Goal: Transaction & Acquisition: Purchase product/service

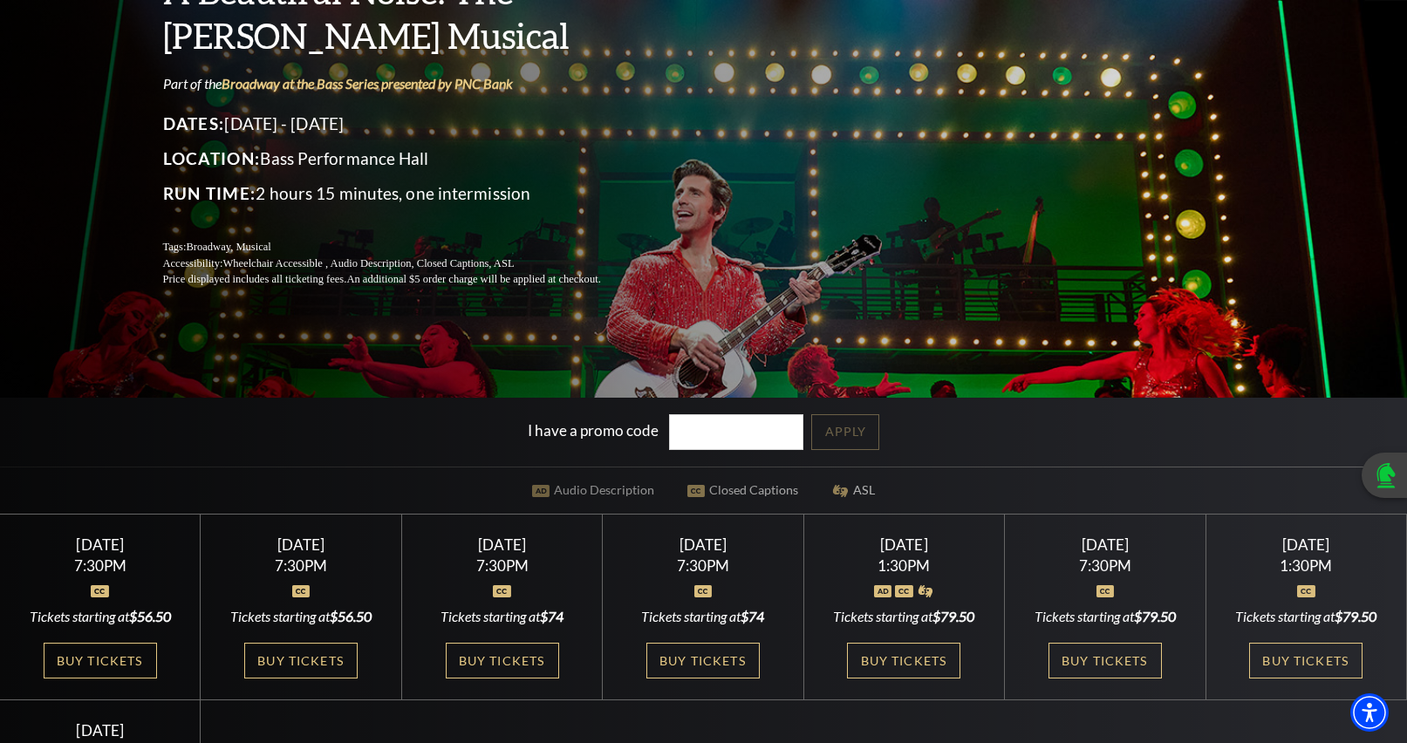
scroll to position [262, 0]
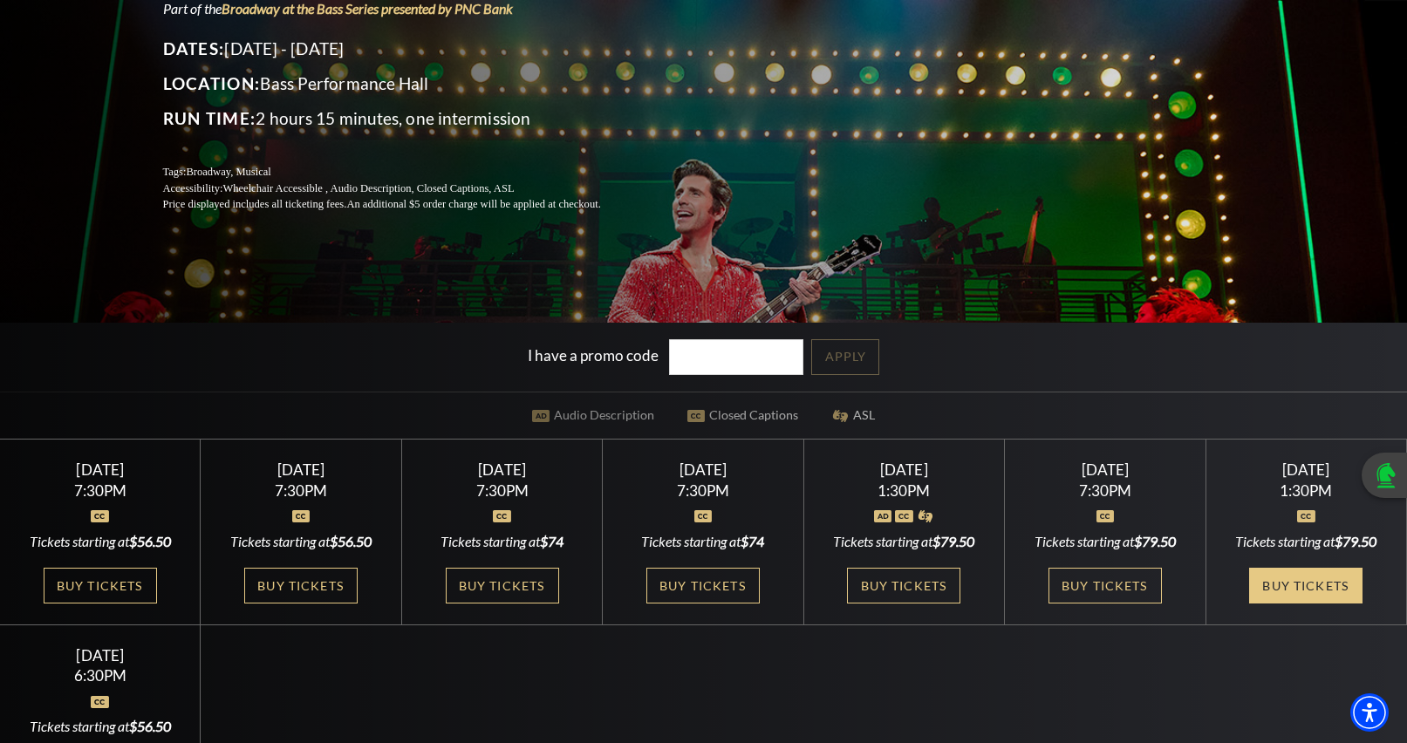
click at [1255, 583] on link "Buy Tickets" at bounding box center [1305, 586] width 113 height 36
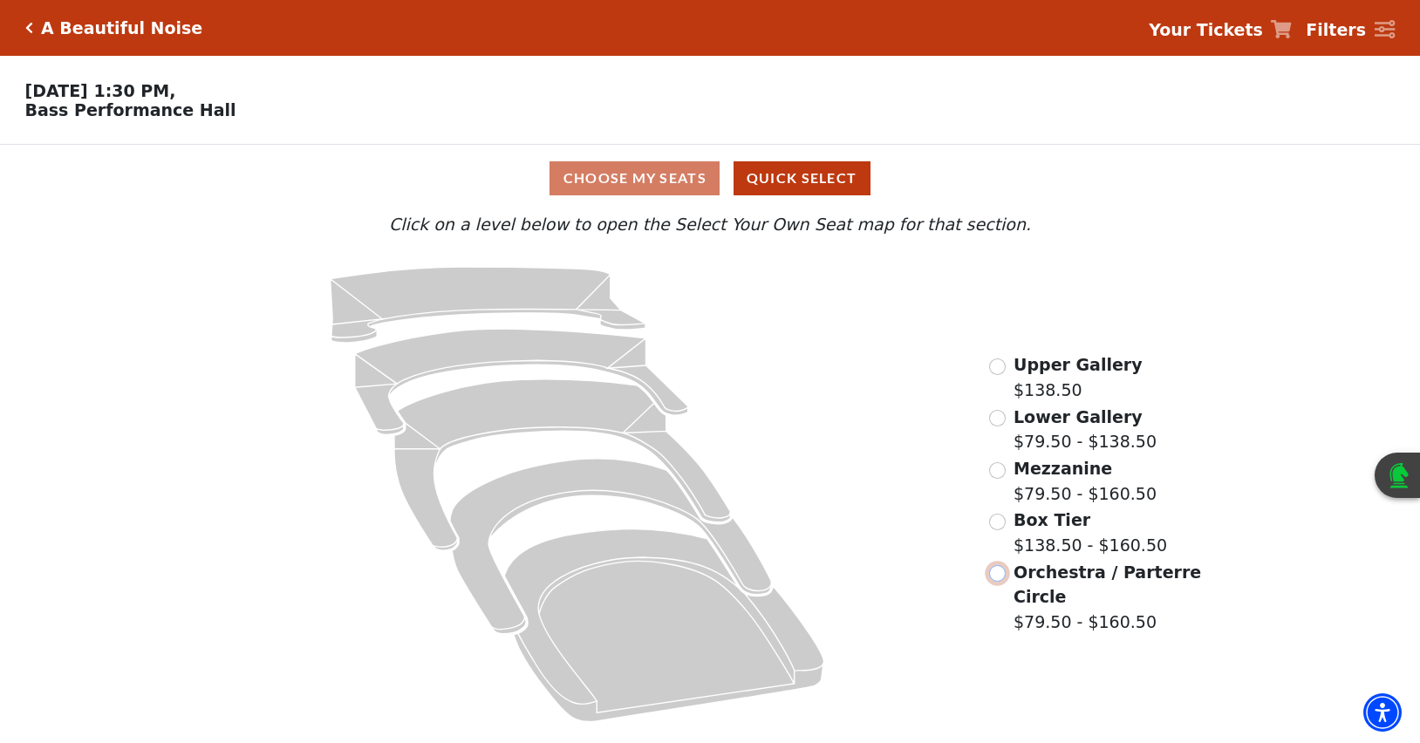
click at [993, 582] on input "Orchestra / Parterre Circle$79.50 - $160.50\a" at bounding box center [997, 573] width 17 height 17
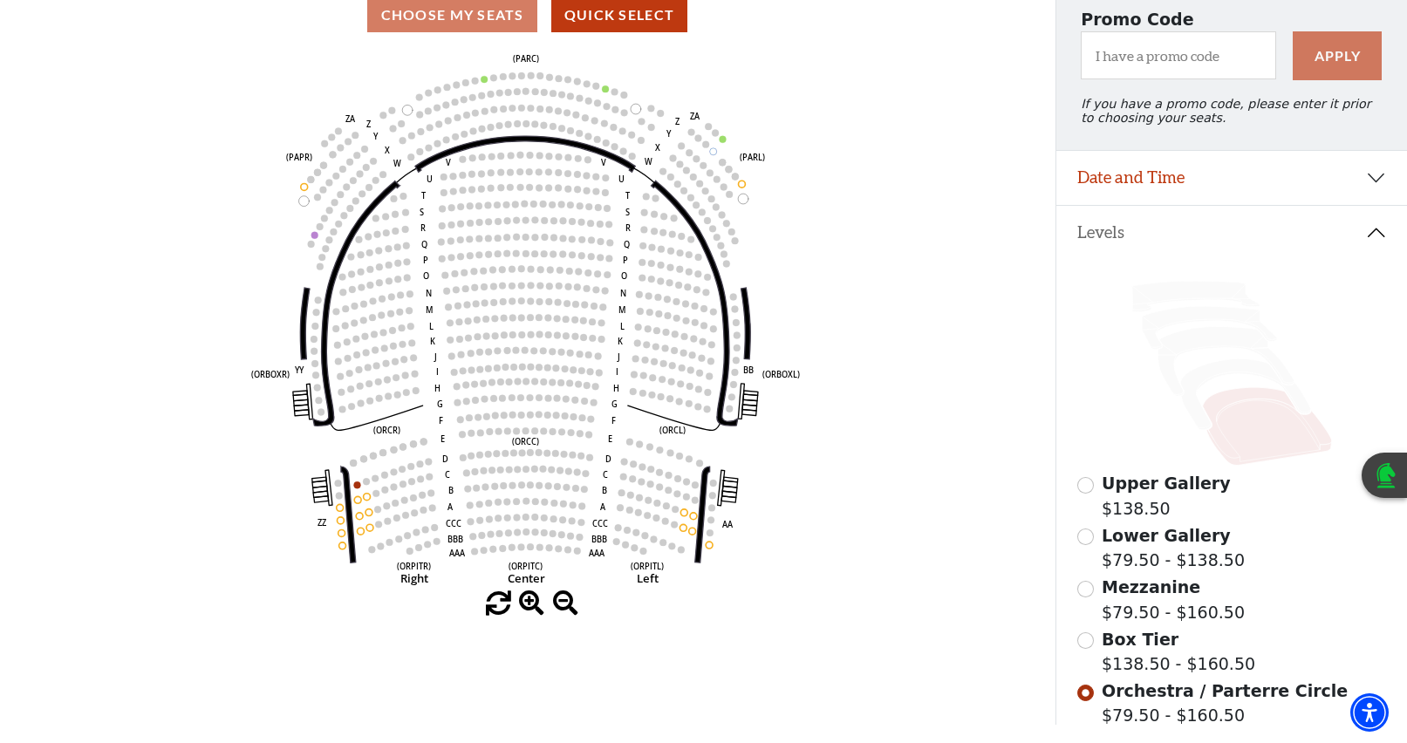
scroll to position [256, 0]
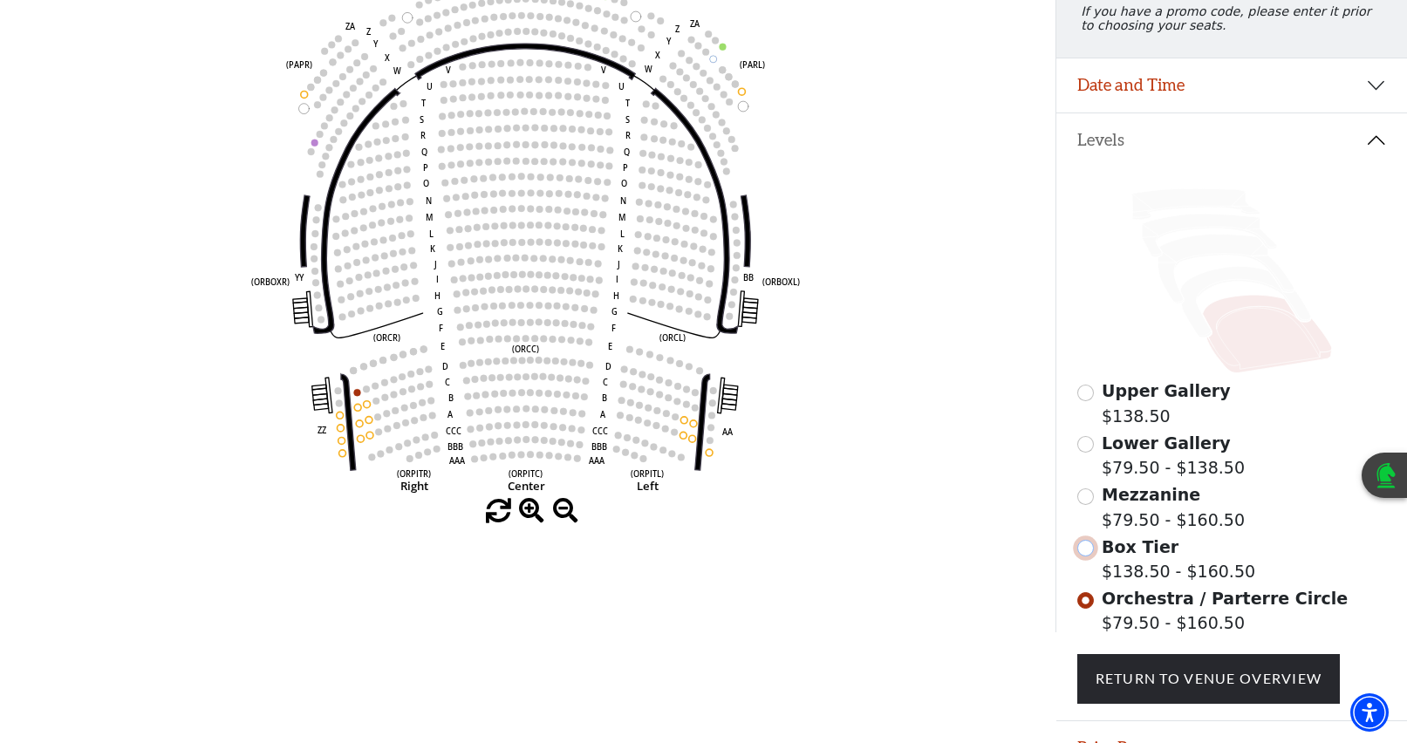
click at [1081, 556] on input "Box Tier$138.50 - $160.50\a" at bounding box center [1085, 548] width 17 height 17
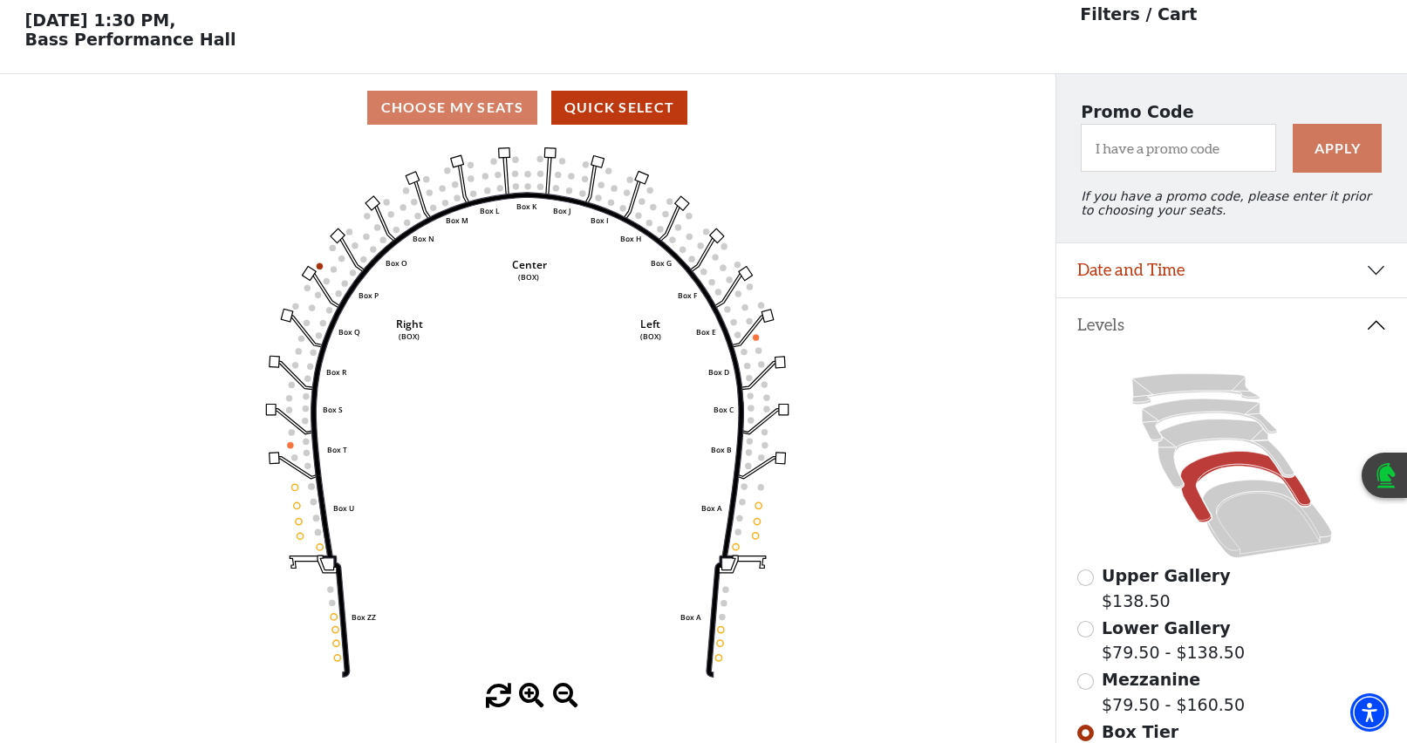
scroll to position [81, 0]
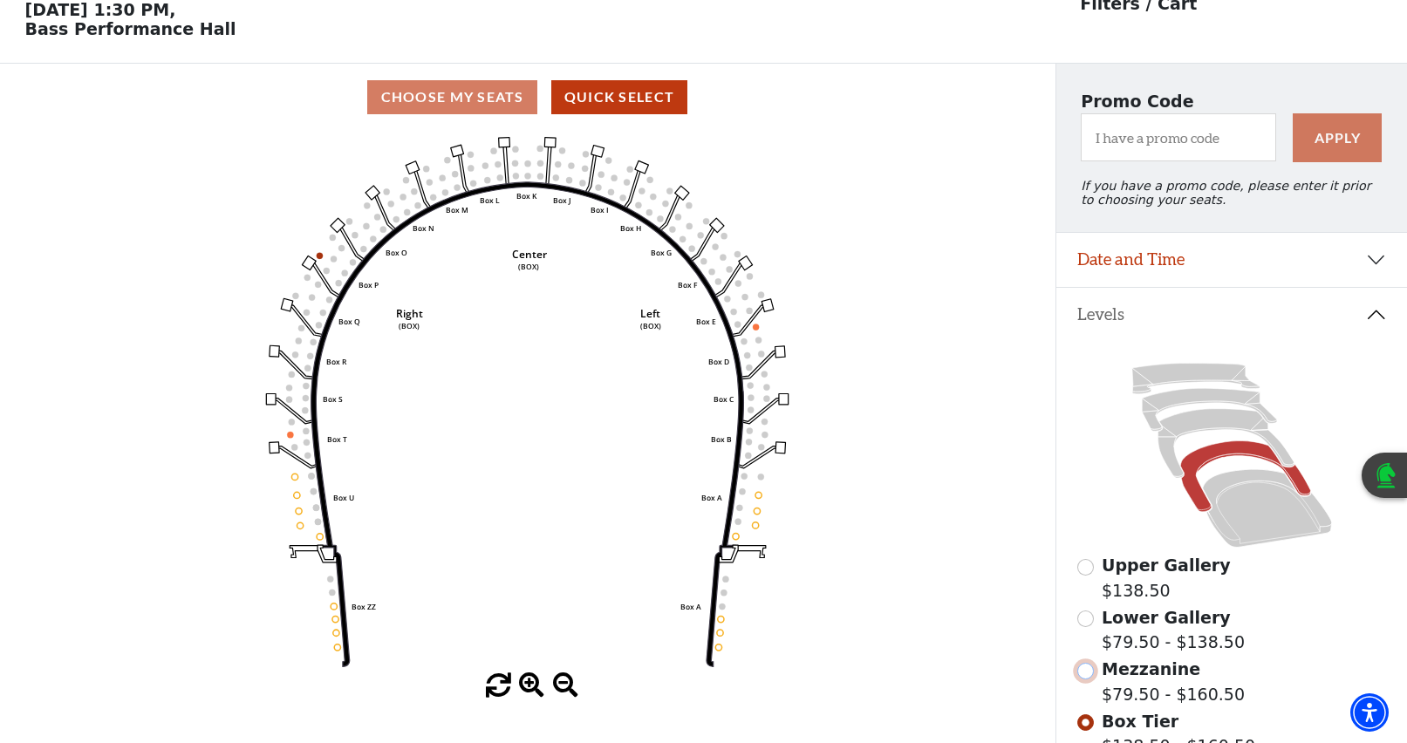
click at [1081, 679] on input "Mezzanine$79.50 - $160.50\a" at bounding box center [1085, 671] width 17 height 17
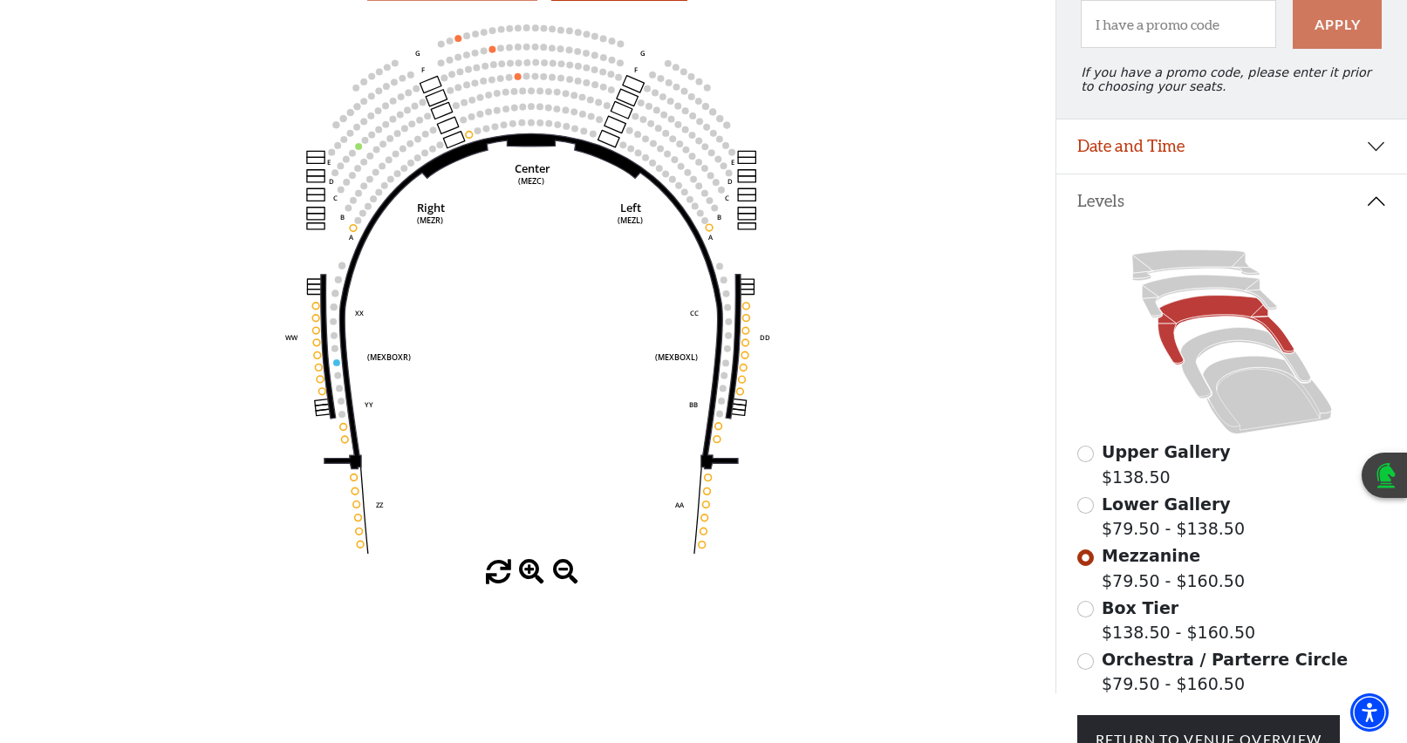
scroll to position [168, 0]
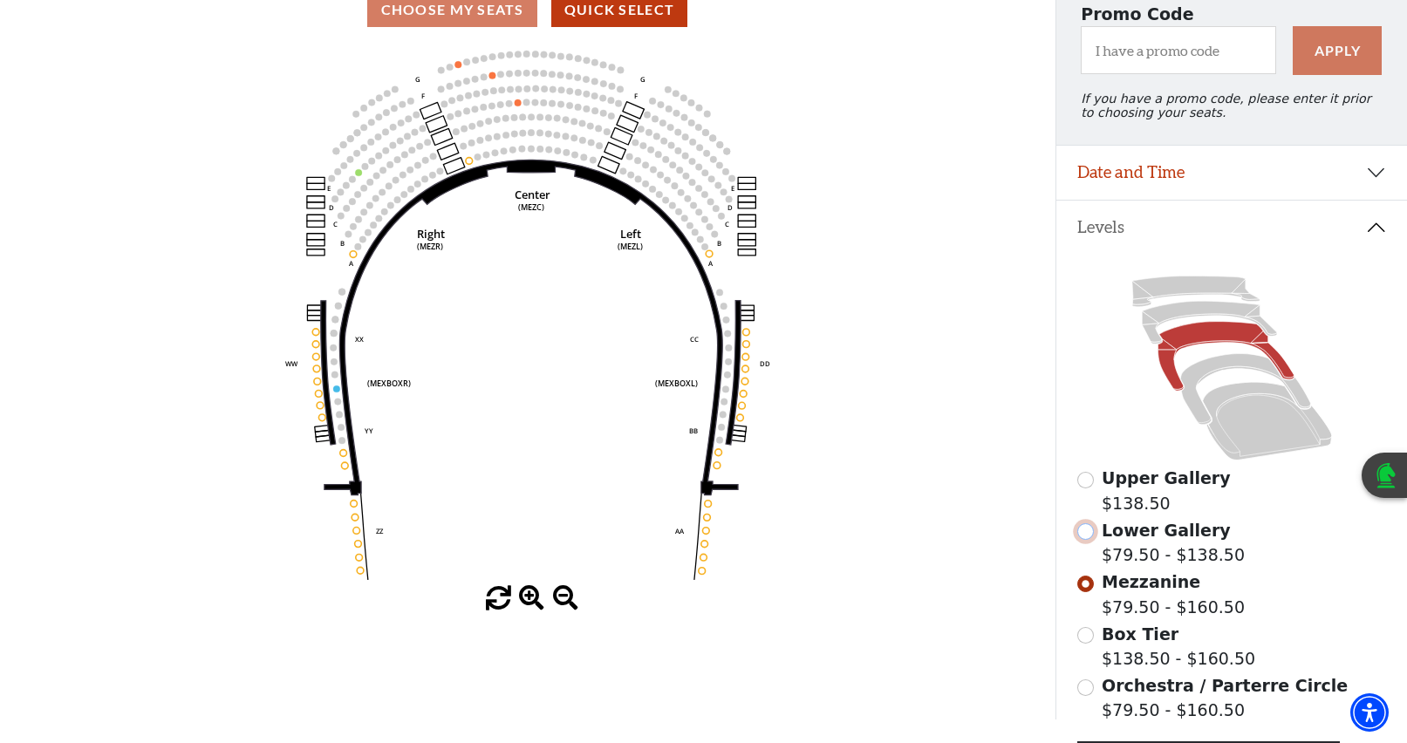
click at [1079, 540] on input "Lower Gallery$79.50 - $138.50\a" at bounding box center [1085, 531] width 17 height 17
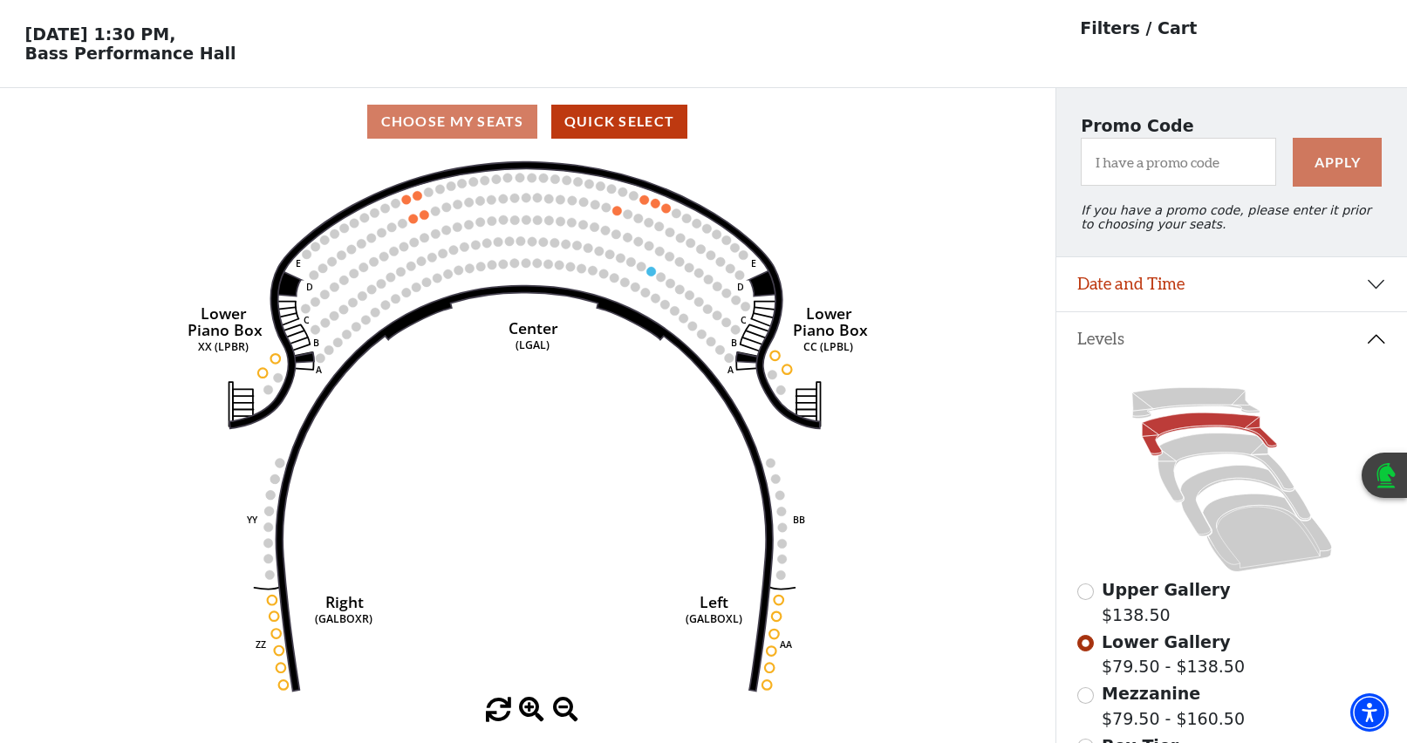
scroll to position [174, 0]
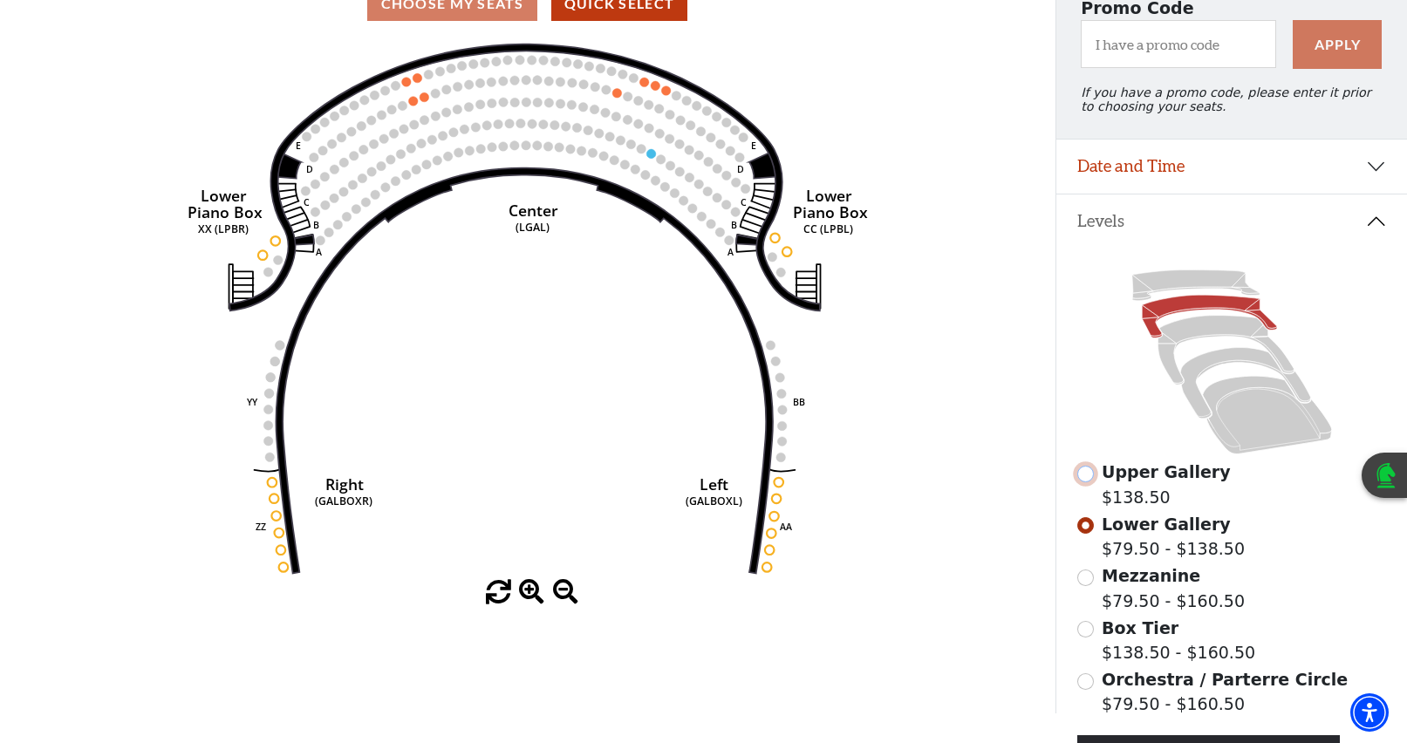
click at [1086, 482] on input "Upper Gallery$138.50\a" at bounding box center [1085, 474] width 17 height 17
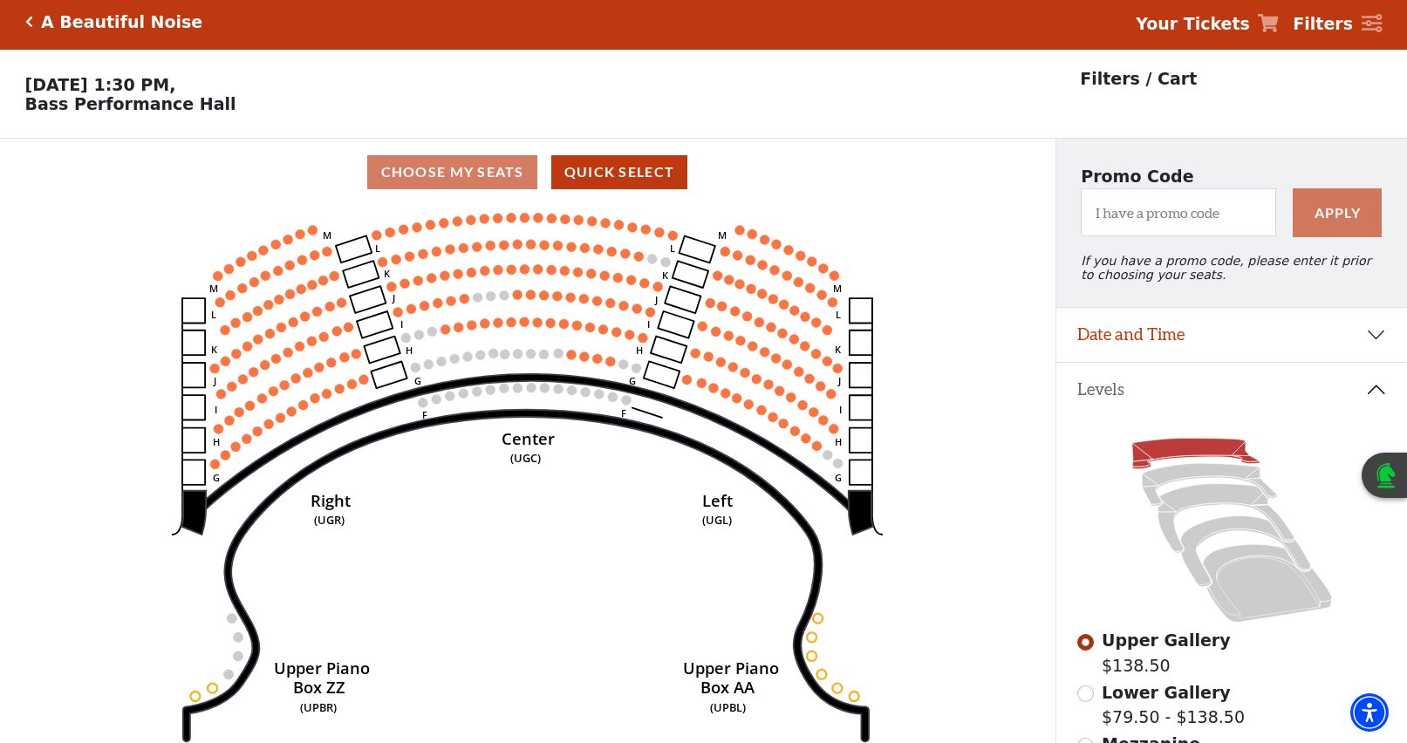
scroll to position [0, 0]
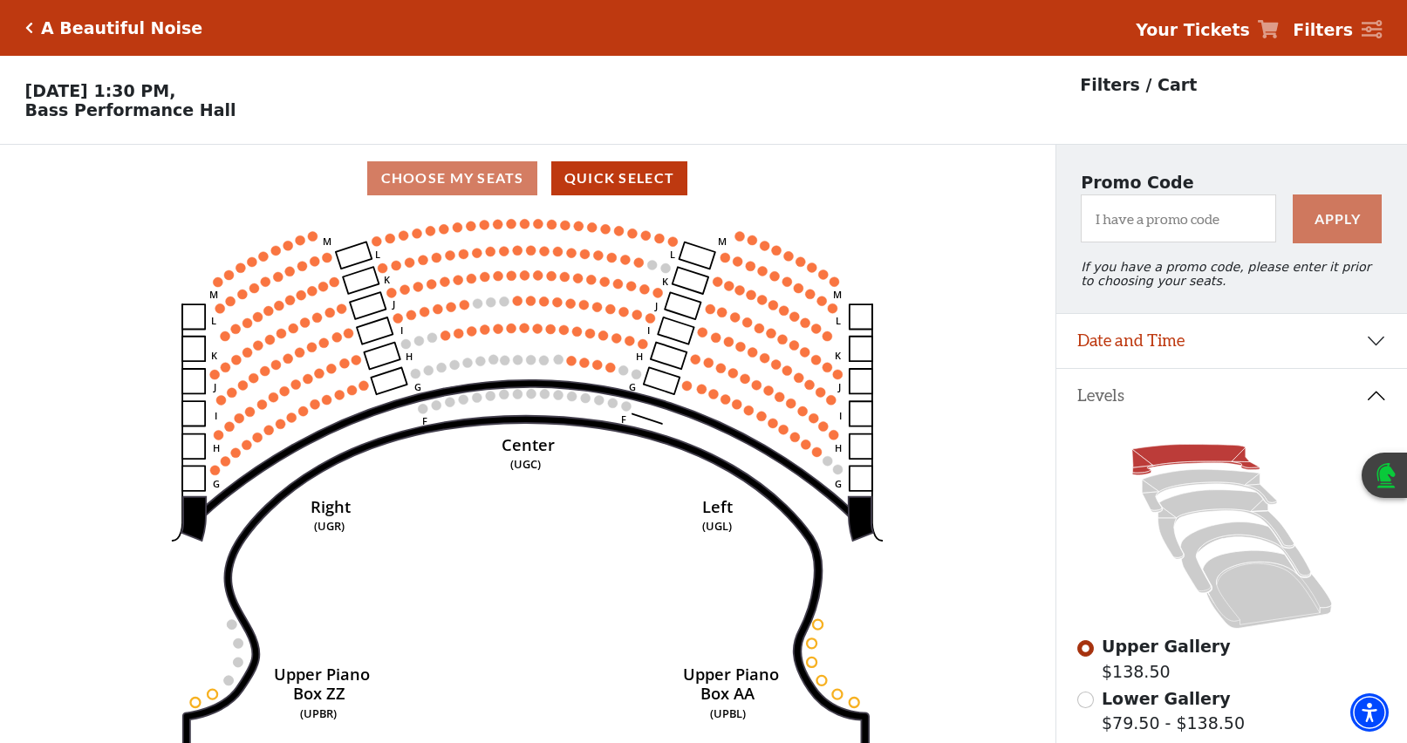
click at [27, 27] on icon "Click here to go back to filters" at bounding box center [29, 28] width 8 height 12
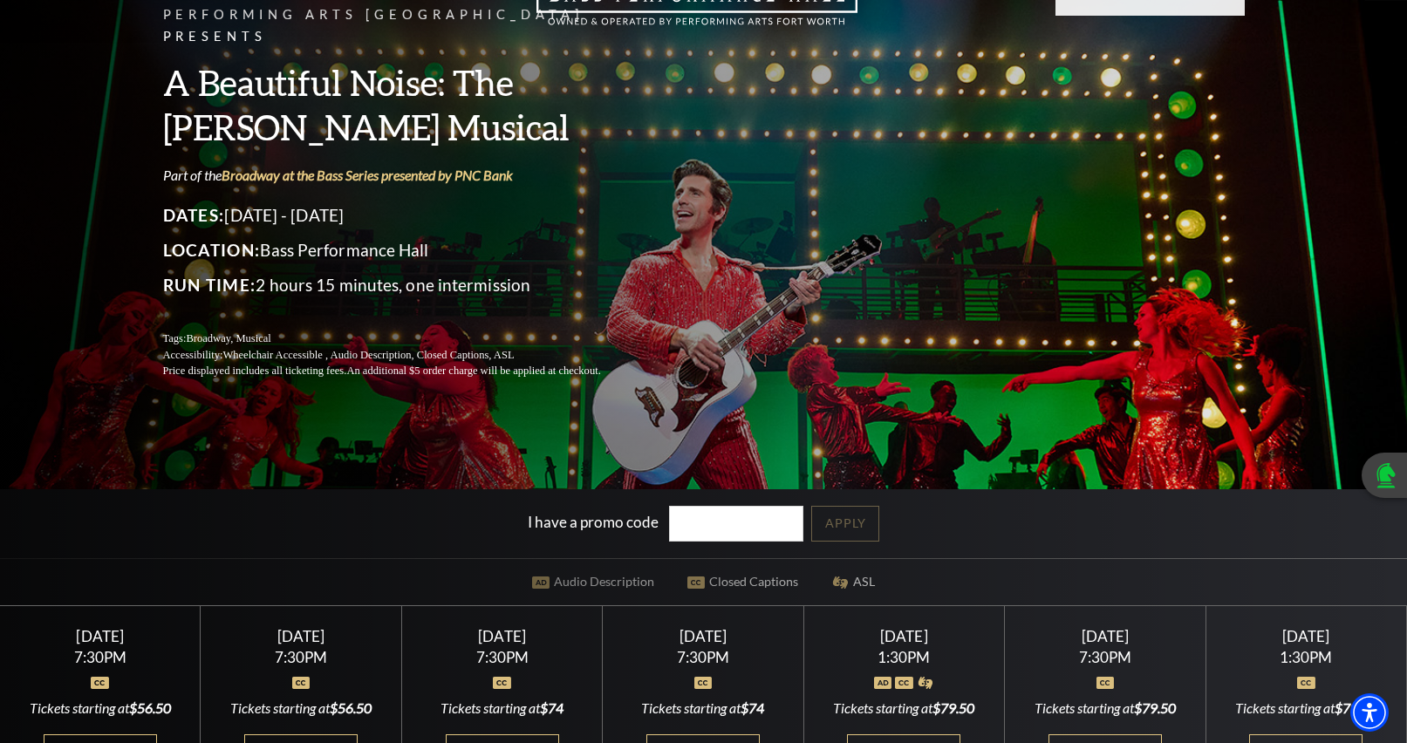
scroll to position [174, 0]
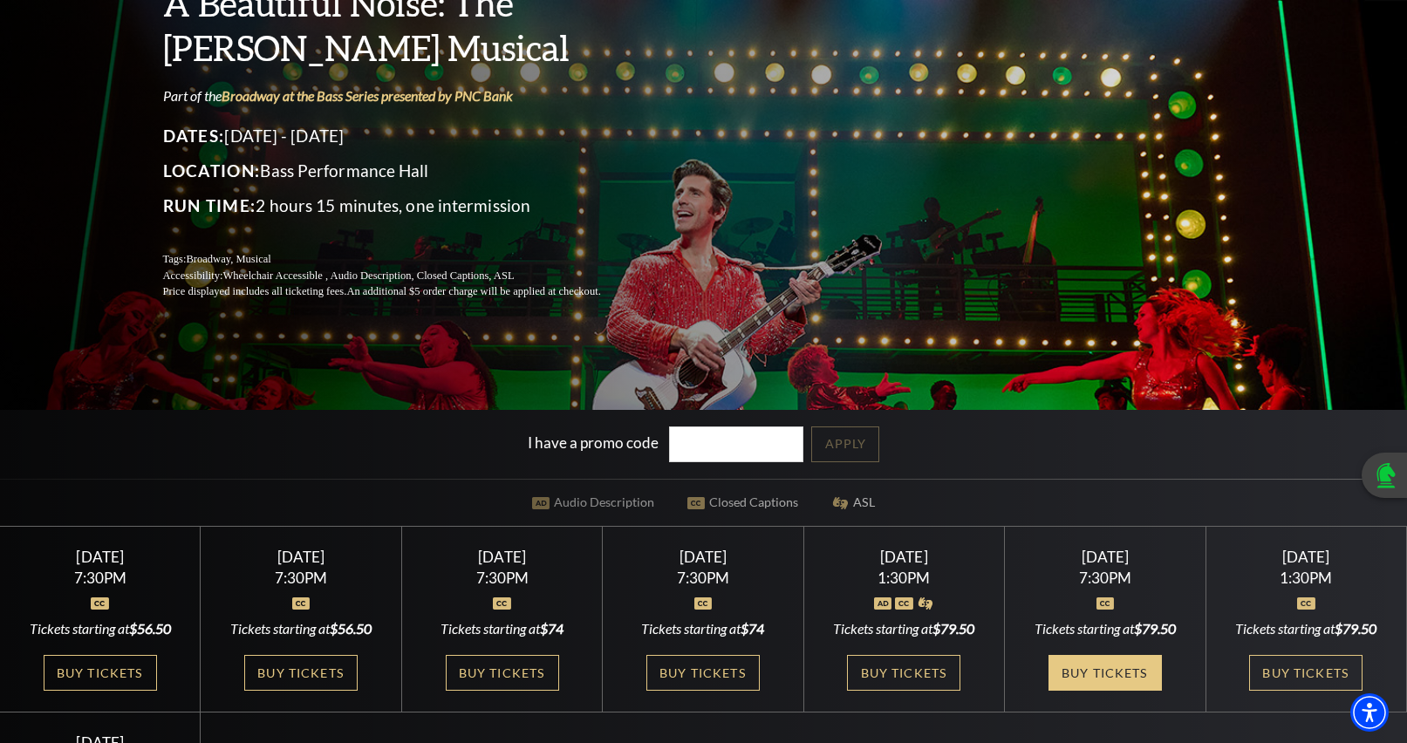
click at [1104, 673] on link "Buy Tickets" at bounding box center [1104, 673] width 113 height 36
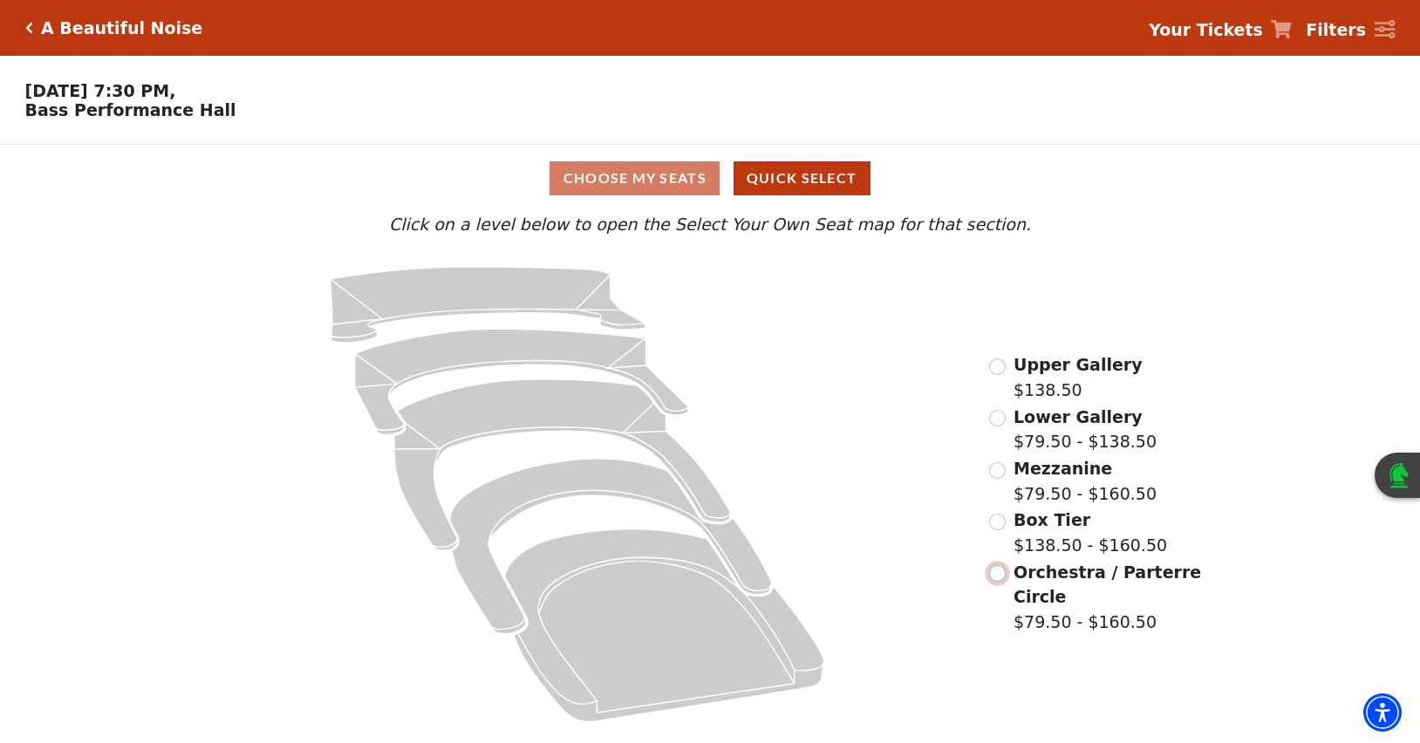
click at [995, 582] on input "Orchestra / Parterre Circle$79.50 - $160.50\a" at bounding box center [997, 573] width 17 height 17
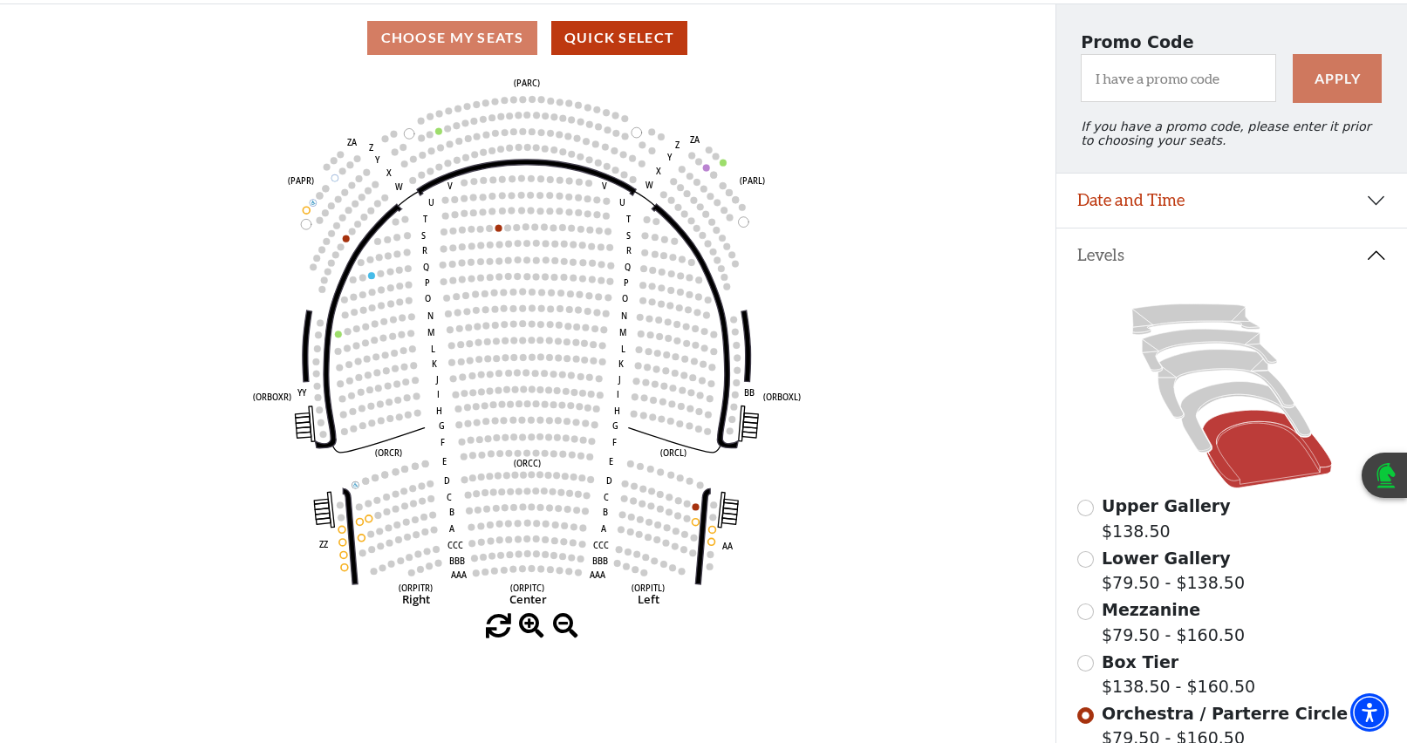
scroll to position [168, 0]
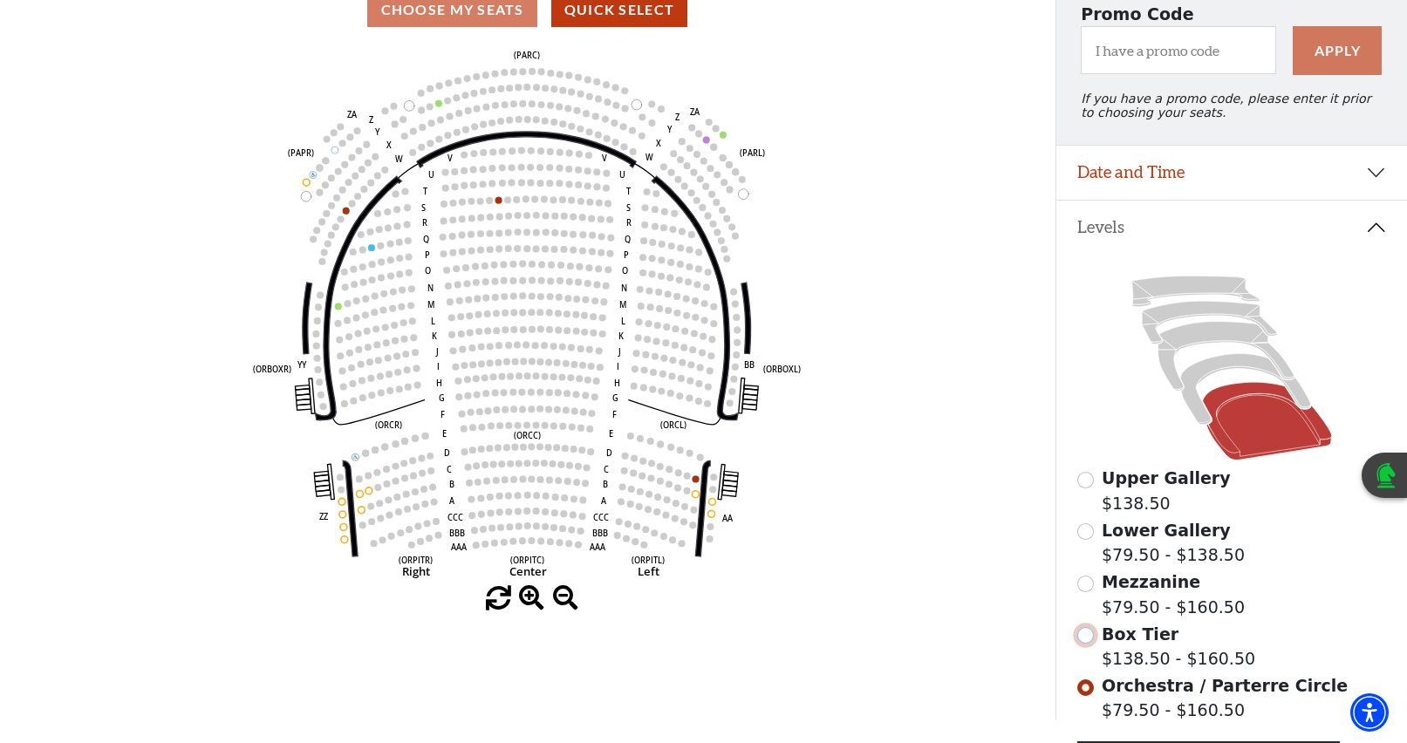
click at [1085, 644] on input "Box Tier$138.50 - $160.50\a" at bounding box center [1085, 635] width 17 height 17
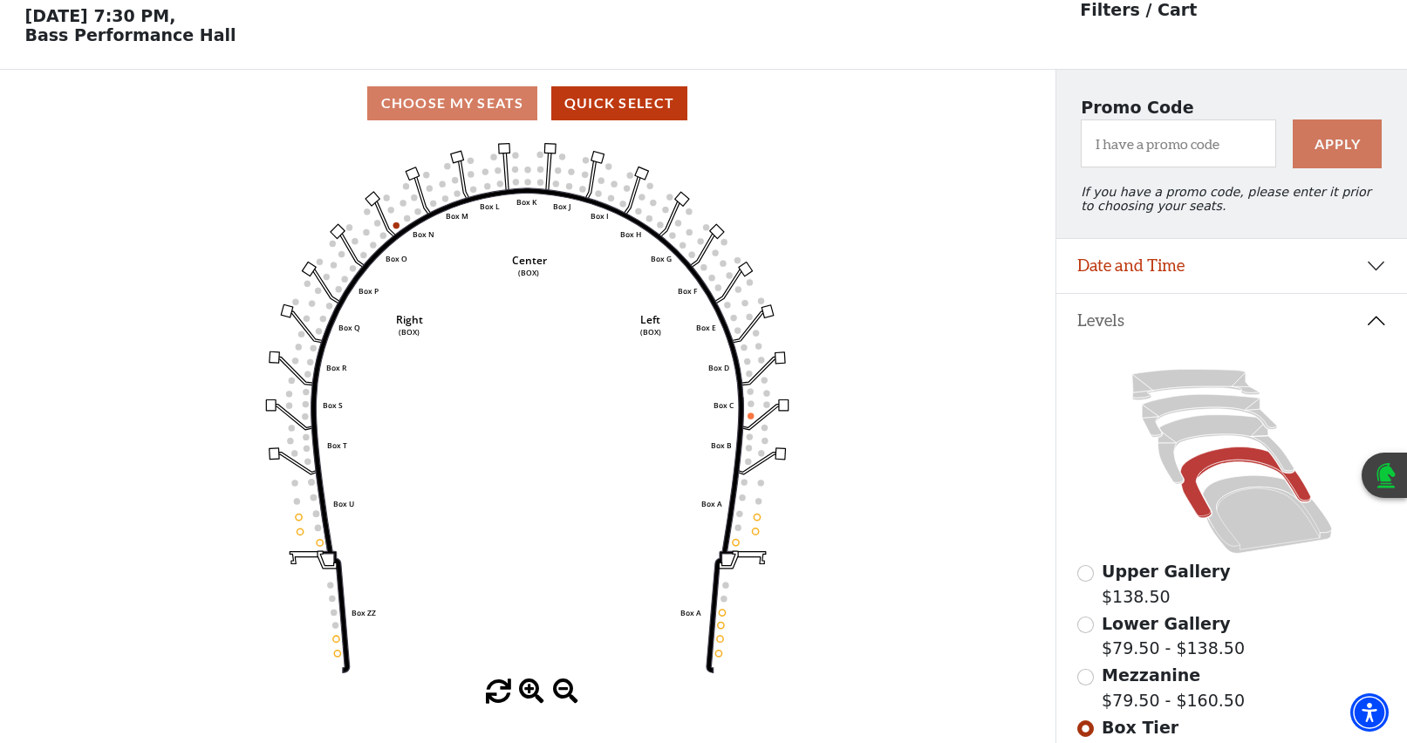
scroll to position [81, 0]
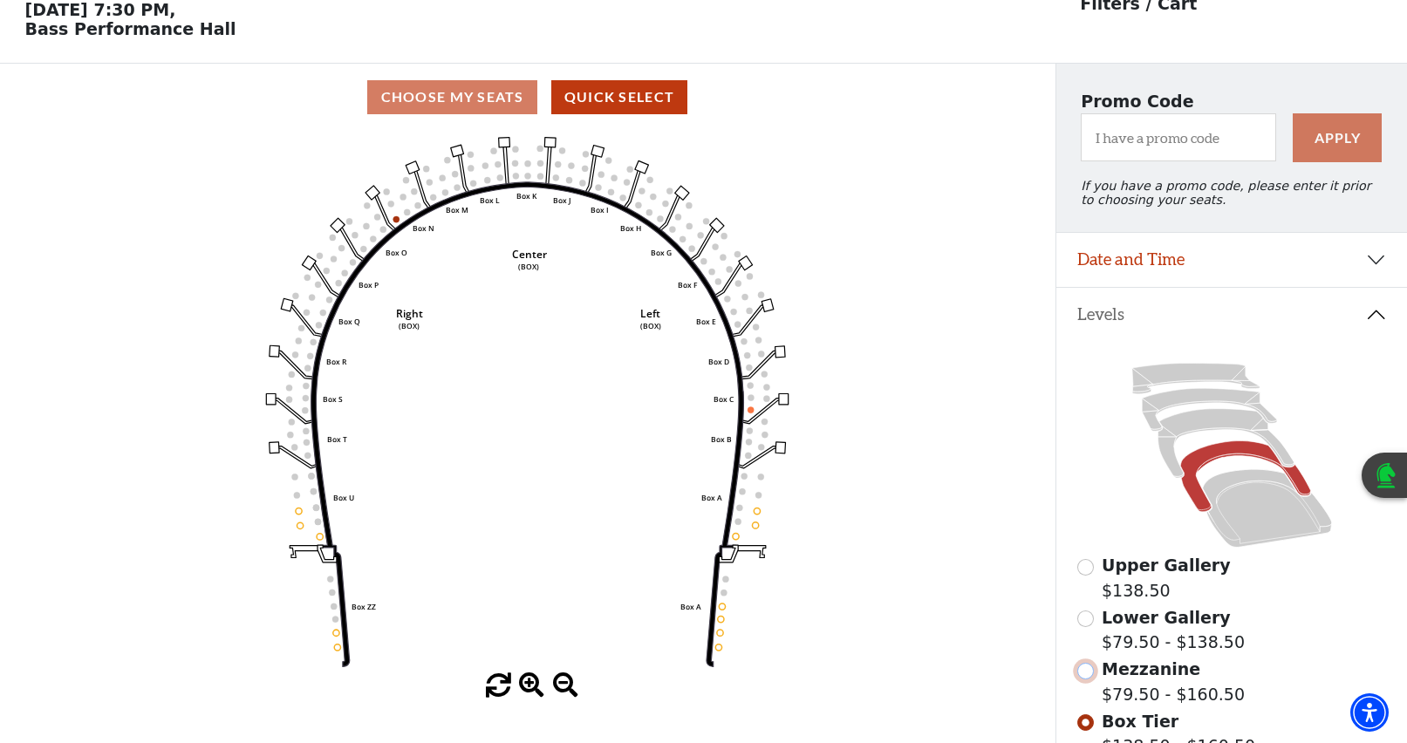
click at [1091, 679] on input "Mezzanine$79.50 - $160.50\a" at bounding box center [1085, 671] width 17 height 17
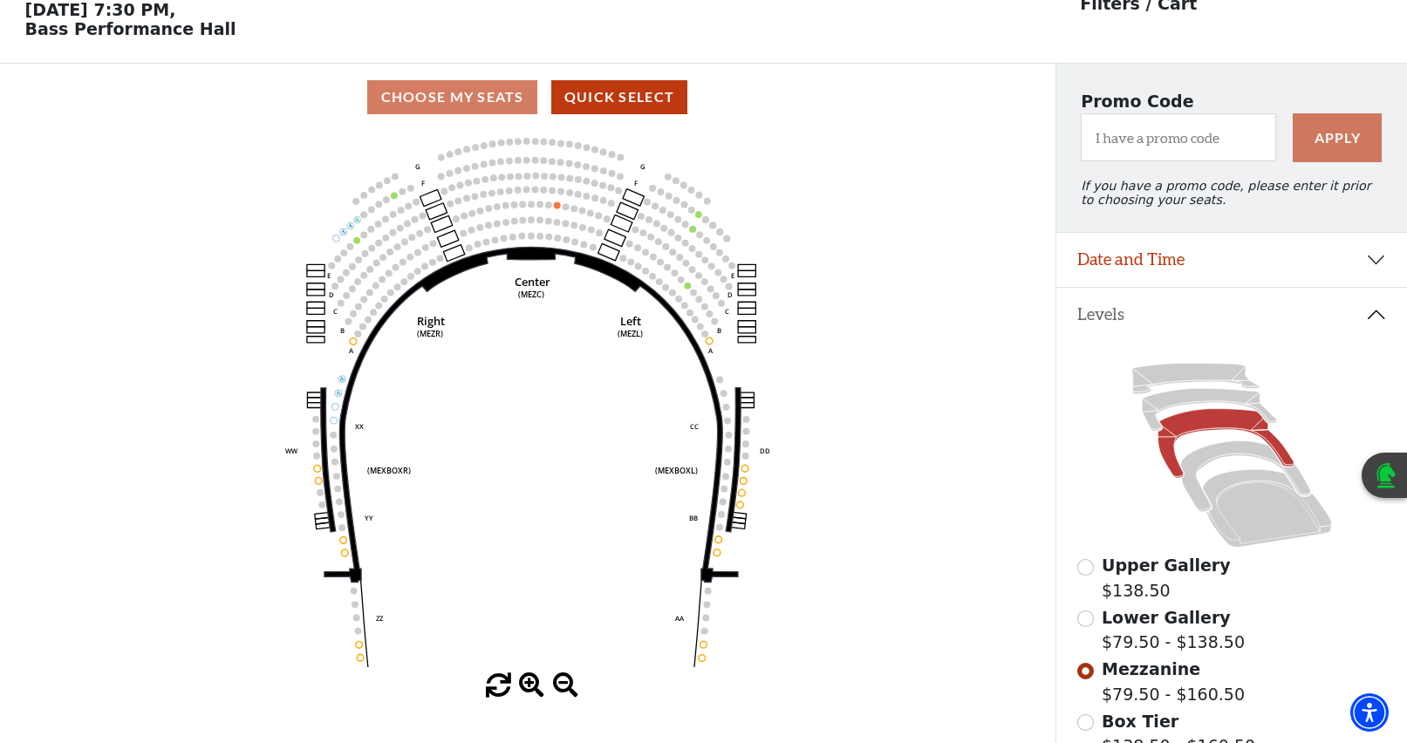
scroll to position [168, 0]
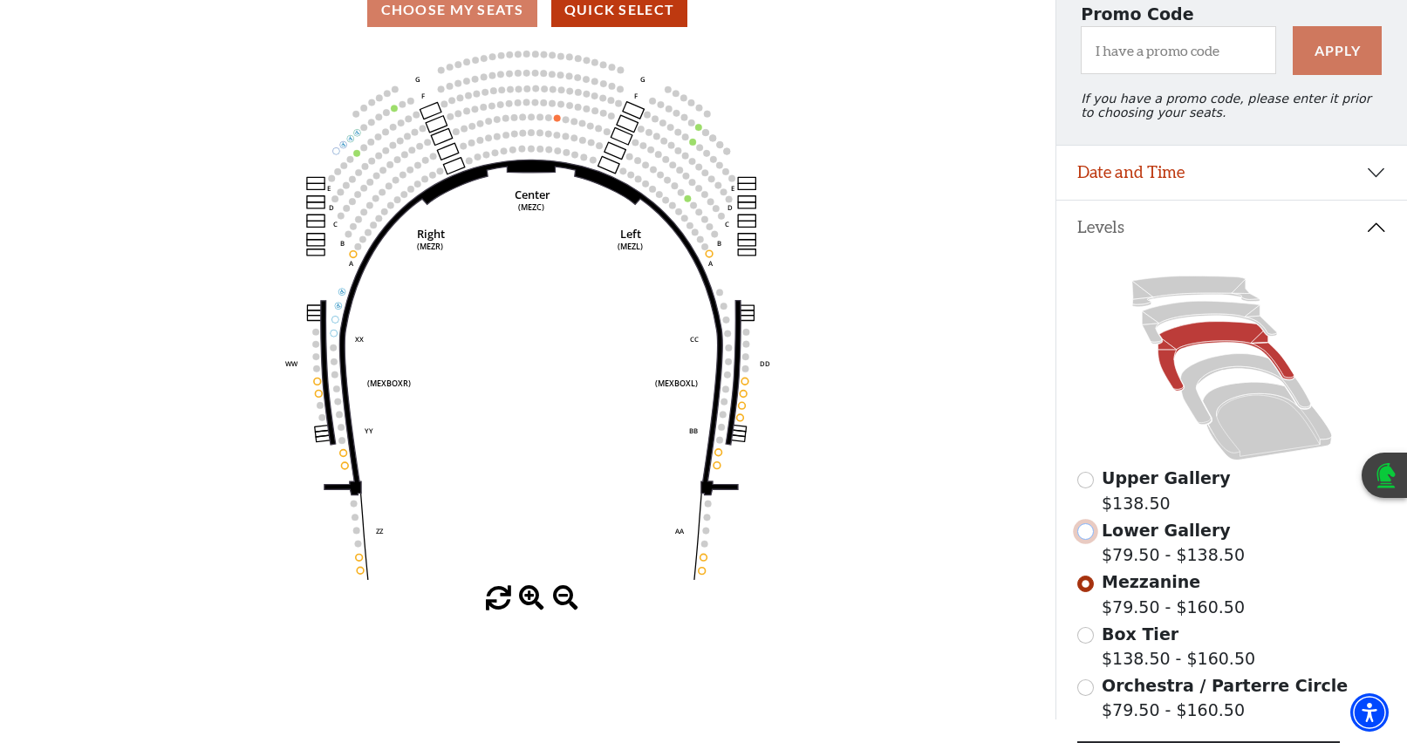
click at [1083, 540] on input "Lower Gallery$79.50 - $138.50\a" at bounding box center [1085, 531] width 17 height 17
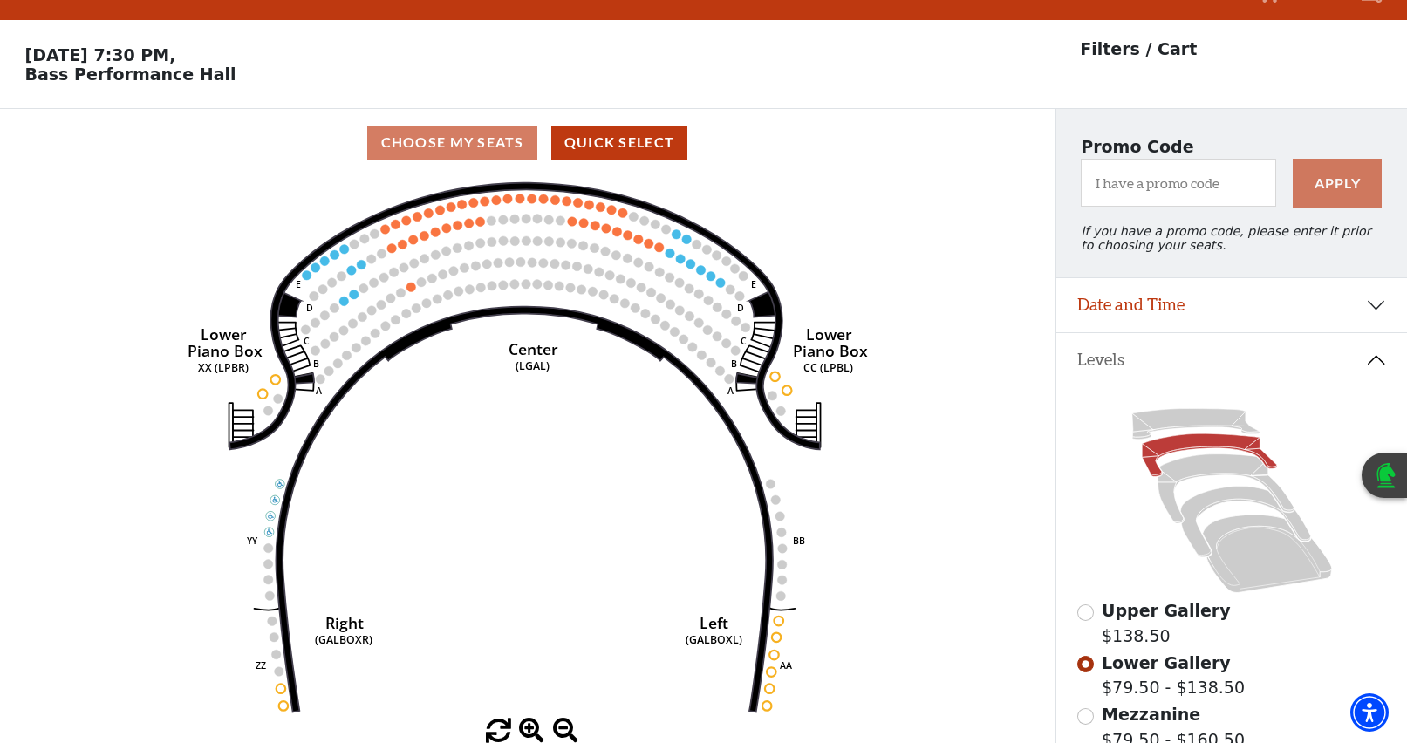
scroll to position [0, 0]
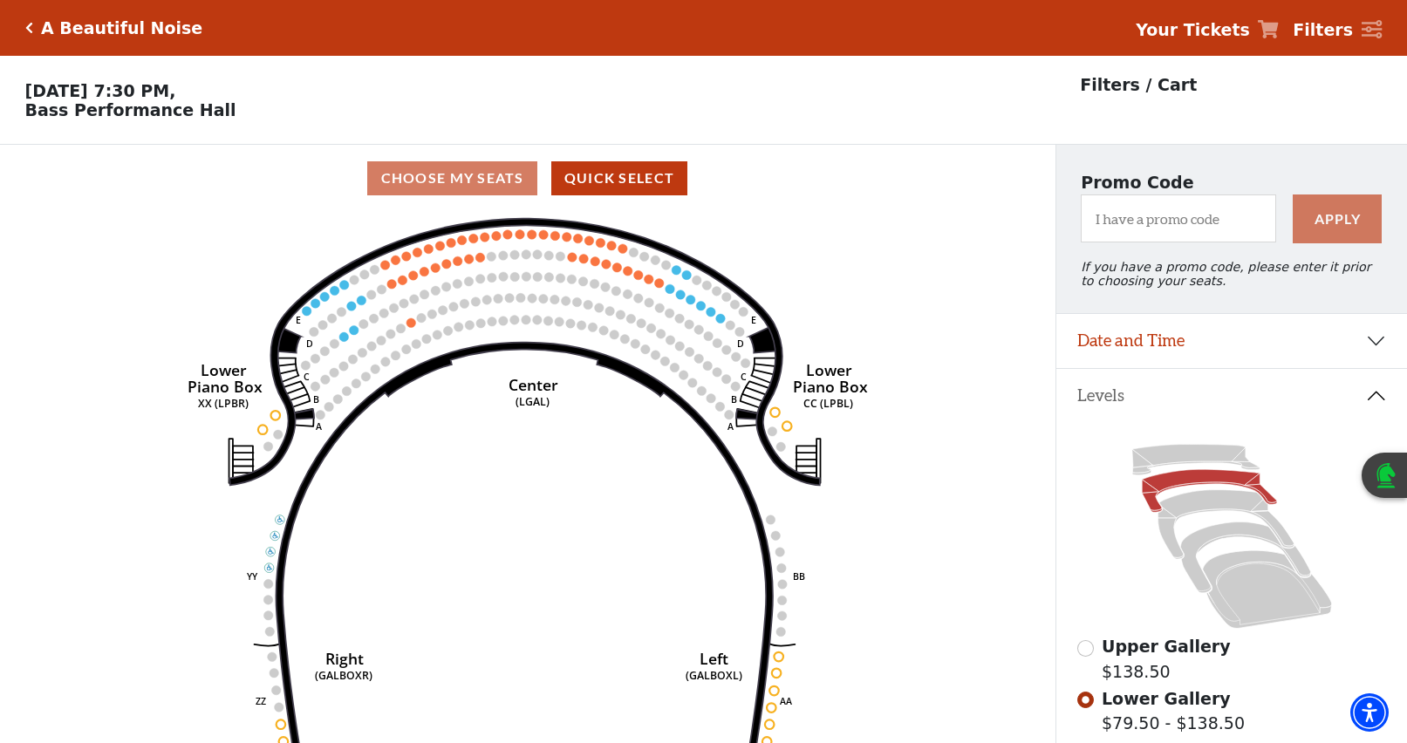
click at [27, 29] on icon "Click here to go back to filters" at bounding box center [29, 28] width 8 height 12
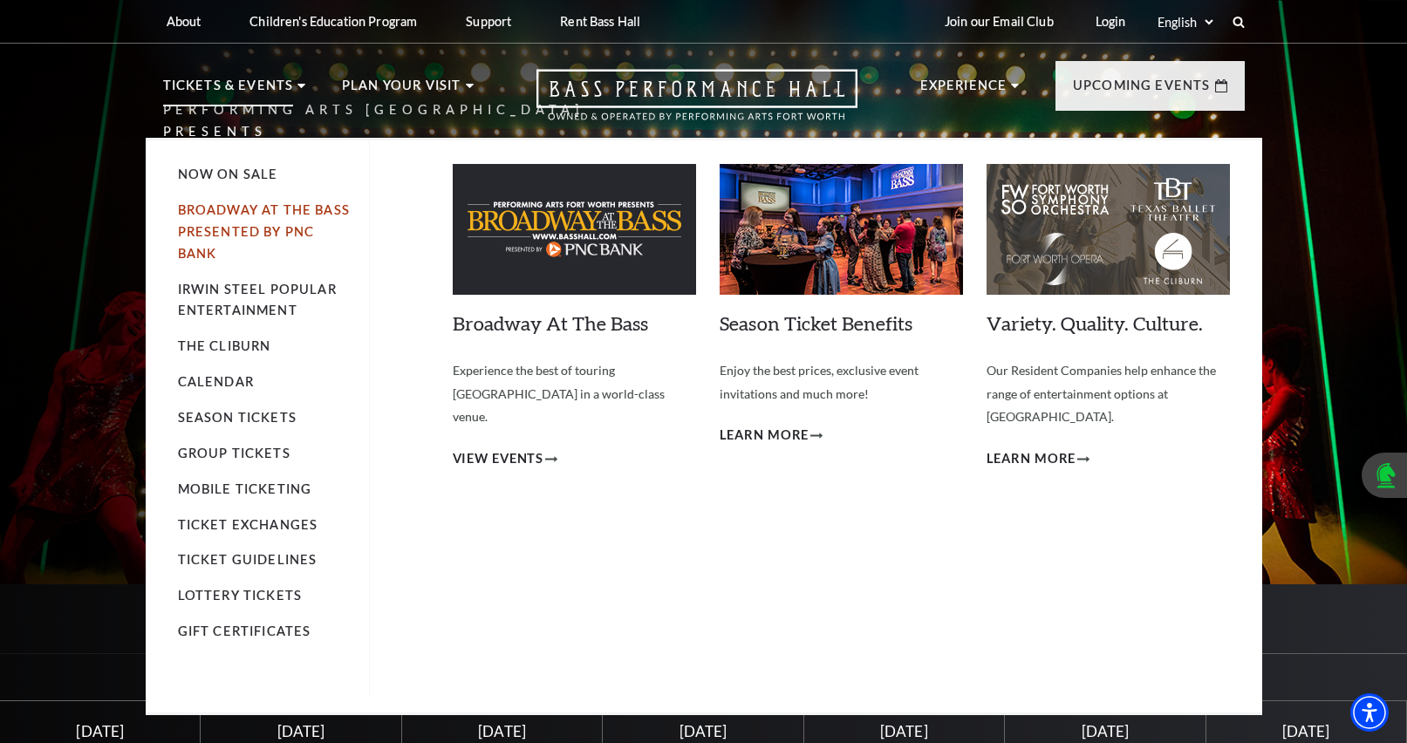
click at [332, 210] on link "Broadway At The Bass presented by PNC Bank" at bounding box center [264, 231] width 172 height 58
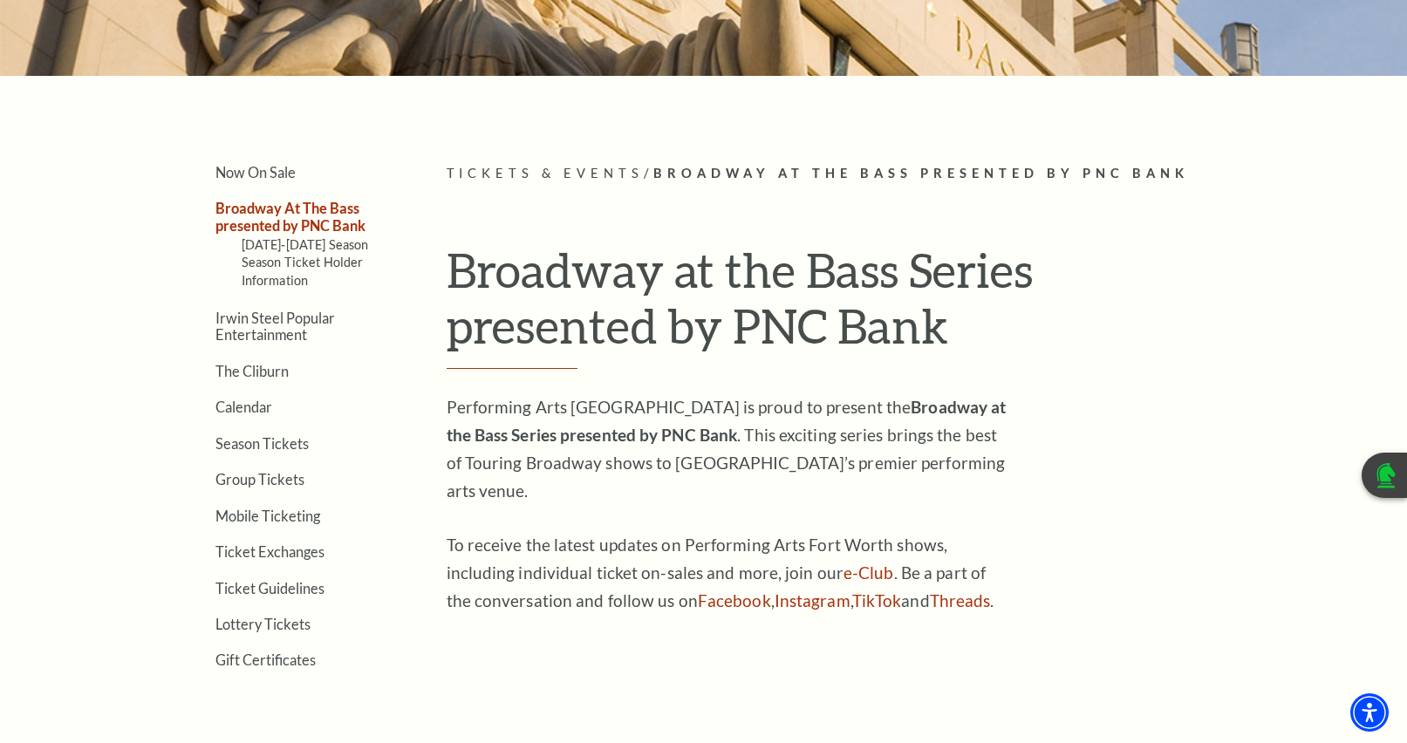
scroll to position [262, 0]
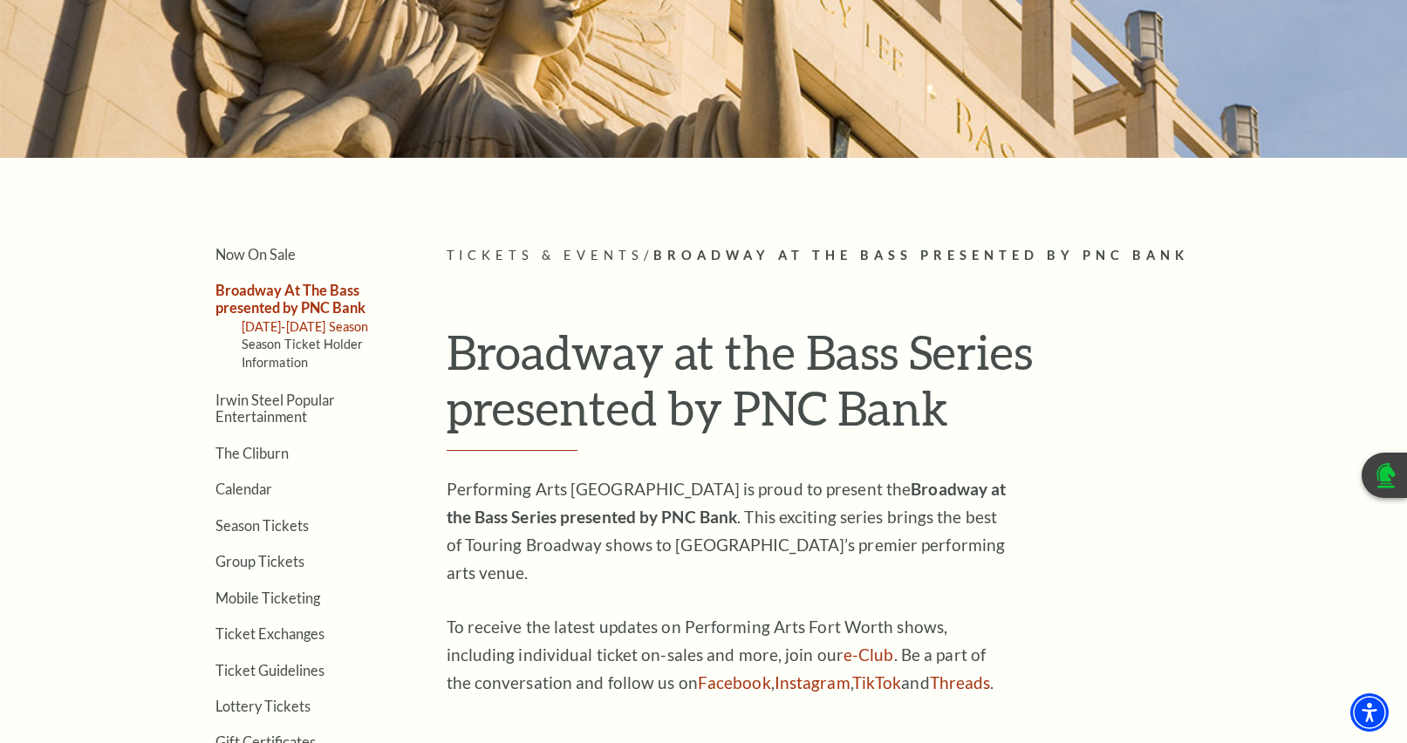
click at [324, 329] on link "[DATE]-[DATE] Season" at bounding box center [305, 326] width 127 height 15
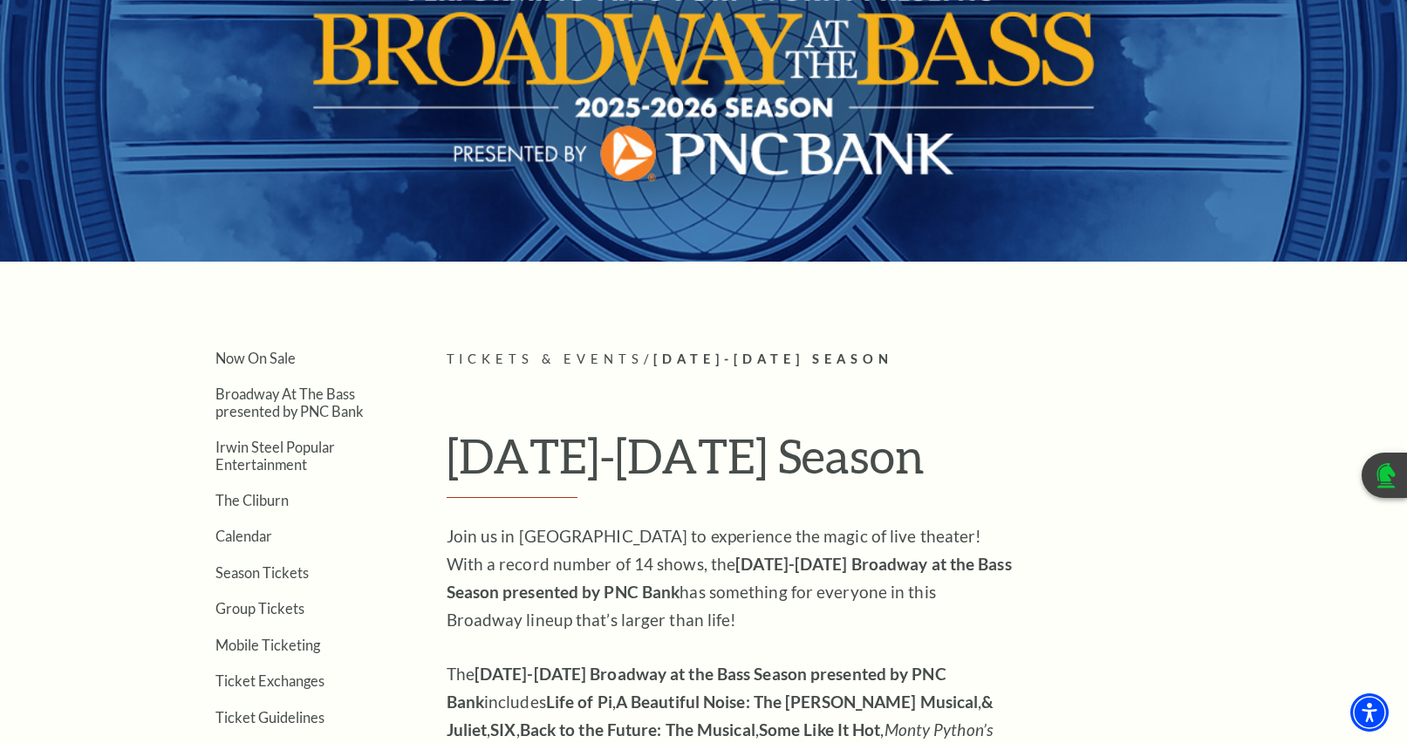
scroll to position [174, 0]
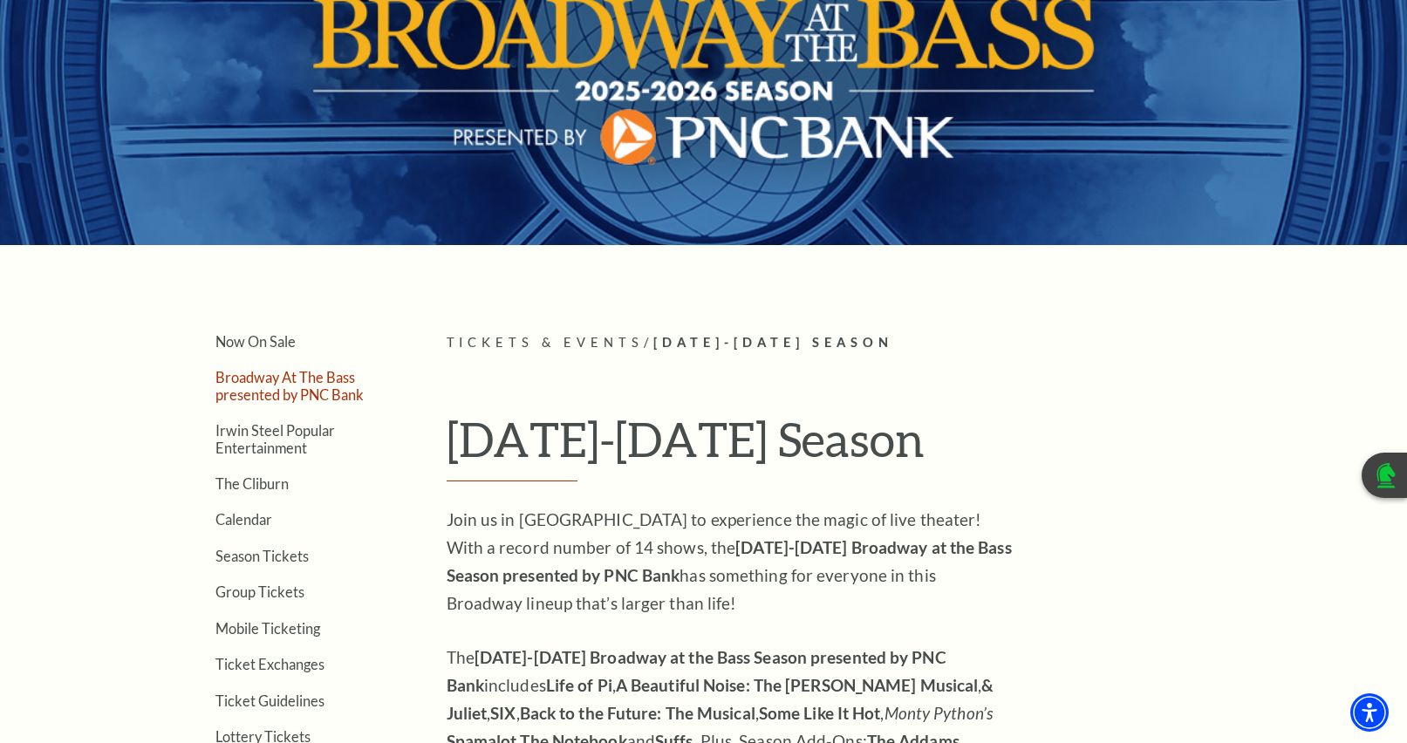
click at [331, 393] on link "Broadway At The Bass presented by PNC Bank" at bounding box center [289, 385] width 148 height 33
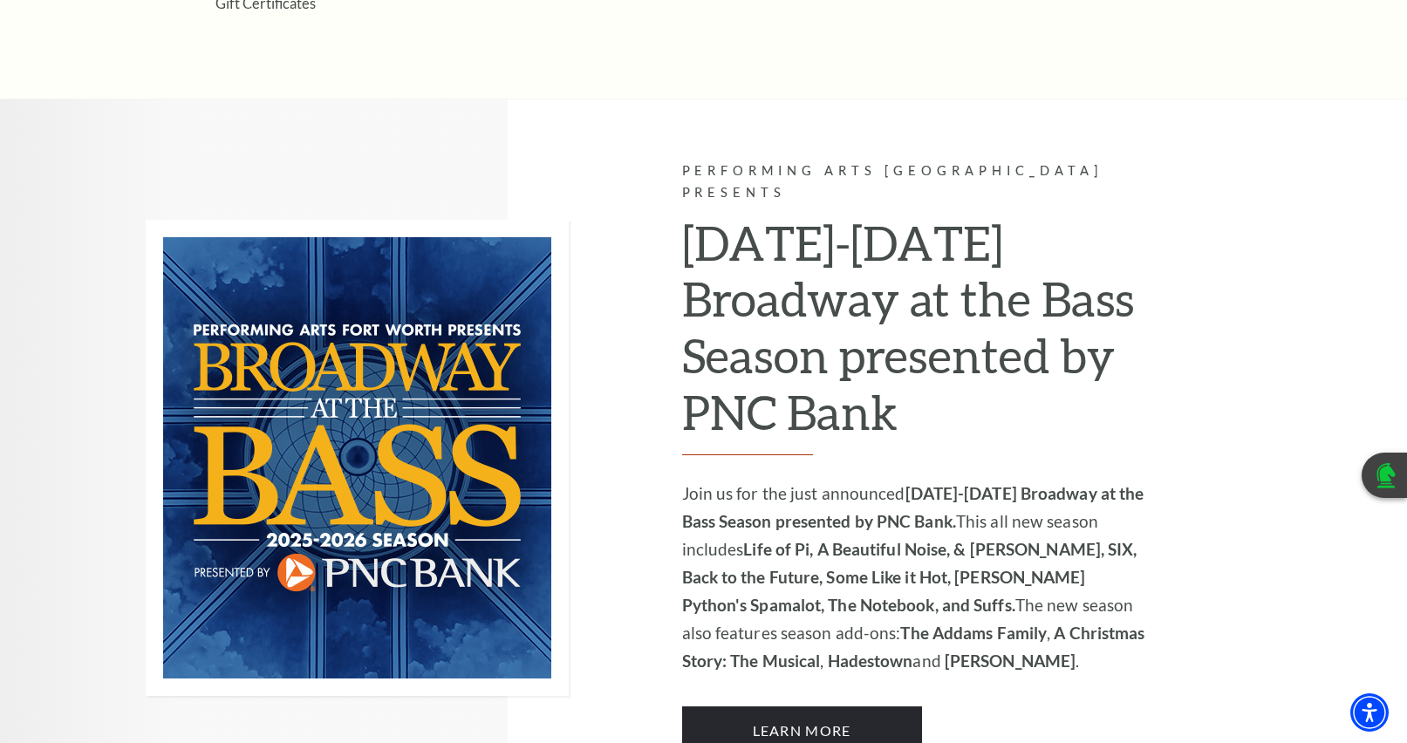
scroll to position [1047, 0]
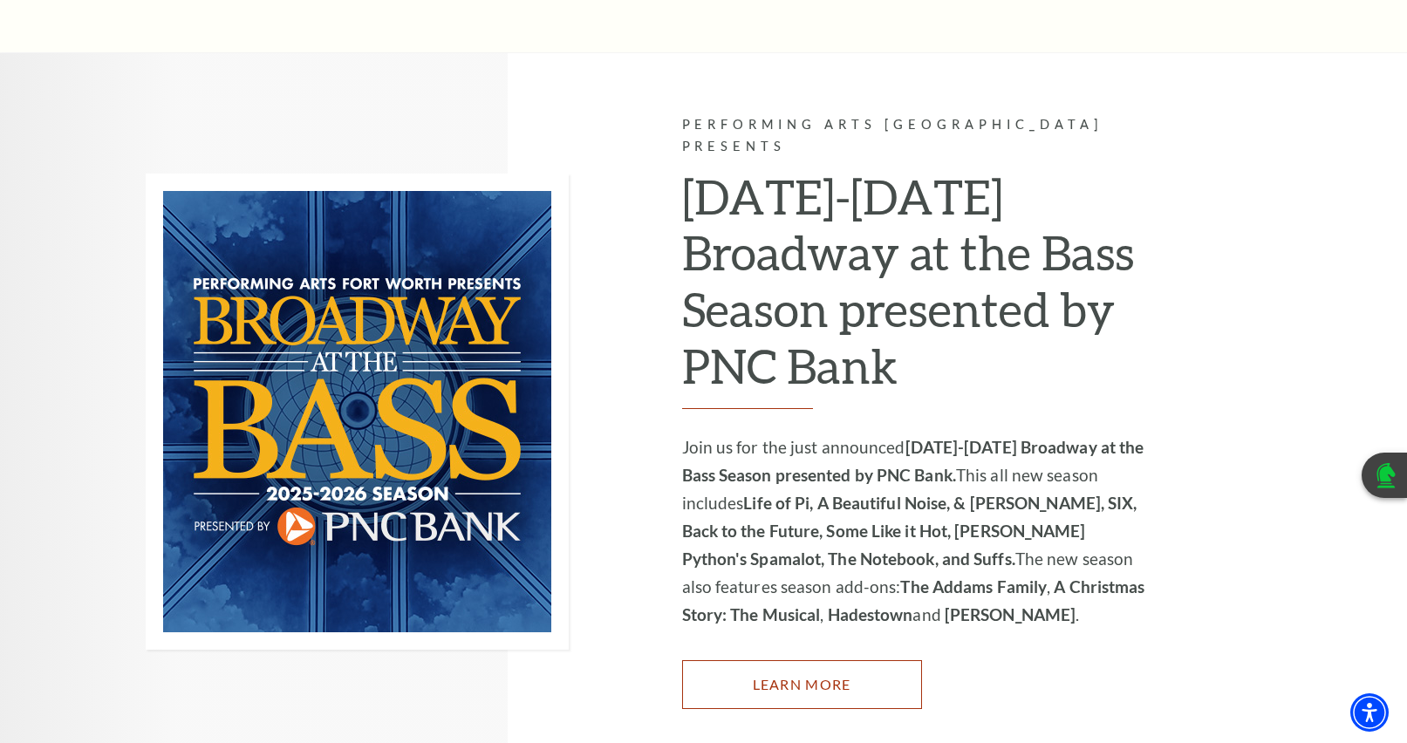
click at [814, 660] on link "Learn More" at bounding box center [802, 684] width 240 height 49
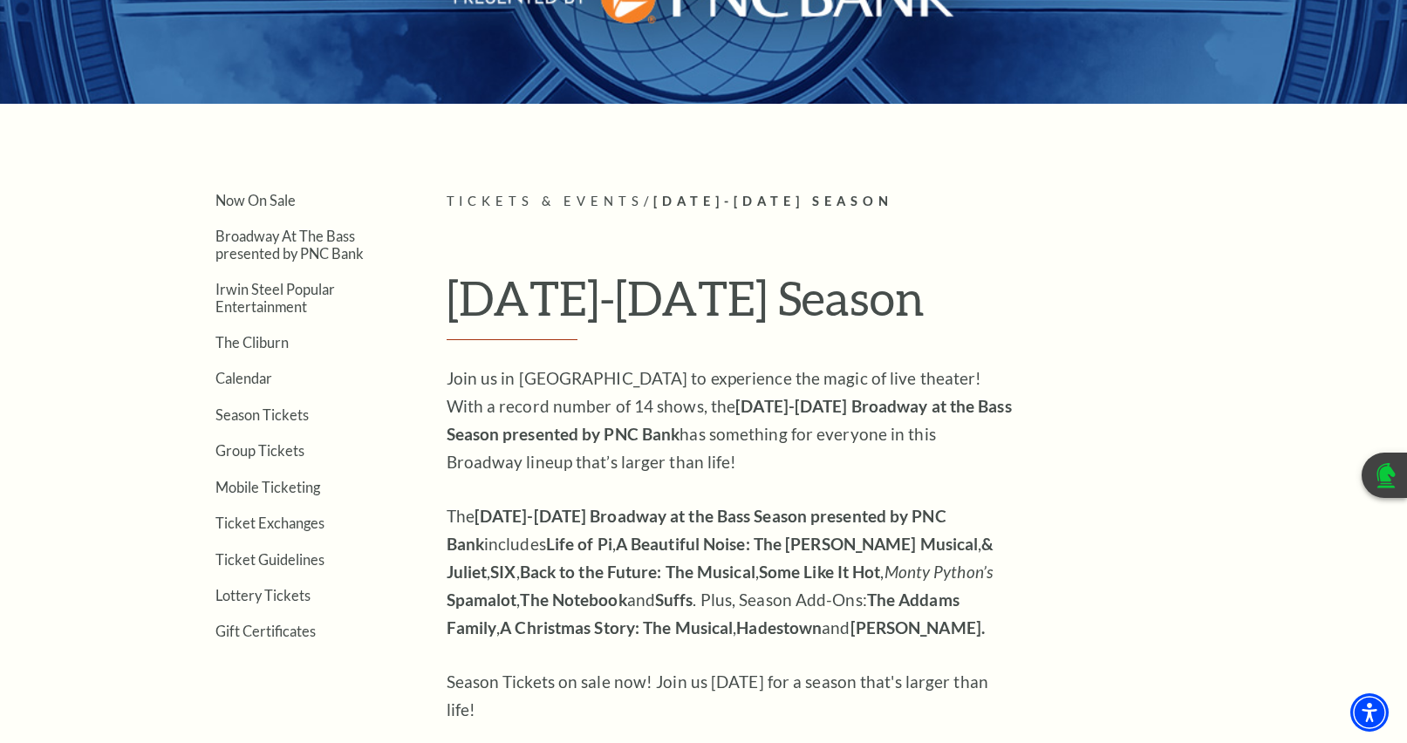
scroll to position [349, 0]
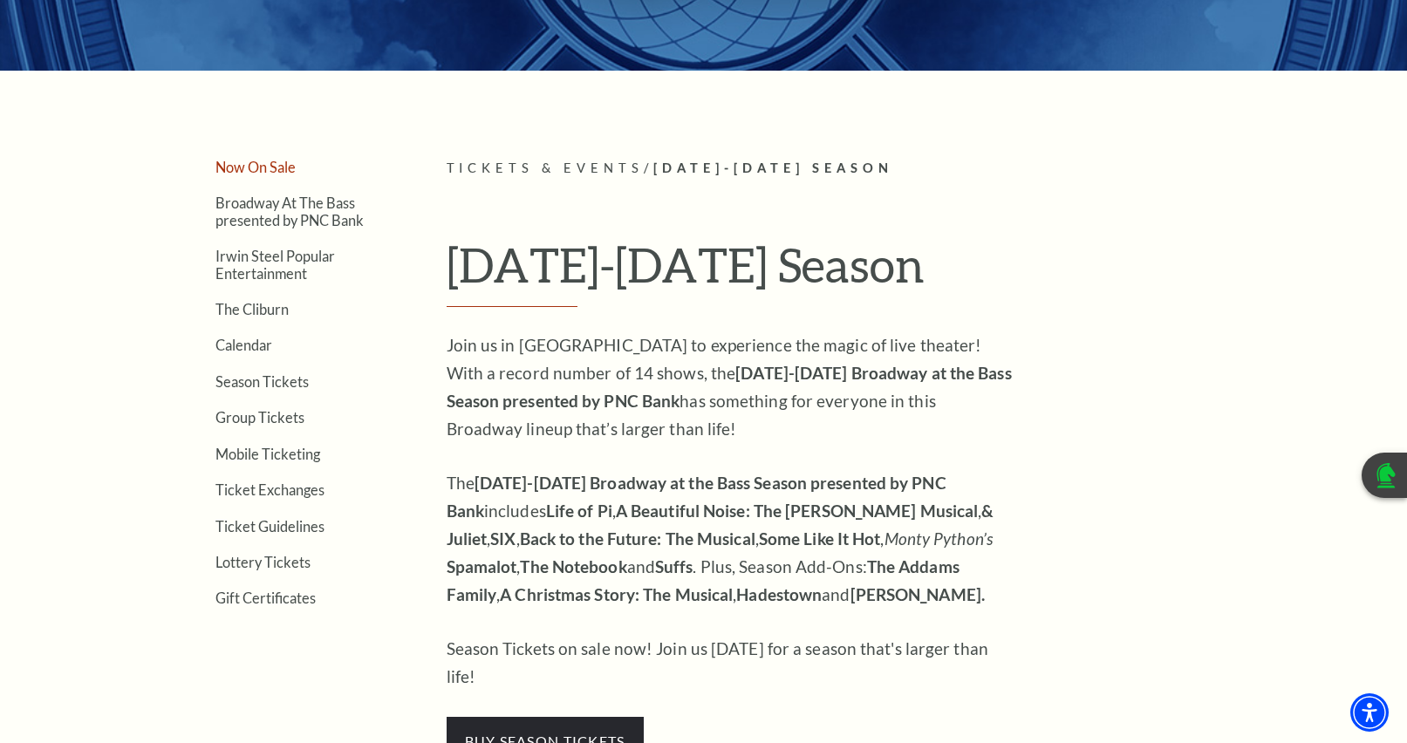
click at [275, 165] on link "Now On Sale" at bounding box center [255, 167] width 80 height 17
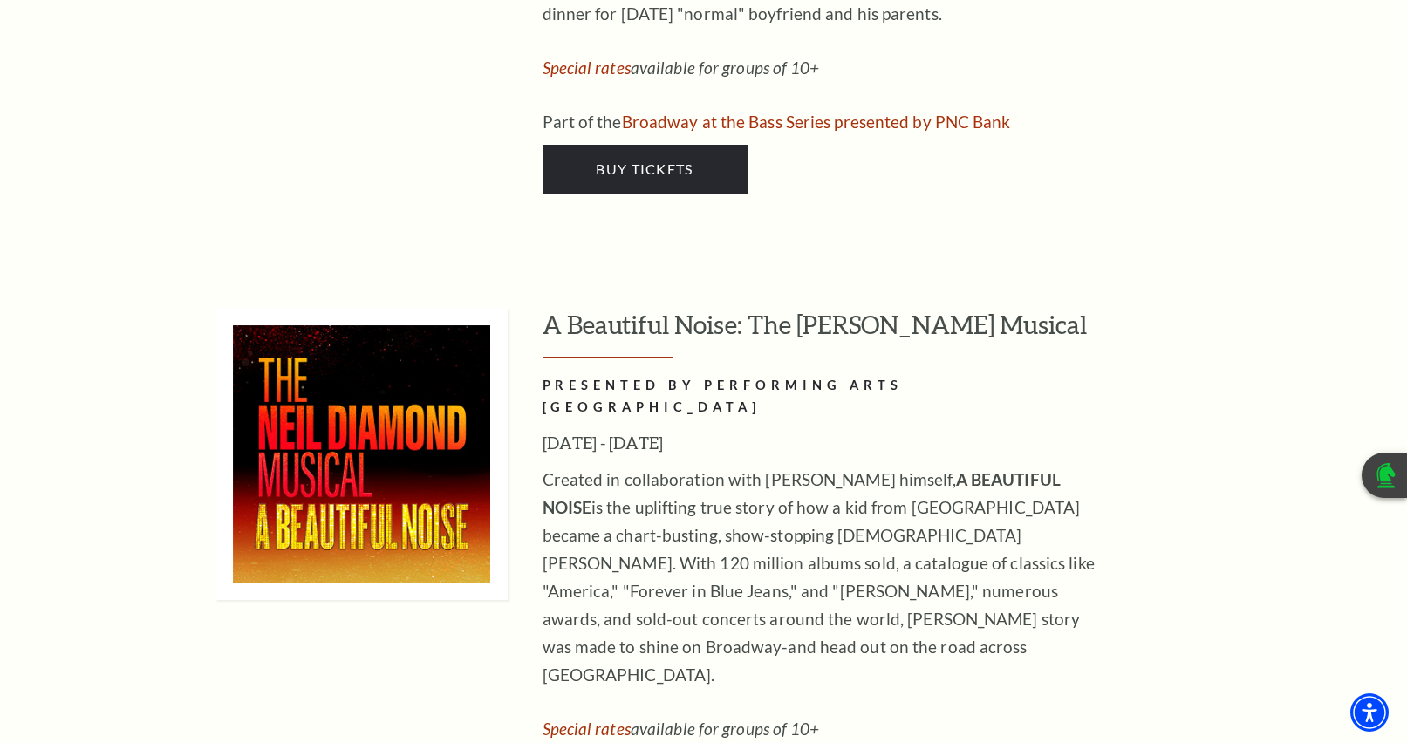
scroll to position [4448, 0]
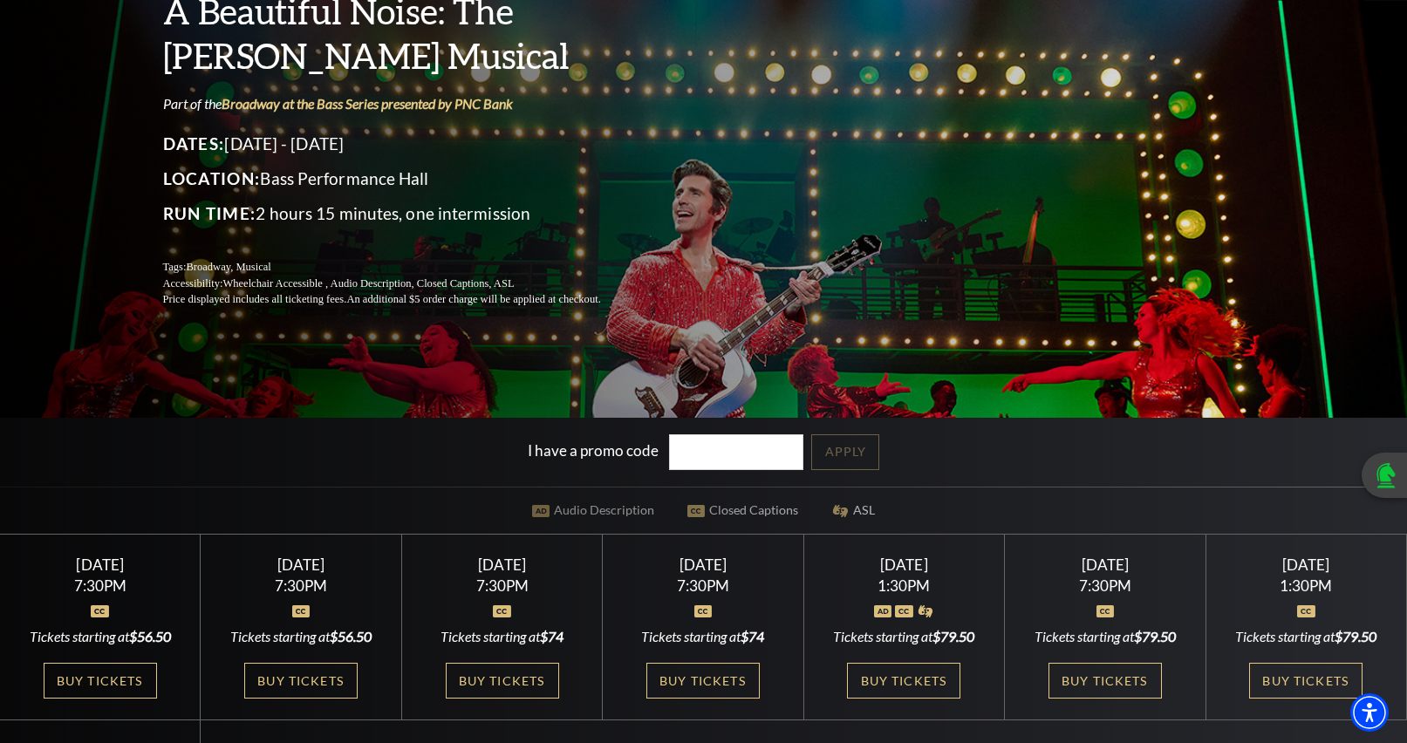
scroll to position [174, 0]
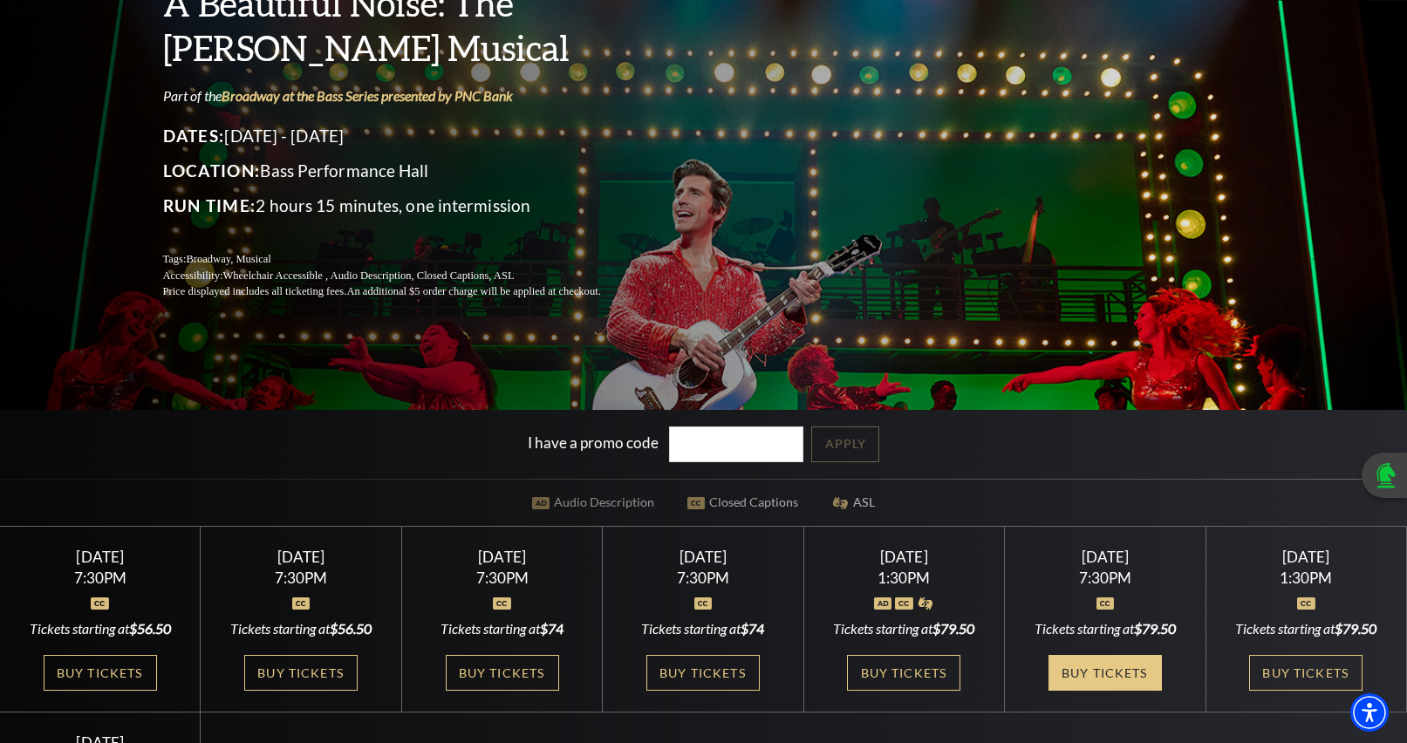
click at [1123, 660] on link "Buy Tickets" at bounding box center [1104, 673] width 113 height 36
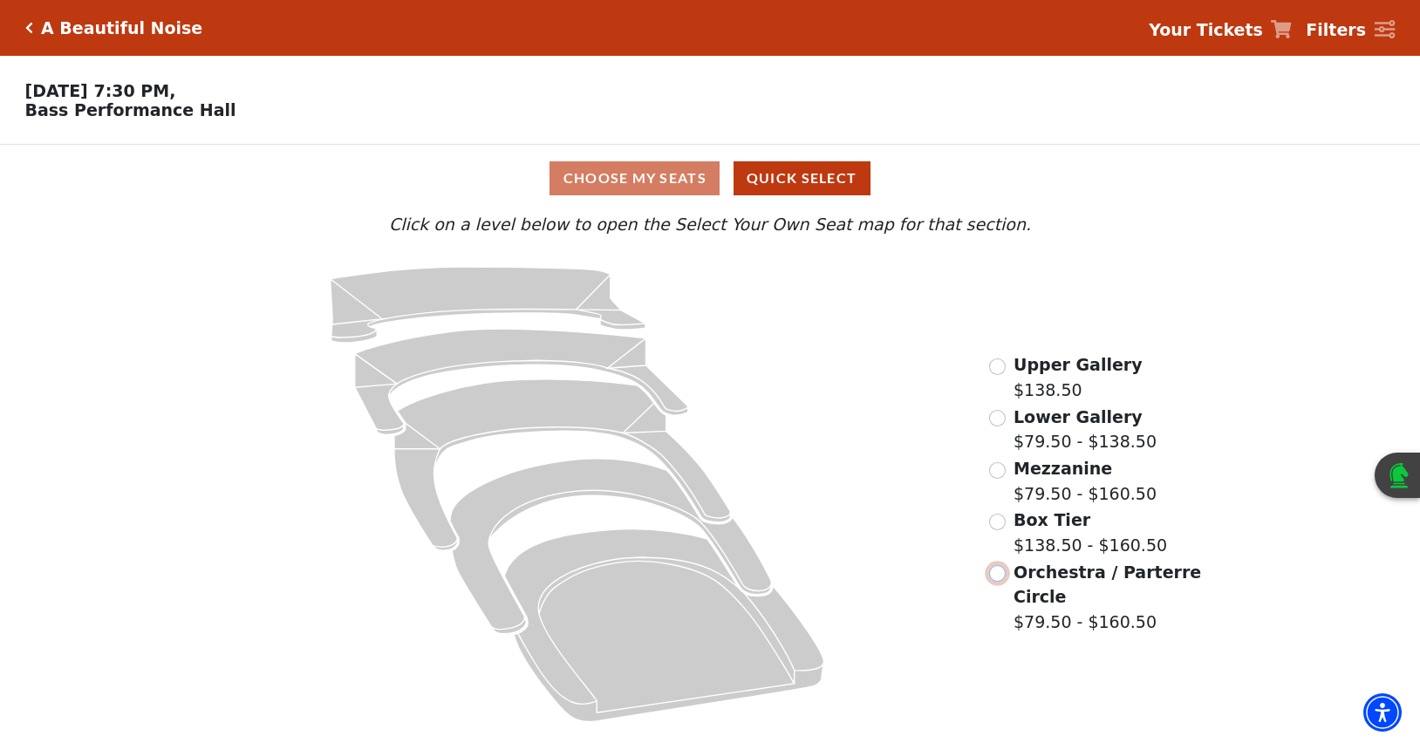
click at [998, 582] on input "Orchestra / Parterre Circle$79.50 - $160.50\a" at bounding box center [997, 573] width 17 height 17
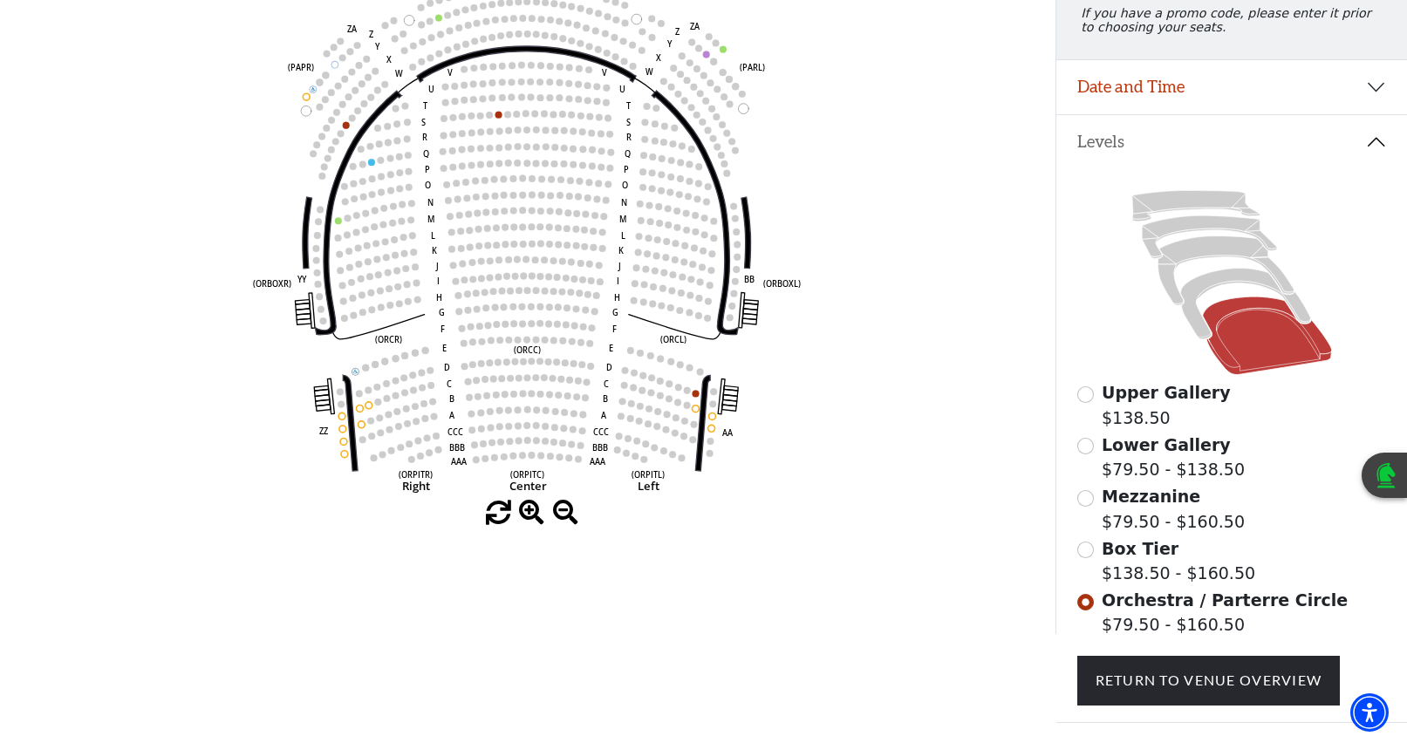
scroll to position [256, 0]
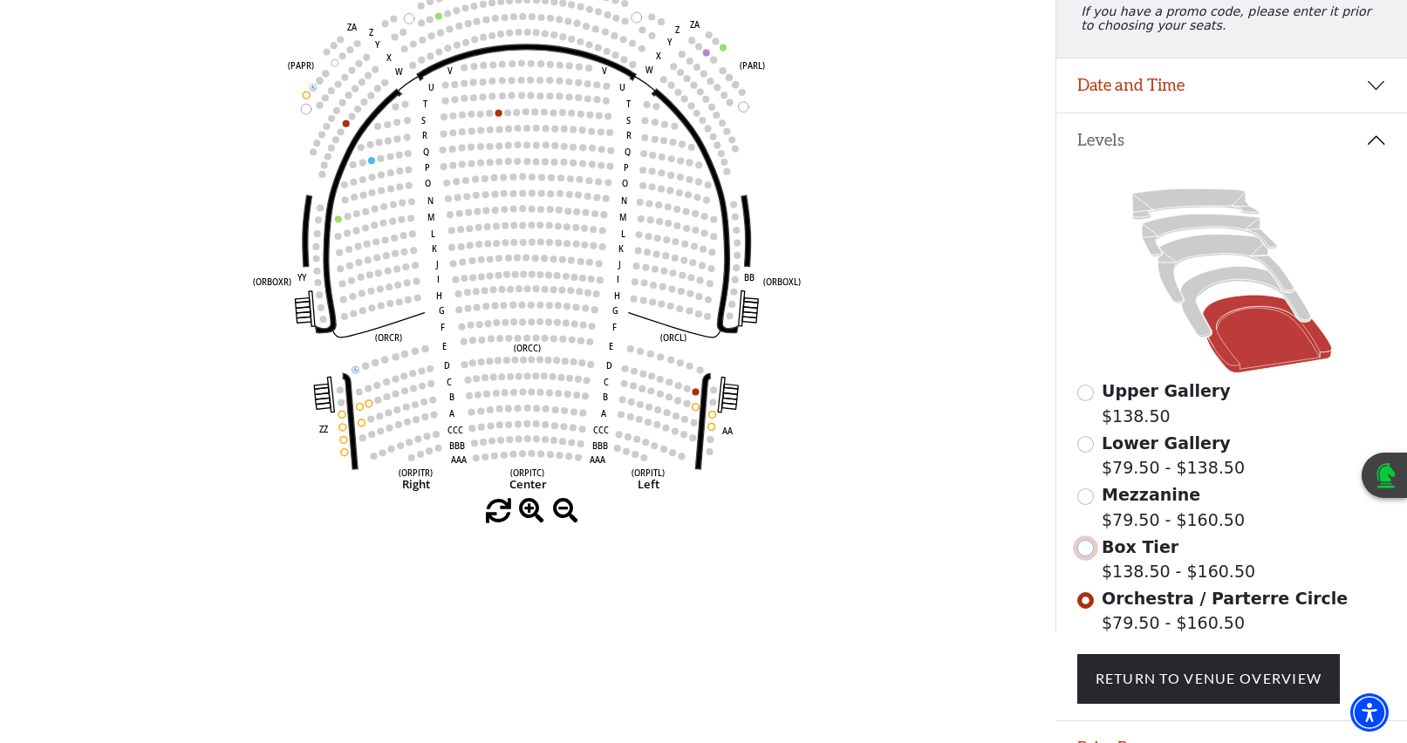
click at [1082, 556] on input "Box Tier$138.50 - $160.50\a" at bounding box center [1085, 548] width 17 height 17
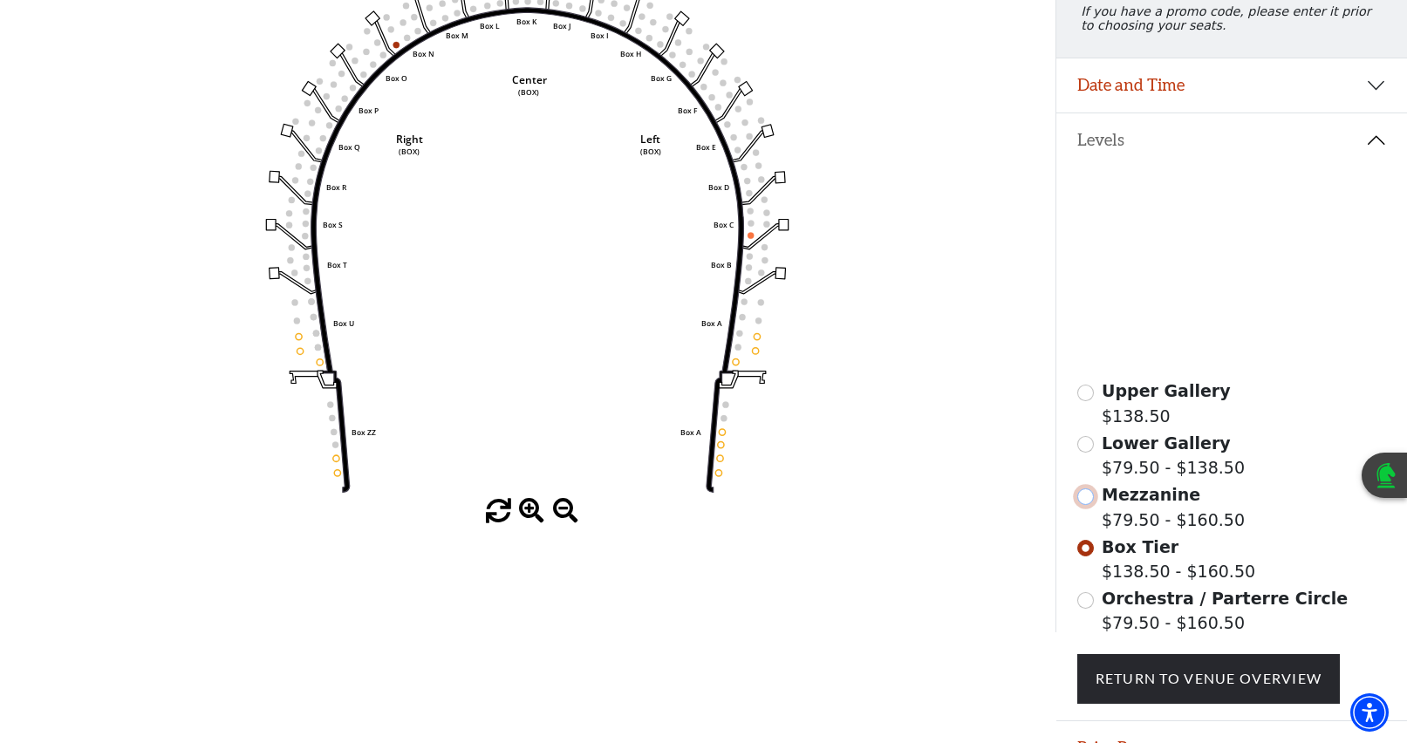
click at [1087, 505] on input "Mezzanine$79.50 - $160.50\a" at bounding box center [1085, 496] width 17 height 17
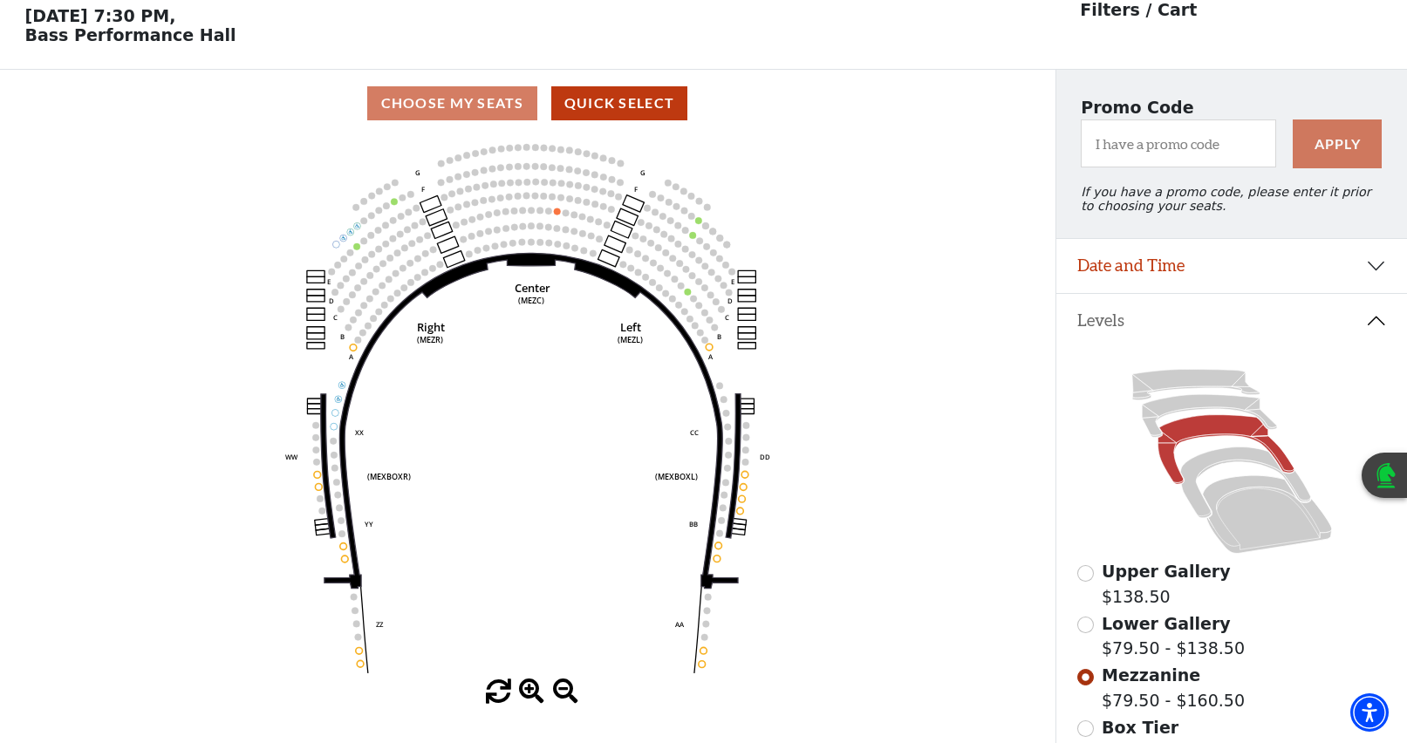
scroll to position [81, 0]
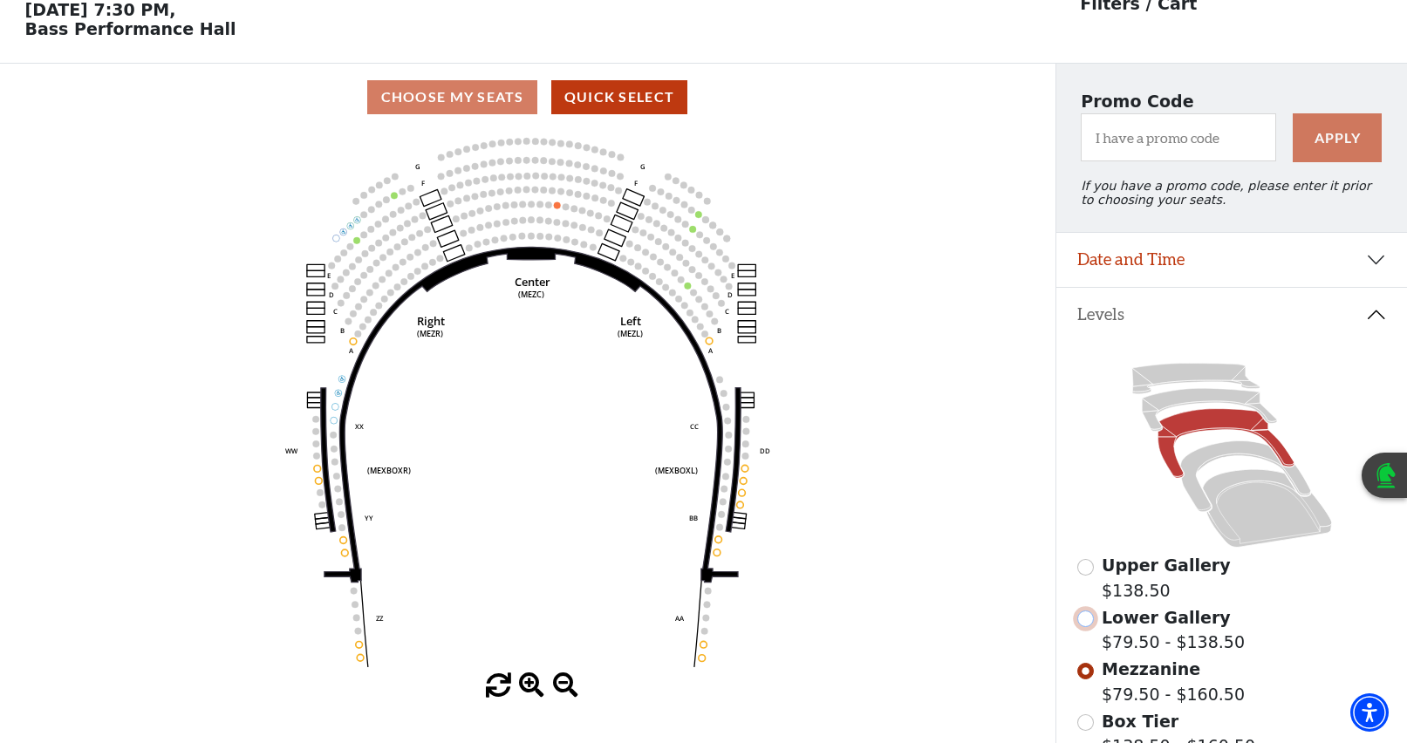
click at [1081, 627] on input "Lower Gallery$79.50 - $138.50\a" at bounding box center [1085, 619] width 17 height 17
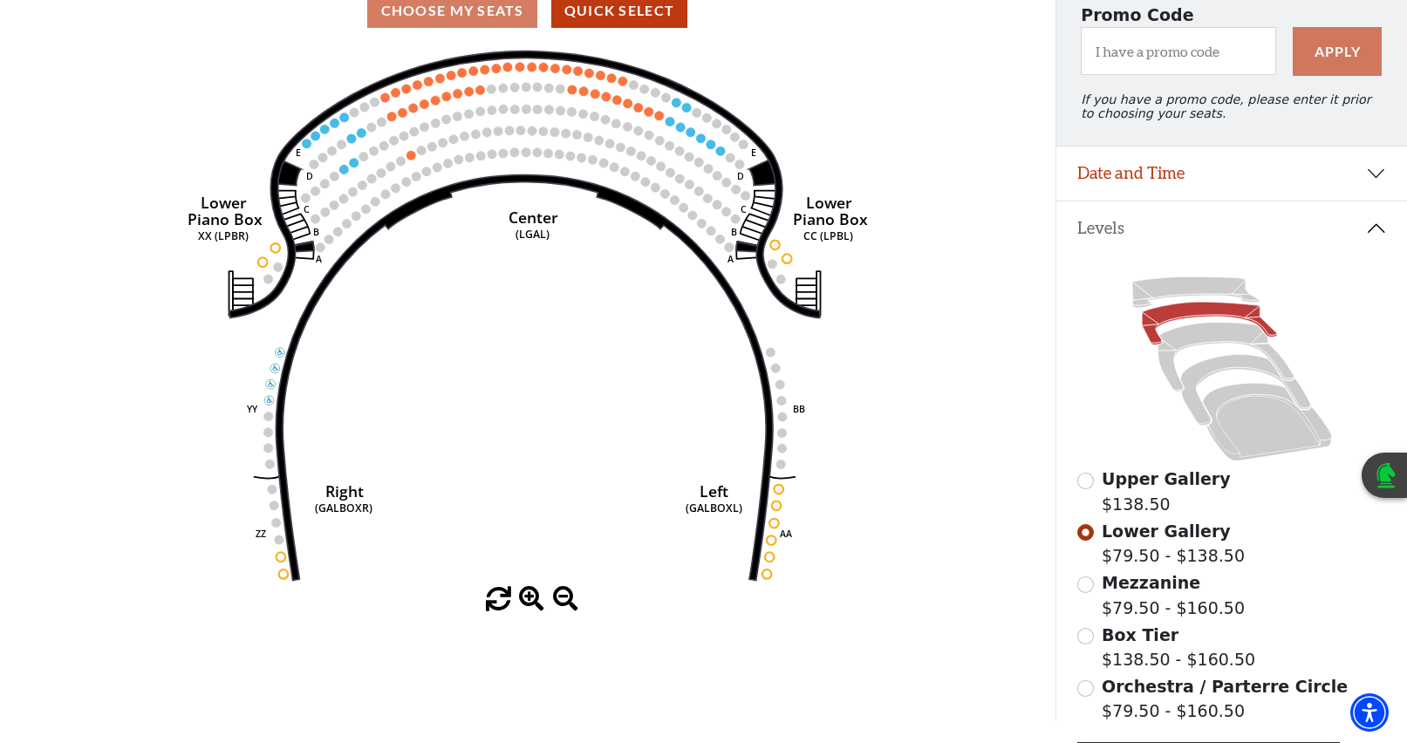
scroll to position [168, 0]
click at [1088, 488] on input "Upper Gallery$138.50\a" at bounding box center [1085, 480] width 17 height 17
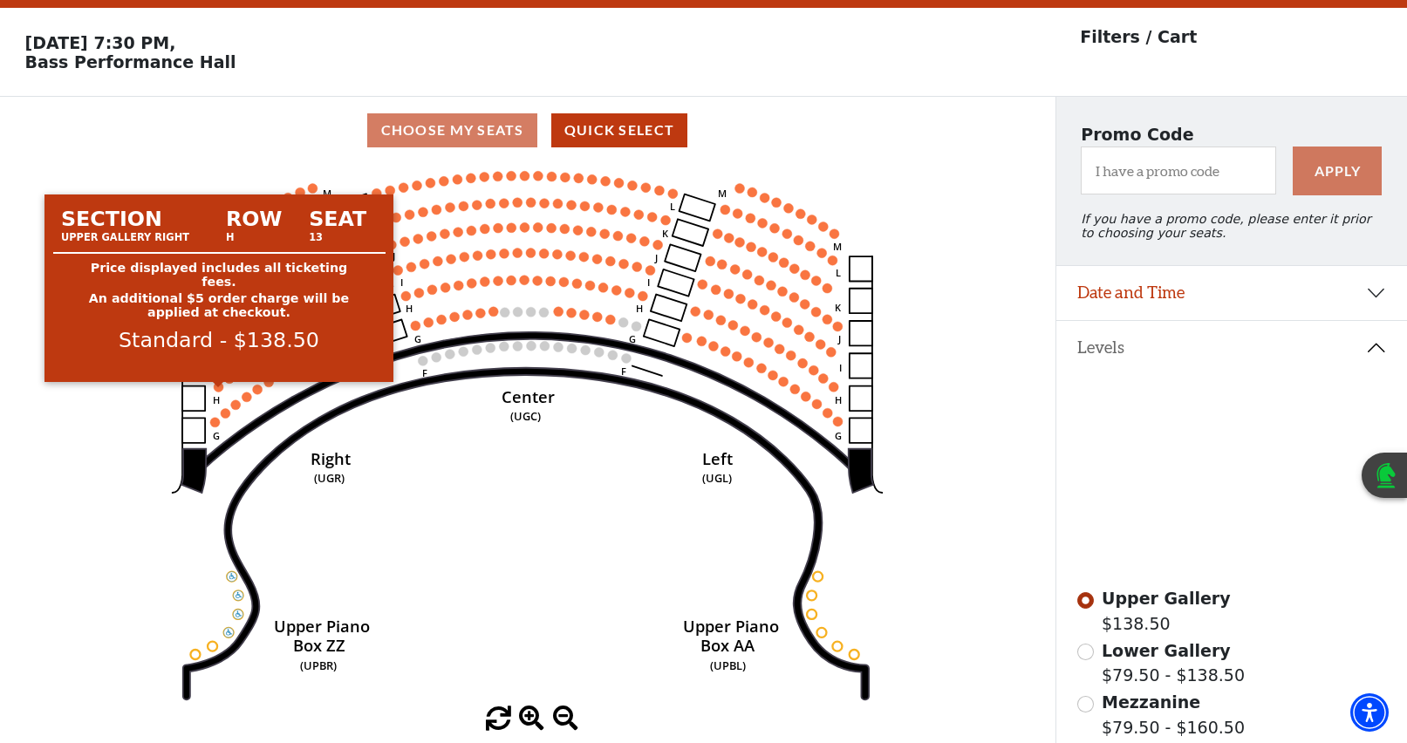
scroll to position [0, 0]
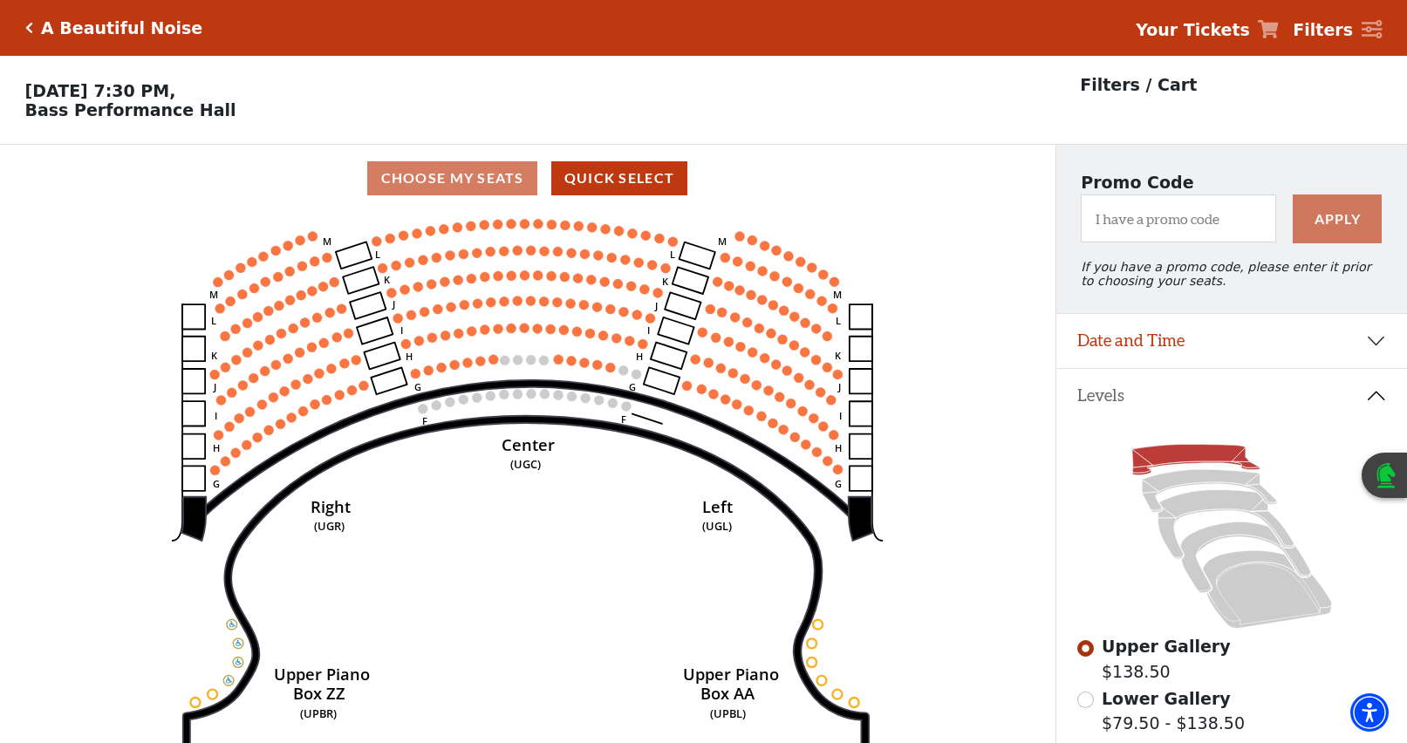
click at [59, 25] on h5 "A Beautiful Noise" at bounding box center [121, 28] width 161 height 20
click at [33, 31] on div "A Beautiful Noise" at bounding box center [118, 28] width 170 height 20
click at [63, 32] on h5 "A Beautiful Noise" at bounding box center [121, 28] width 161 height 20
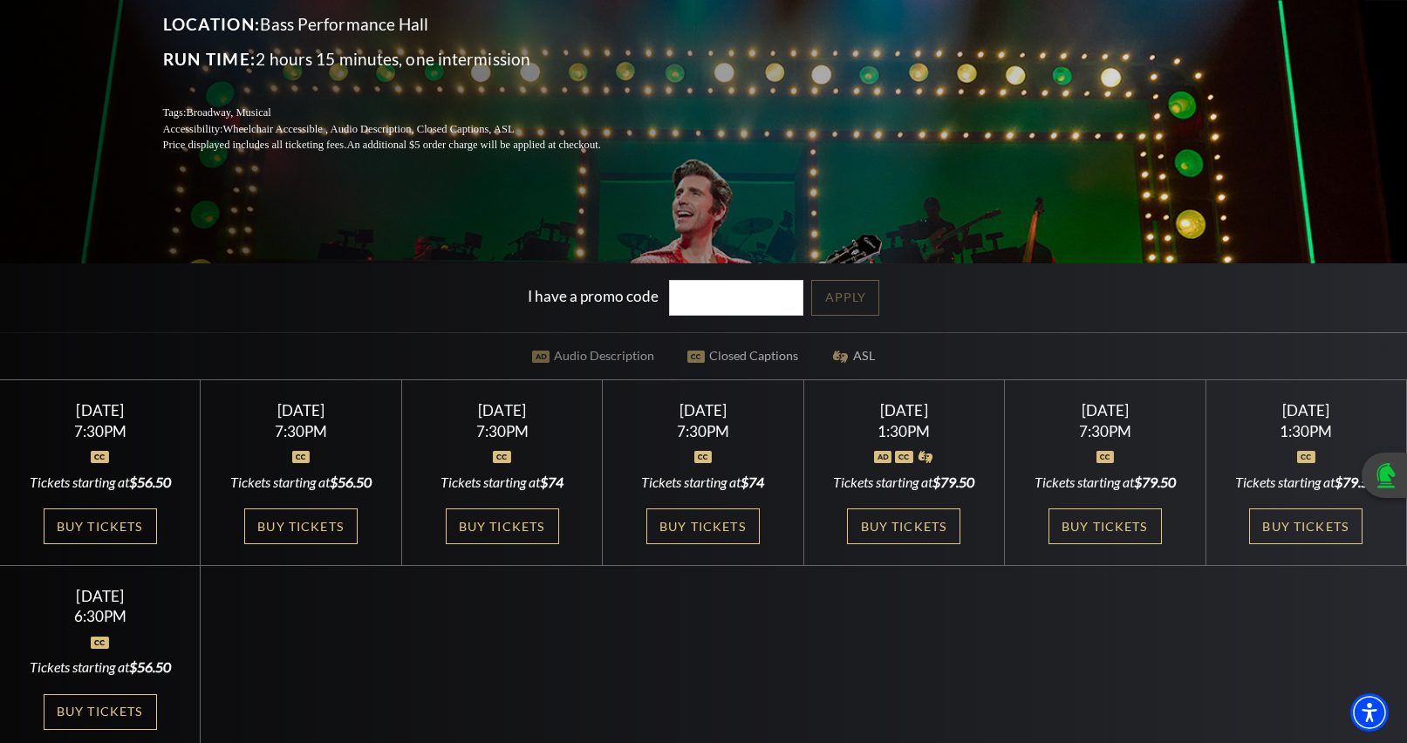
scroll to position [349, 0]
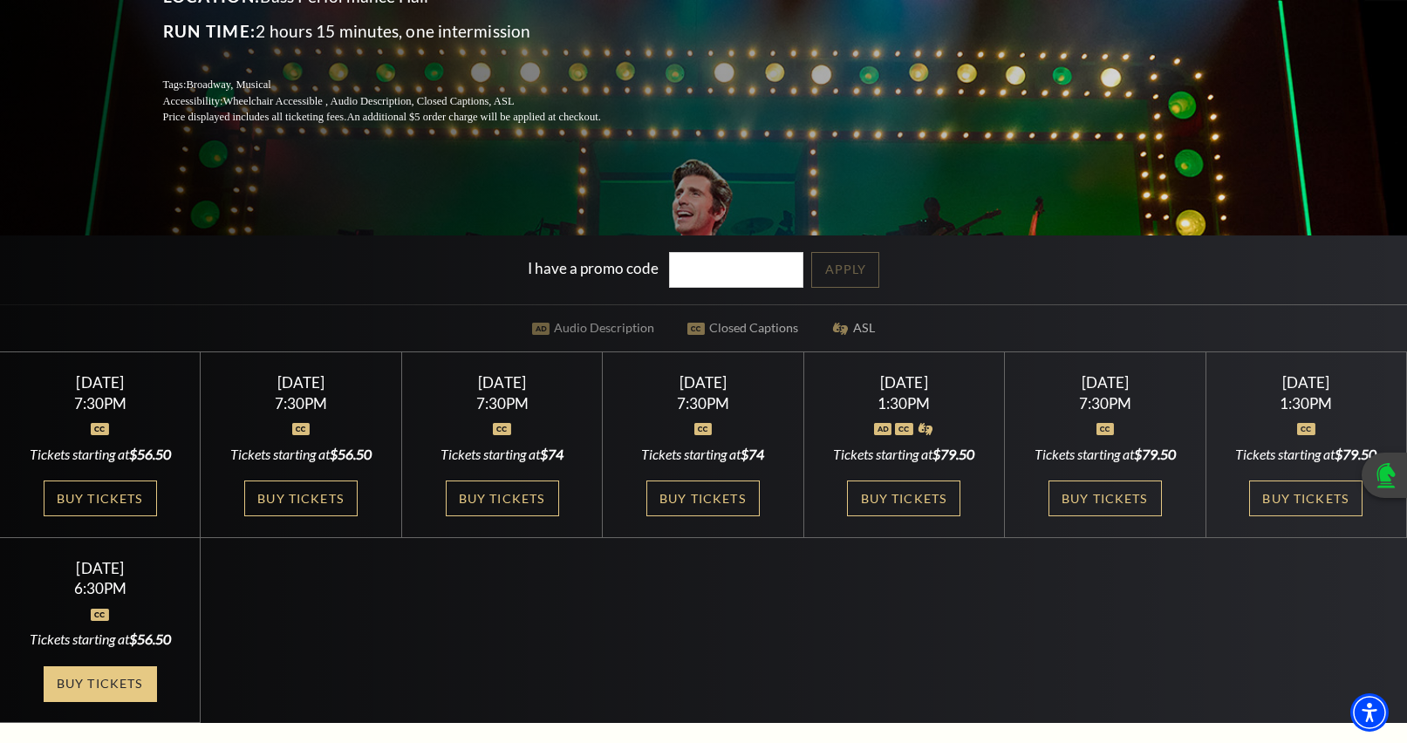
click at [112, 679] on link "Buy Tickets" at bounding box center [100, 684] width 113 height 36
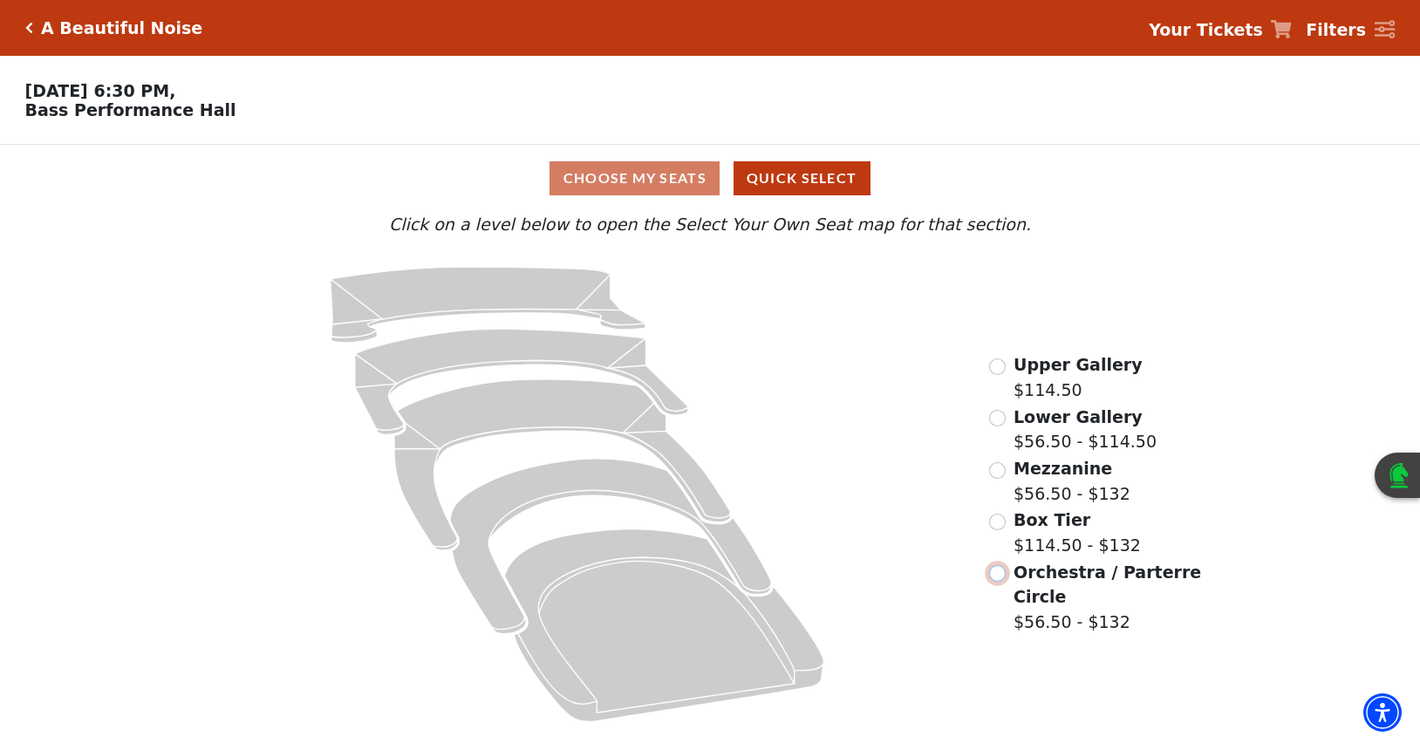
click at [993, 582] on input "Orchestra / Parterre Circle$56.50 - $132\a" at bounding box center [997, 573] width 17 height 17
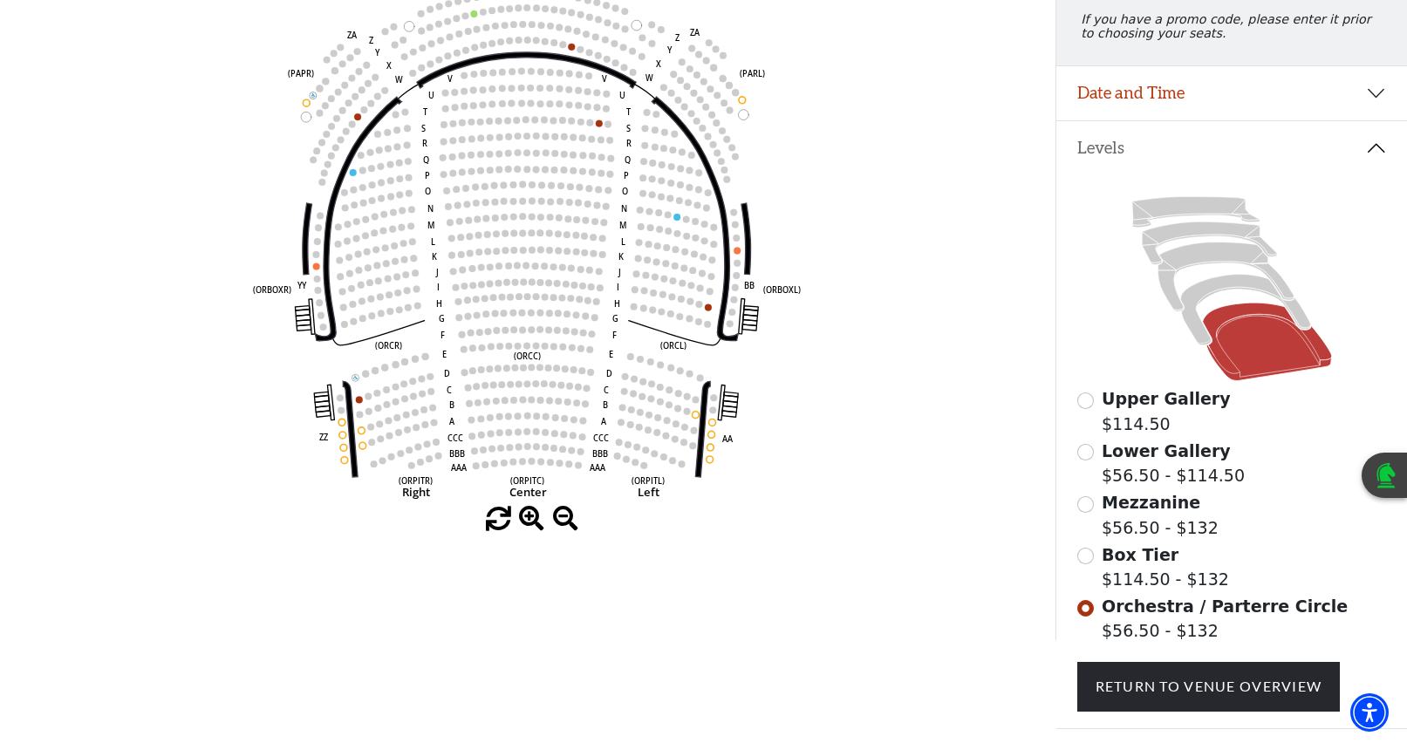
scroll to position [256, 0]
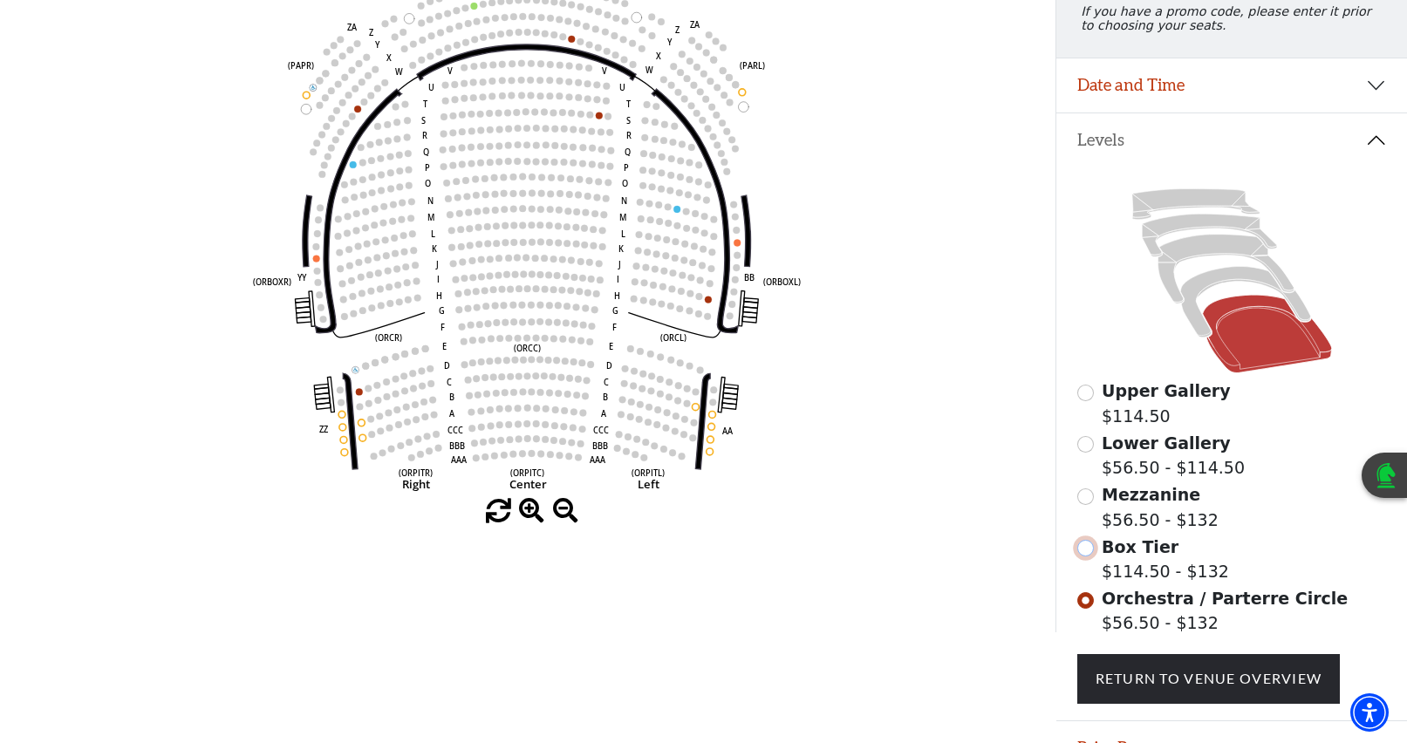
click at [1090, 556] on input "Box Tier$114.50 - $132\a" at bounding box center [1085, 548] width 17 height 17
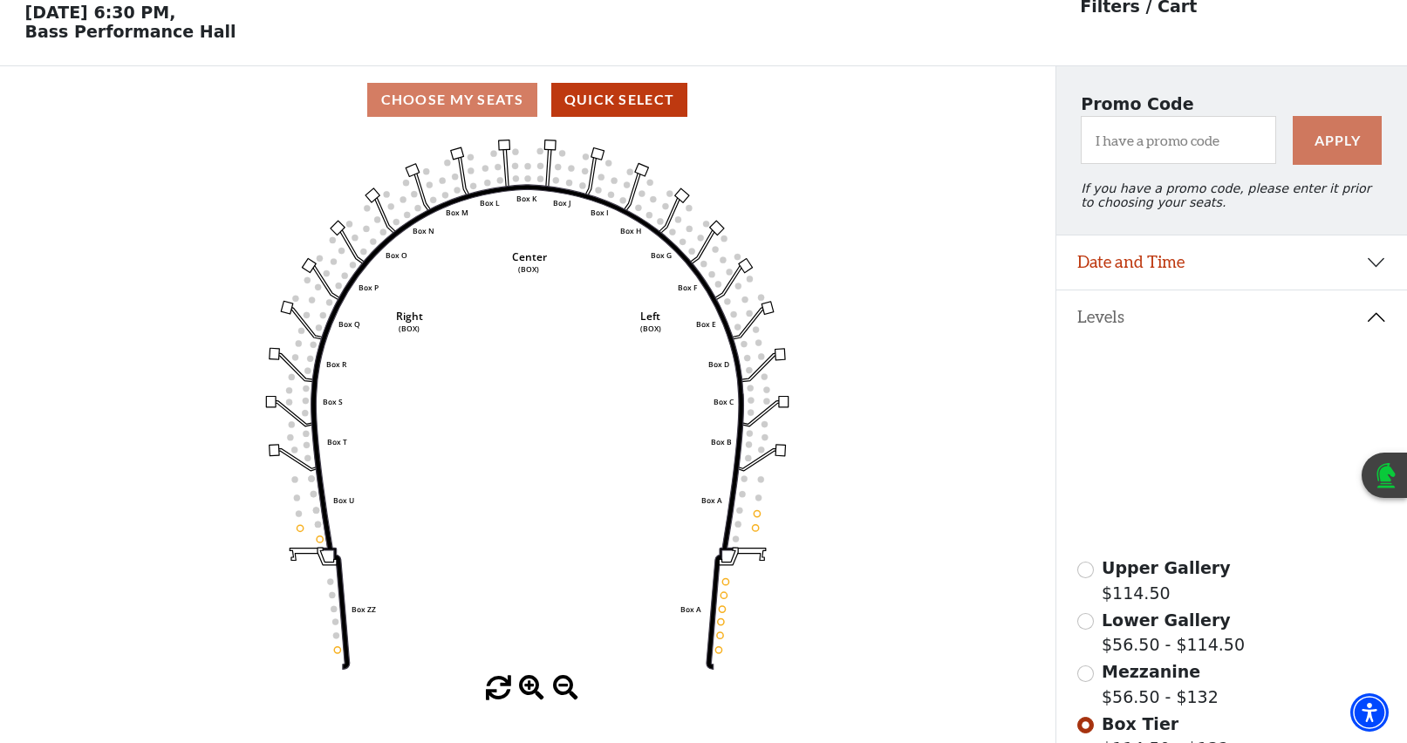
scroll to position [81, 0]
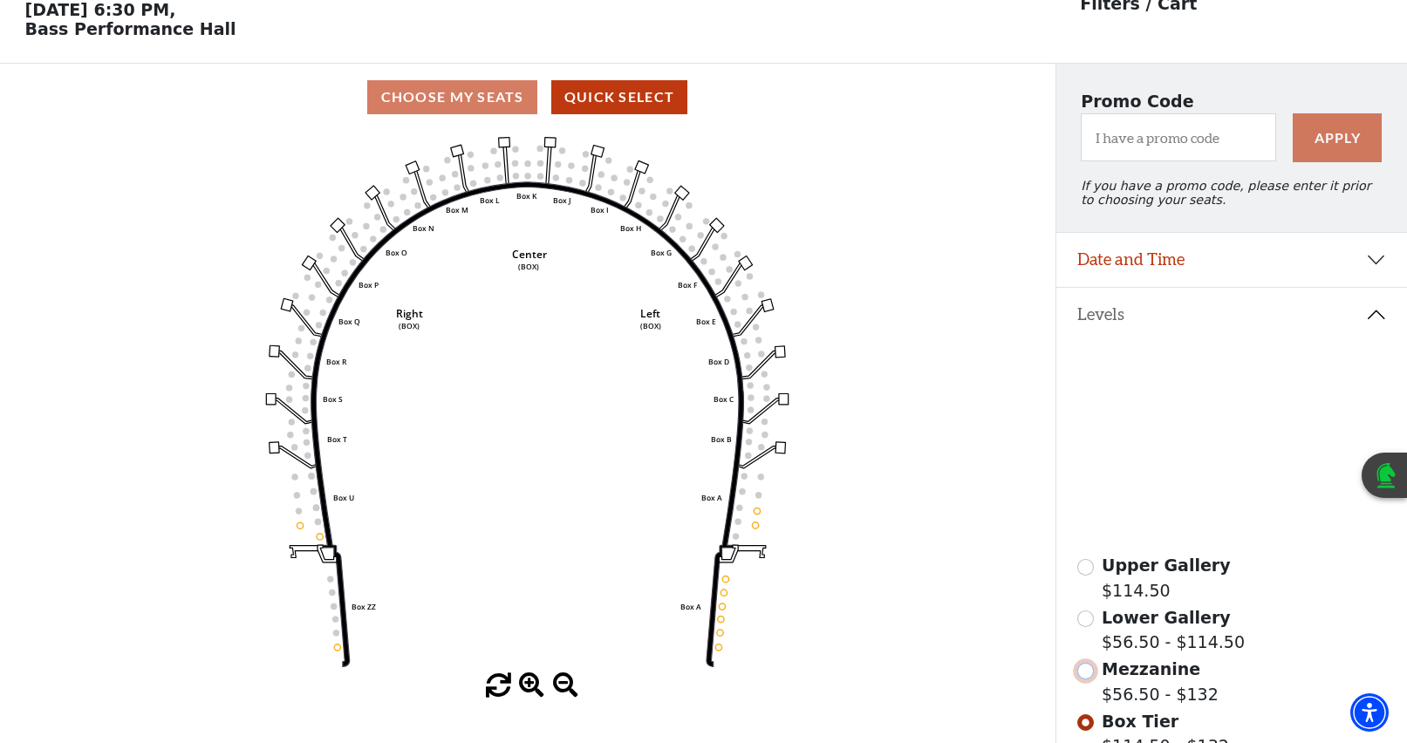
click at [1081, 679] on input "Mezzanine$56.50 - $132\a" at bounding box center [1085, 671] width 17 height 17
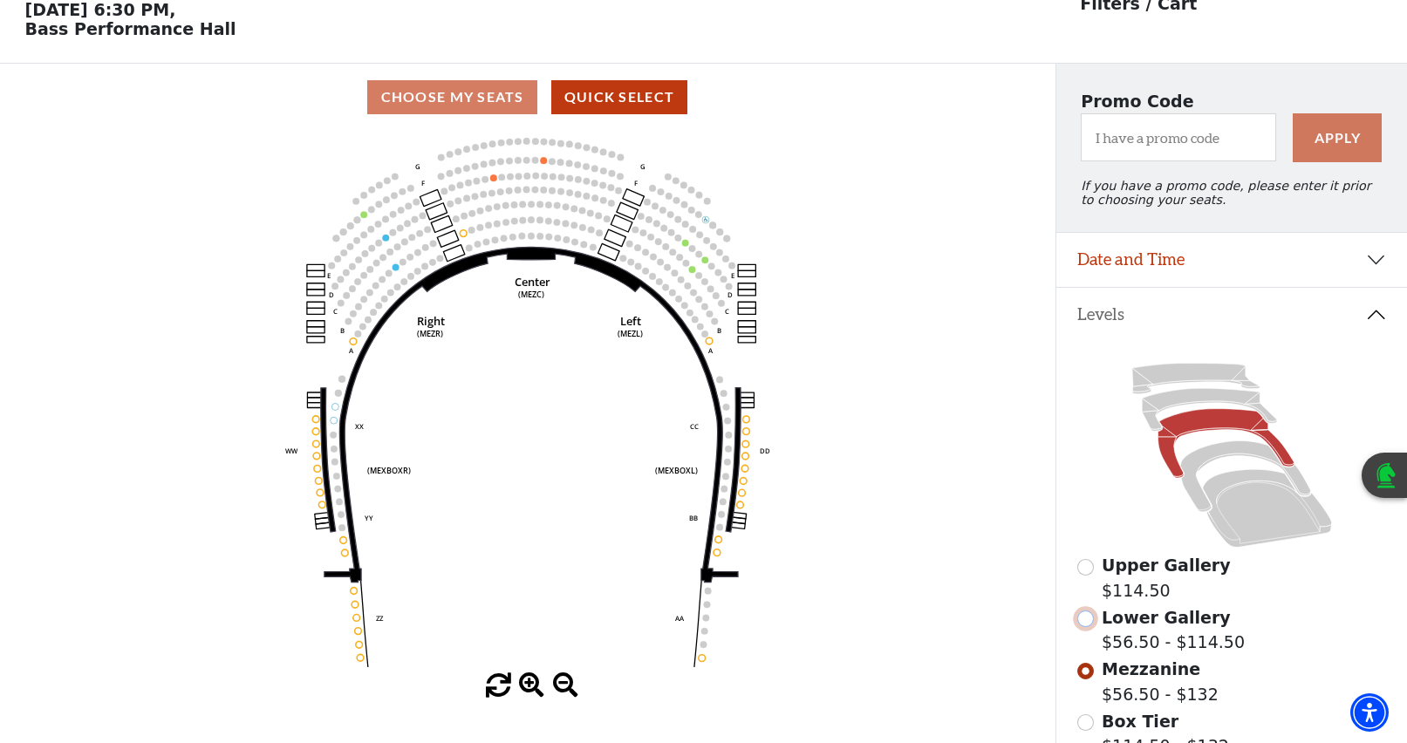
click at [1090, 627] on input "Lower Gallery$56.50 - $114.50\a" at bounding box center [1085, 619] width 17 height 17
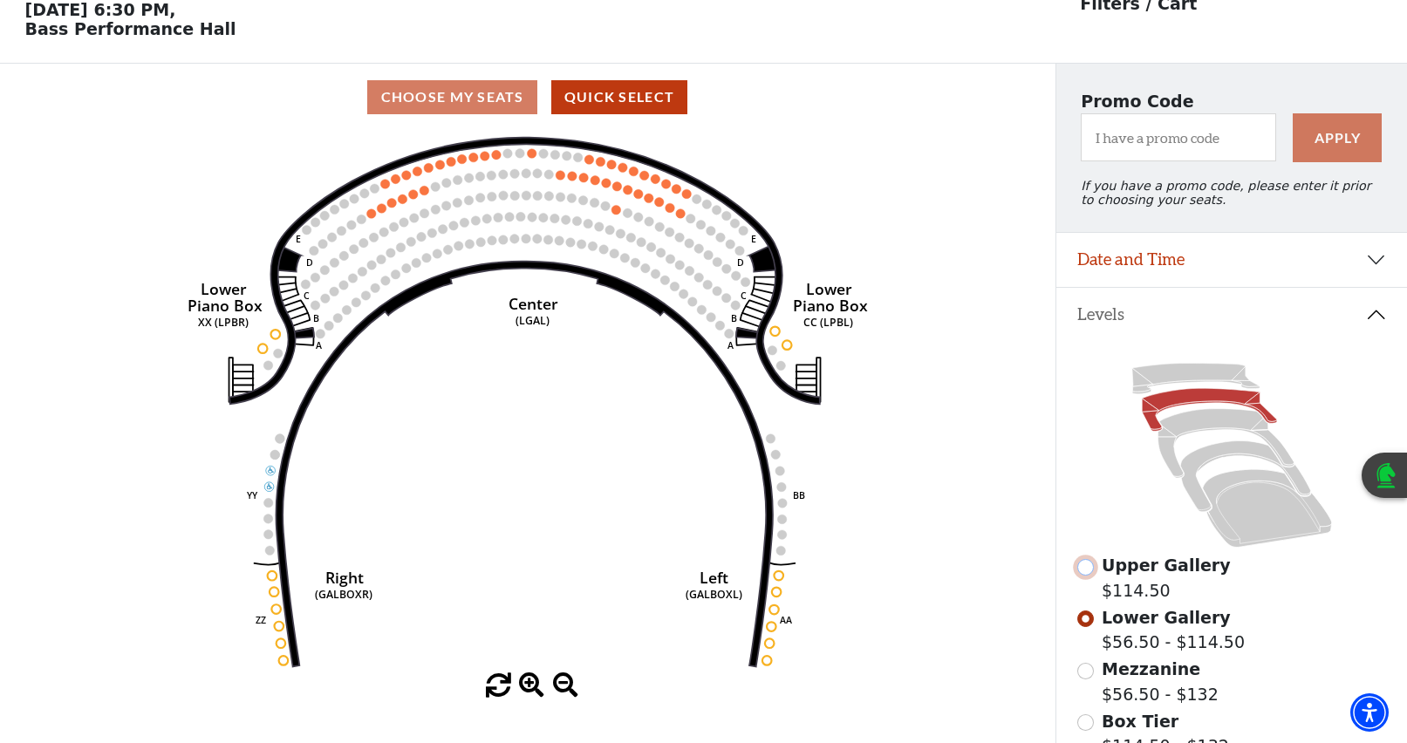
click at [1084, 575] on input "Upper Gallery$114.50\a" at bounding box center [1085, 567] width 17 height 17
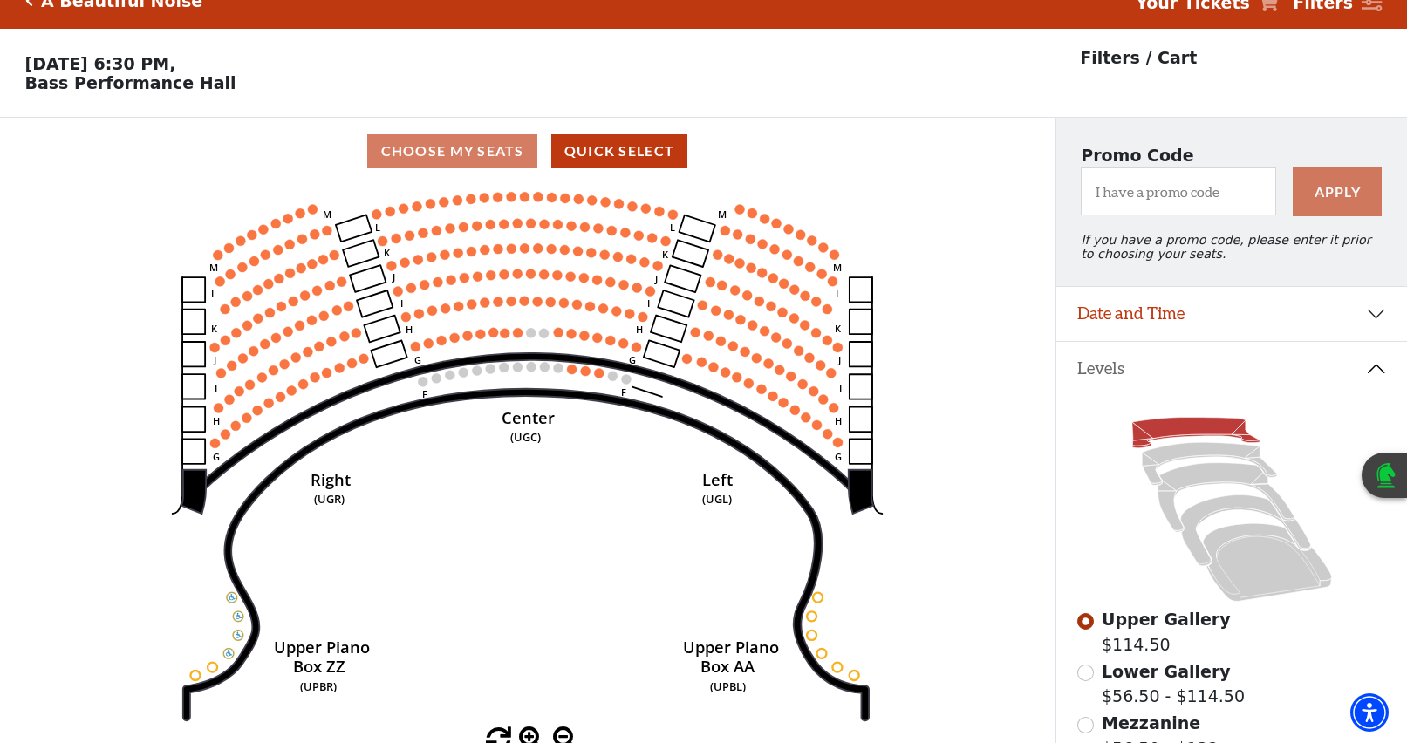
scroll to position [0, 0]
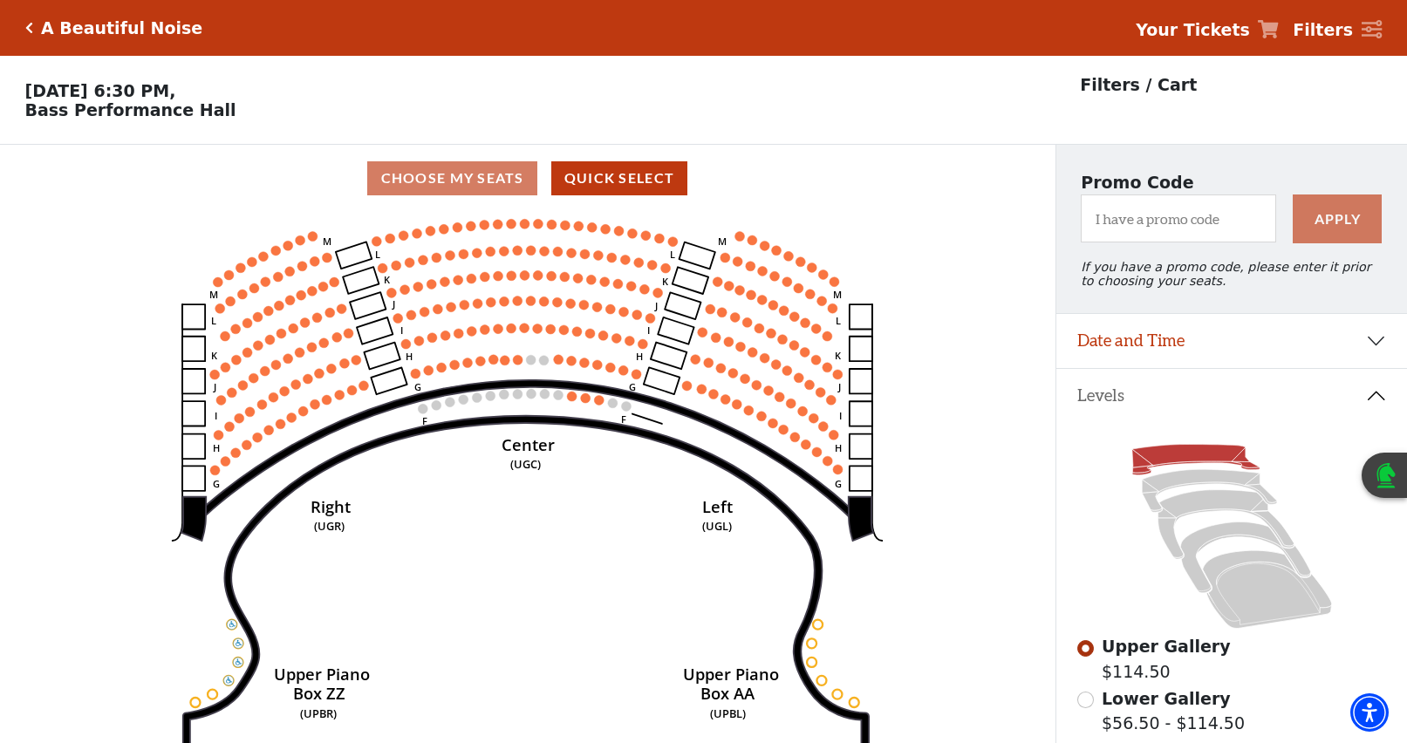
click at [30, 25] on icon "Click here to go back to filters" at bounding box center [29, 28] width 8 height 12
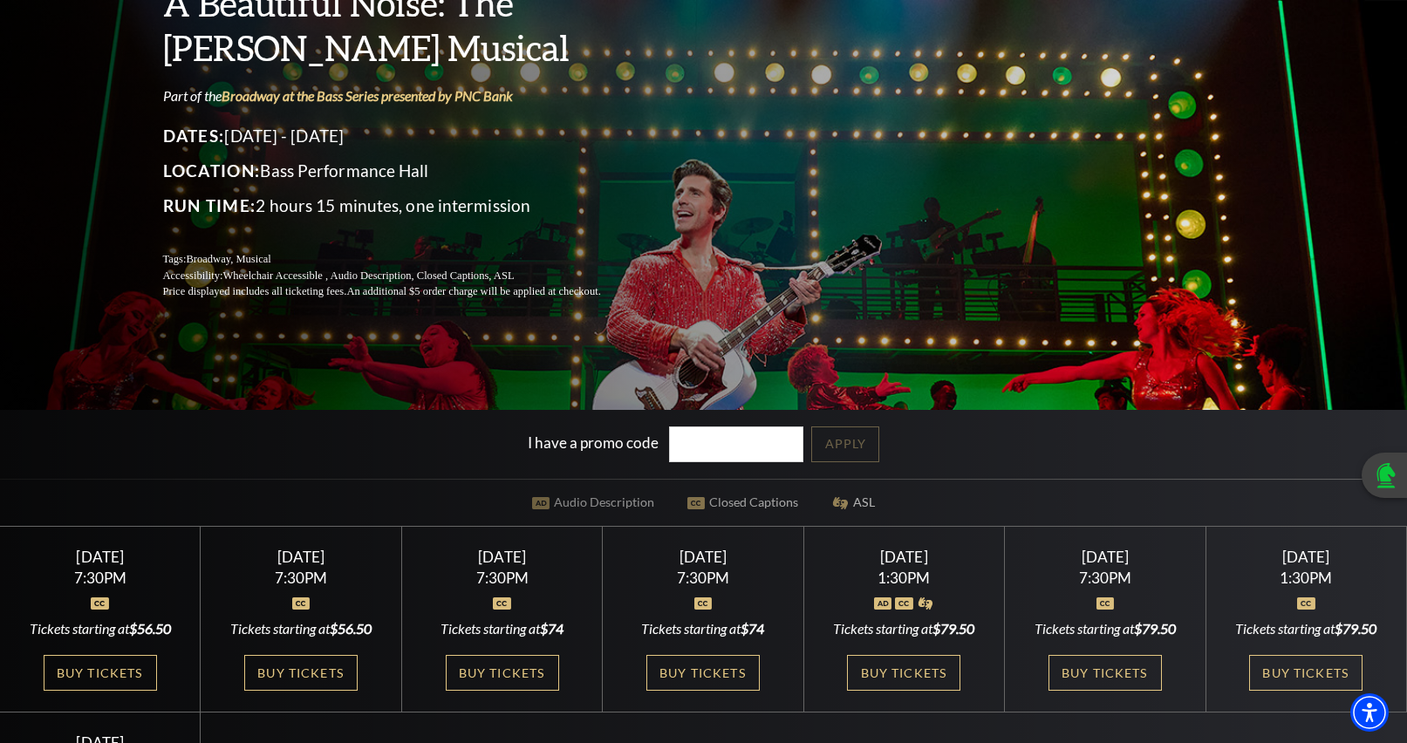
scroll to position [262, 0]
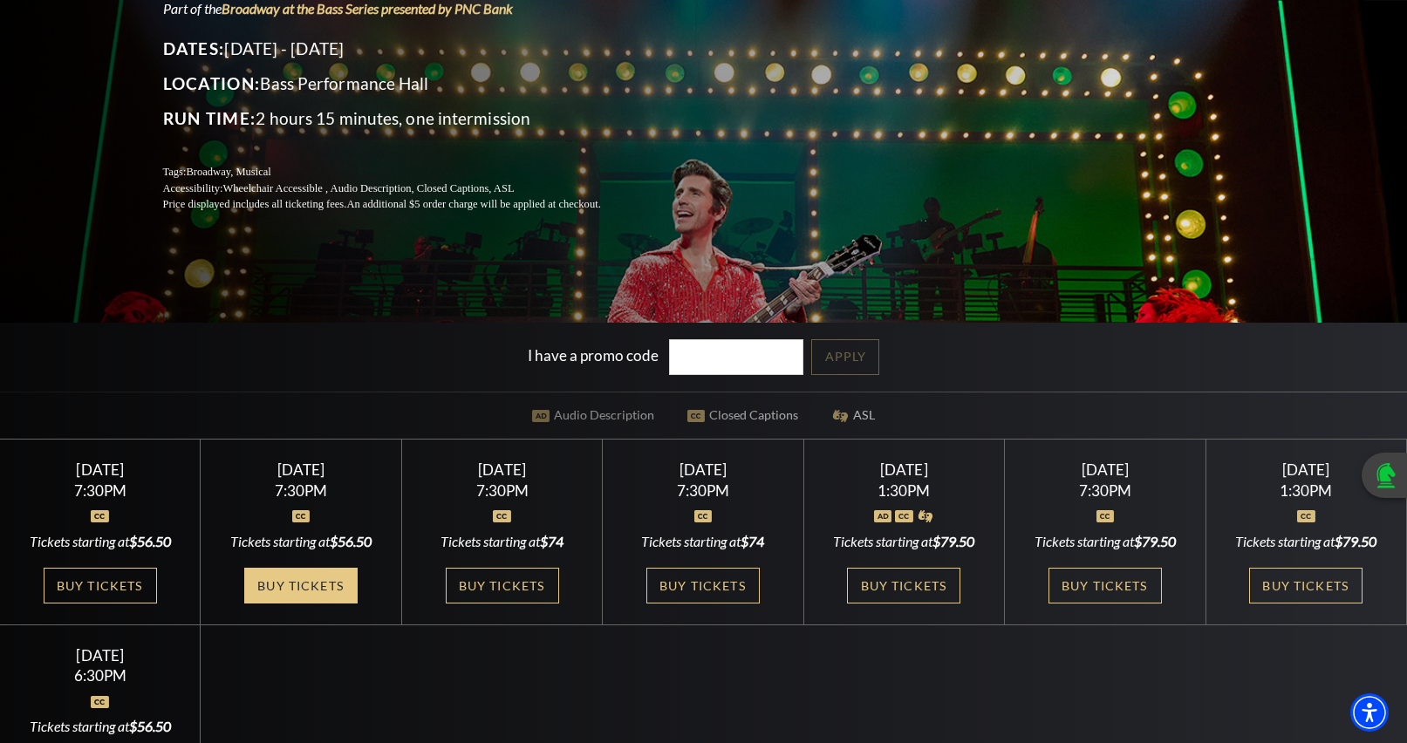
click at [320, 577] on link "Buy Tickets" at bounding box center [300, 586] width 113 height 36
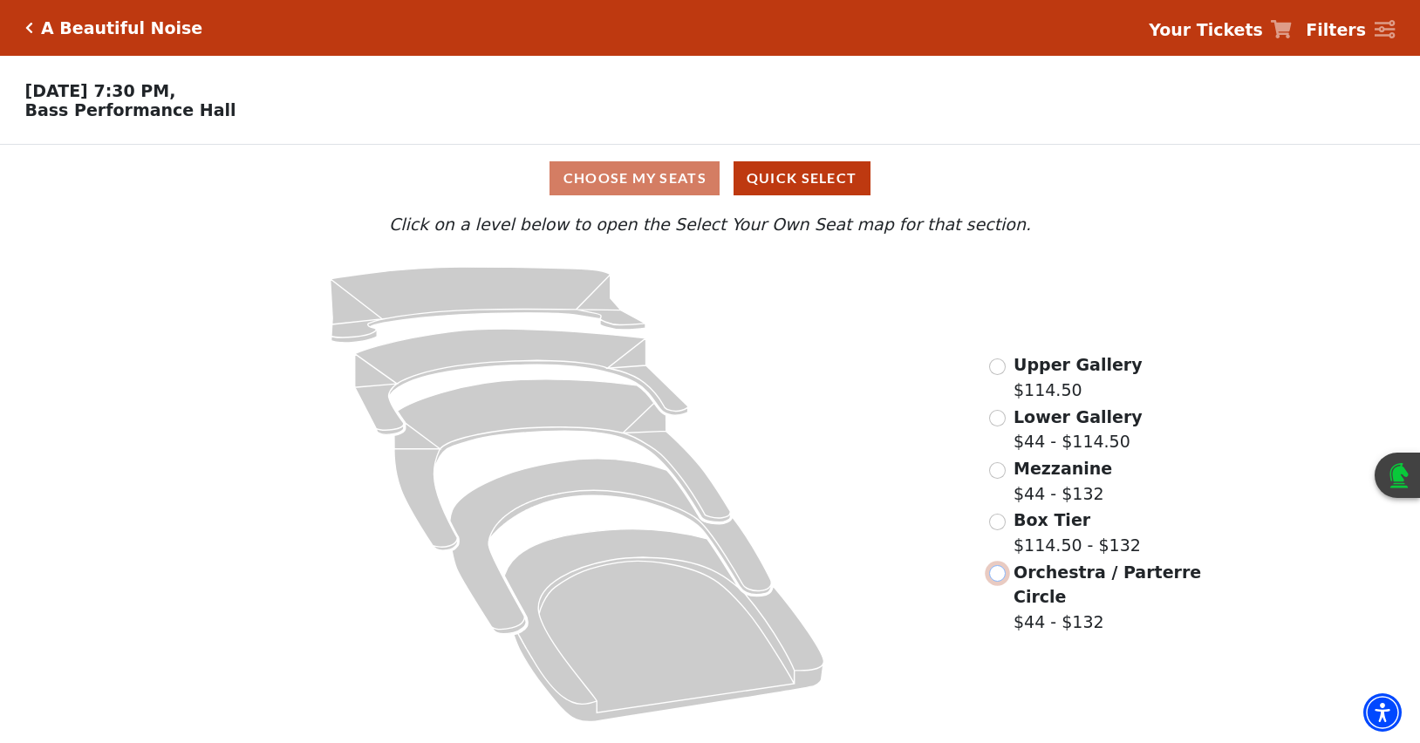
click at [1000, 577] on input "Orchestra / Parterre Circle$44 - $132\a" at bounding box center [997, 573] width 17 height 17
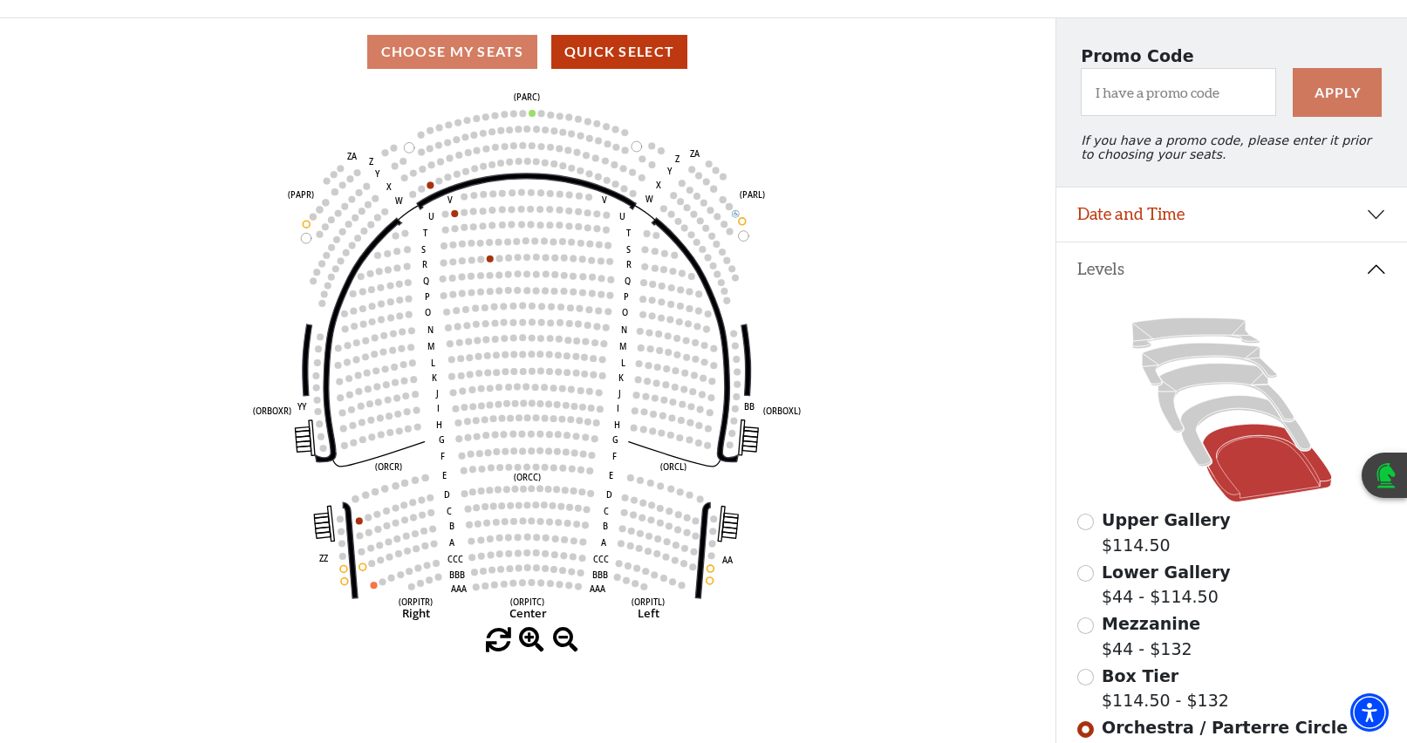
scroll to position [168, 0]
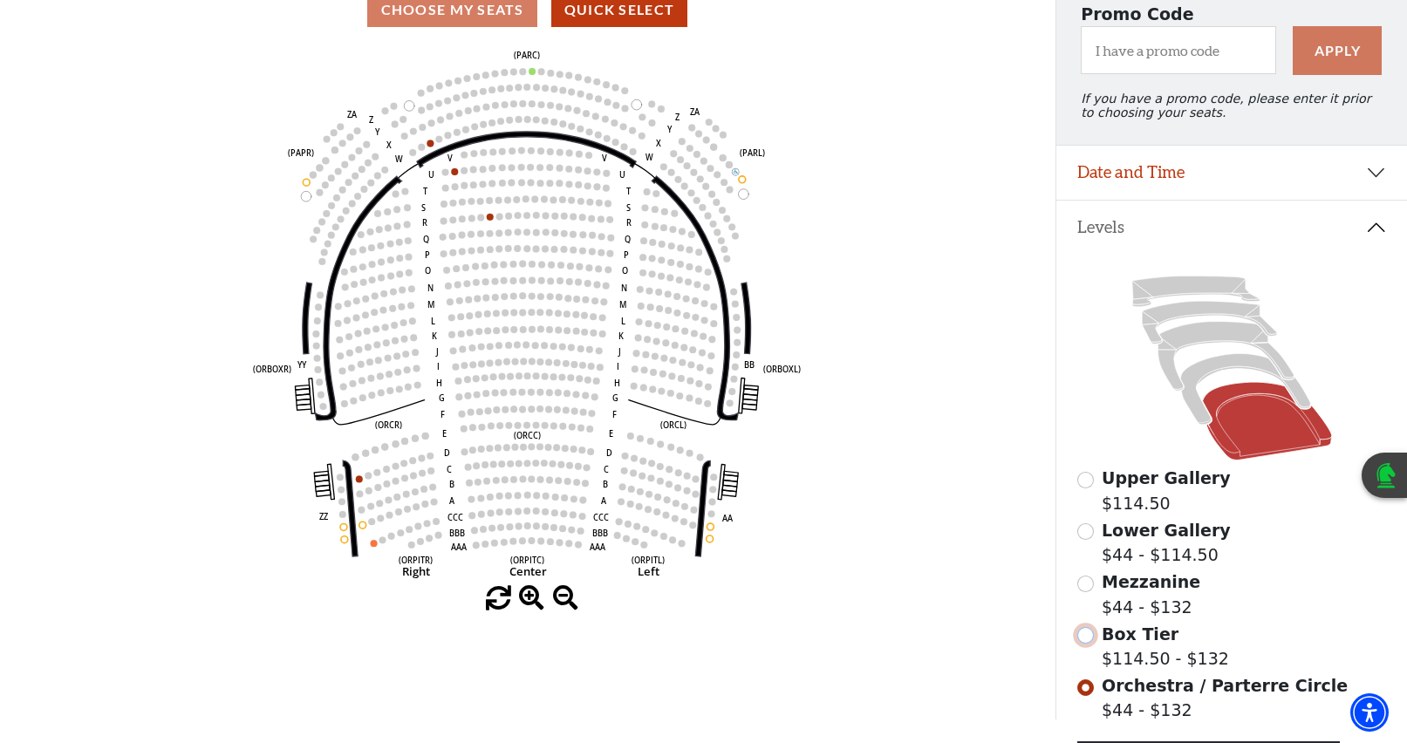
click at [1082, 643] on input "Box Tier$114.50 - $132\a" at bounding box center [1085, 635] width 17 height 17
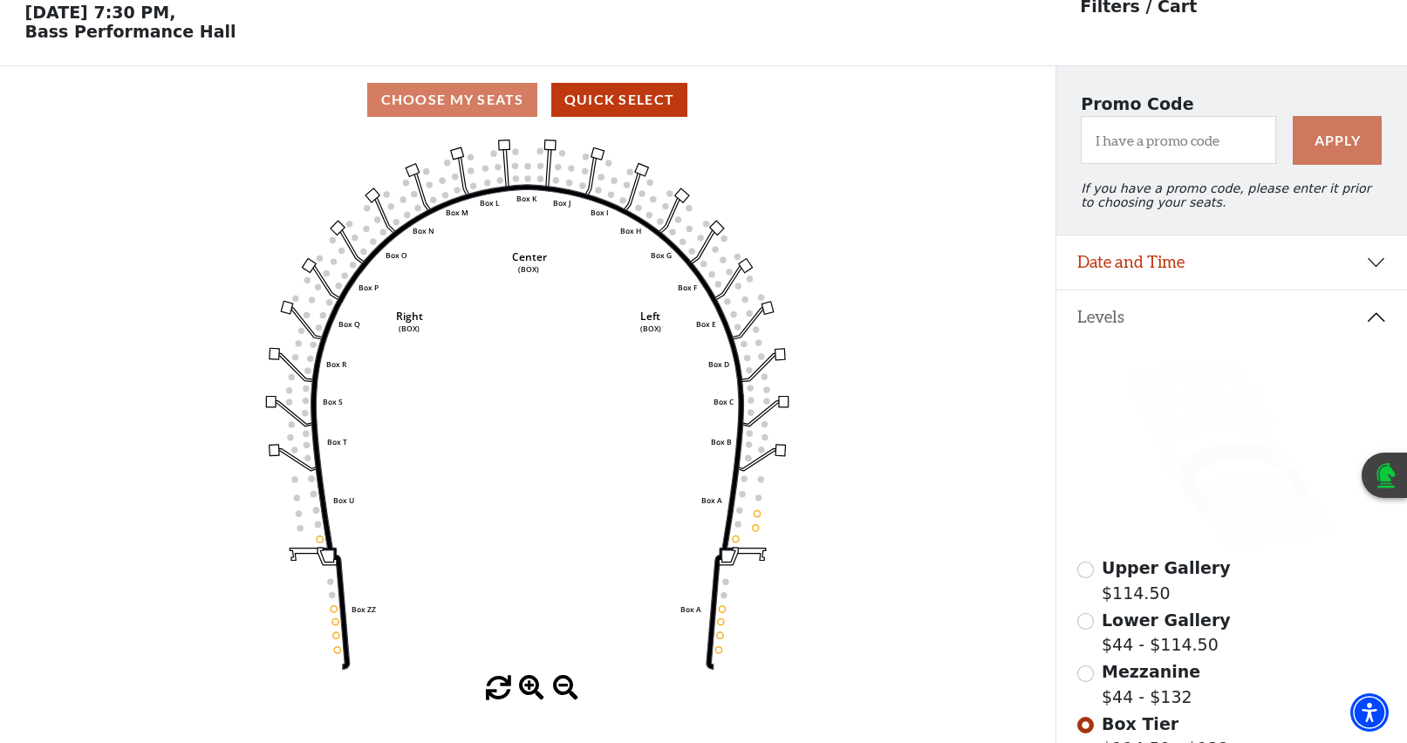
scroll to position [81, 0]
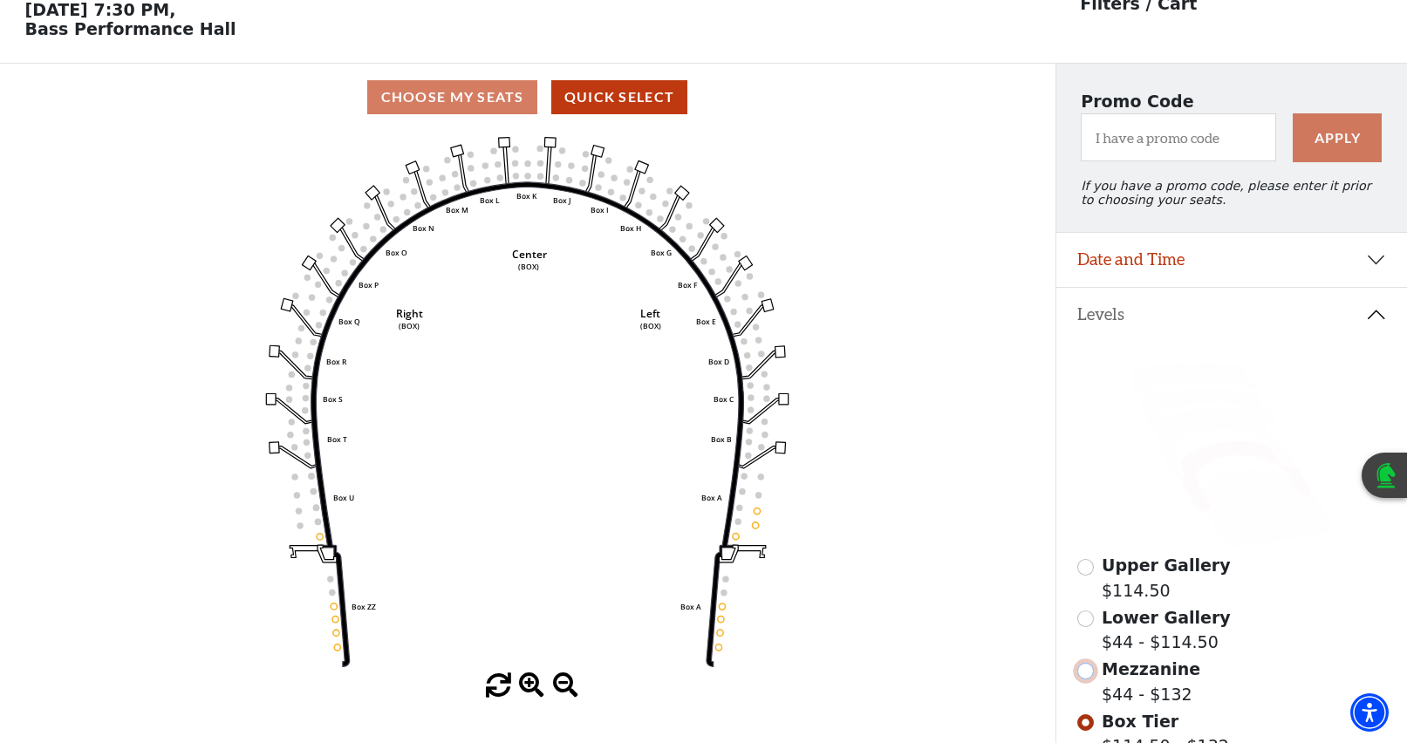
click at [1081, 679] on input "Mezzanine$44 - $132\a" at bounding box center [1085, 671] width 17 height 17
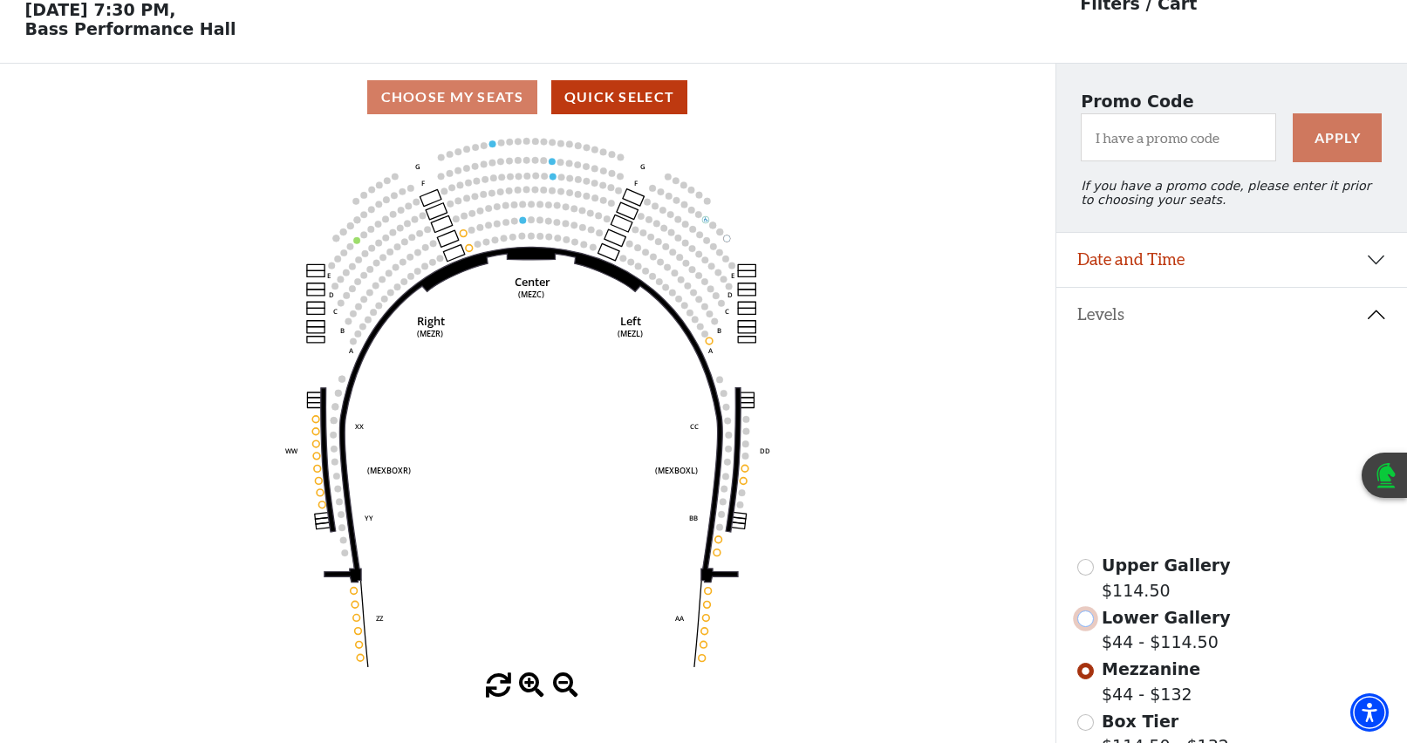
click at [1085, 627] on input "Lower Gallery$44 - $114.50\a" at bounding box center [1085, 619] width 17 height 17
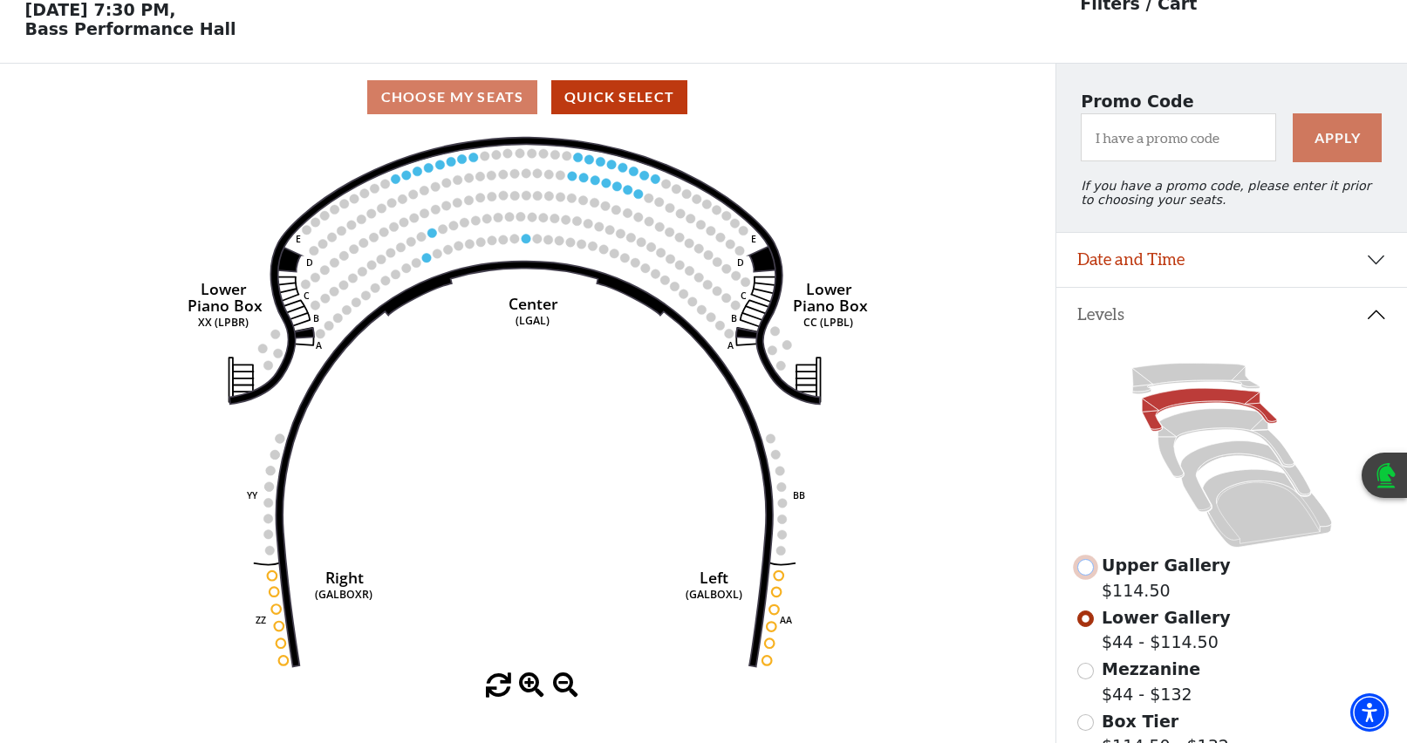
click at [1084, 576] on input "Upper Gallery$114.50\a" at bounding box center [1085, 567] width 17 height 17
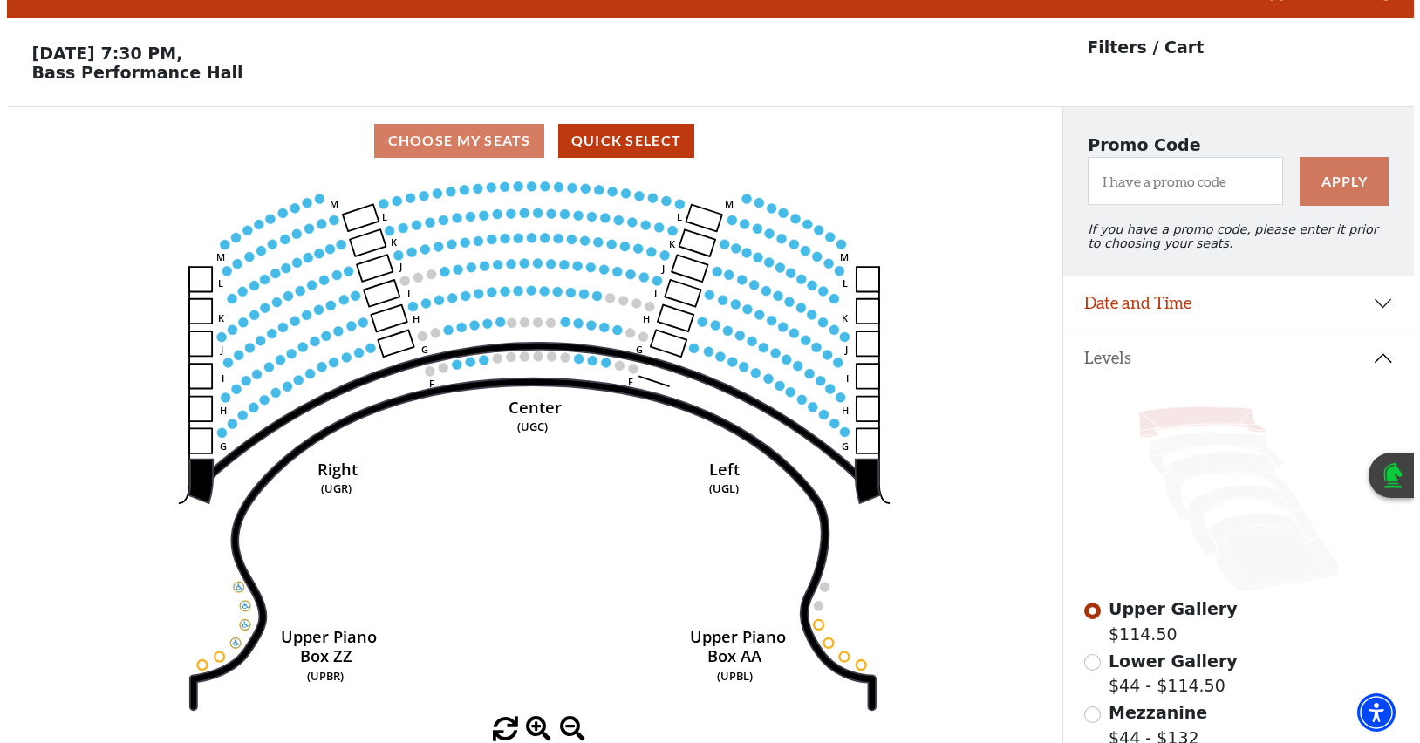
scroll to position [0, 0]
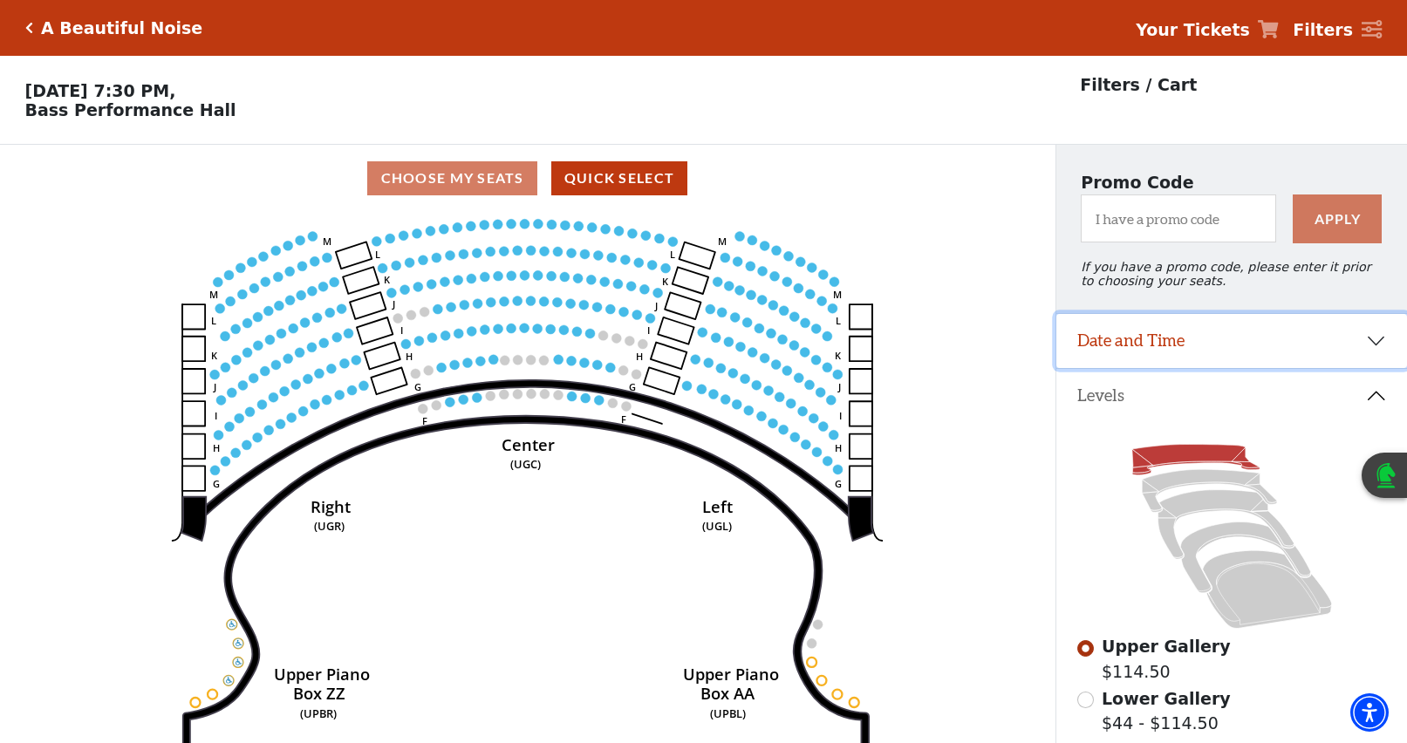
click at [1368, 357] on button "Date and Time" at bounding box center [1231, 341] width 351 height 54
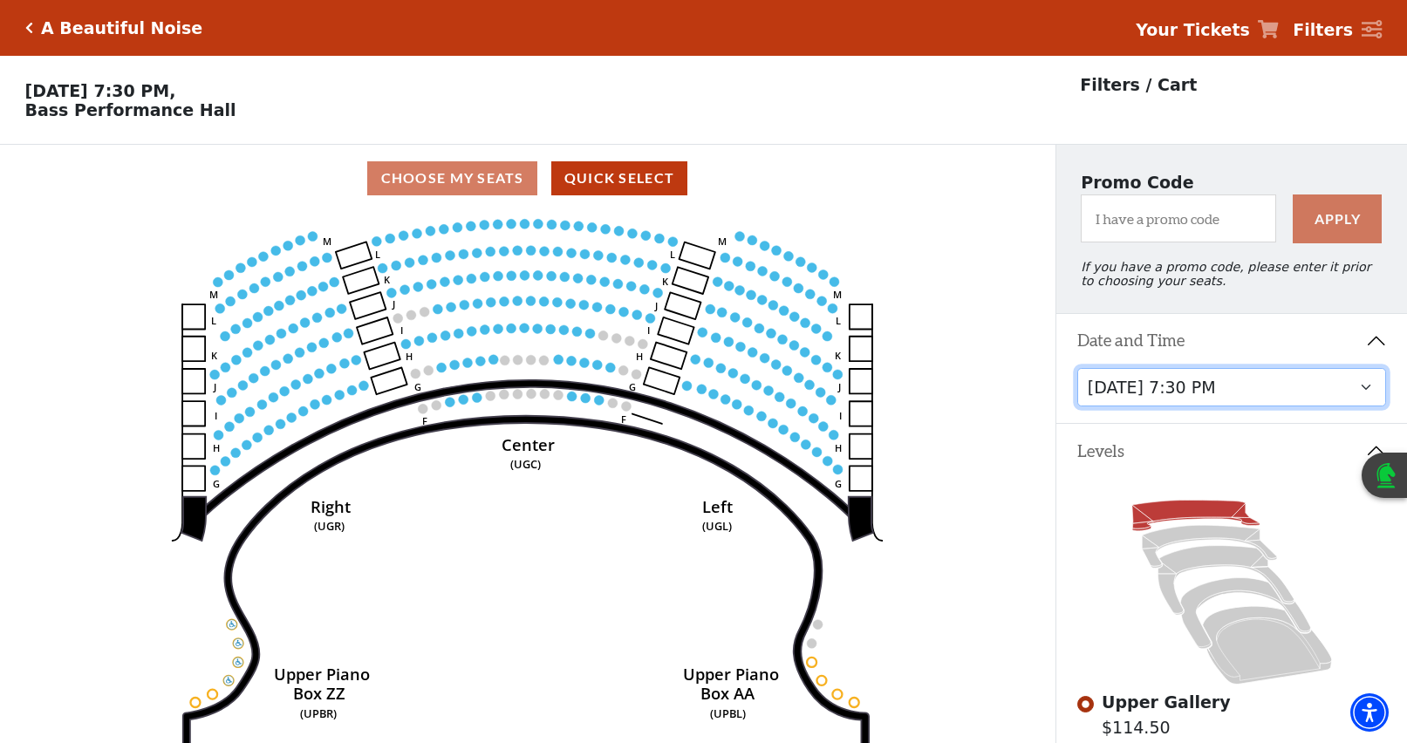
click at [1367, 398] on select "Tuesday, October 28 at 7:30 PM Wednesday, October 29 at 7:30 PM Thursday, Octob…" at bounding box center [1232, 387] width 310 height 39
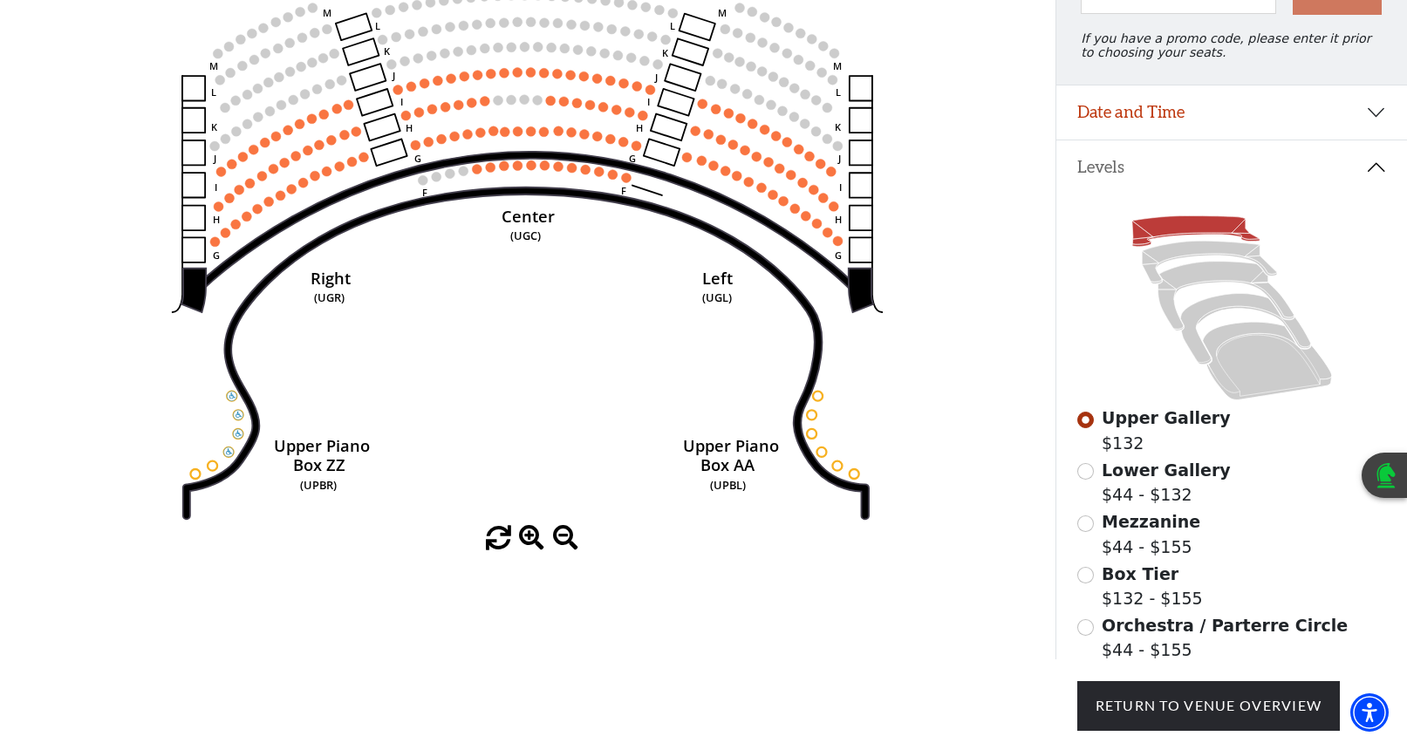
scroll to position [256, 0]
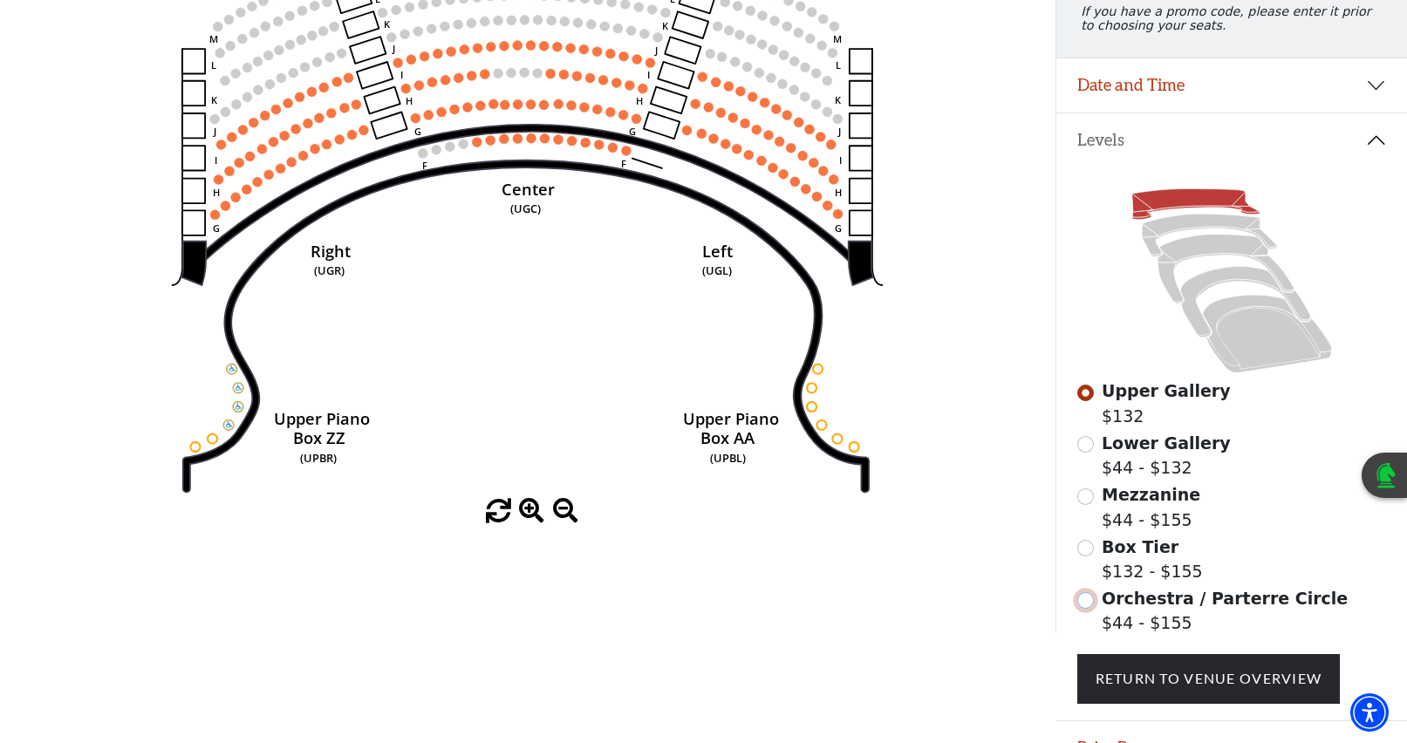
click at [1087, 609] on input "Orchestra / Parterre Circle$44 - $155\a" at bounding box center [1085, 600] width 17 height 17
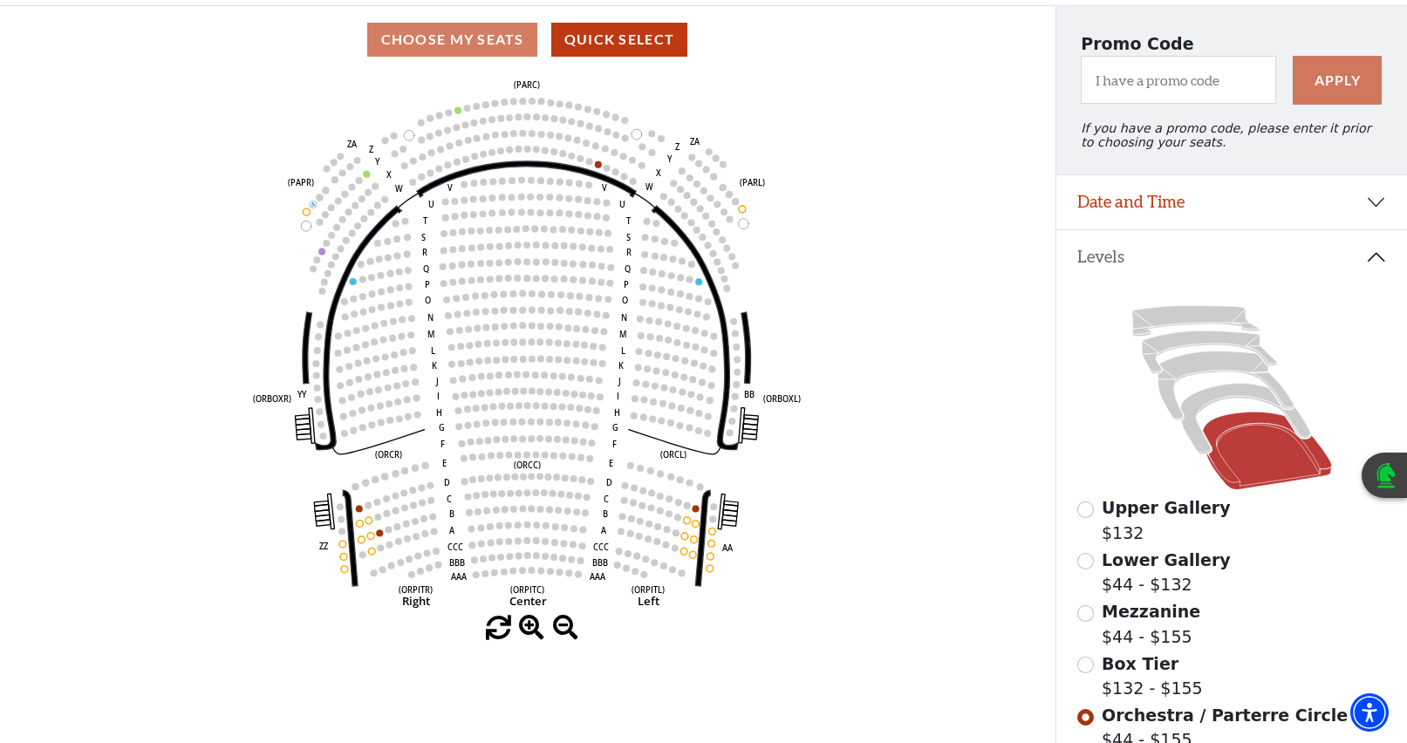
scroll to position [168, 0]
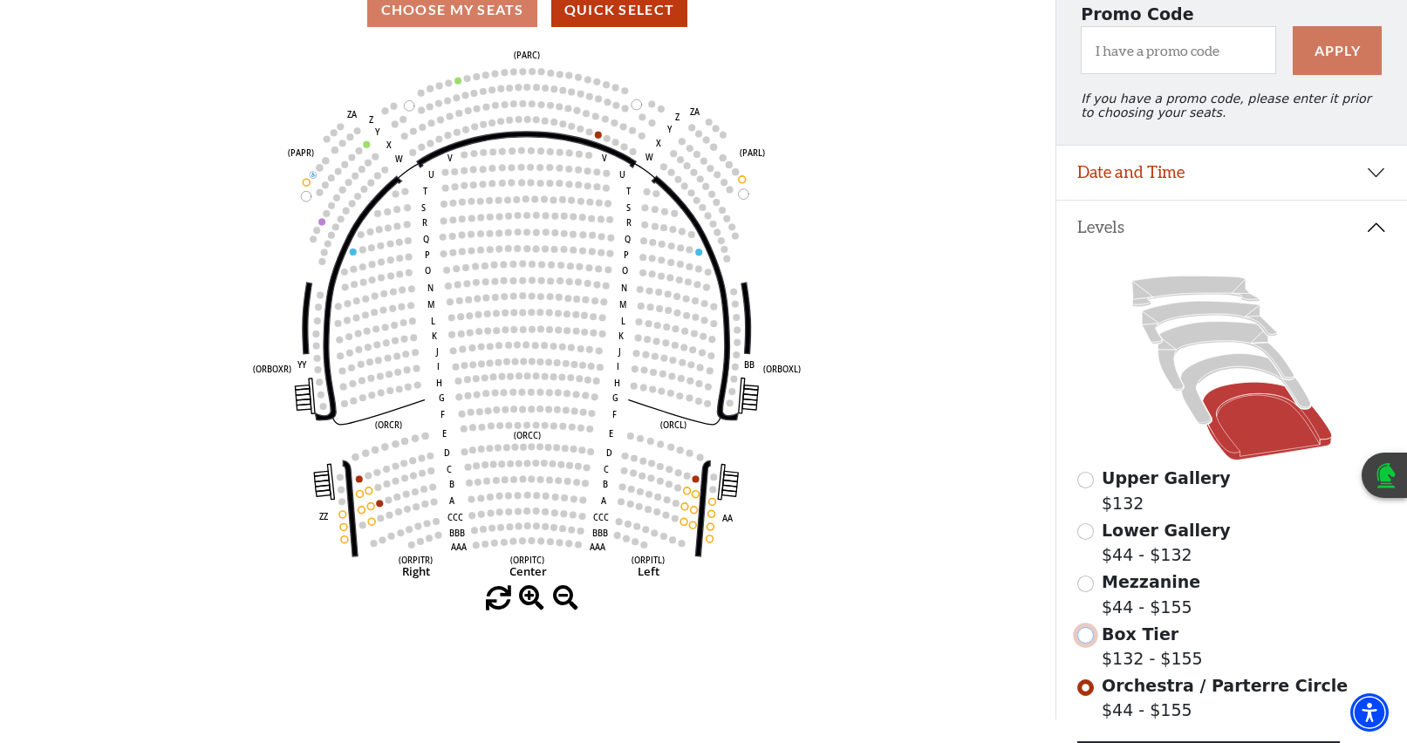
click at [1087, 644] on input "Box Tier$132 - $155\a" at bounding box center [1085, 635] width 17 height 17
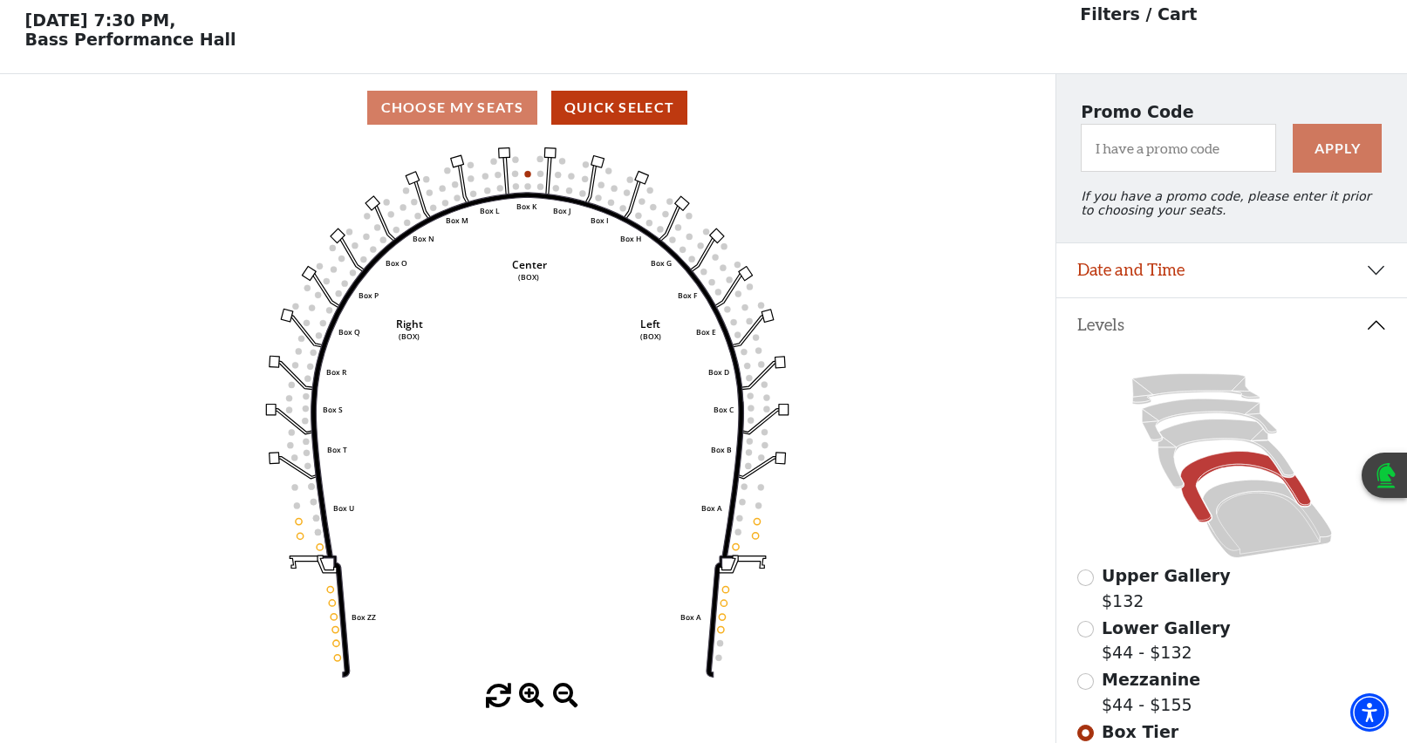
scroll to position [174, 0]
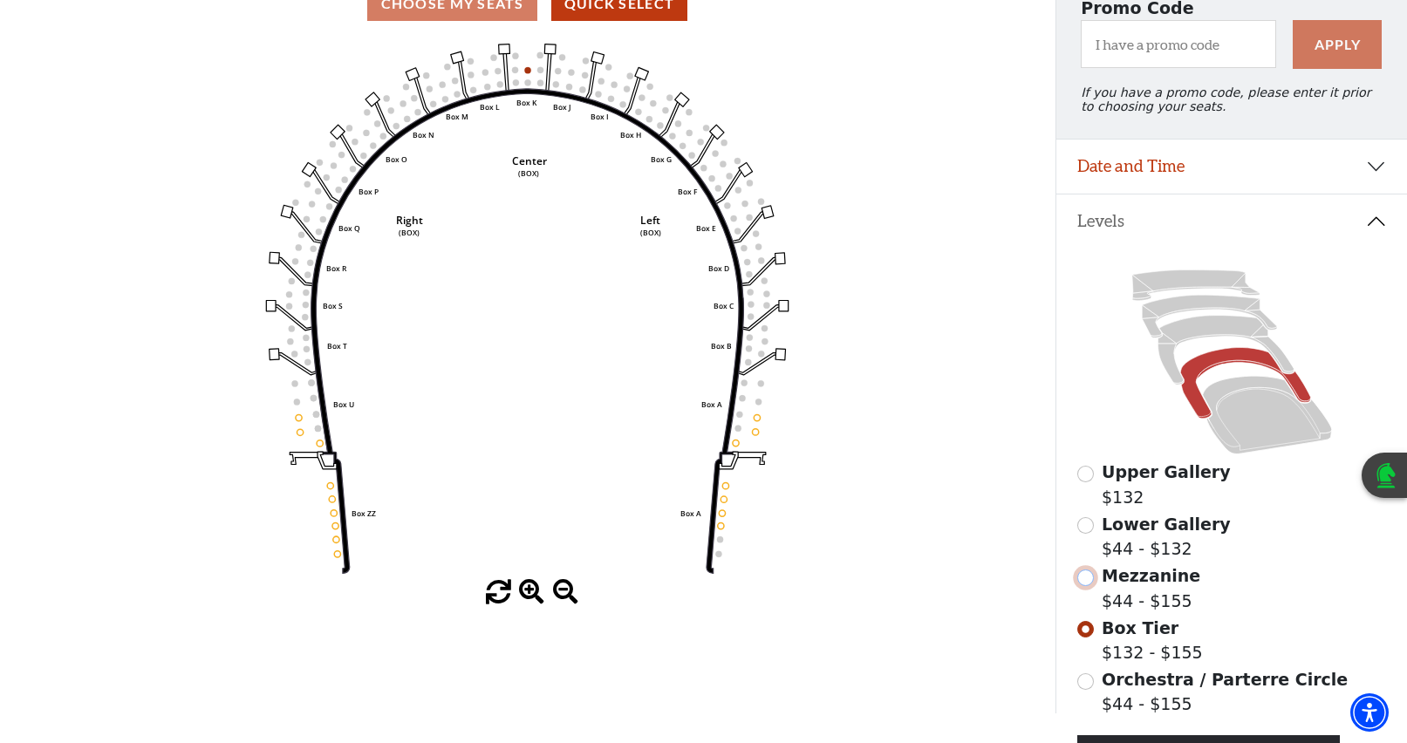
click at [1091, 586] on input "Mezzanine$44 - $155\a" at bounding box center [1085, 578] width 17 height 17
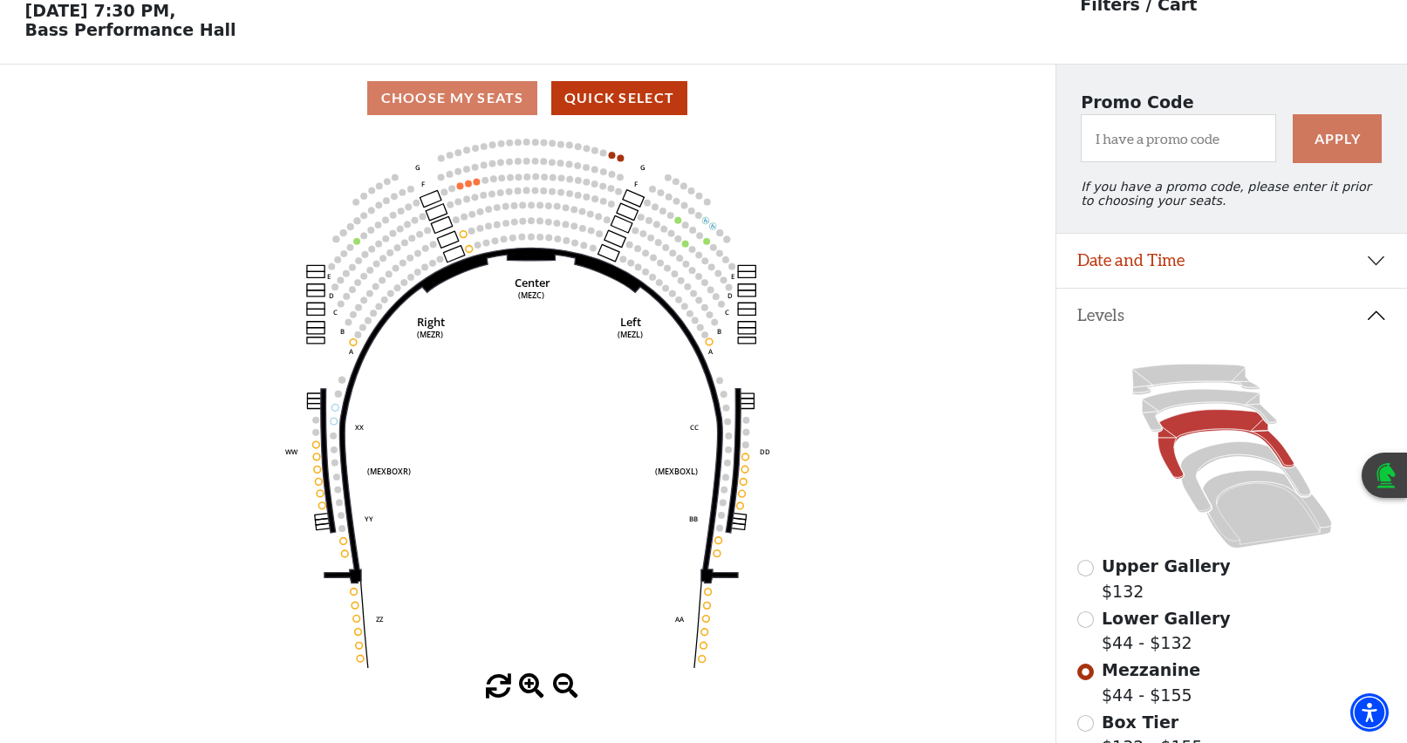
scroll to position [81, 0]
click at [1088, 627] on input "Lower Gallery$44 - $132\a" at bounding box center [1085, 619] width 17 height 17
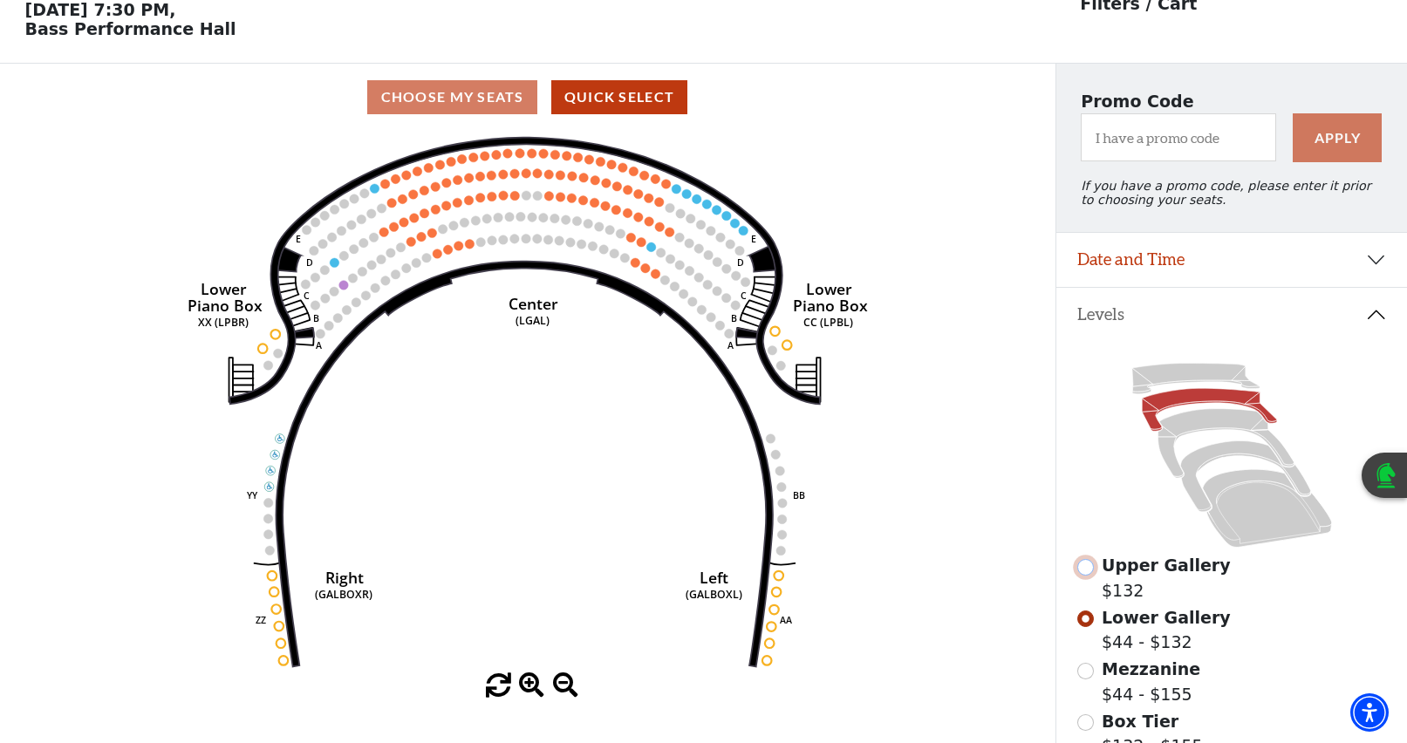
click at [1092, 575] on input "Upper Gallery$132\a" at bounding box center [1085, 567] width 17 height 17
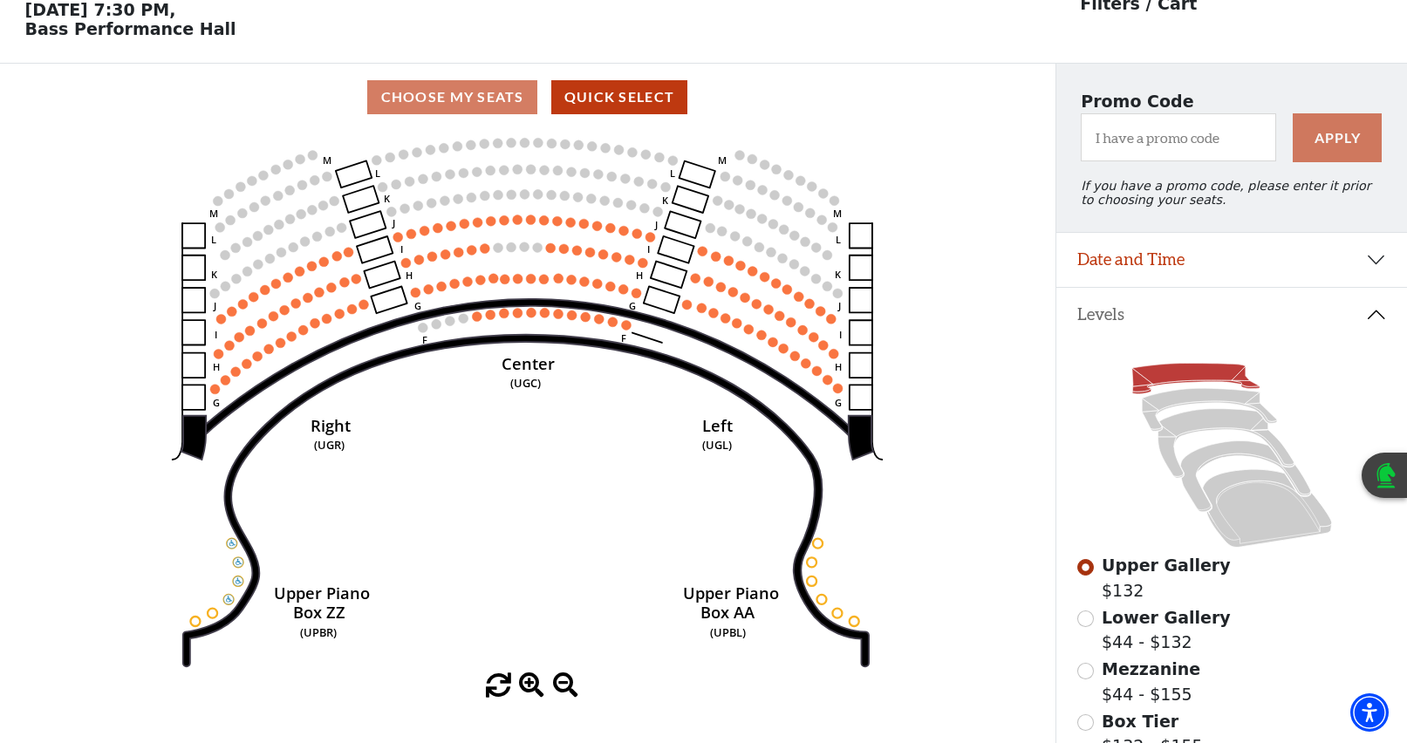
click at [505, 697] on span at bounding box center [498, 685] width 25 height 25
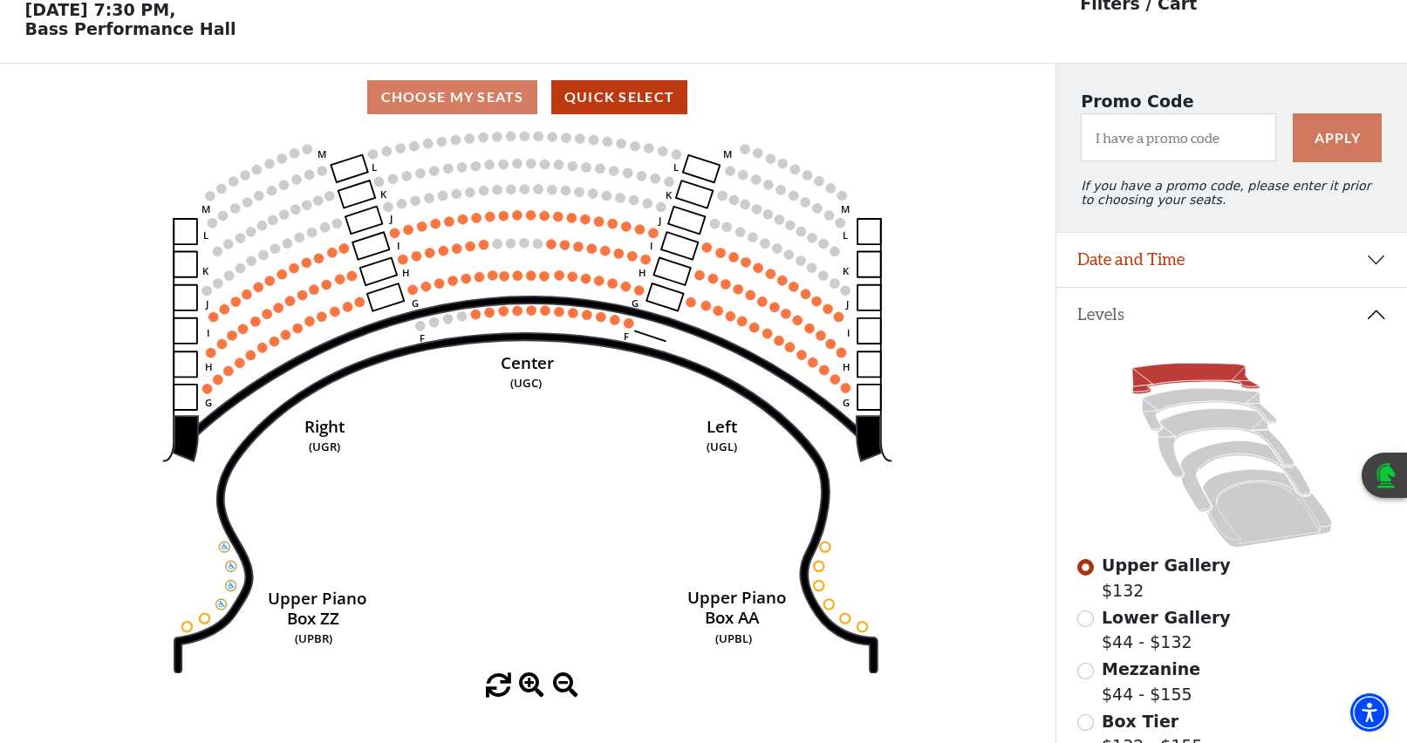
click at [550, 688] on div at bounding box center [527, 685] width 1055 height 25
click at [563, 690] on span at bounding box center [565, 685] width 25 height 25
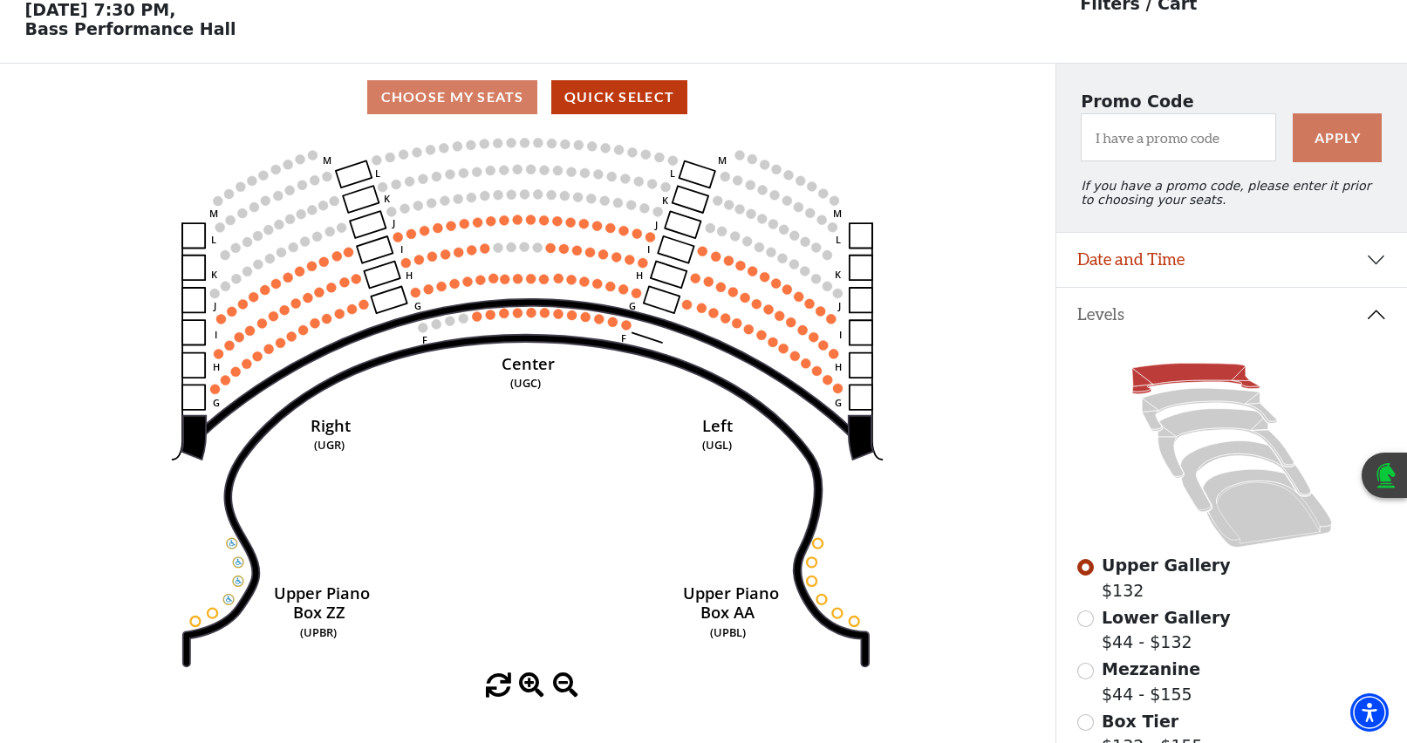
click at [563, 690] on span at bounding box center [565, 685] width 25 height 25
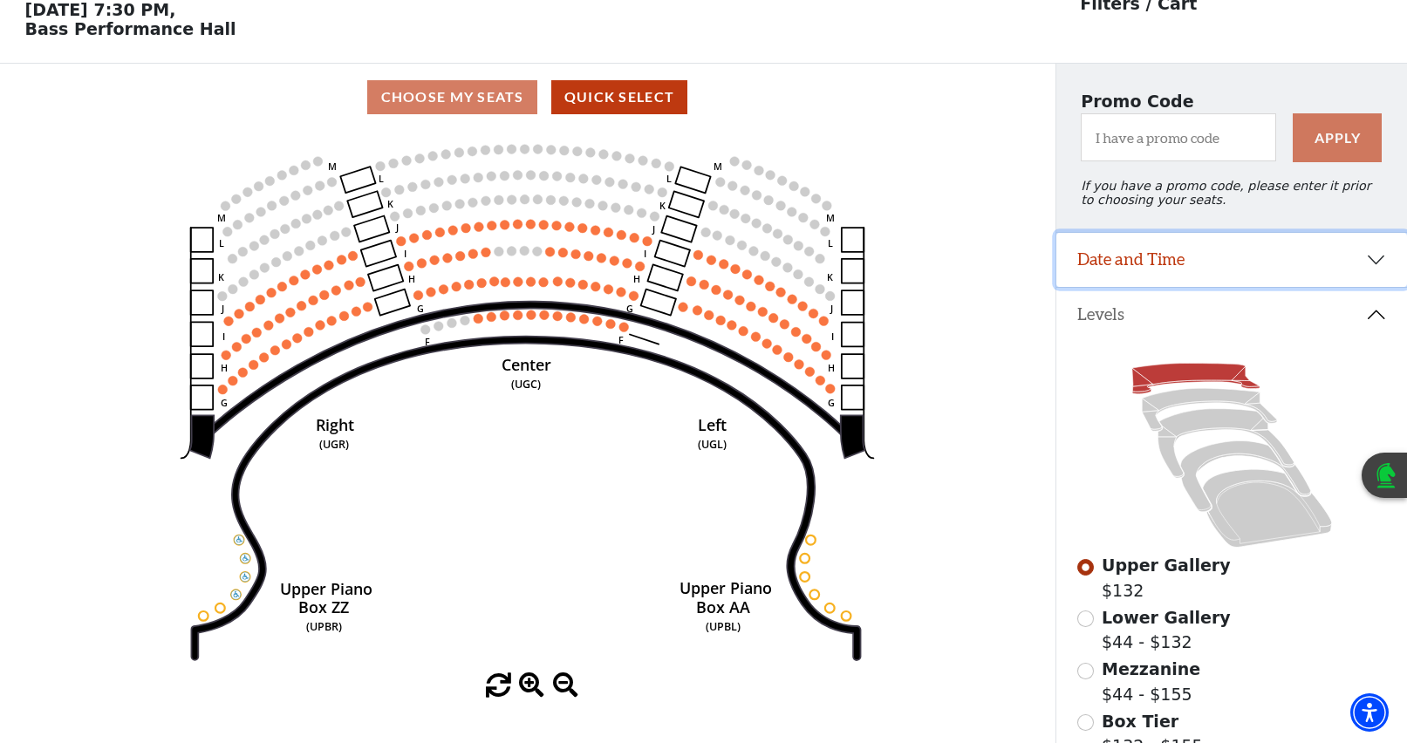
click at [1377, 276] on button "Date and Time" at bounding box center [1231, 260] width 351 height 54
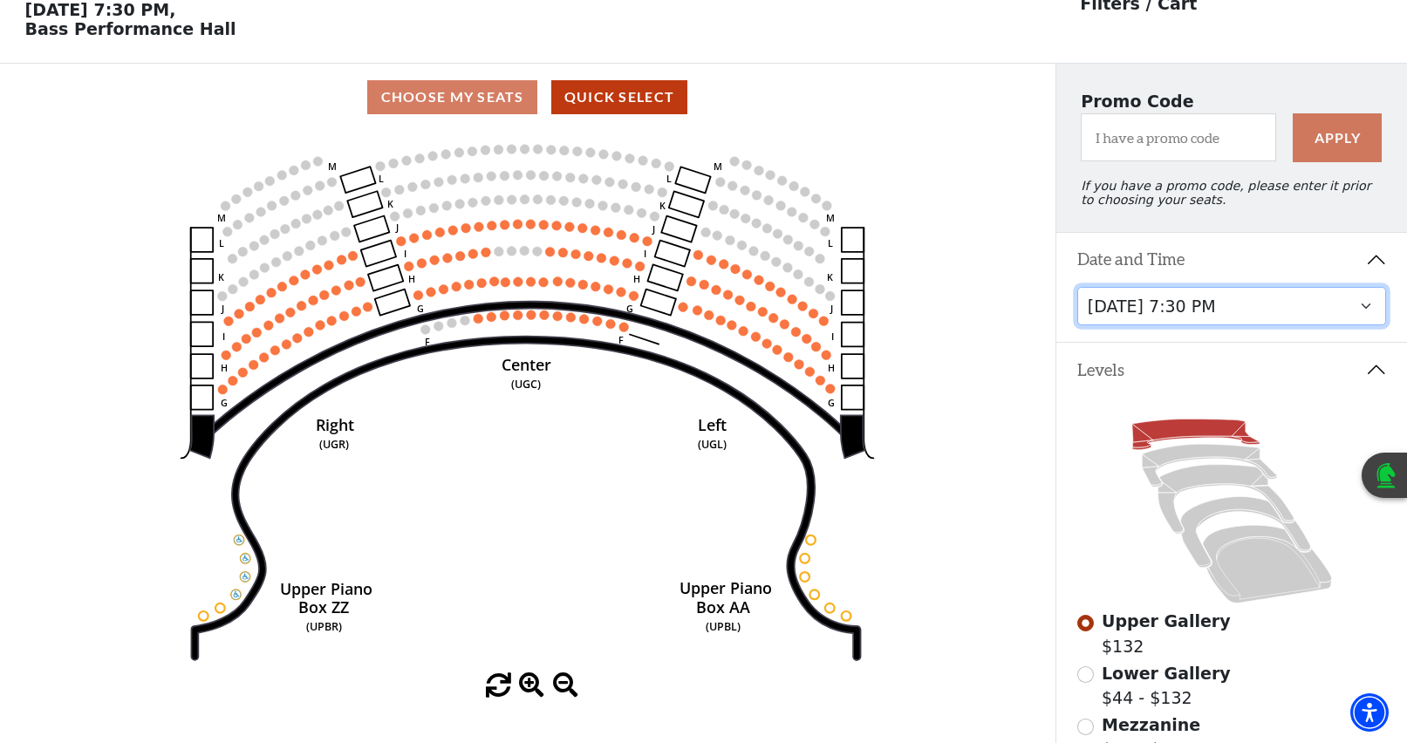
click at [1364, 319] on select "Tuesday, October 28 at 7:30 PM Wednesday, October 29 at 7:30 PM Thursday, Octob…" at bounding box center [1232, 306] width 310 height 39
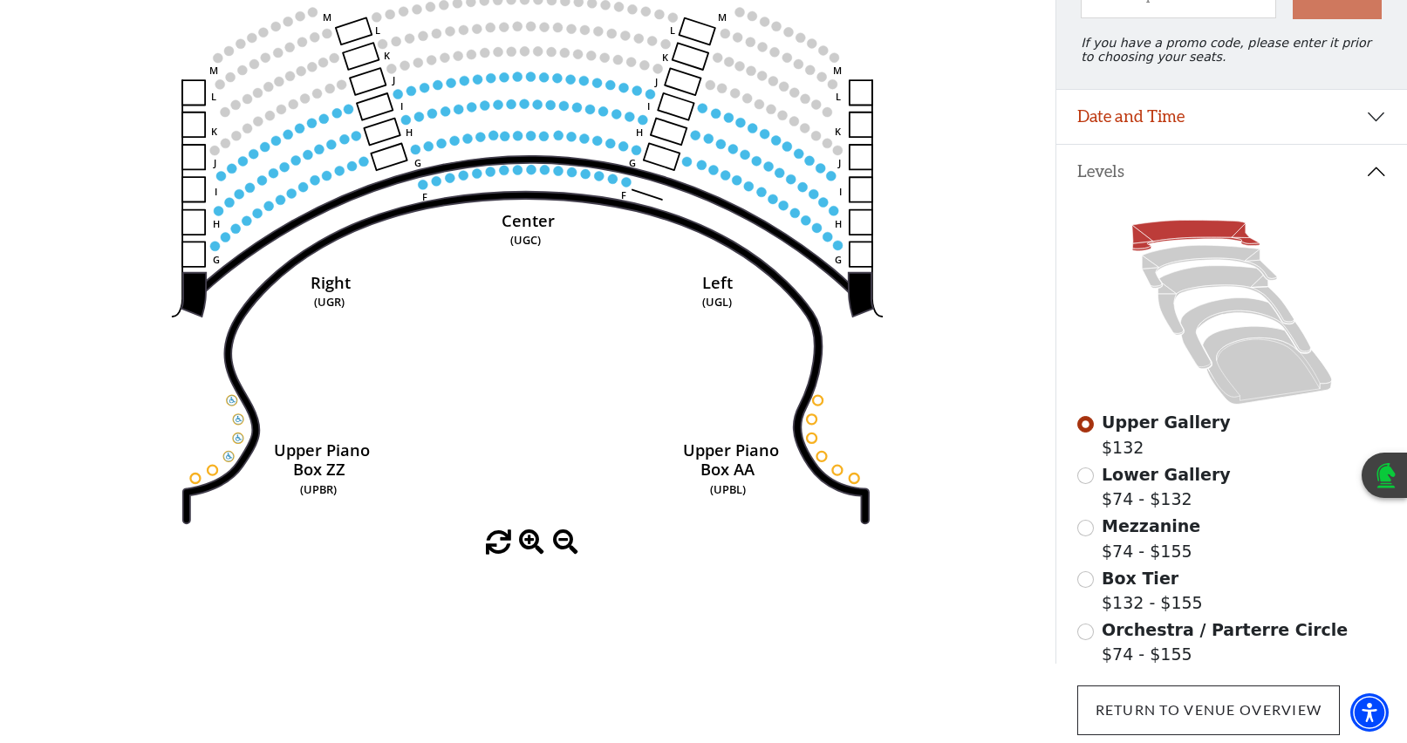
scroll to position [256, 0]
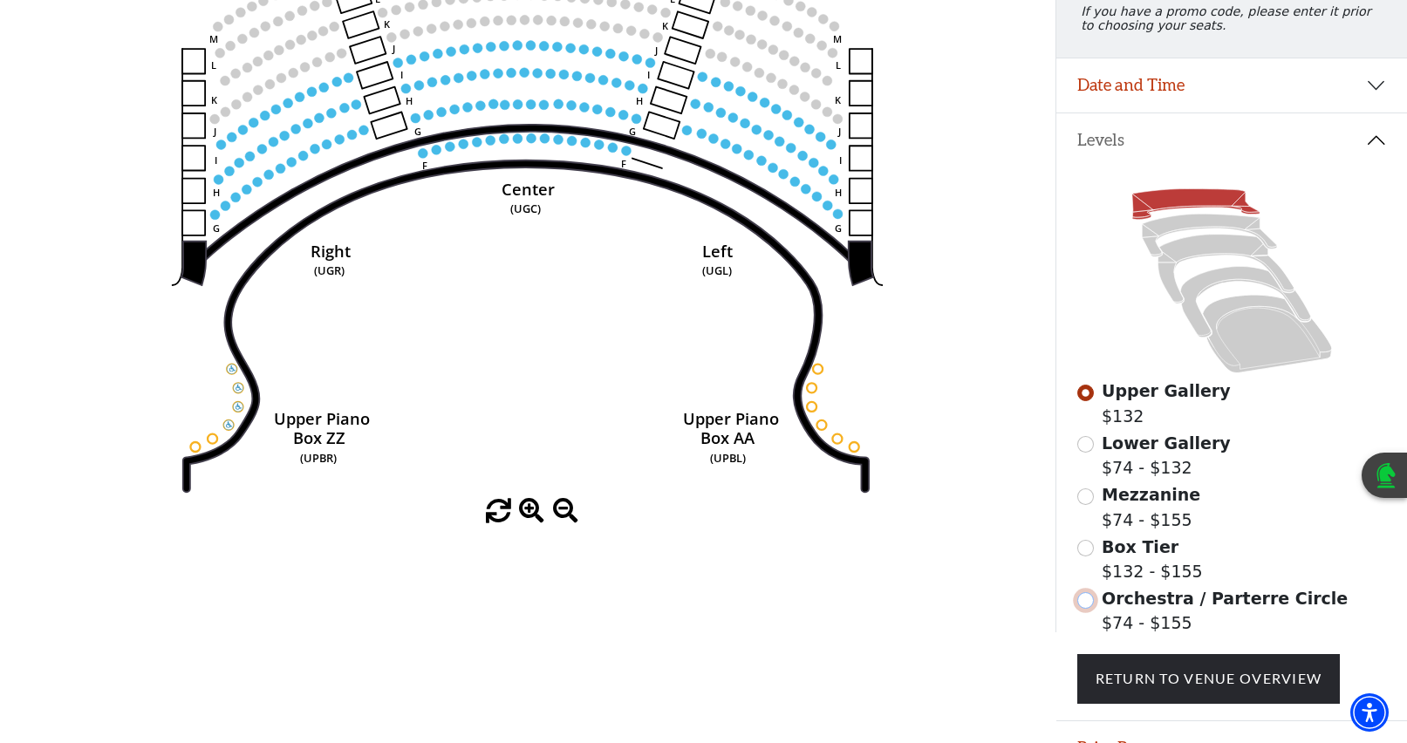
click at [1088, 609] on input "Orchestra / Parterre Circle$74 - $155\a" at bounding box center [1085, 600] width 17 height 17
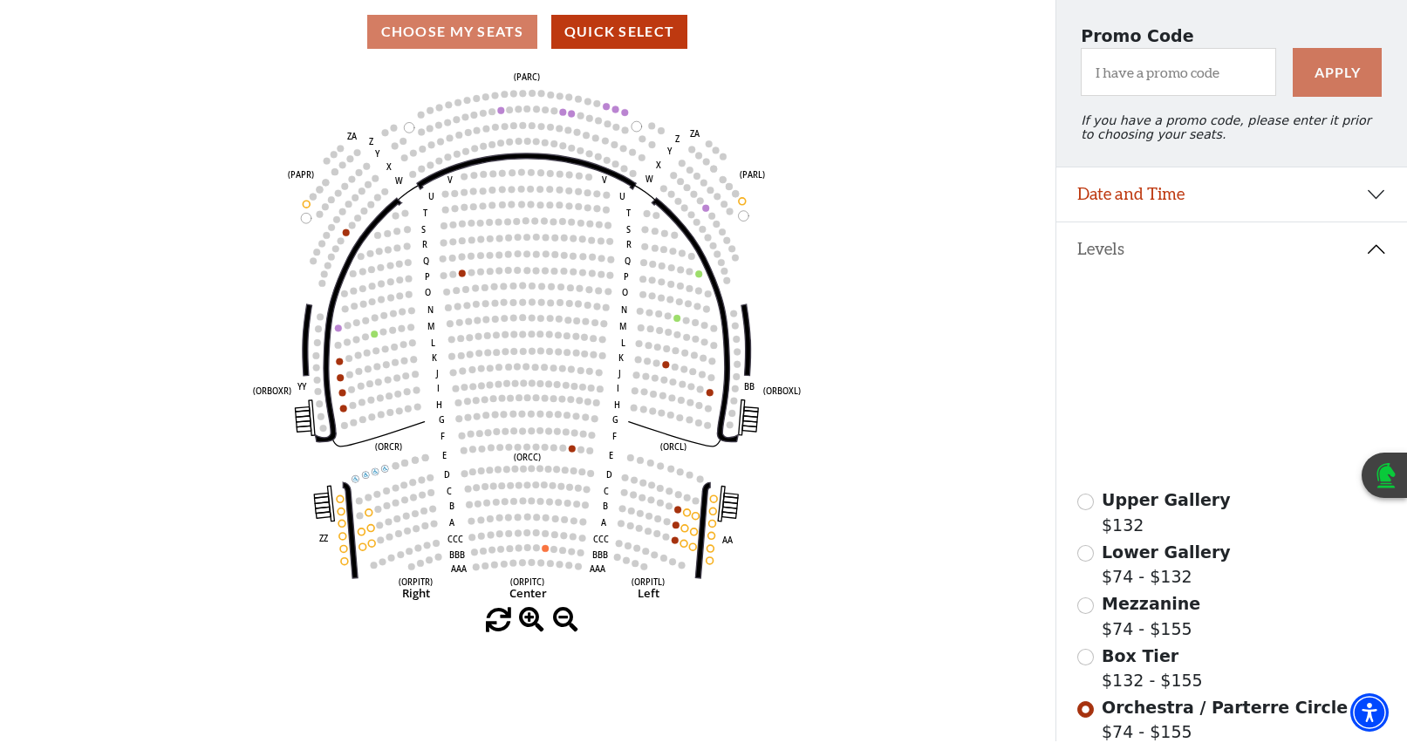
scroll to position [174, 0]
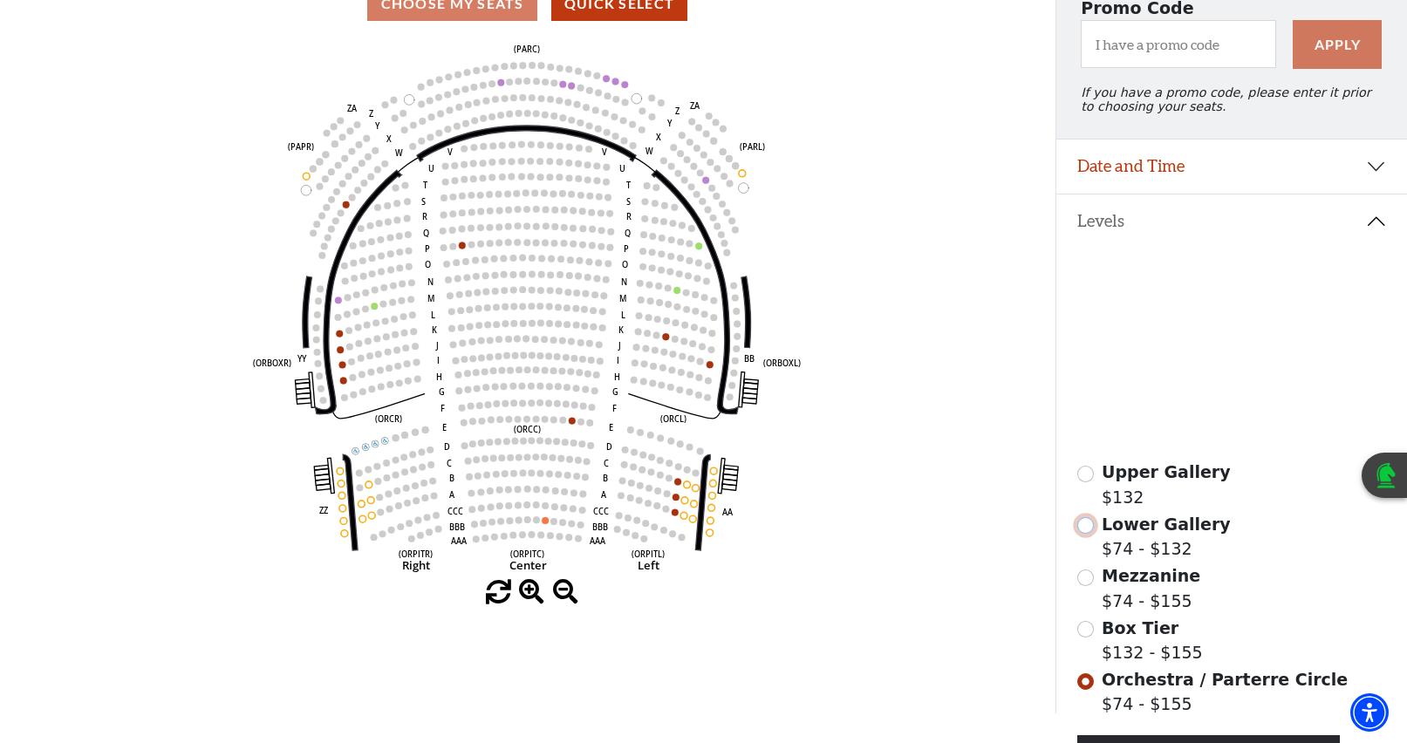
click at [1087, 534] on input "Lower Gallery$74 - $132\a" at bounding box center [1085, 525] width 17 height 17
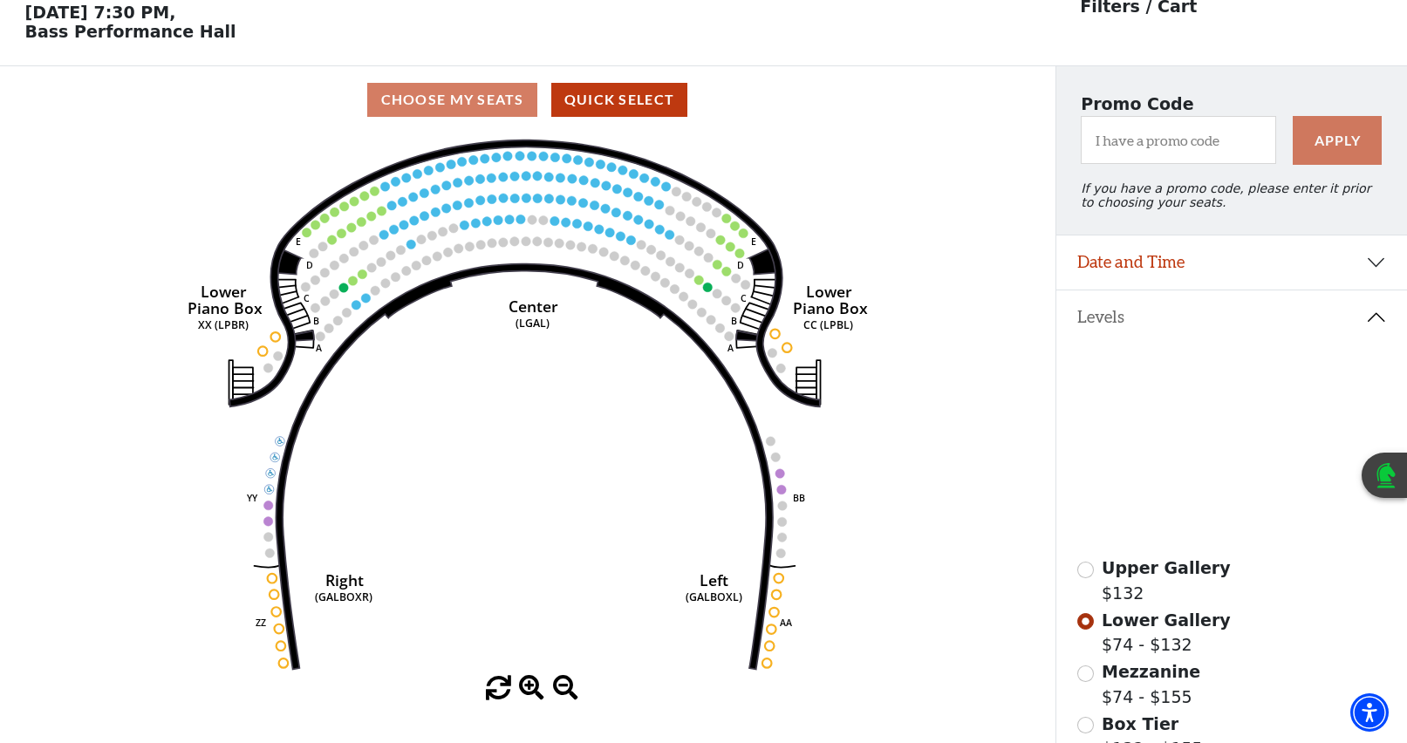
scroll to position [81, 0]
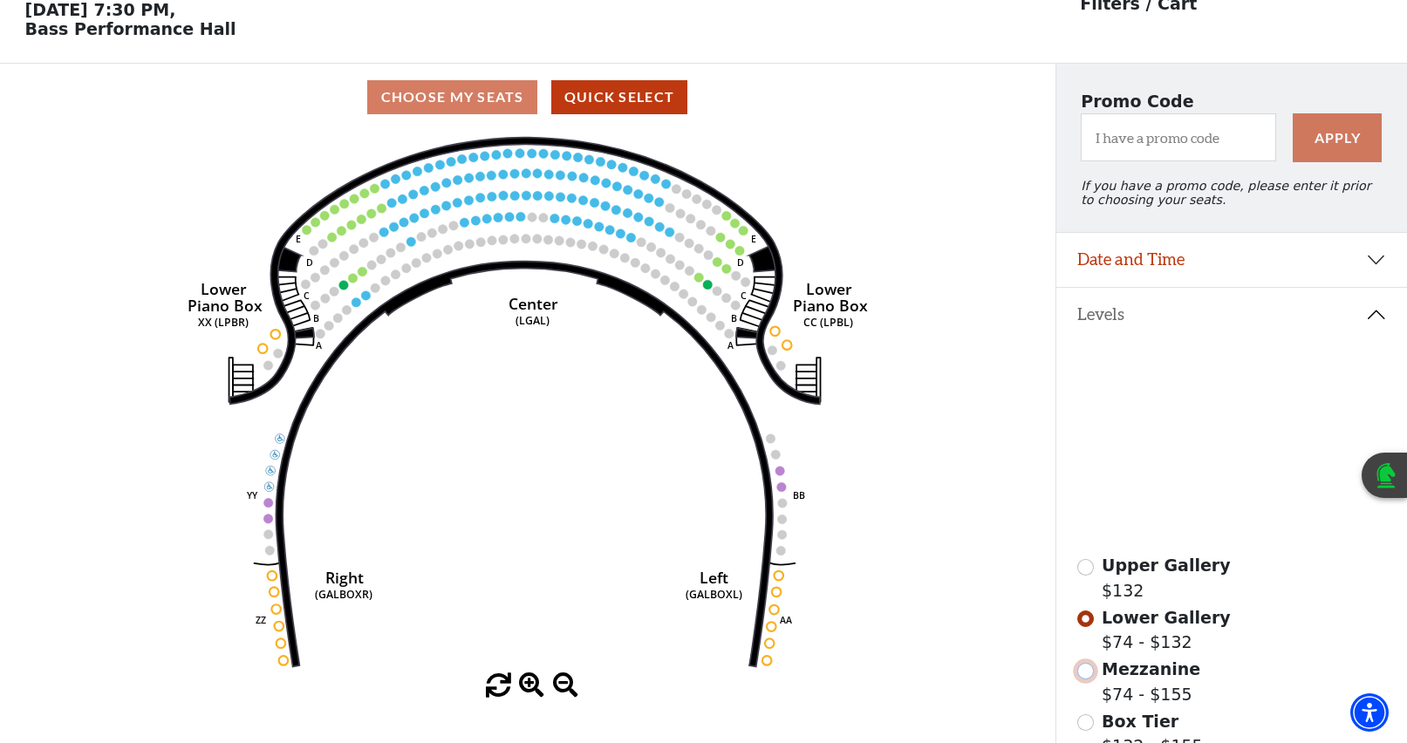
click at [1085, 679] on input "Mezzanine$74 - $155\a" at bounding box center [1085, 671] width 17 height 17
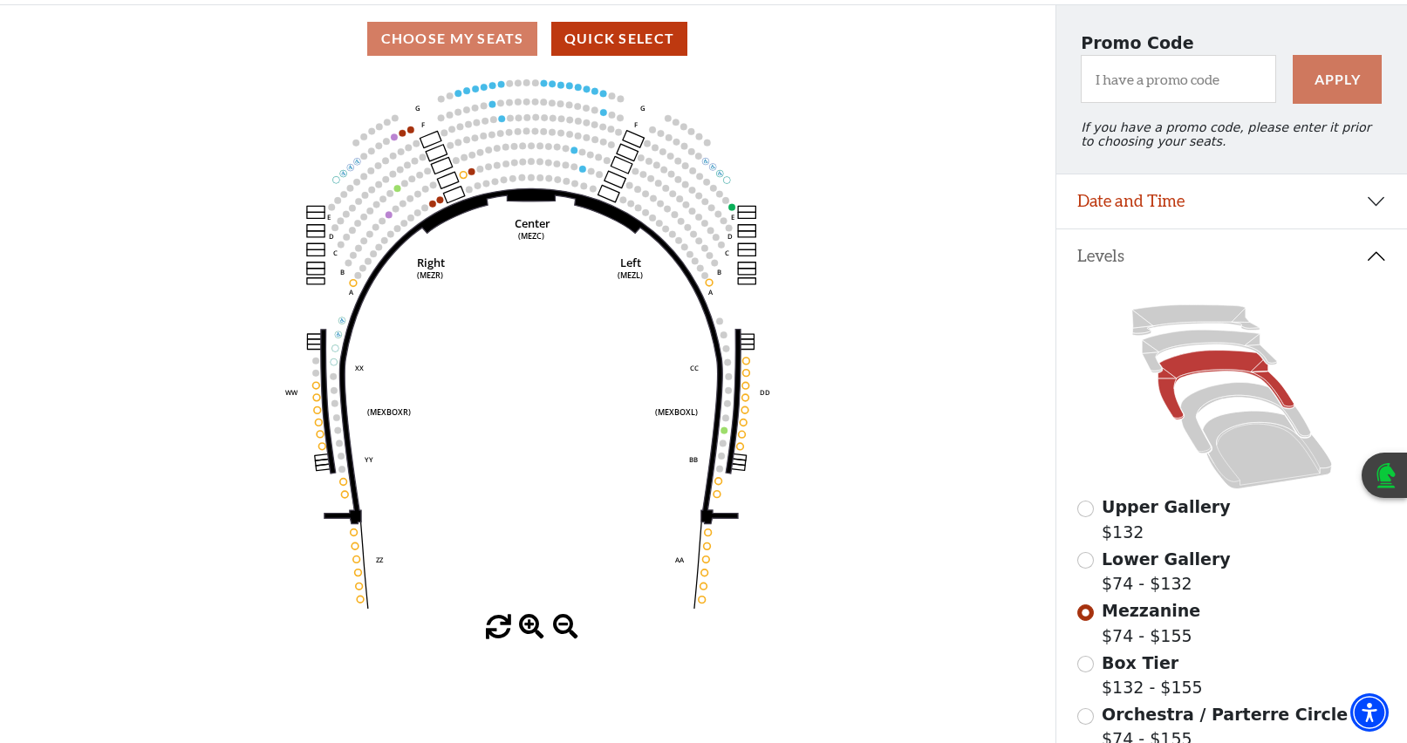
scroll to position [168, 0]
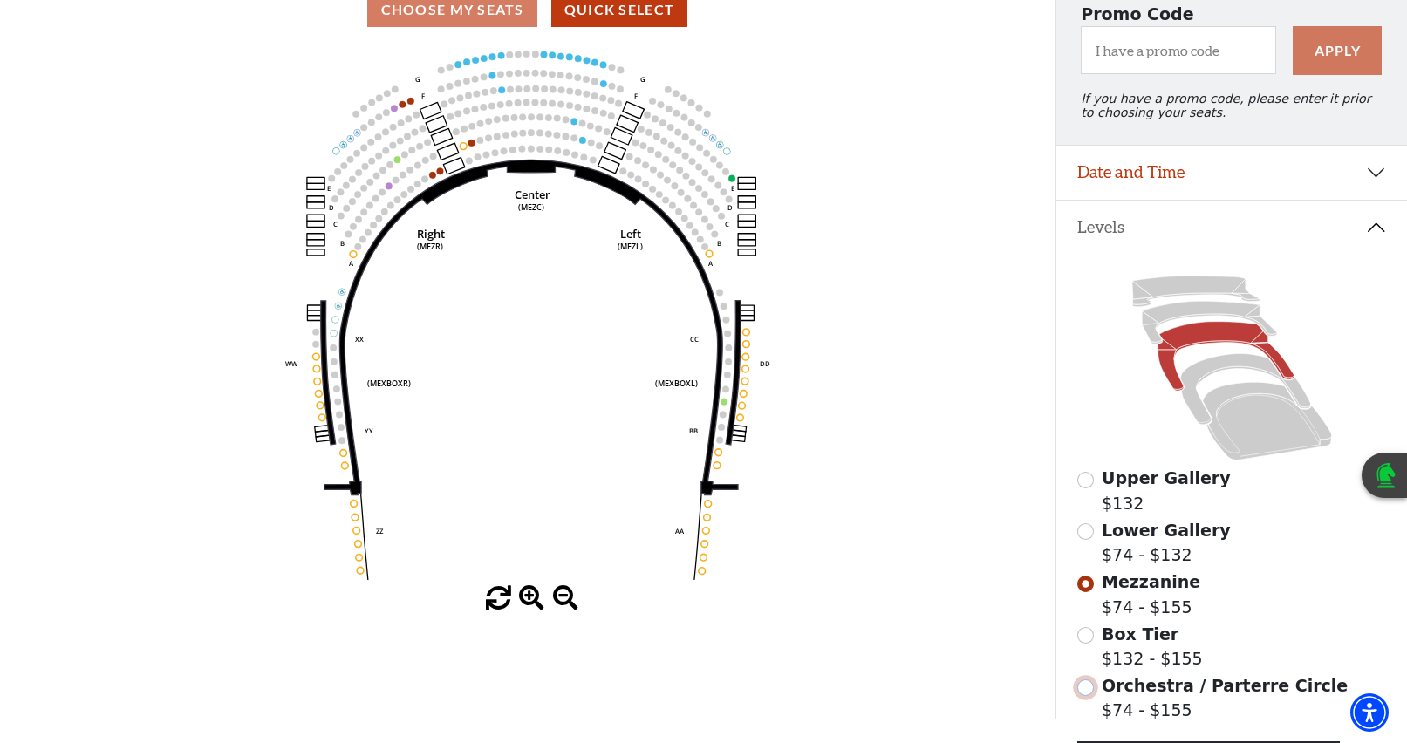
click at [1085, 696] on input "Orchestra / Parterre Circle$74 - $155\a" at bounding box center [1085, 687] width 17 height 17
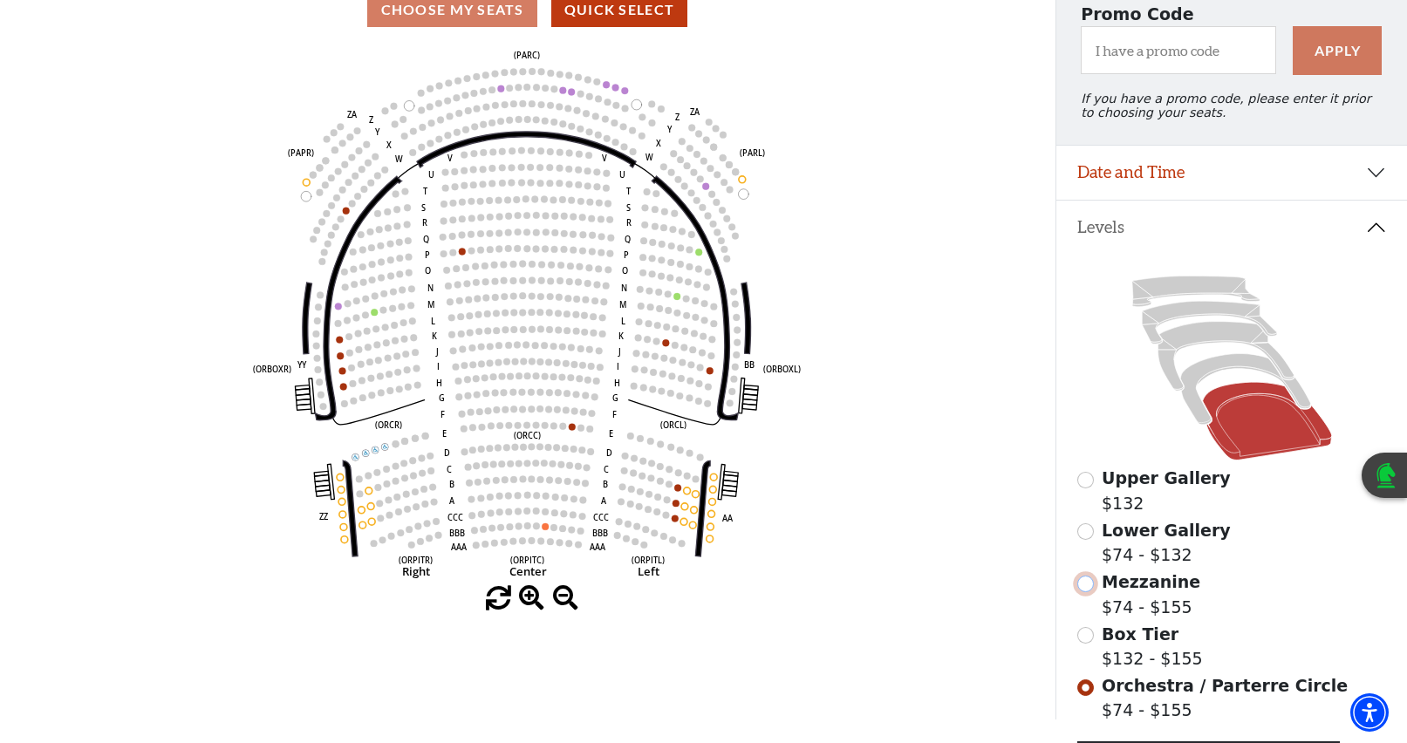
click at [1085, 592] on input "Mezzanine$74 - $155\a" at bounding box center [1085, 584] width 17 height 17
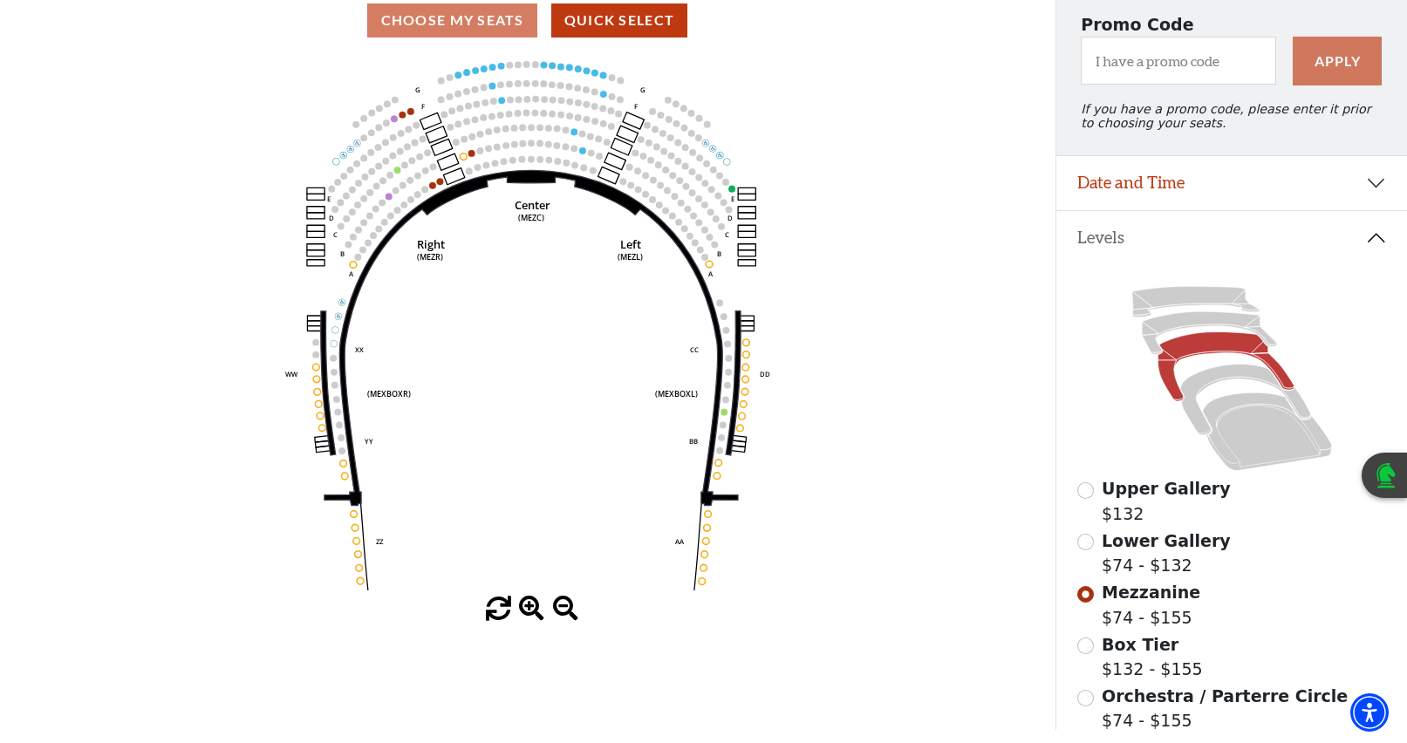
scroll to position [174, 0]
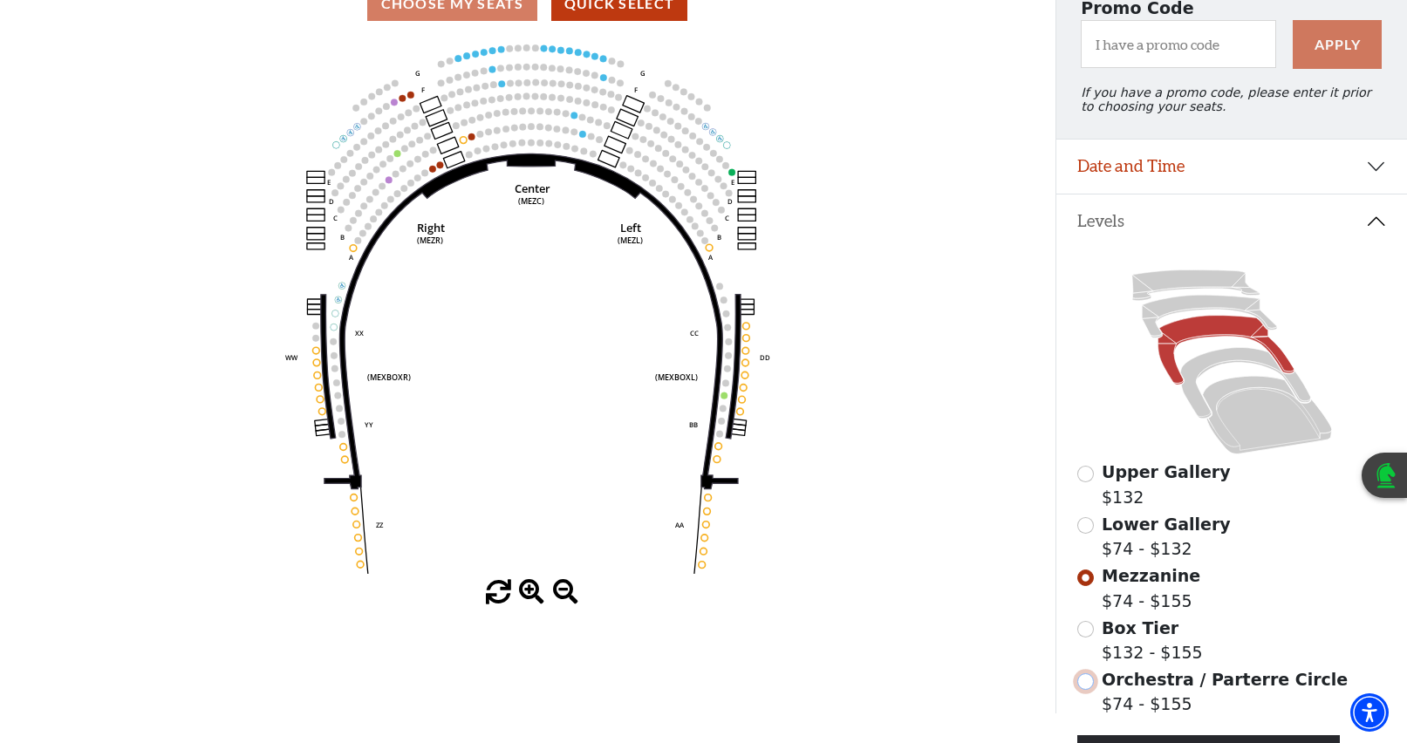
click at [1085, 690] on input "Orchestra / Parterre Circle$74 - $155\a" at bounding box center [1085, 681] width 17 height 17
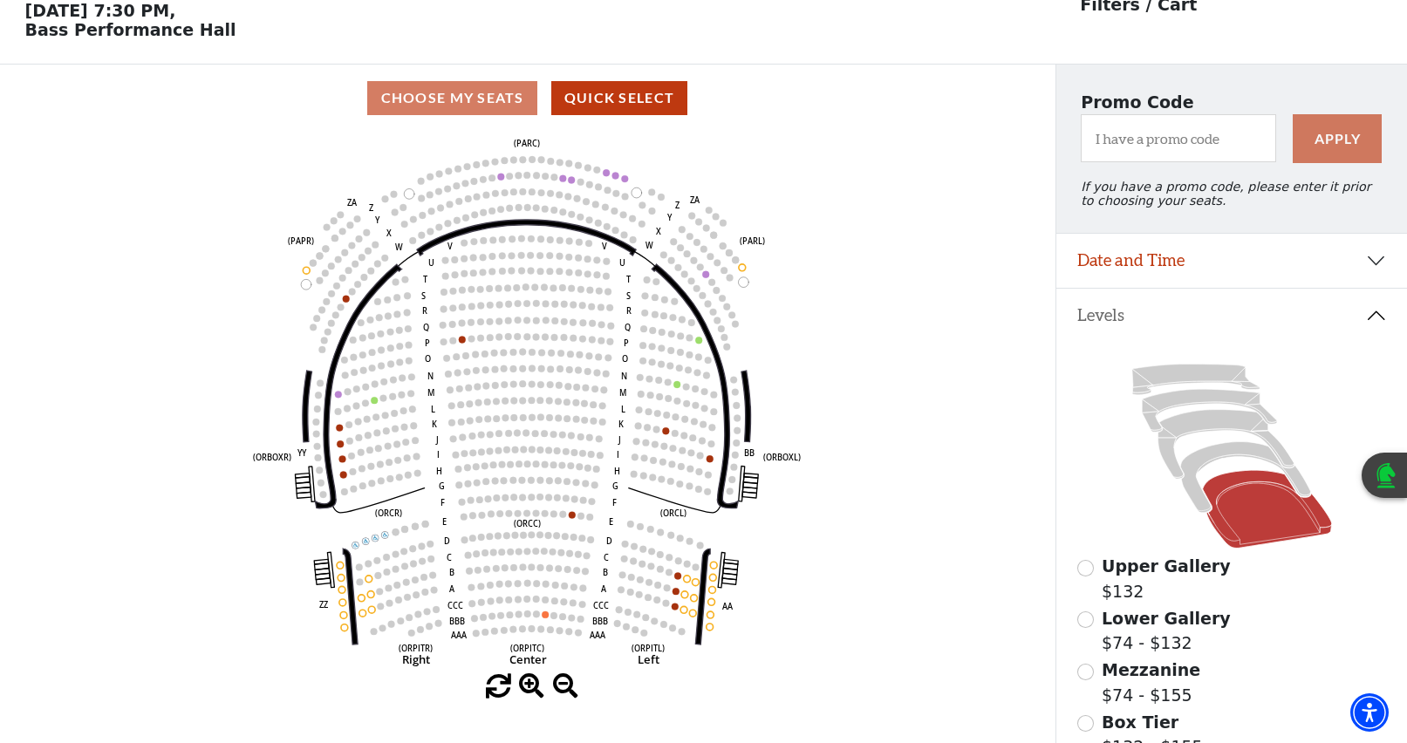
scroll to position [81, 0]
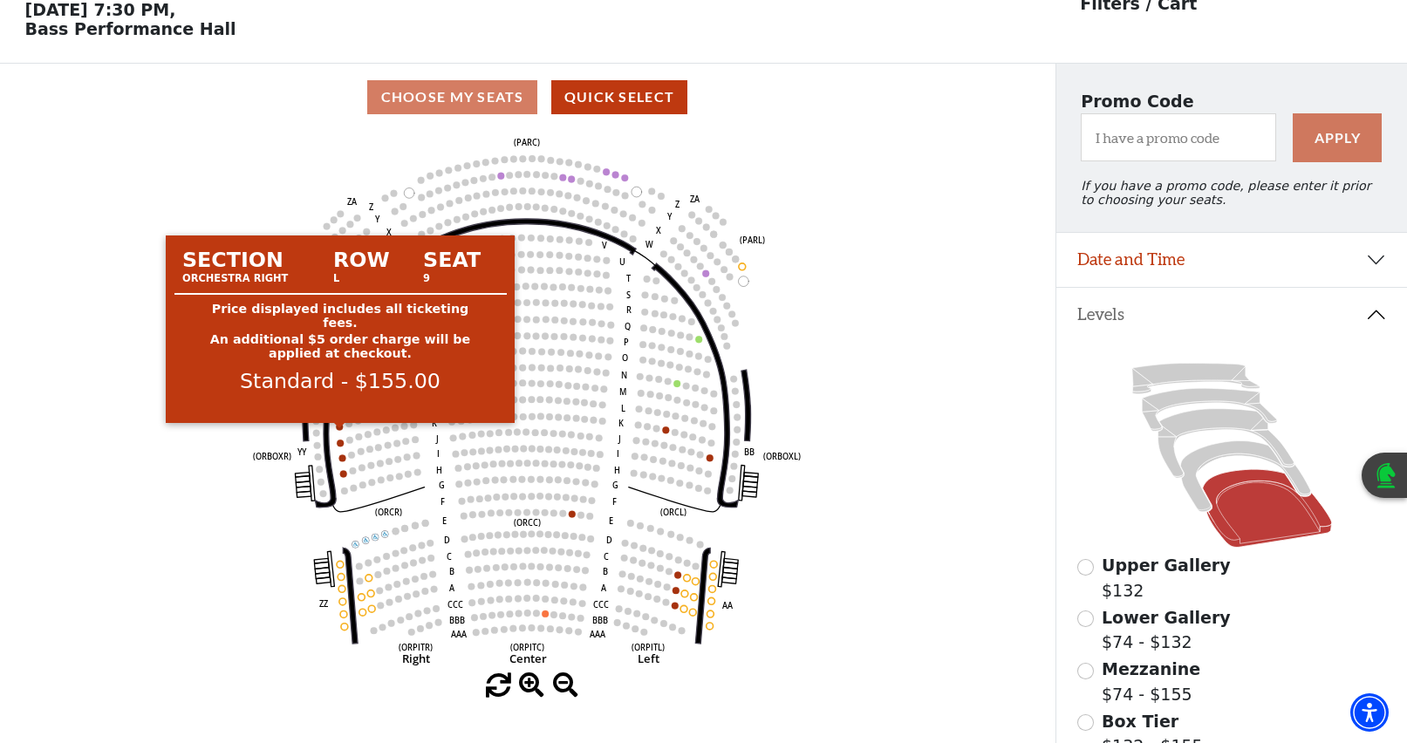
click at [338, 430] on circle at bounding box center [340, 426] width 7 height 7
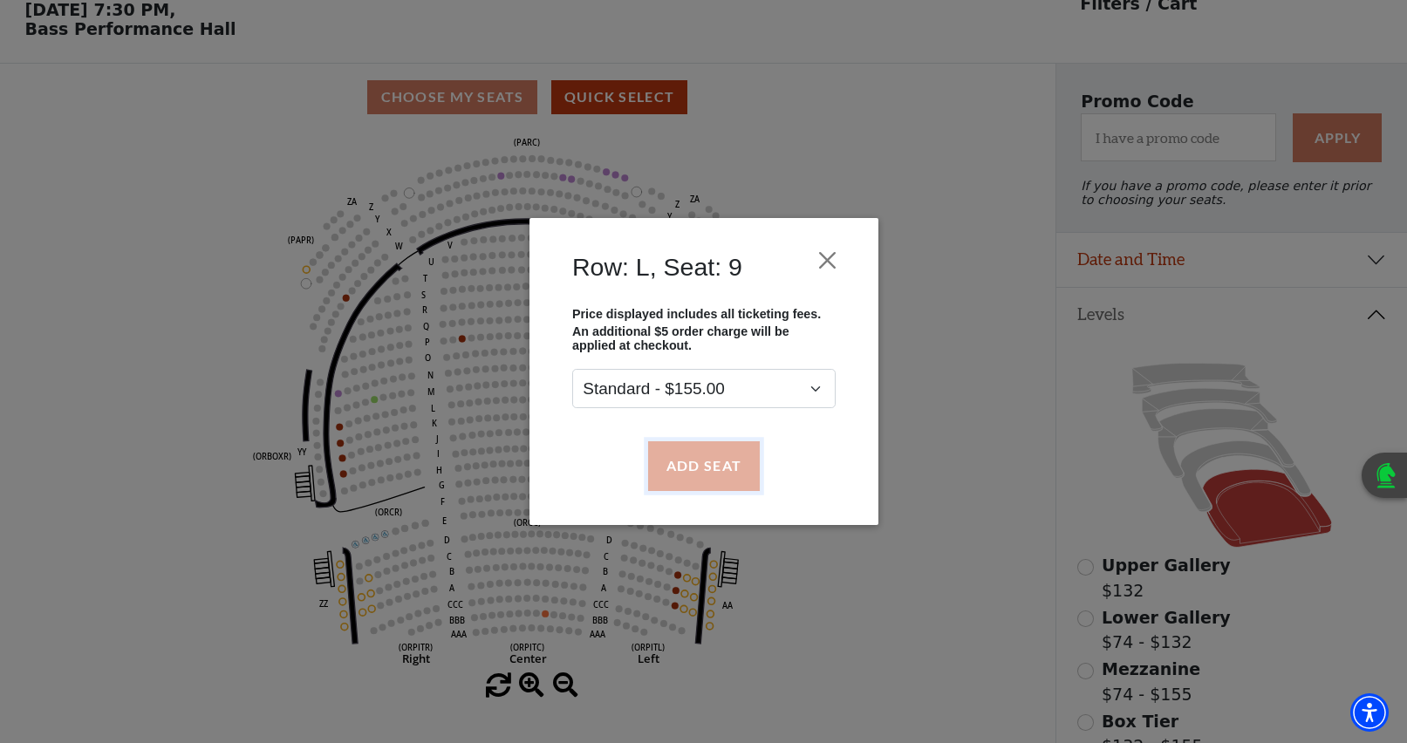
click at [754, 461] on button "Add Seat" at bounding box center [703, 465] width 112 height 49
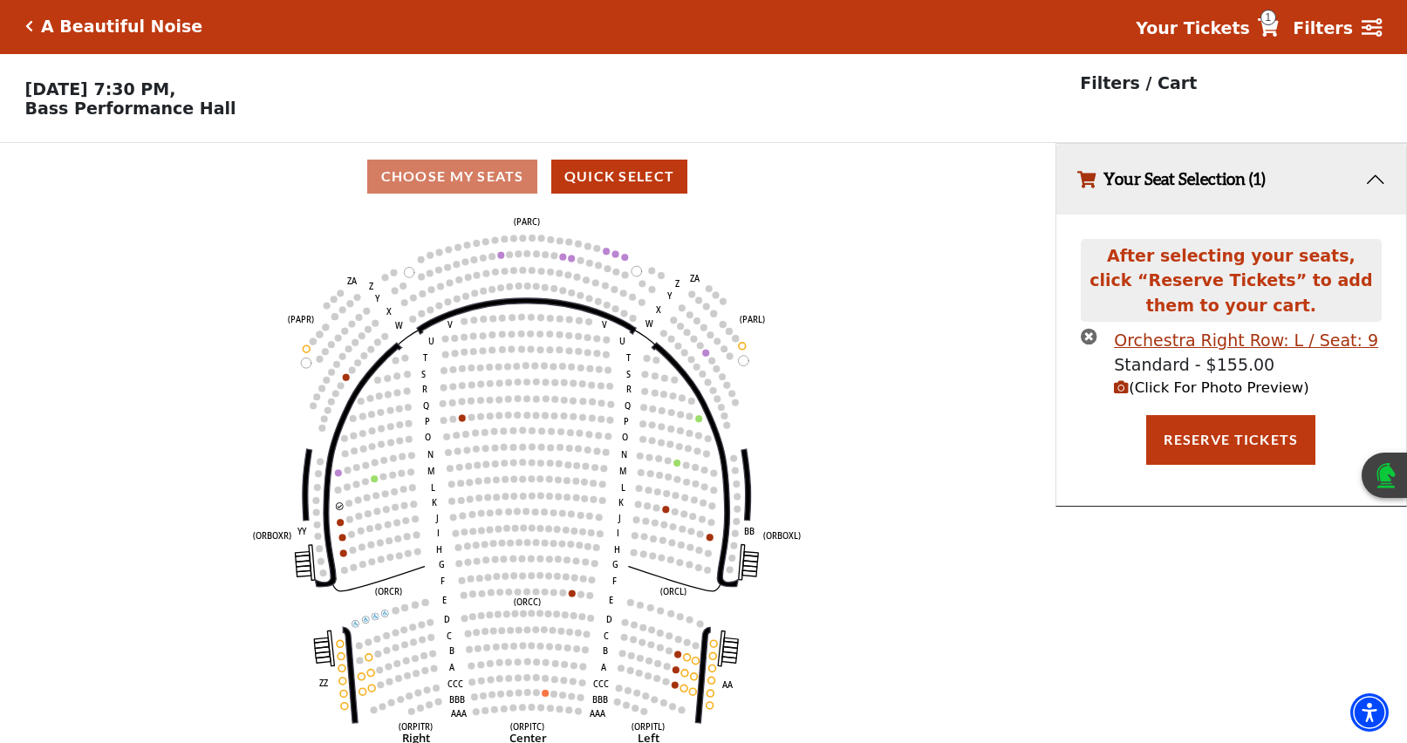
scroll to position [0, 0]
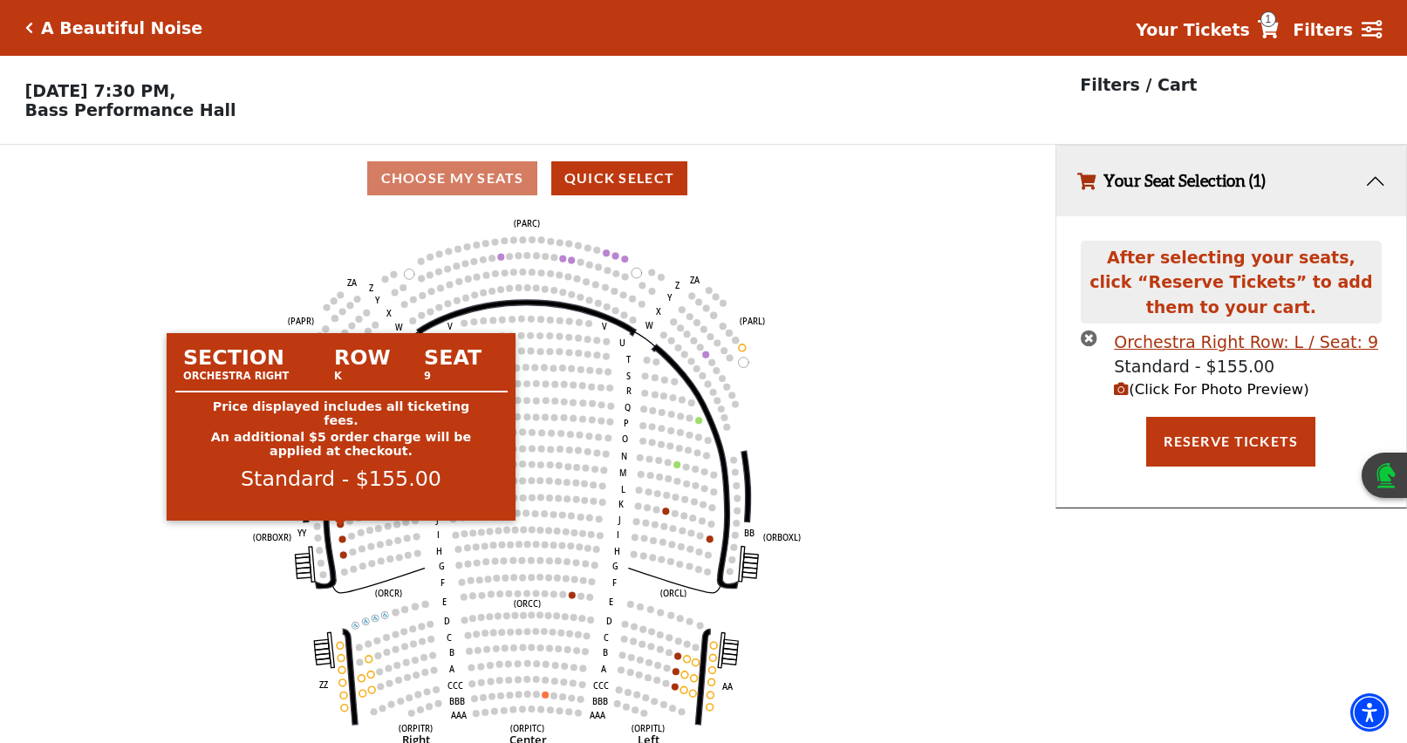
click at [338, 528] on circle at bounding box center [341, 524] width 7 height 7
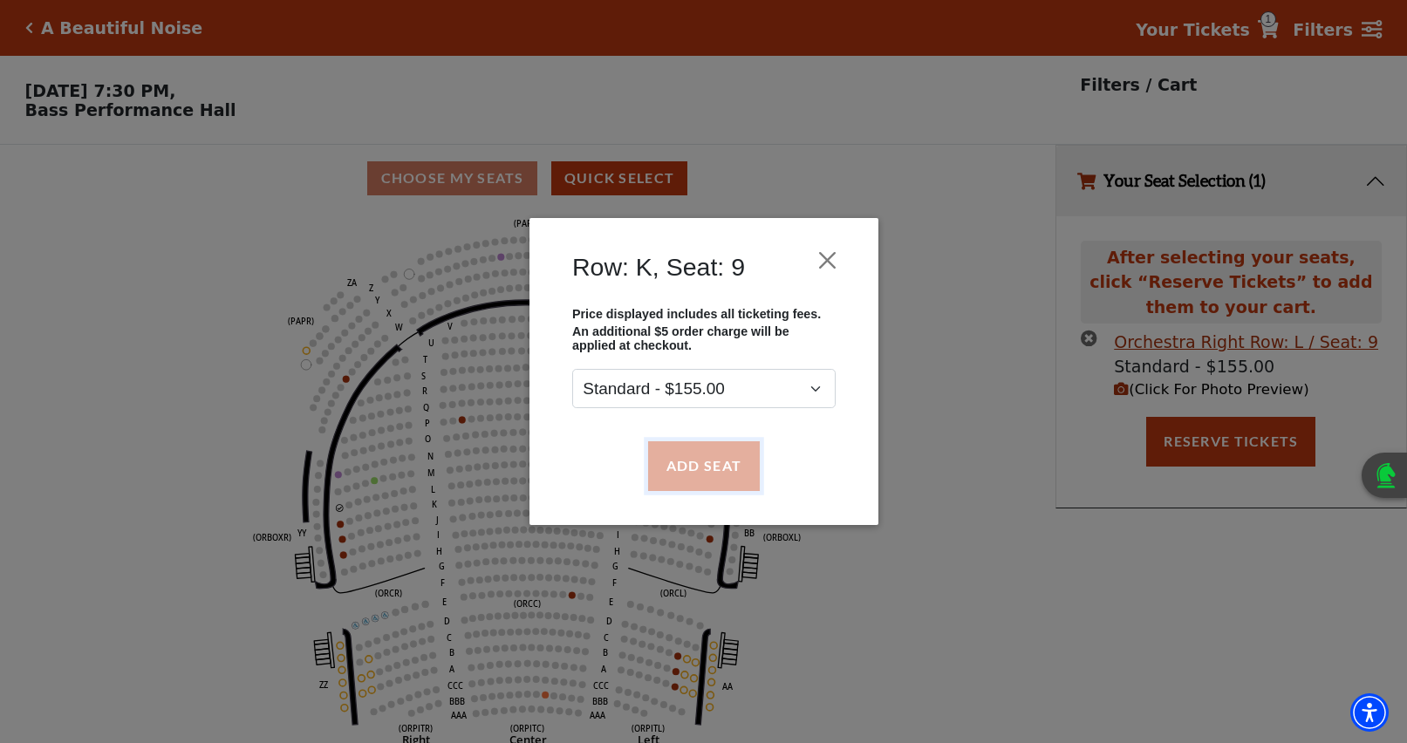
click at [677, 471] on button "Add Seat" at bounding box center [703, 465] width 112 height 49
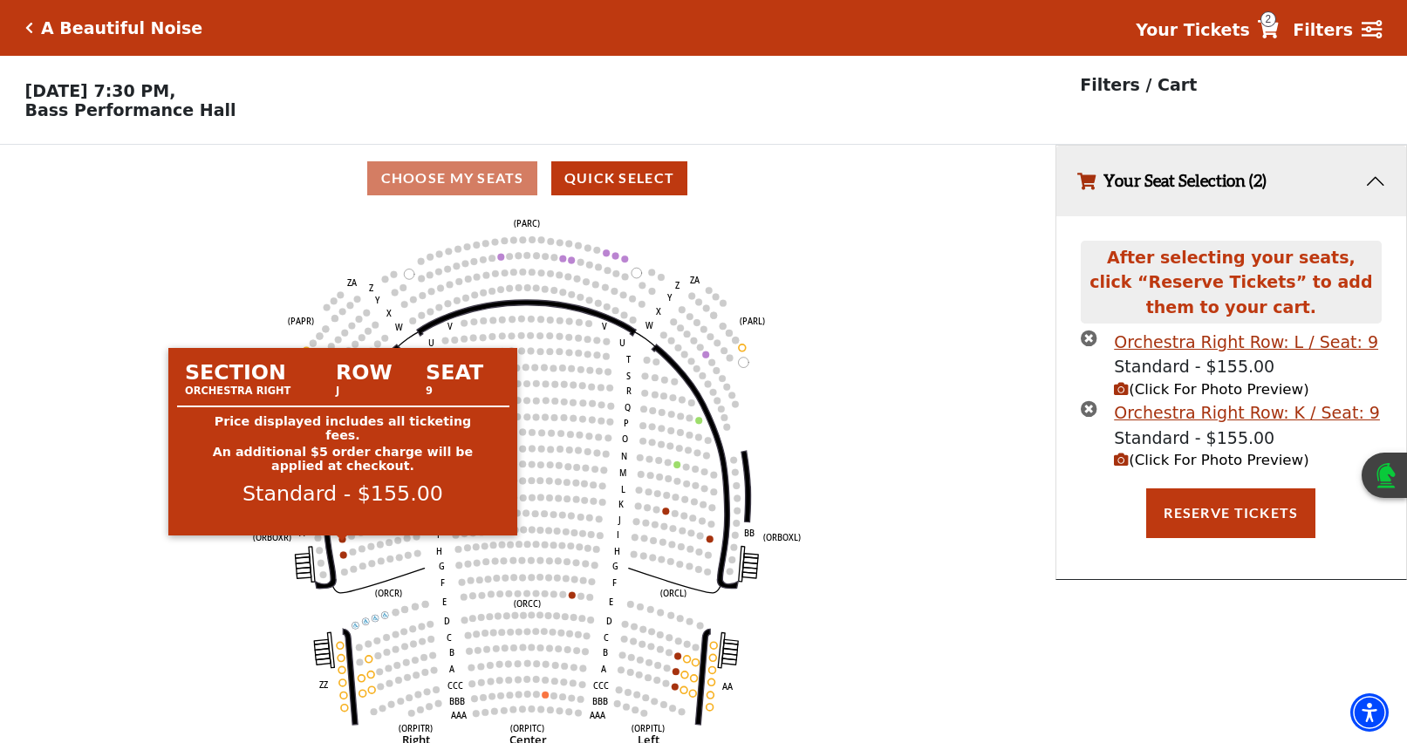
click at [343, 542] on circle at bounding box center [342, 539] width 7 height 7
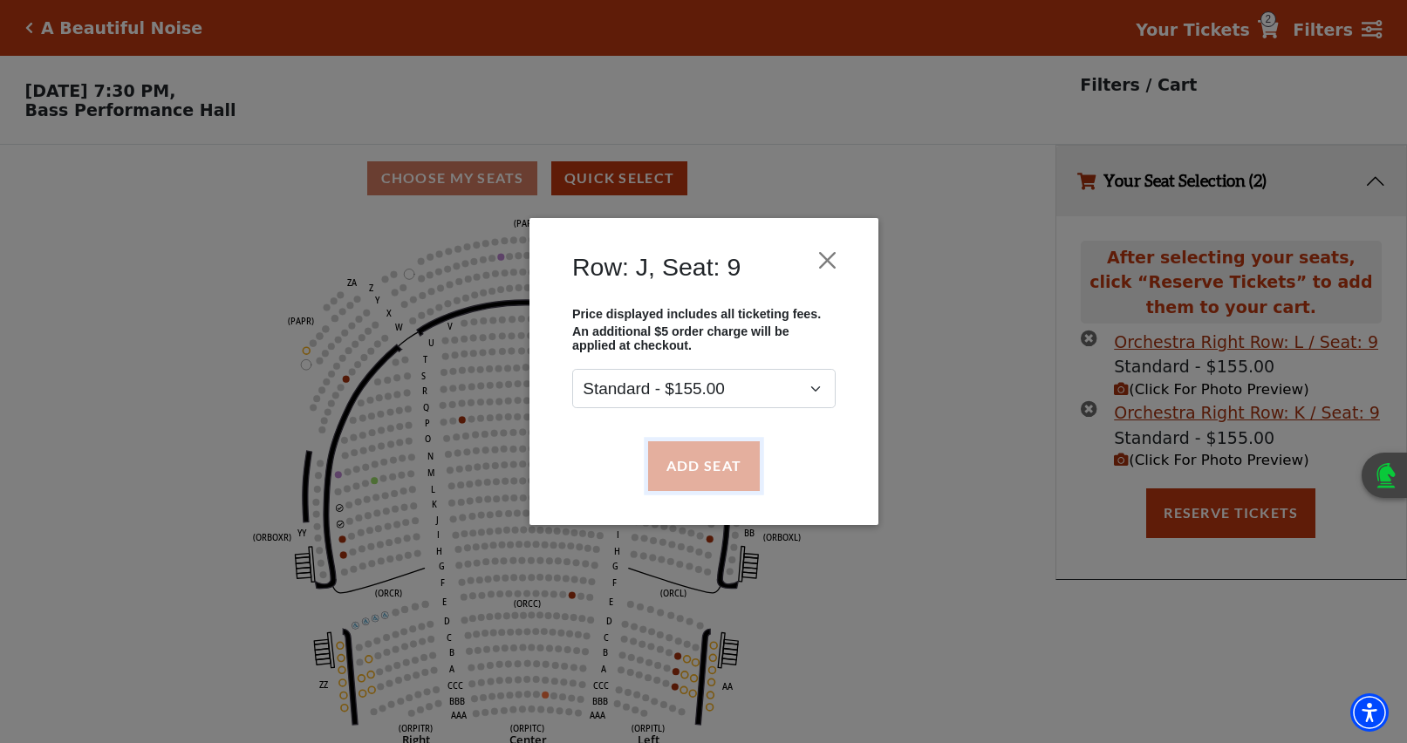
click at [736, 460] on button "Add Seat" at bounding box center [703, 465] width 112 height 49
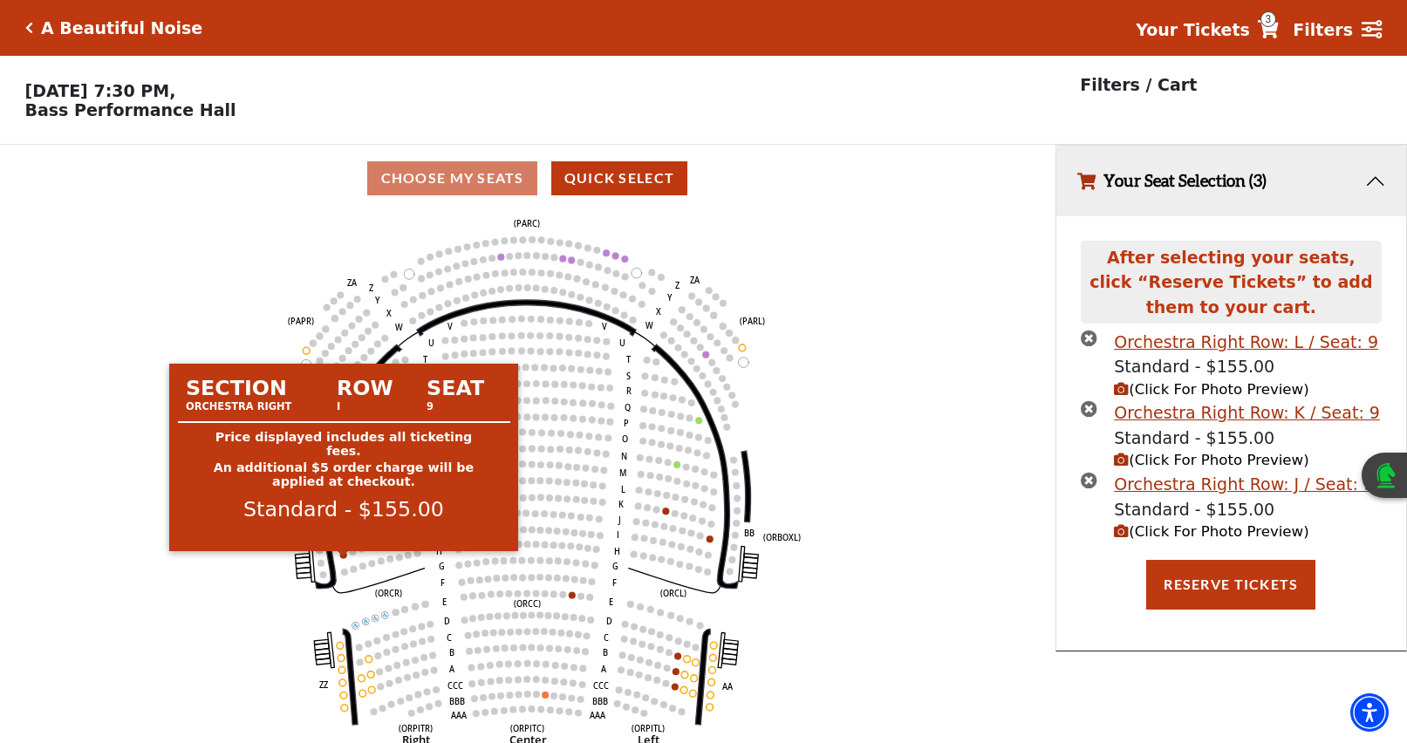
click at [343, 558] on circle at bounding box center [343, 554] width 7 height 7
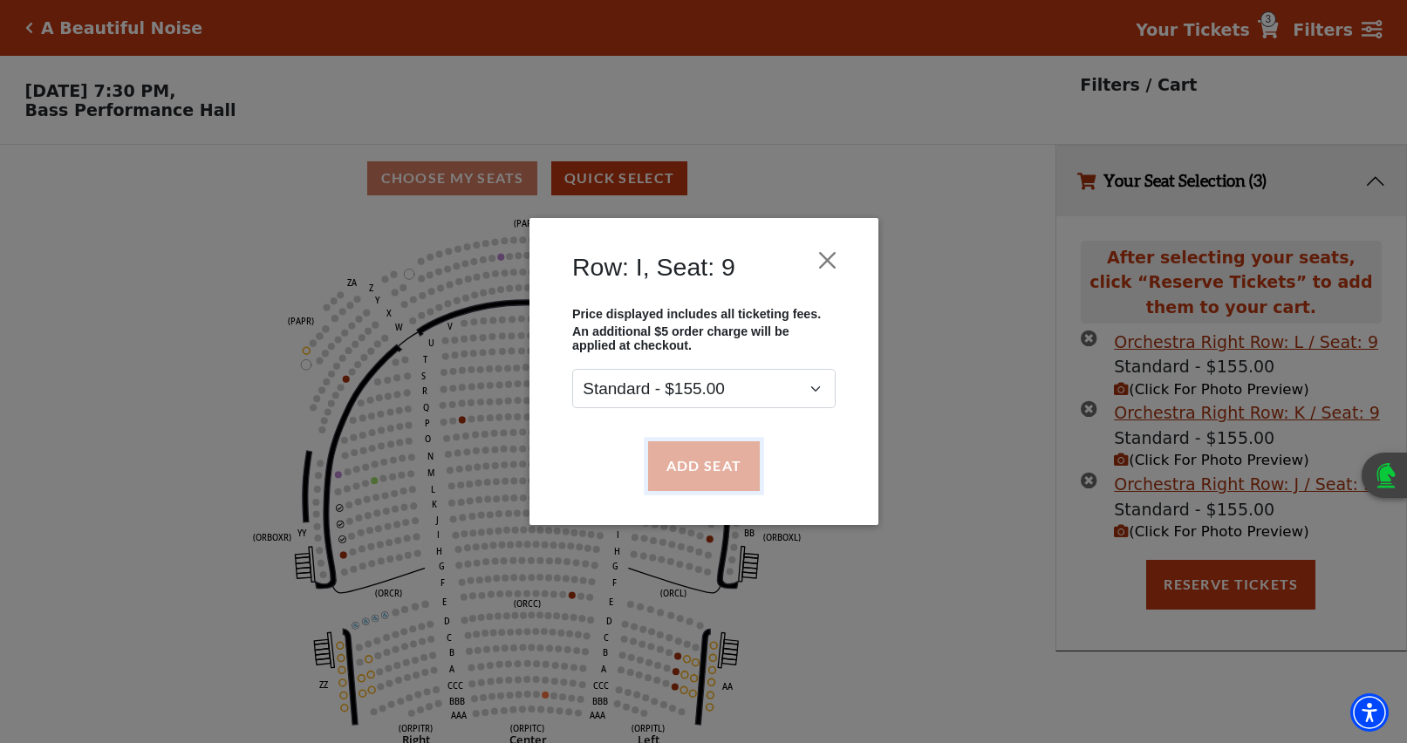
click at [722, 467] on button "Add Seat" at bounding box center [703, 465] width 112 height 49
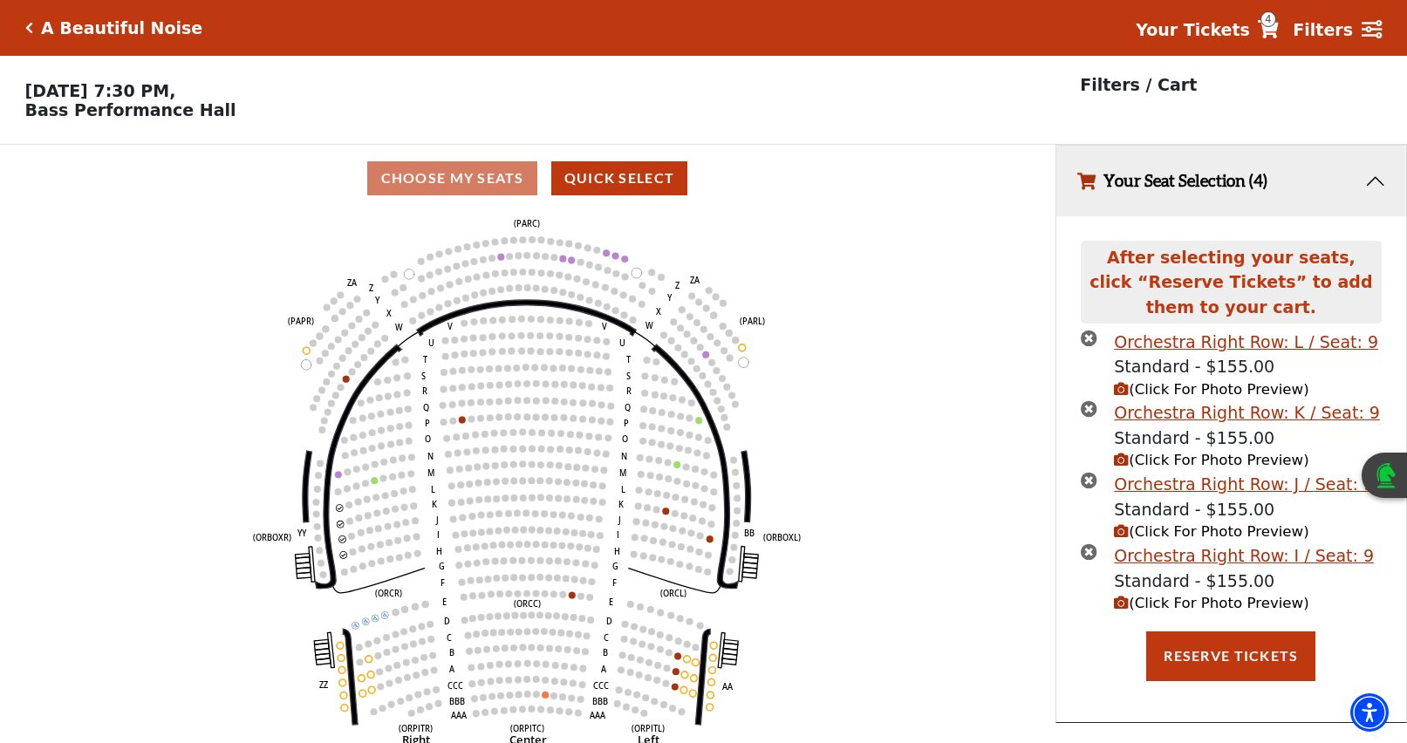
click at [1203, 537] on span "(Click For Photo Preview)" at bounding box center [1211, 531] width 194 height 17
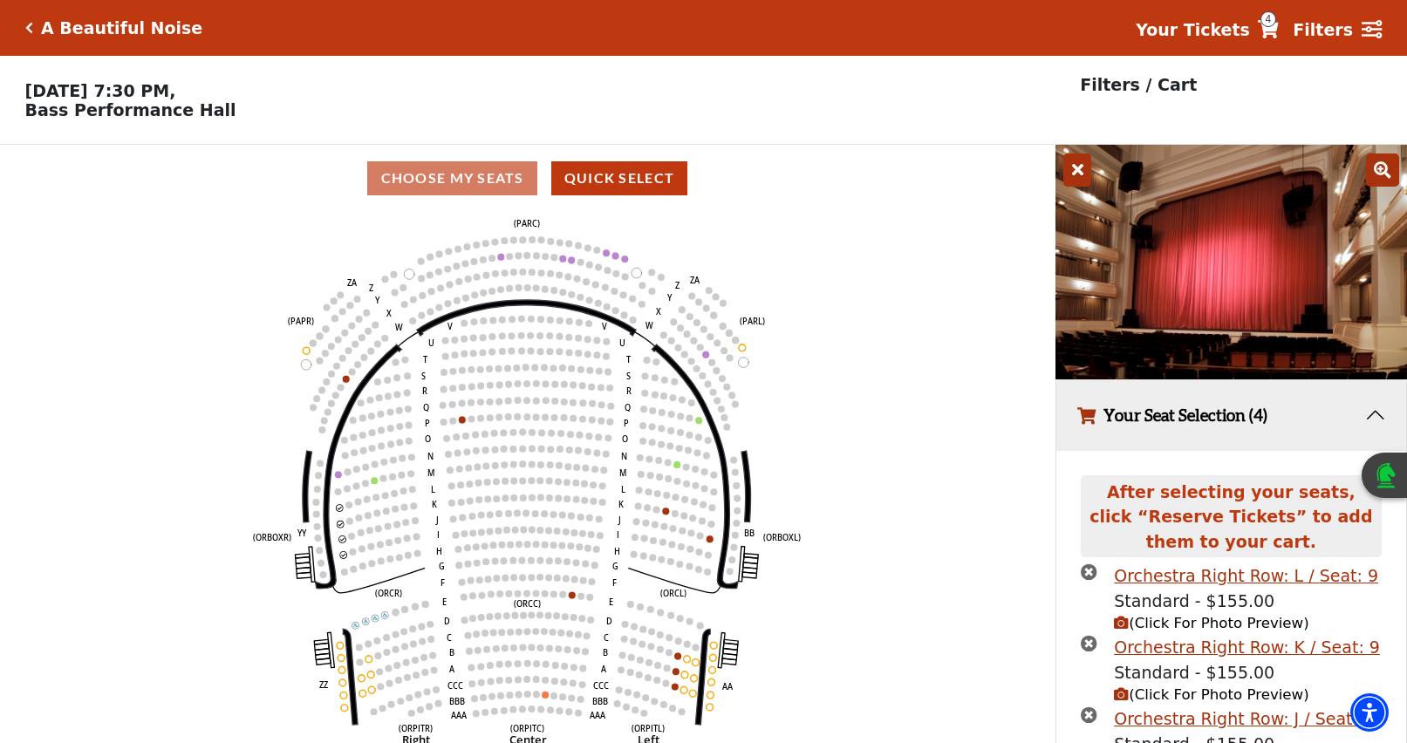
click at [1197, 624] on span "(Click For Photo Preview)" at bounding box center [1211, 623] width 194 height 17
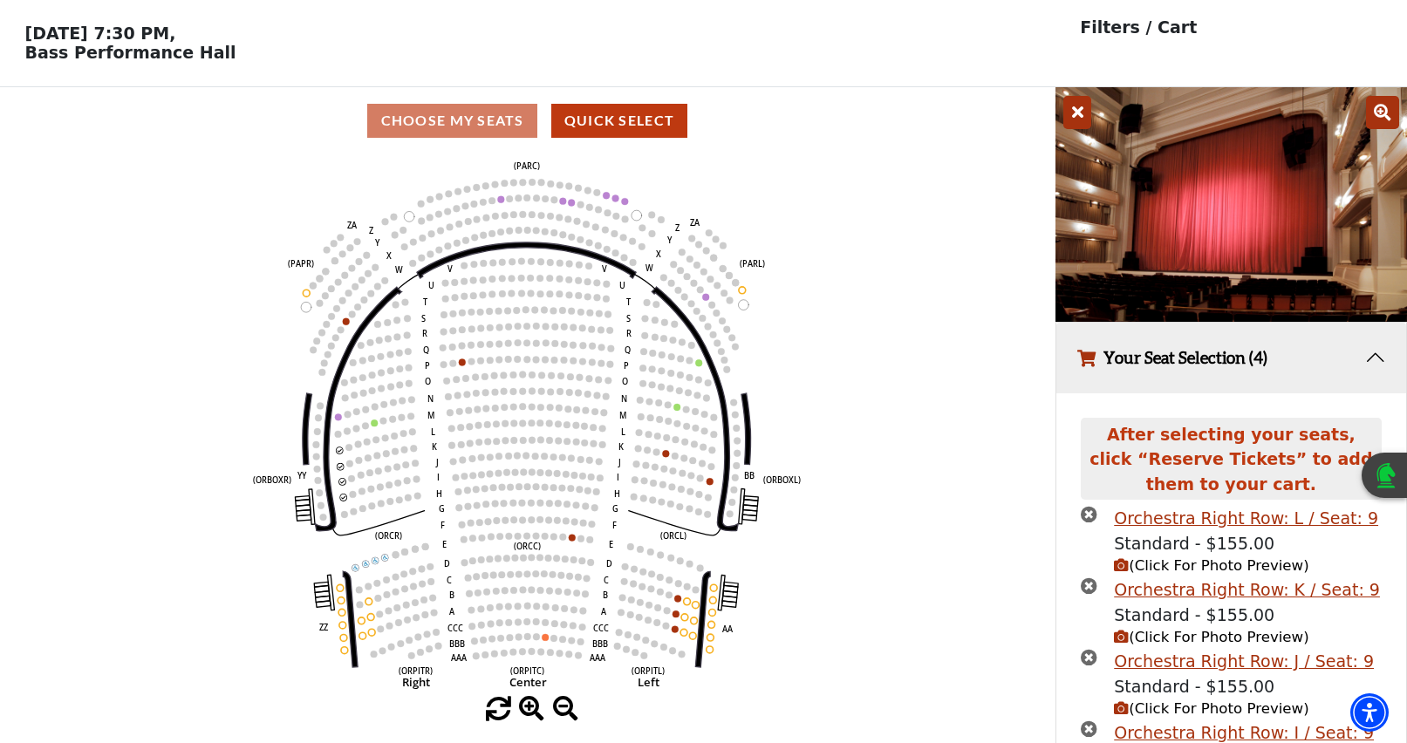
scroll to position [87, 0]
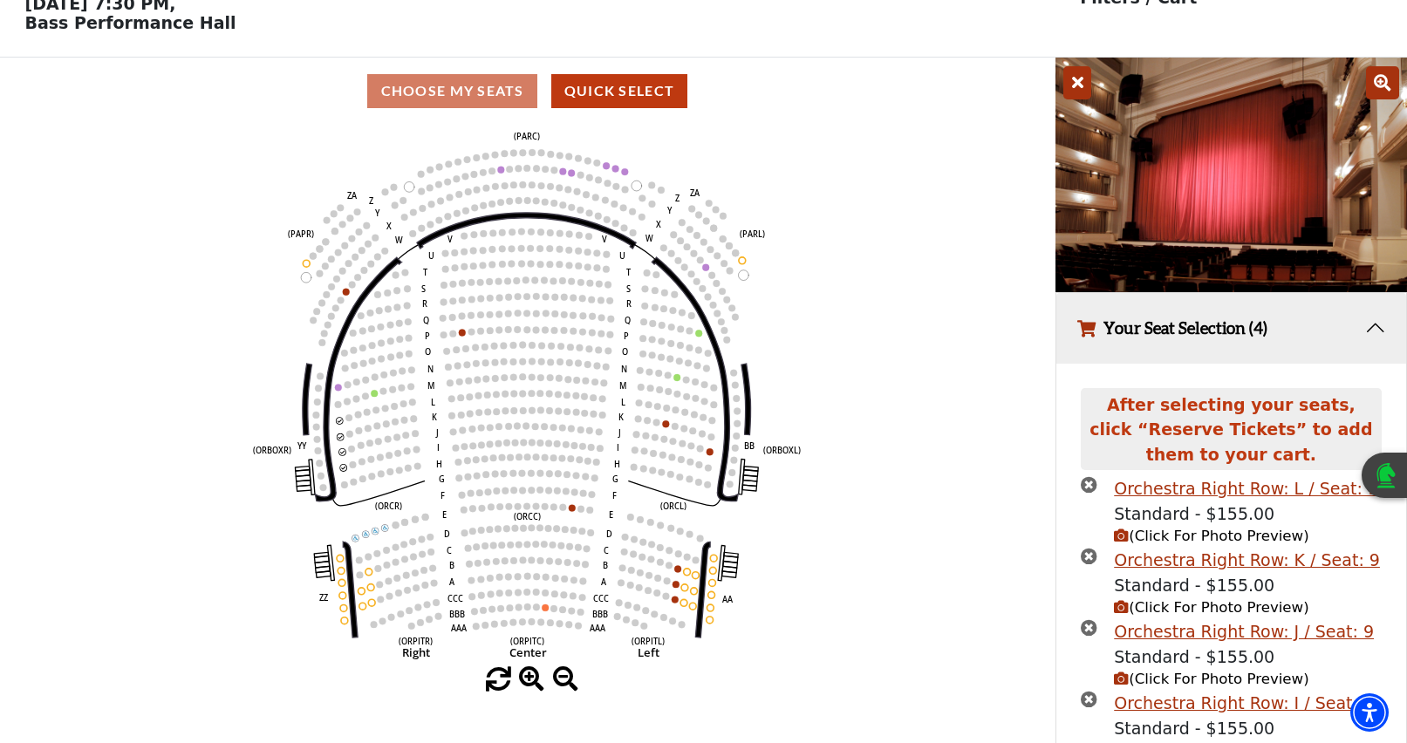
click at [1206, 615] on span "(Click For Photo Preview)" at bounding box center [1211, 607] width 194 height 17
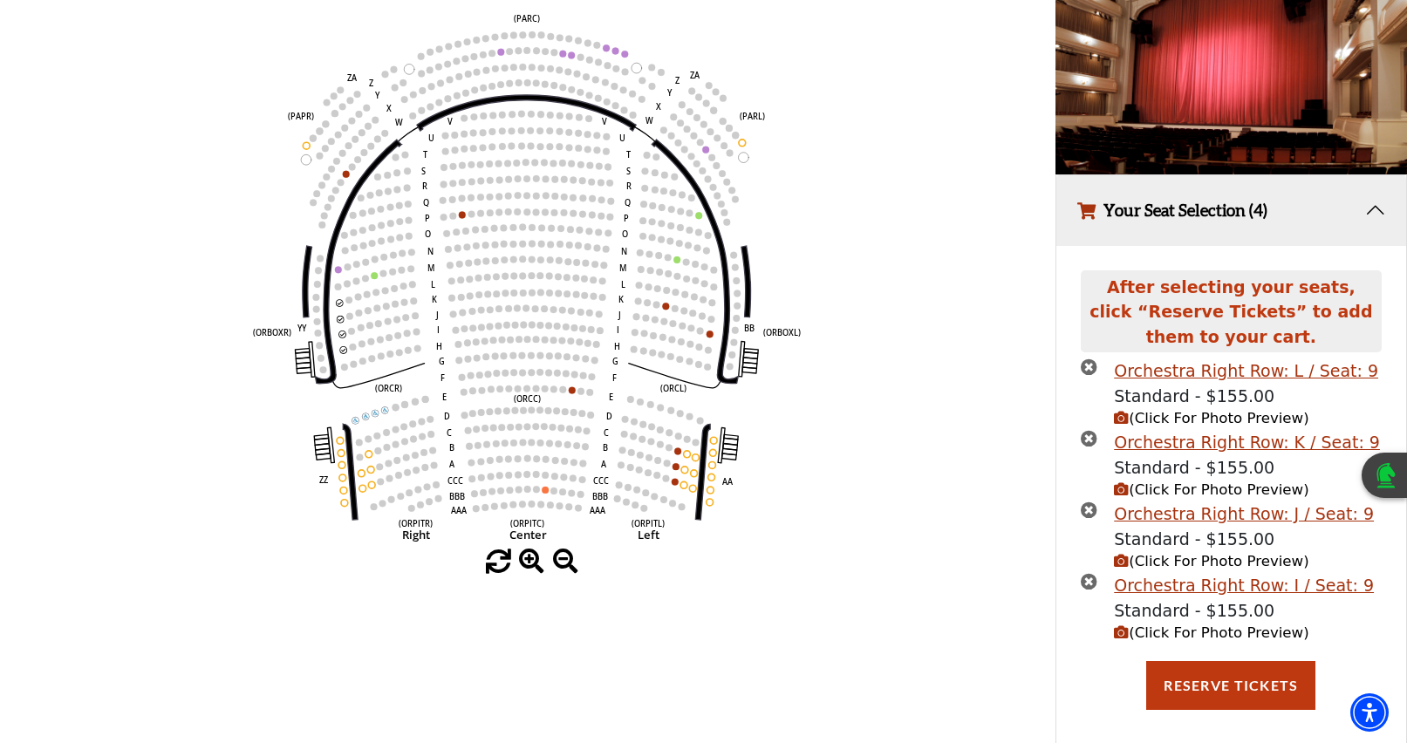
scroll to position [222, 0]
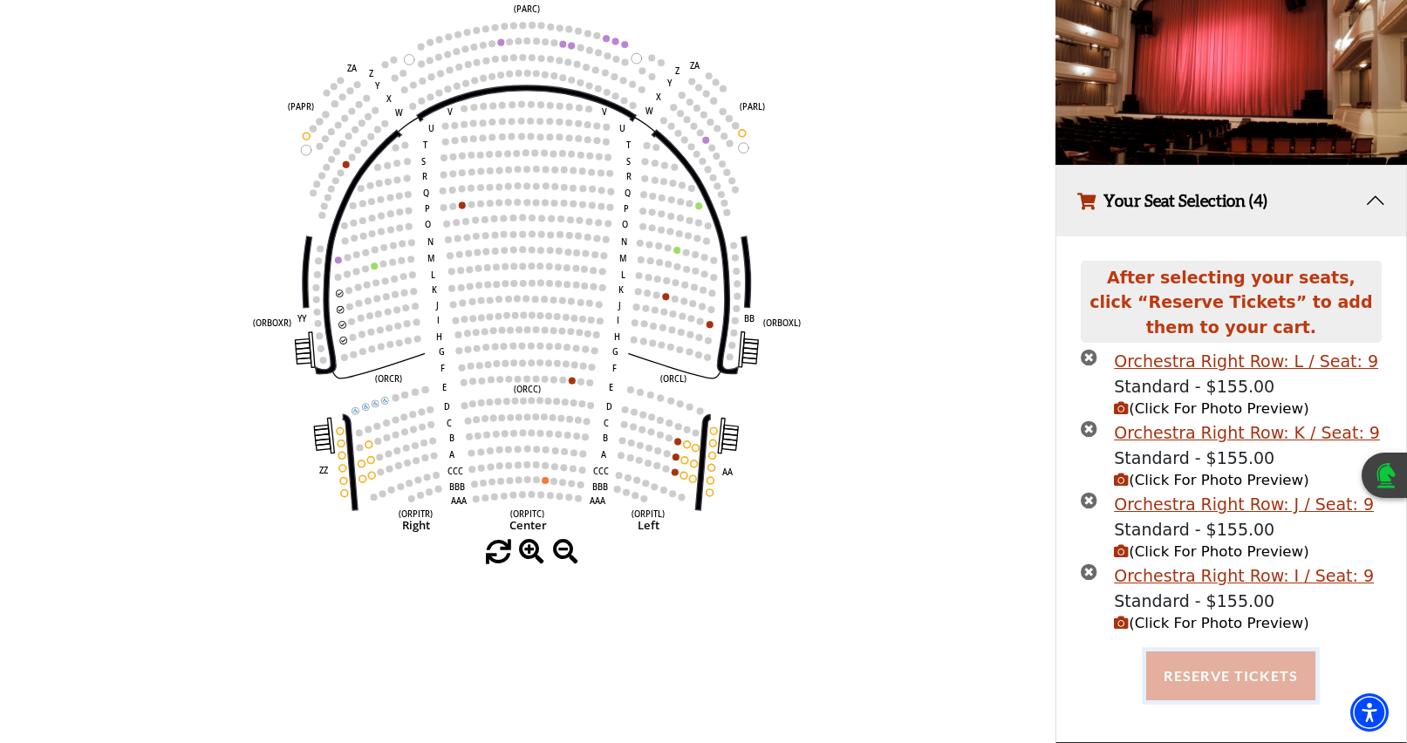
click at [1214, 672] on button "Reserve Tickets" at bounding box center [1230, 676] width 169 height 49
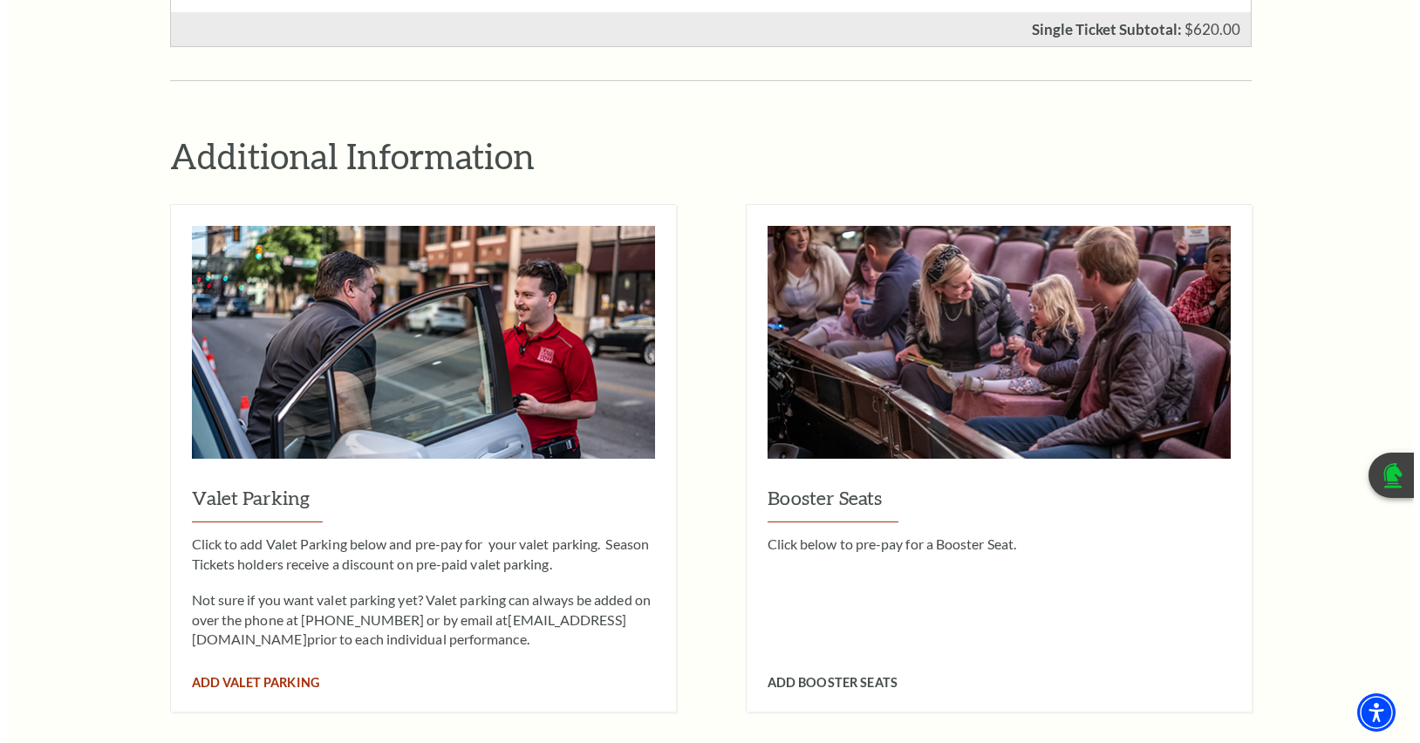
scroll to position [1221, 0]
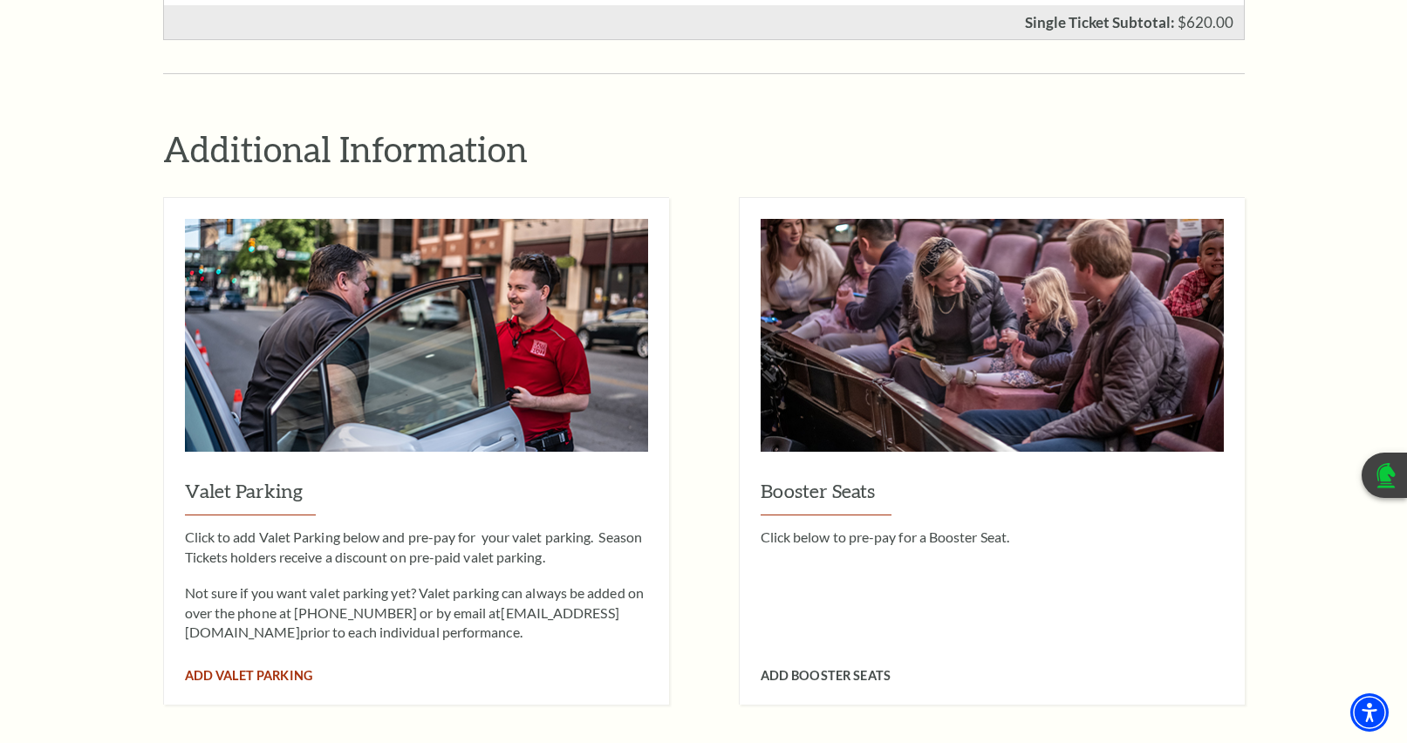
click at [271, 668] on span "Add Valet Parking" at bounding box center [248, 675] width 127 height 15
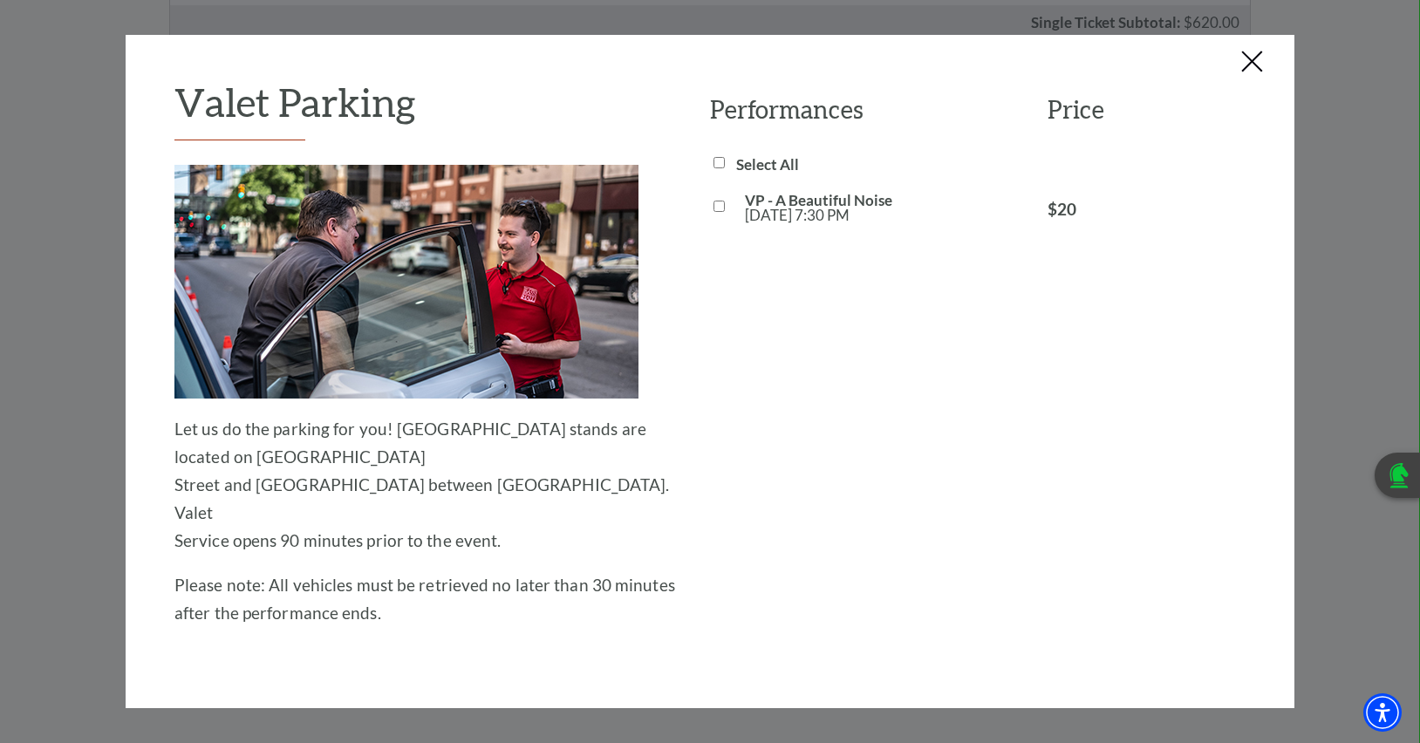
click at [716, 208] on input "VP - A Beautiful Noise Fri, Oct 31 7:30 PM" at bounding box center [718, 206] width 11 height 11
checkbox input "true"
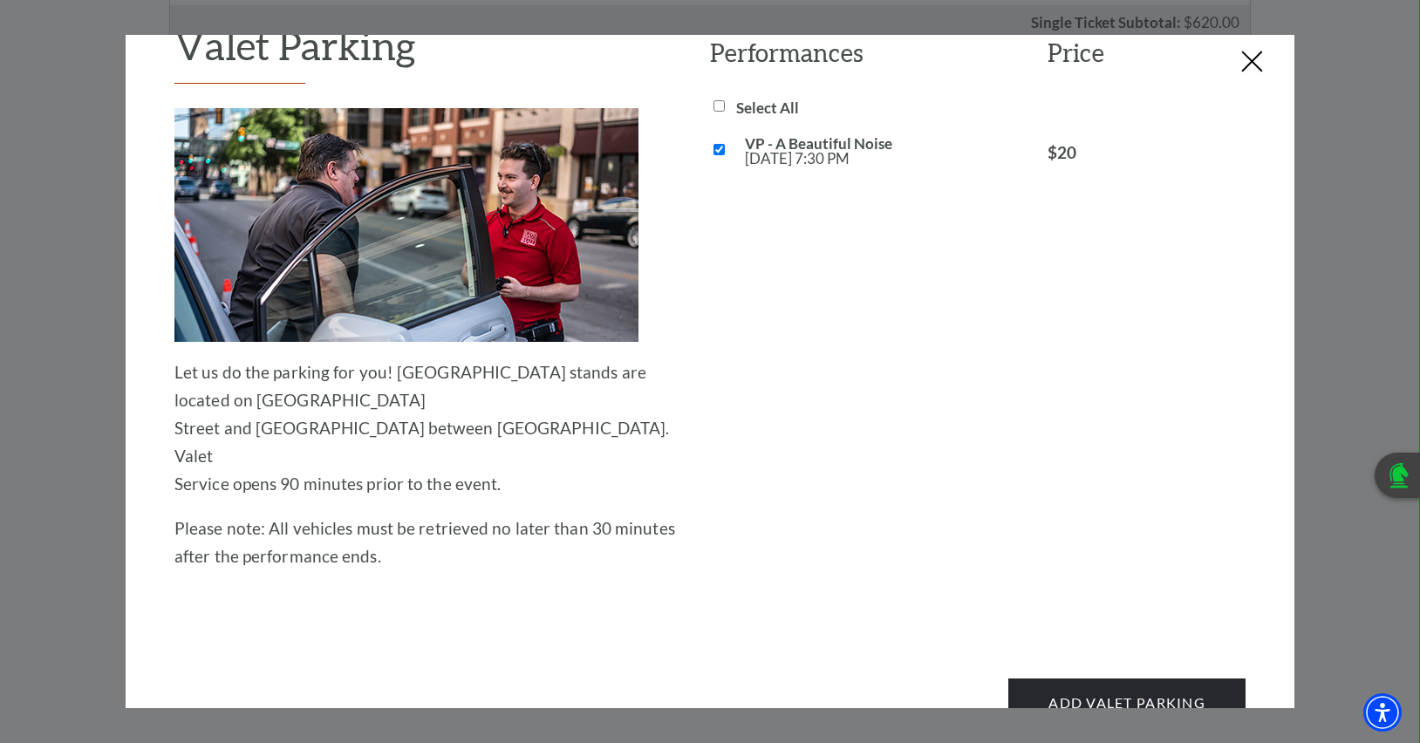
scroll to position [78, 0]
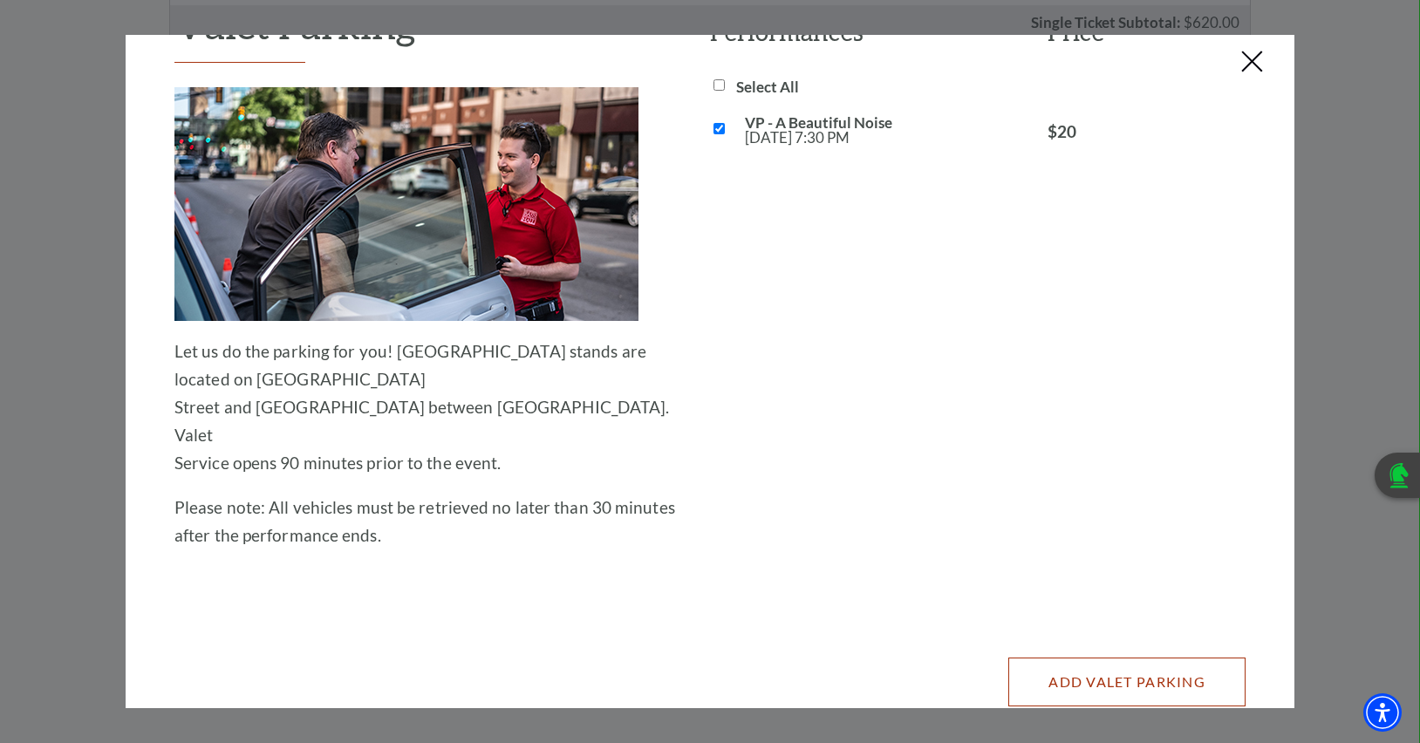
click at [1058, 658] on button "Add Valet Parking" at bounding box center [1126, 682] width 237 height 49
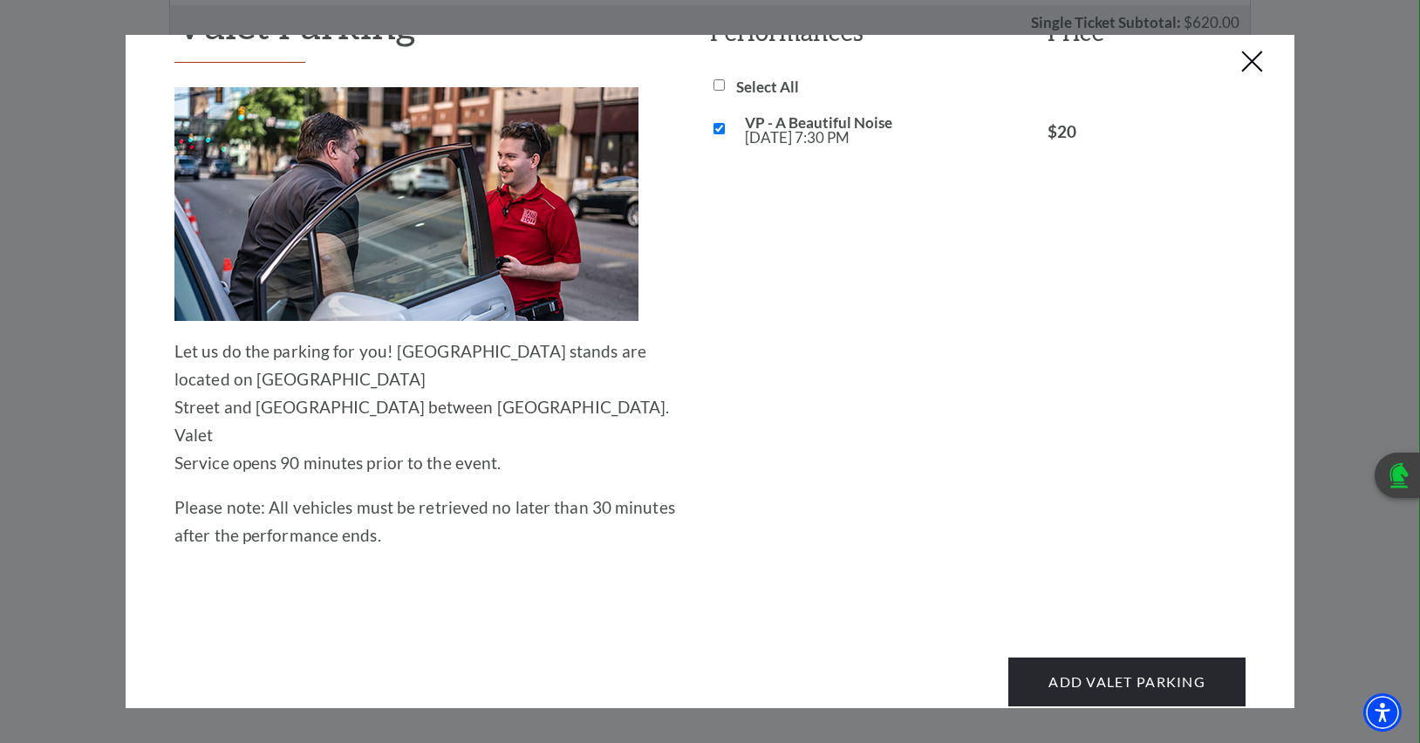
scroll to position [0, 0]
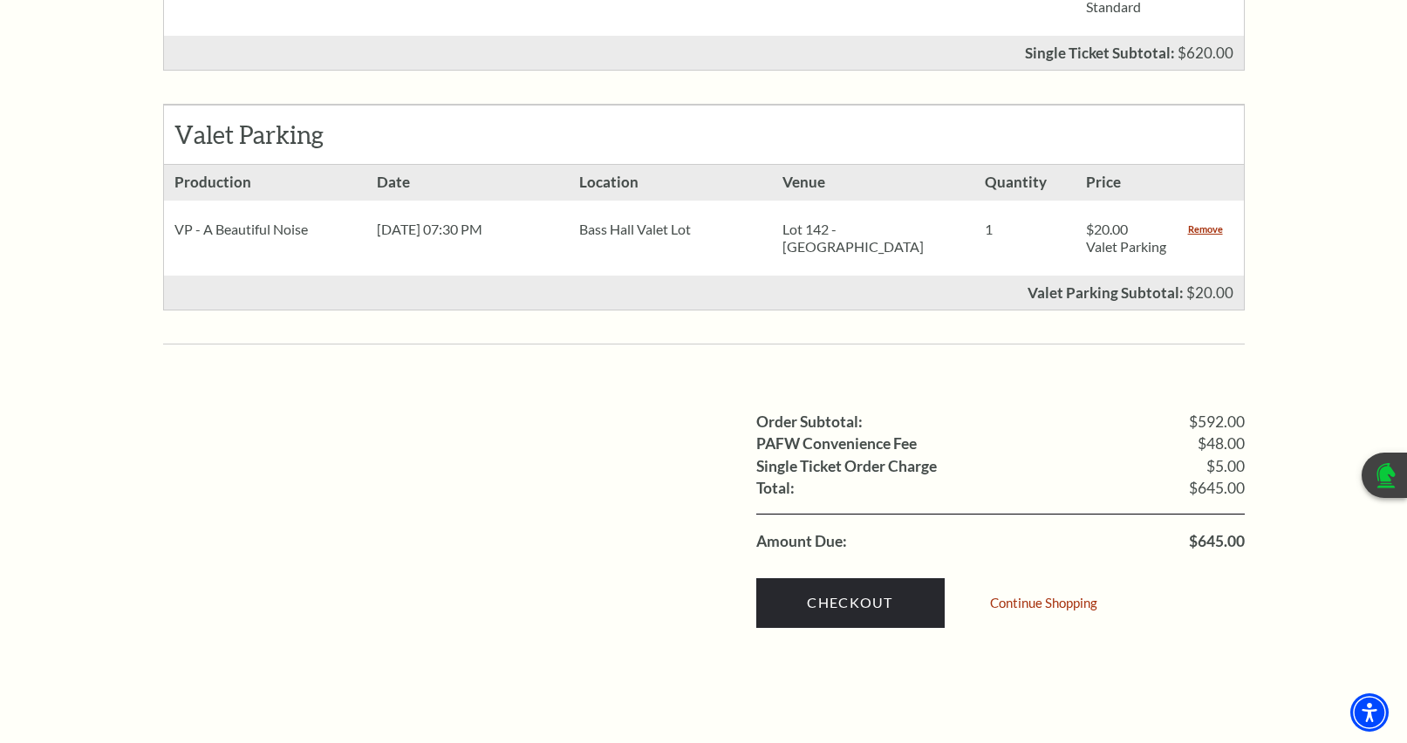
scroll to position [1221, 0]
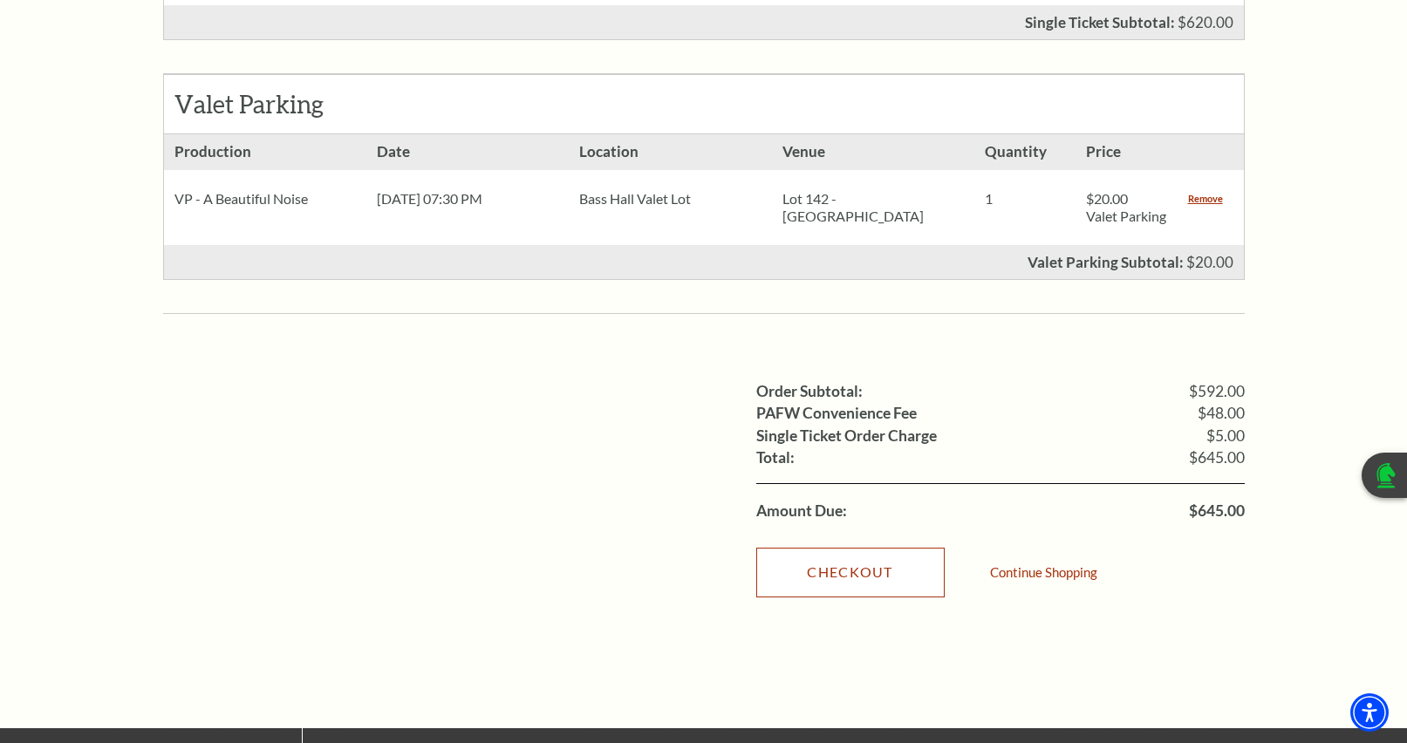
click at [829, 561] on link "Checkout" at bounding box center [850, 572] width 188 height 49
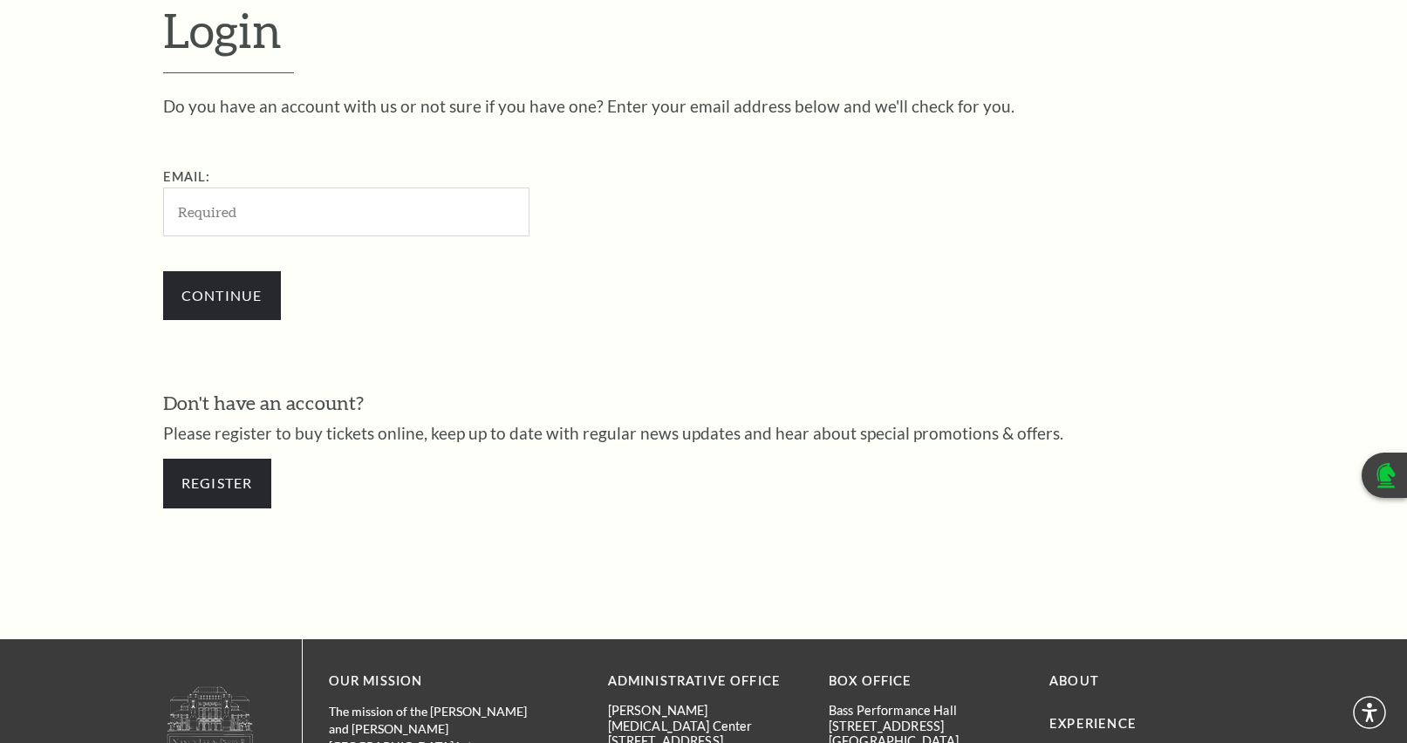
scroll to position [533, 0]
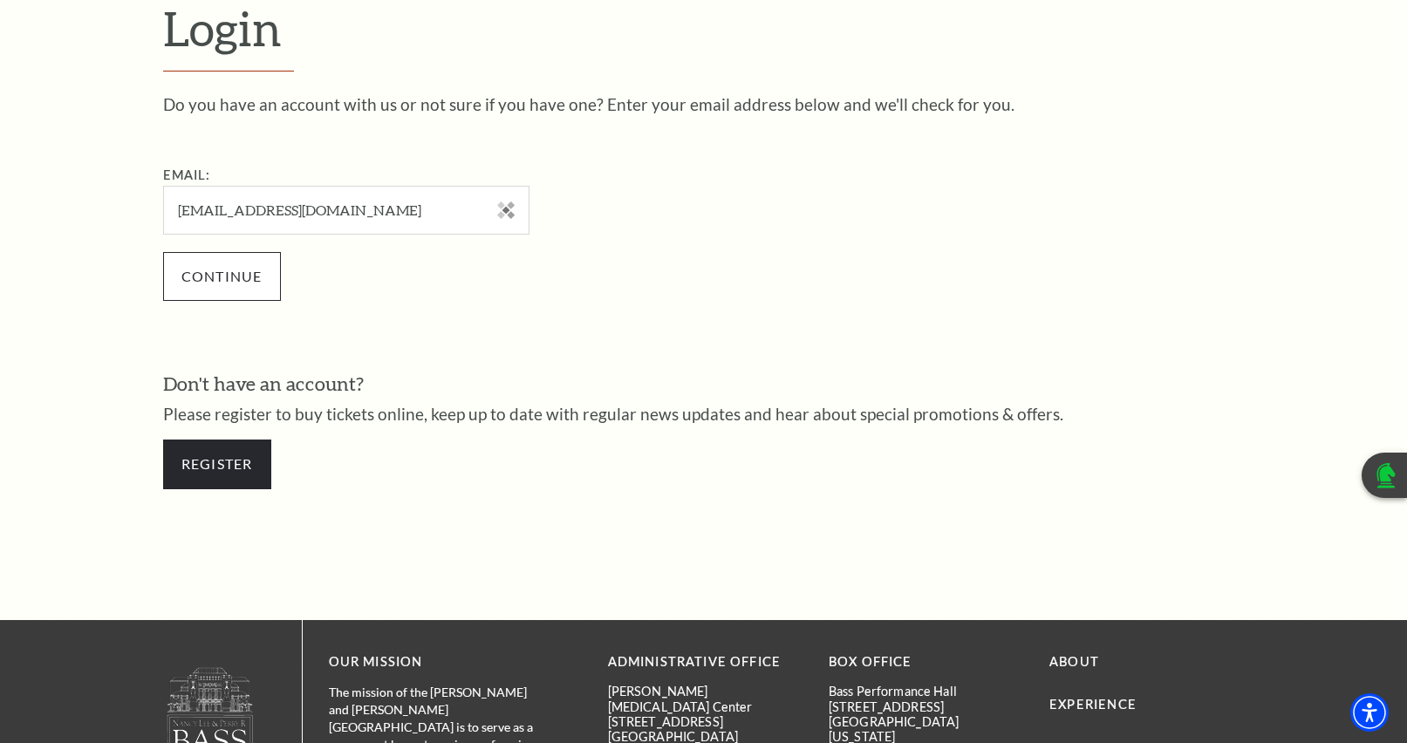
type input "[EMAIL_ADDRESS][DOMAIN_NAME]"
click at [219, 279] on input "Continue" at bounding box center [222, 276] width 118 height 49
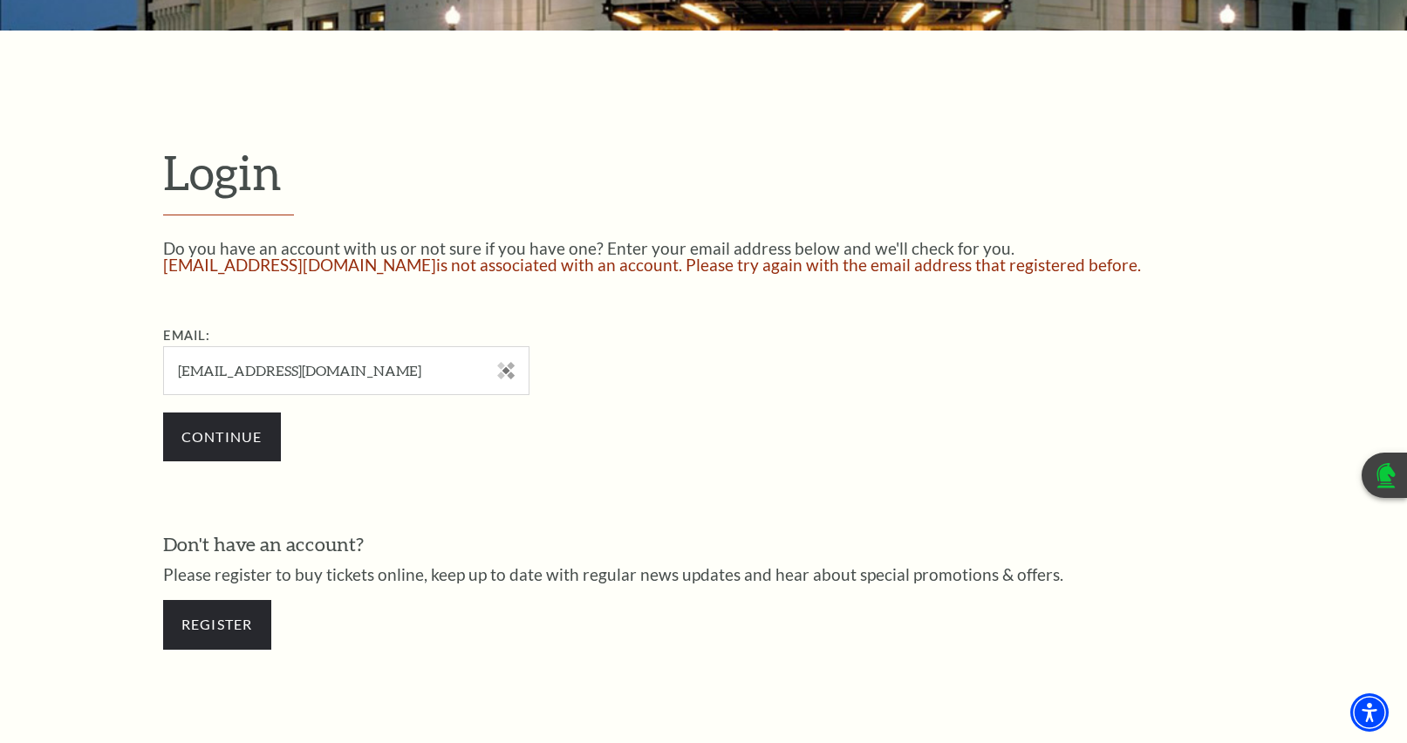
scroll to position [390, 0]
click at [203, 621] on link "Register" at bounding box center [217, 623] width 108 height 49
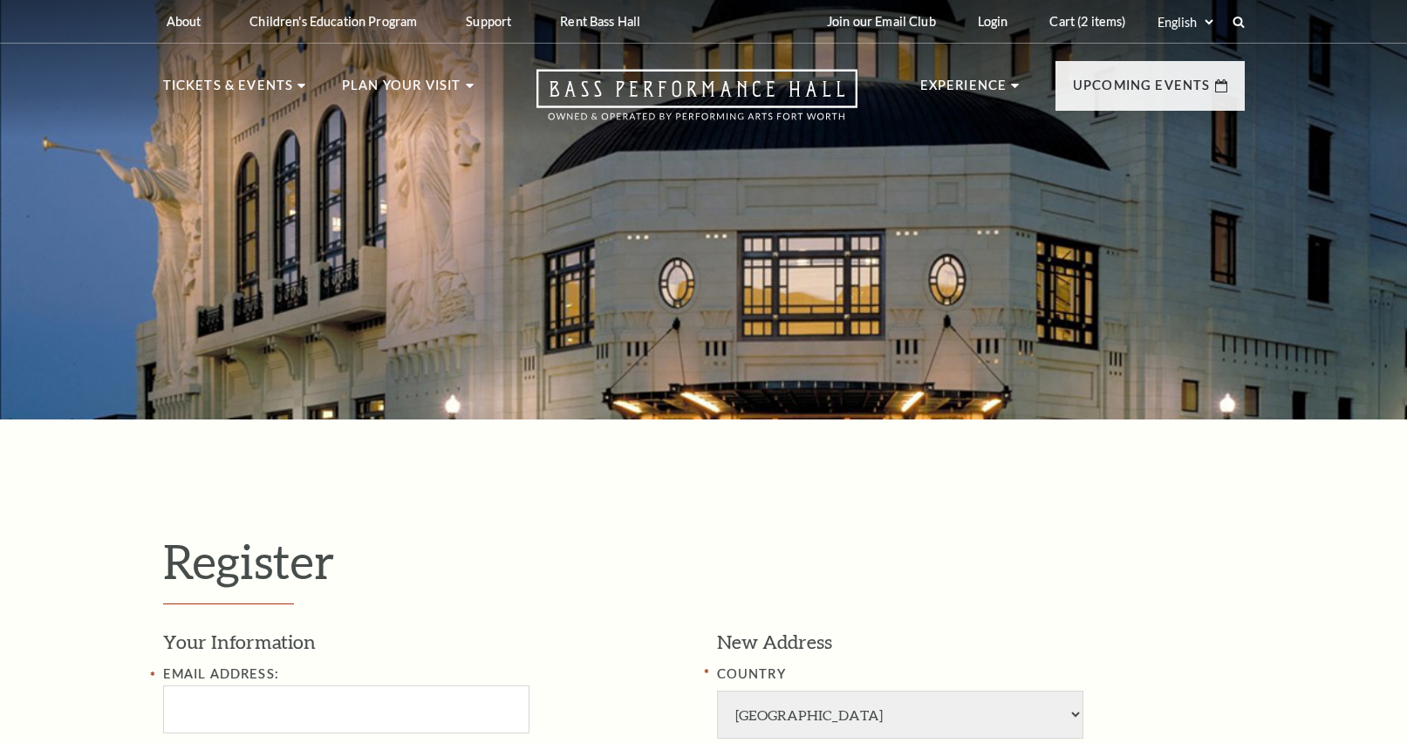
select select "1"
select select "[GEOGRAPHIC_DATA]"
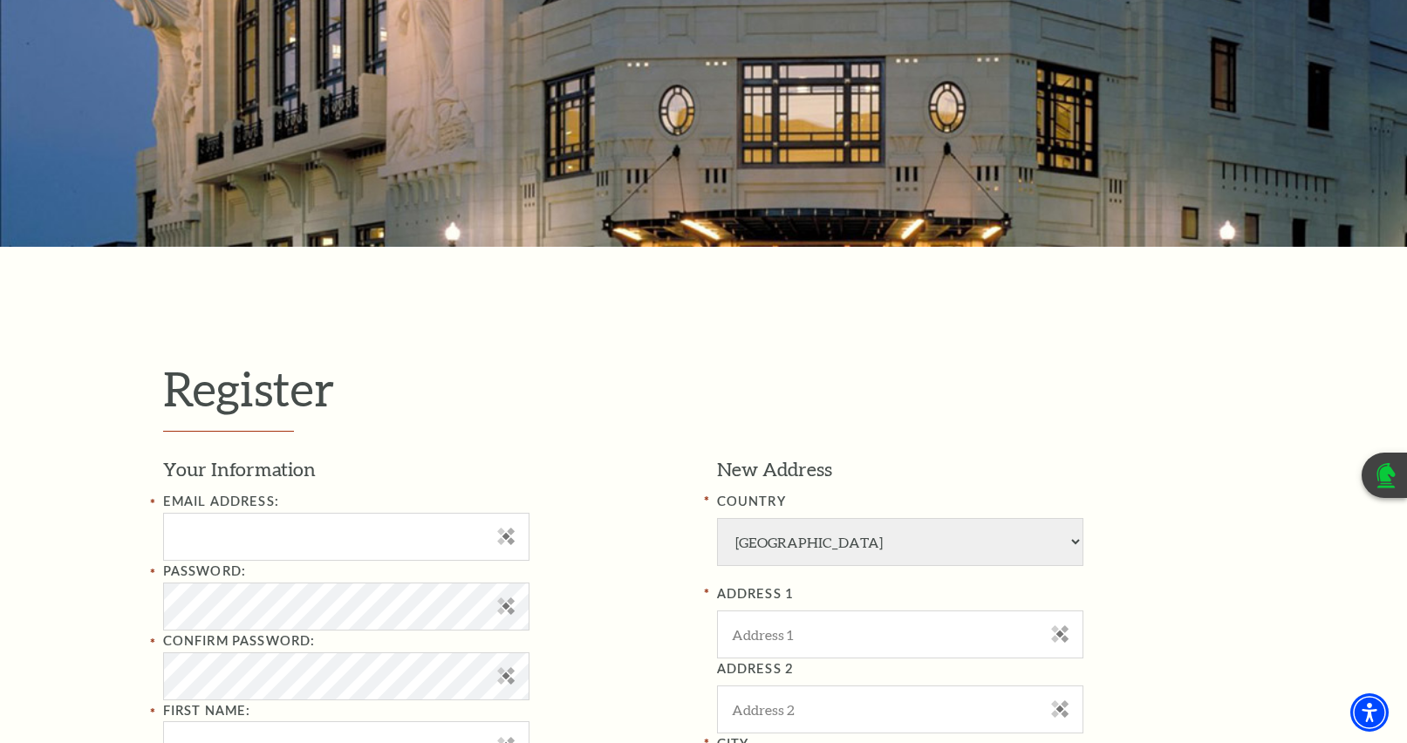
scroll to position [174, 0]
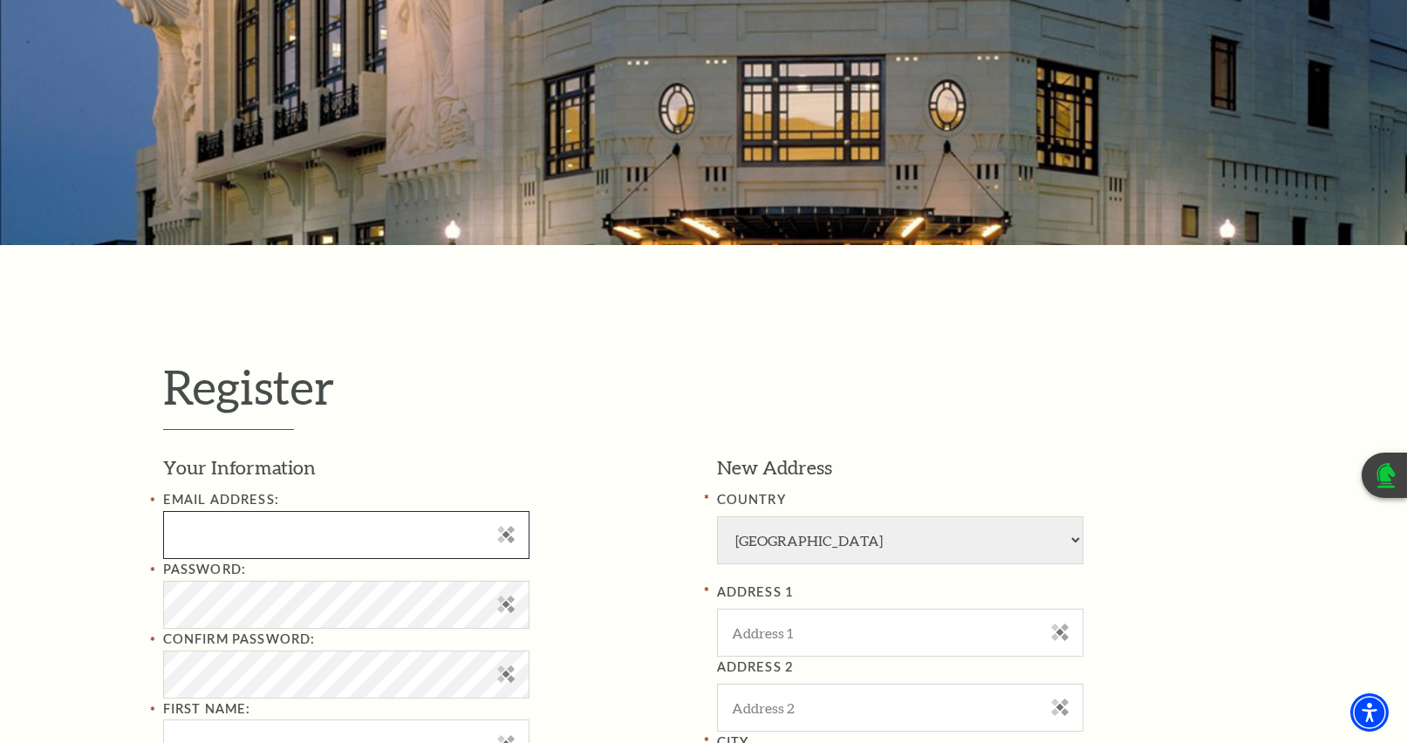
click at [206, 529] on input "Email Address:" at bounding box center [346, 535] width 366 height 48
click at [298, 543] on input "Email Address:" at bounding box center [346, 535] width 366 height 48
type input "[EMAIL_ADDRESS][DOMAIN_NAME]"
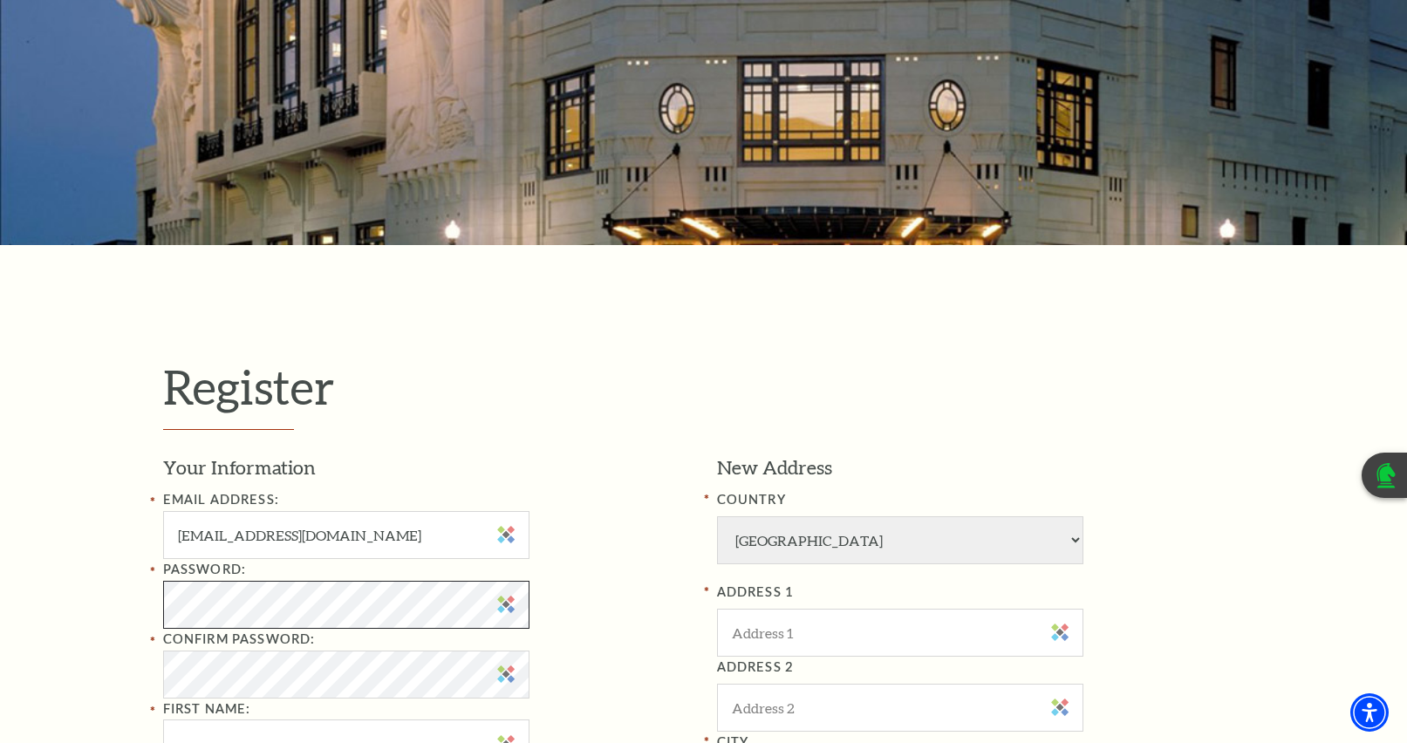
scroll to position [262, 0]
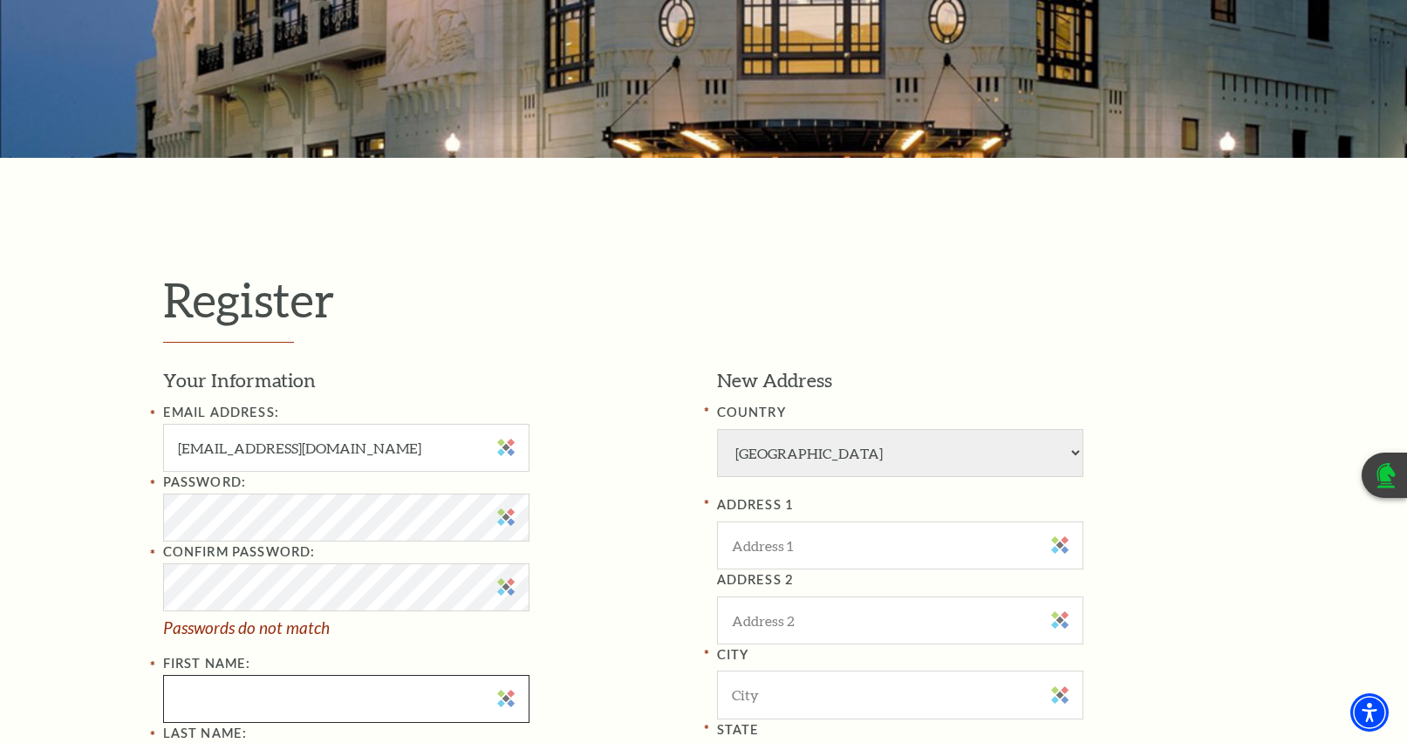
click at [188, 656] on div "Password: Confirm Password: Passwords do not match First Name:" at bounding box center [427, 597] width 528 height 251
click at [98, 509] on div "Register Your Information Email Address: romy@romy.org Password: Confirm Passwo…" at bounding box center [703, 658] width 1407 height 1000
click at [0, 481] on html "Skip to main content Enable accessibility for low vision Open the accessibility…" at bounding box center [703, 109] width 1407 height 743
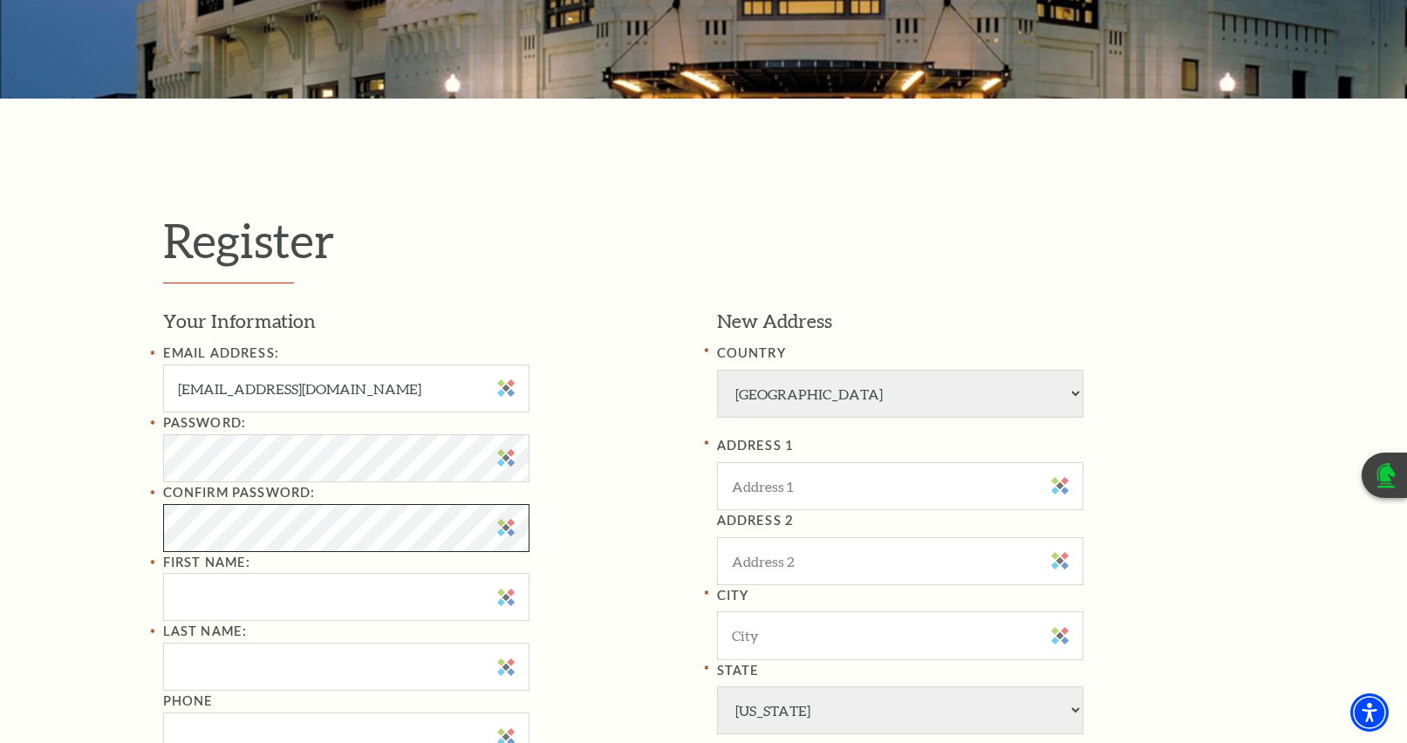
scroll to position [349, 0]
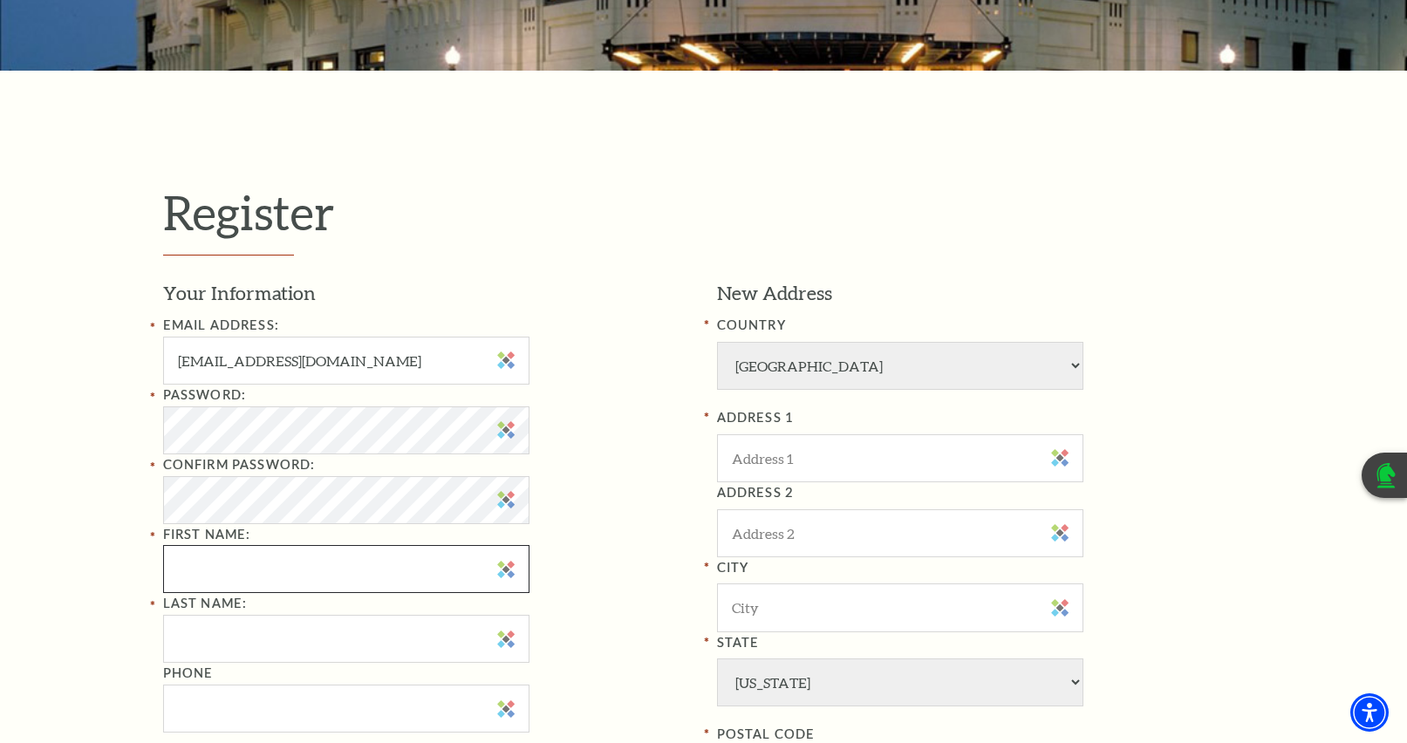
click at [214, 571] on input "First Name:" at bounding box center [346, 569] width 366 height 48
type input "Stanley"
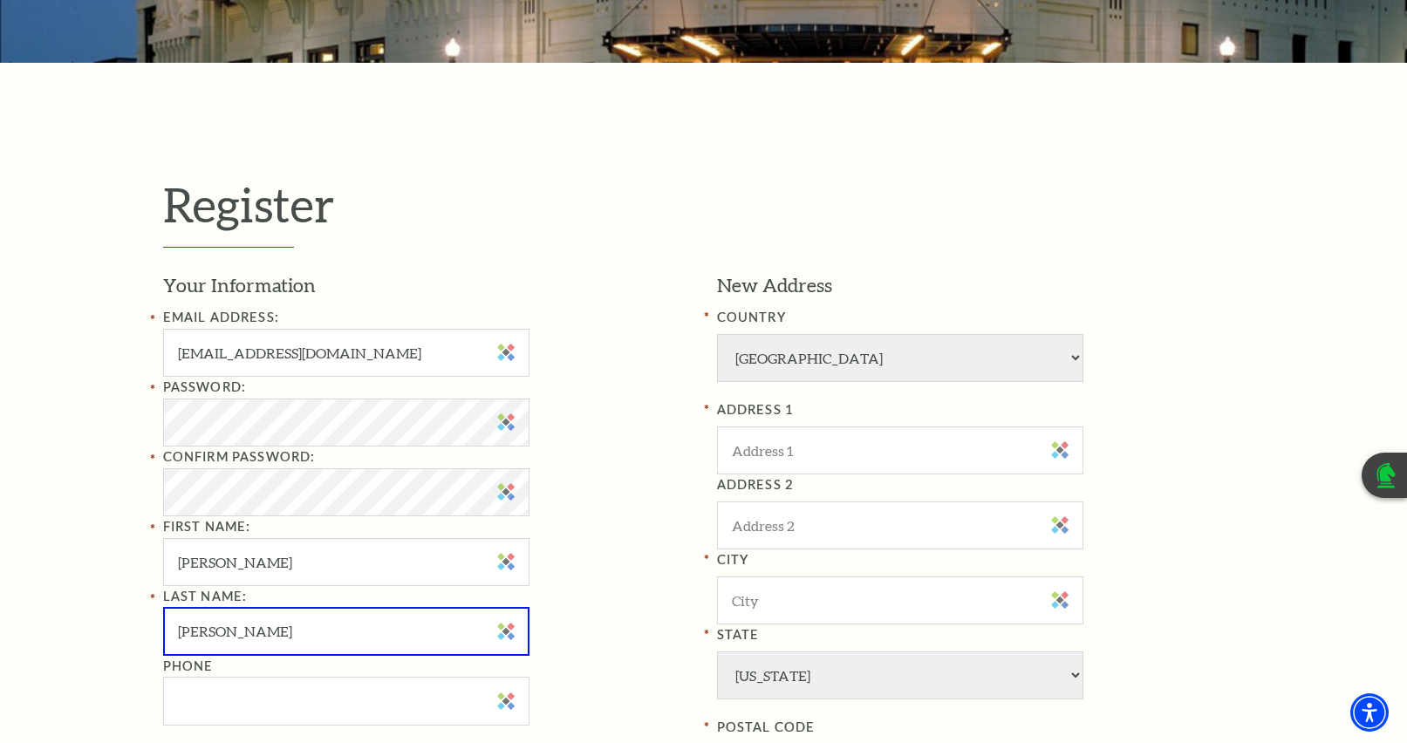
type input "Romanoff"
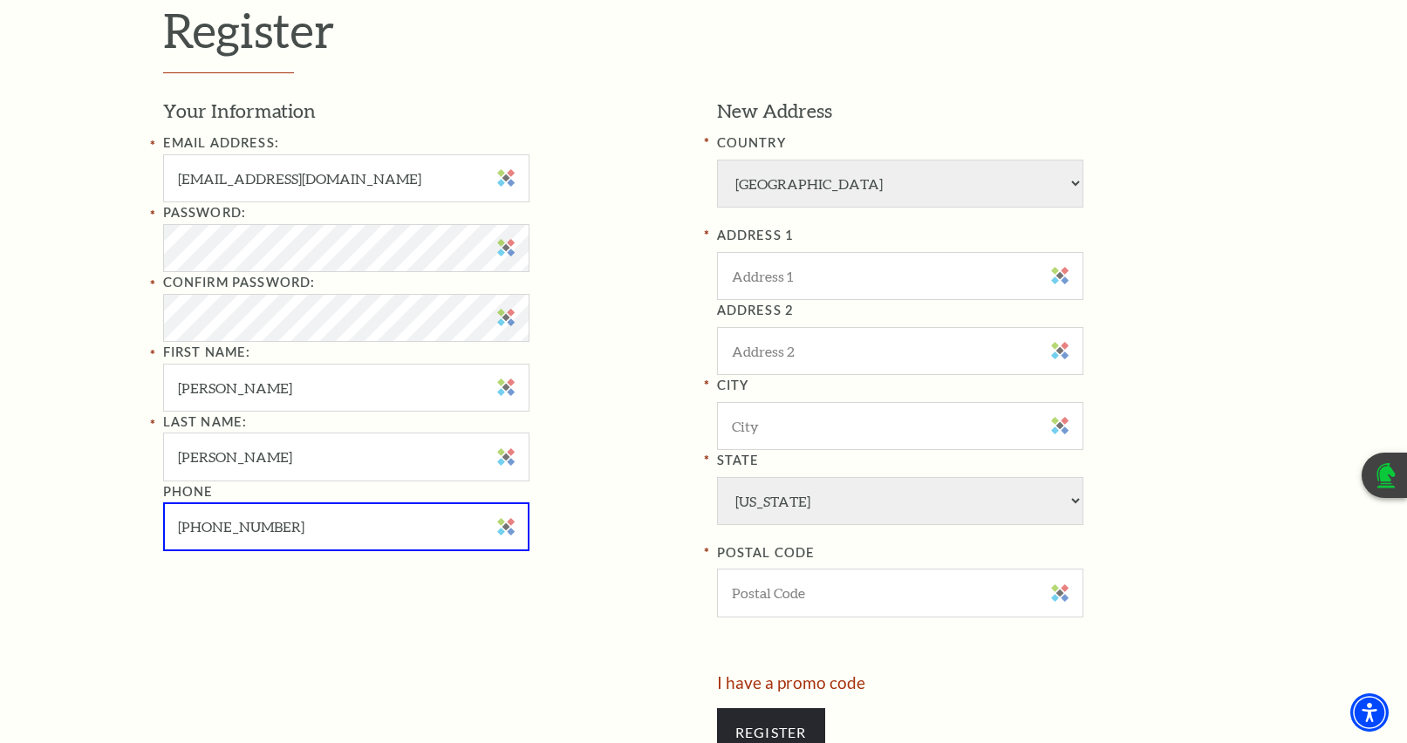
scroll to position [436, 0]
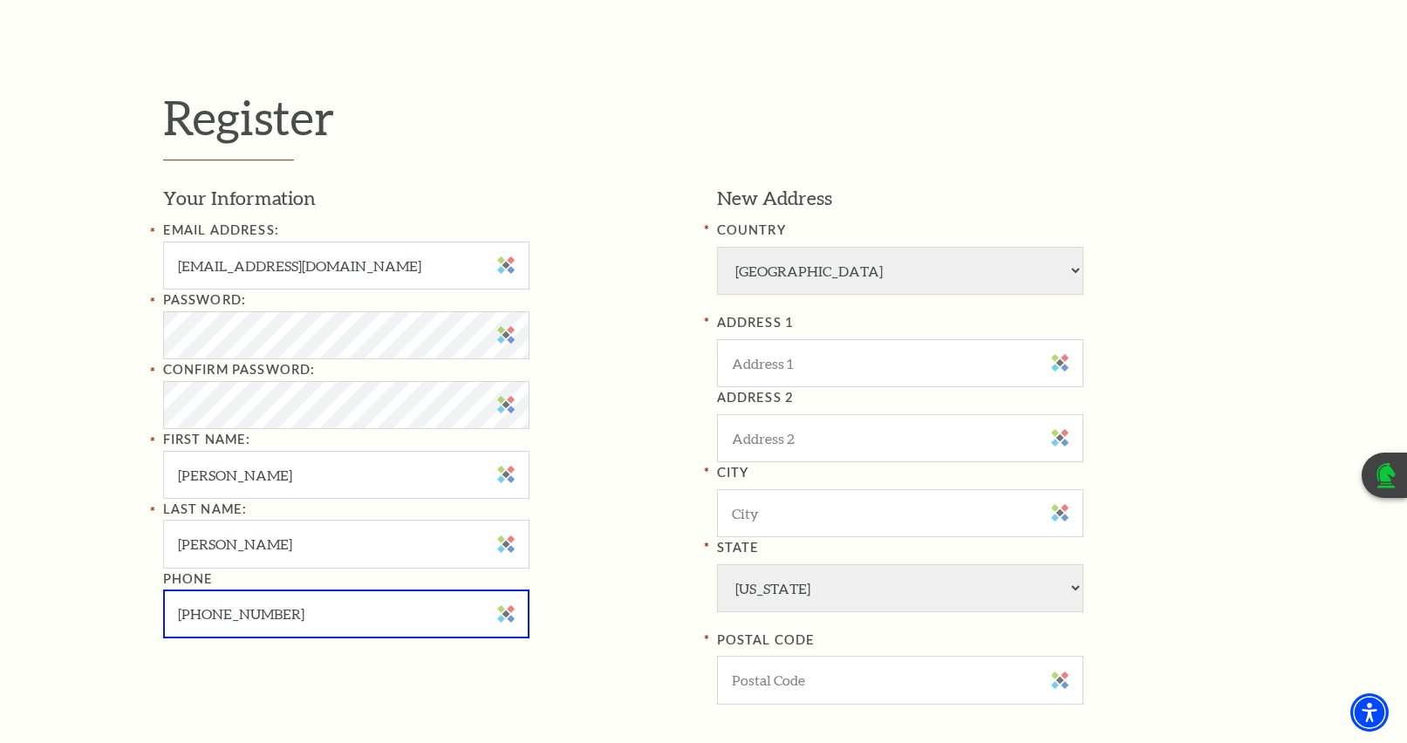
type input "901-515-6490"
click at [729, 365] on input "ADDRESS 1" at bounding box center [900, 363] width 366 height 48
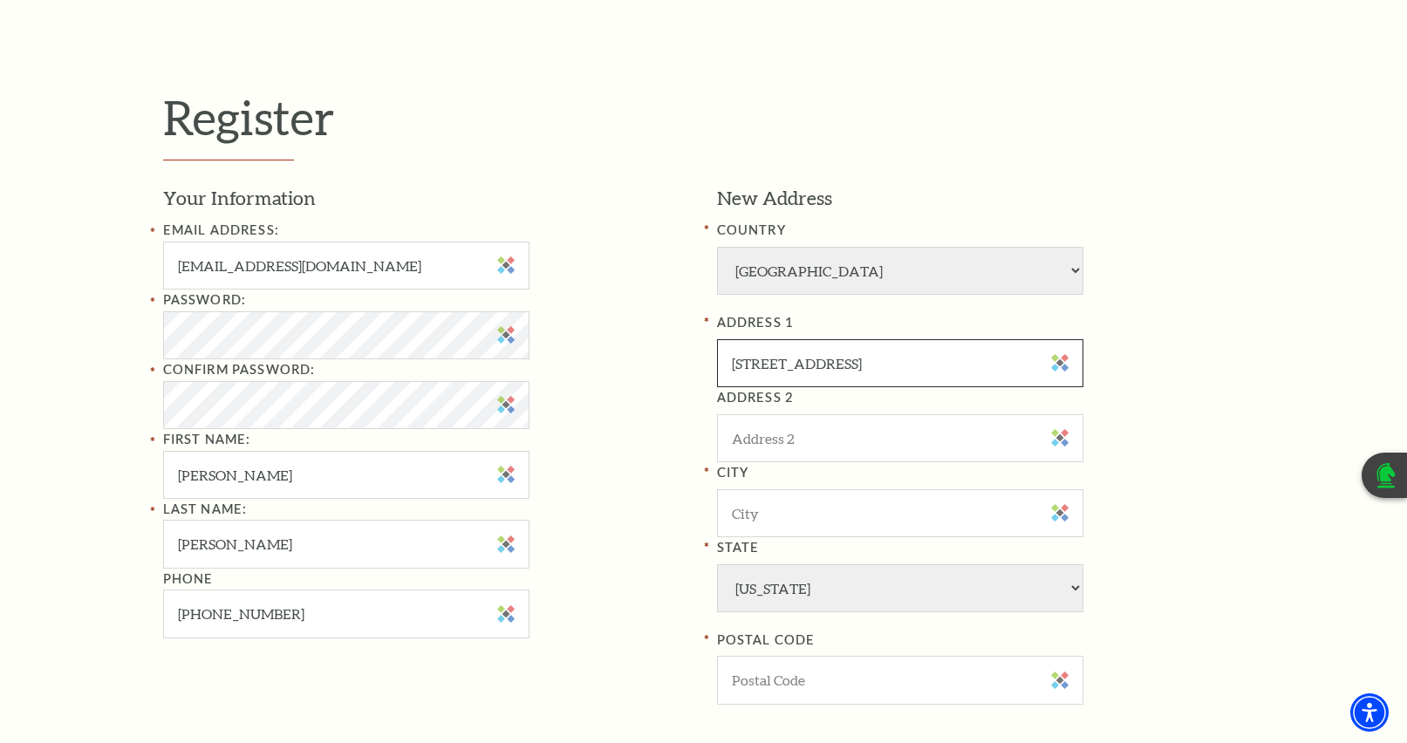
type input "5155 La Sierra Dr"
click at [739, 439] on input "ADDRESS 2" at bounding box center [900, 438] width 366 height 48
type input "Apt 804"
click at [779, 515] on input "City" at bounding box center [900, 513] width 366 height 48
type input "Dallas"
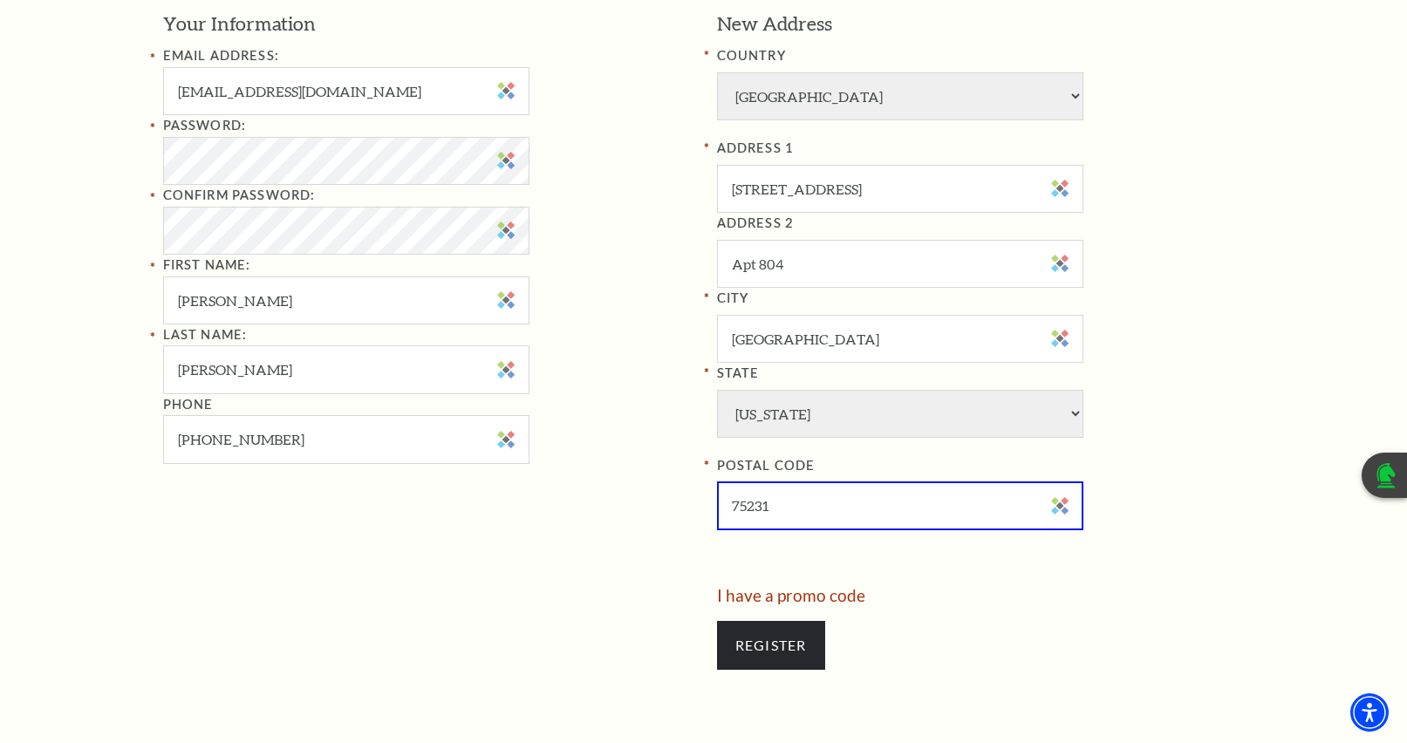
scroll to position [698, 0]
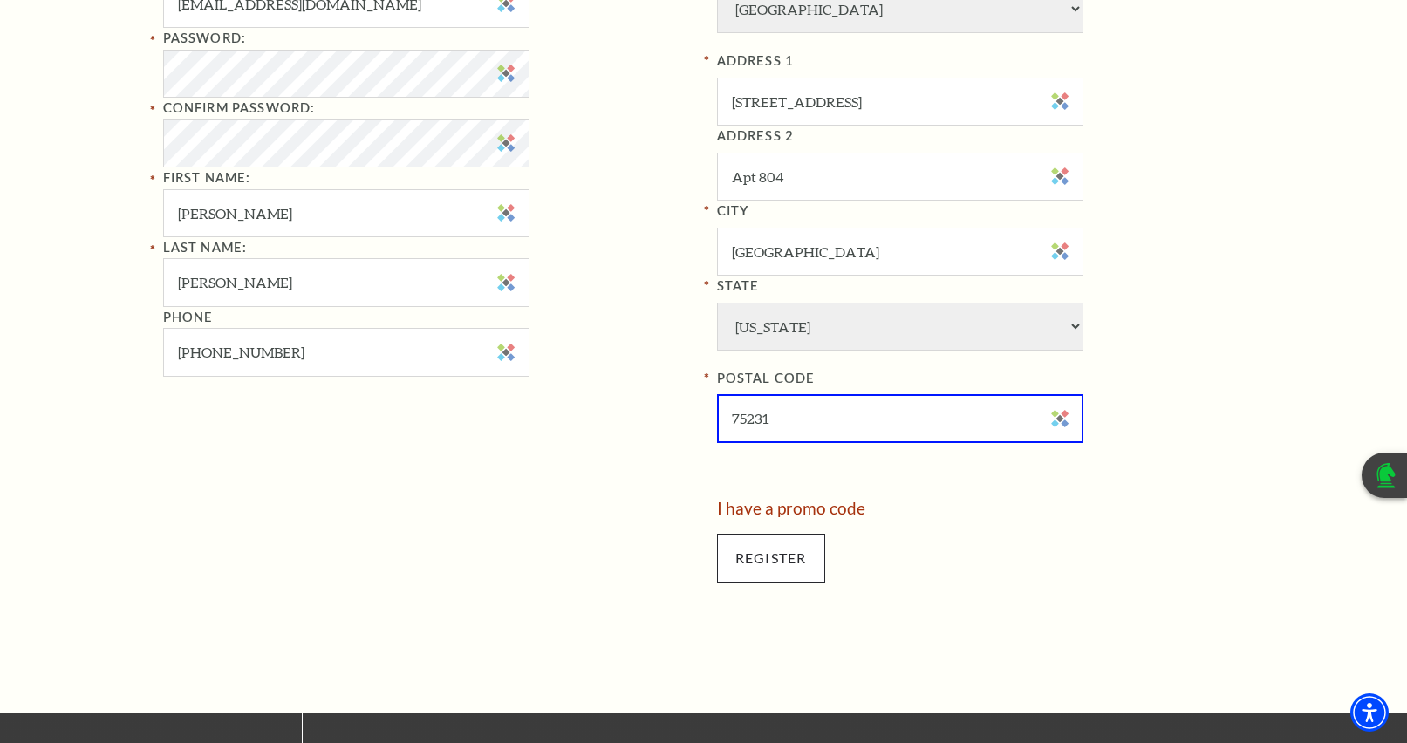
type input "75231"
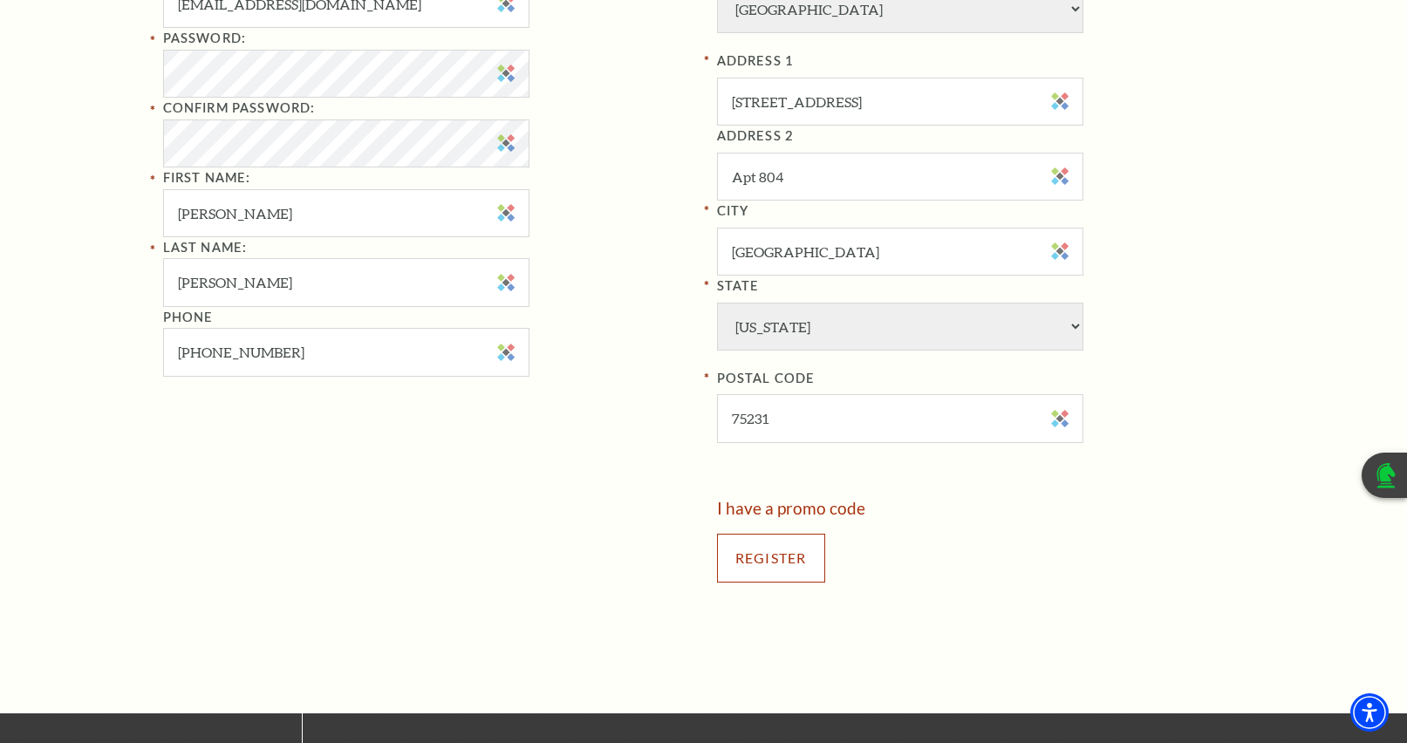
click at [758, 563] on input "Register" at bounding box center [771, 558] width 108 height 49
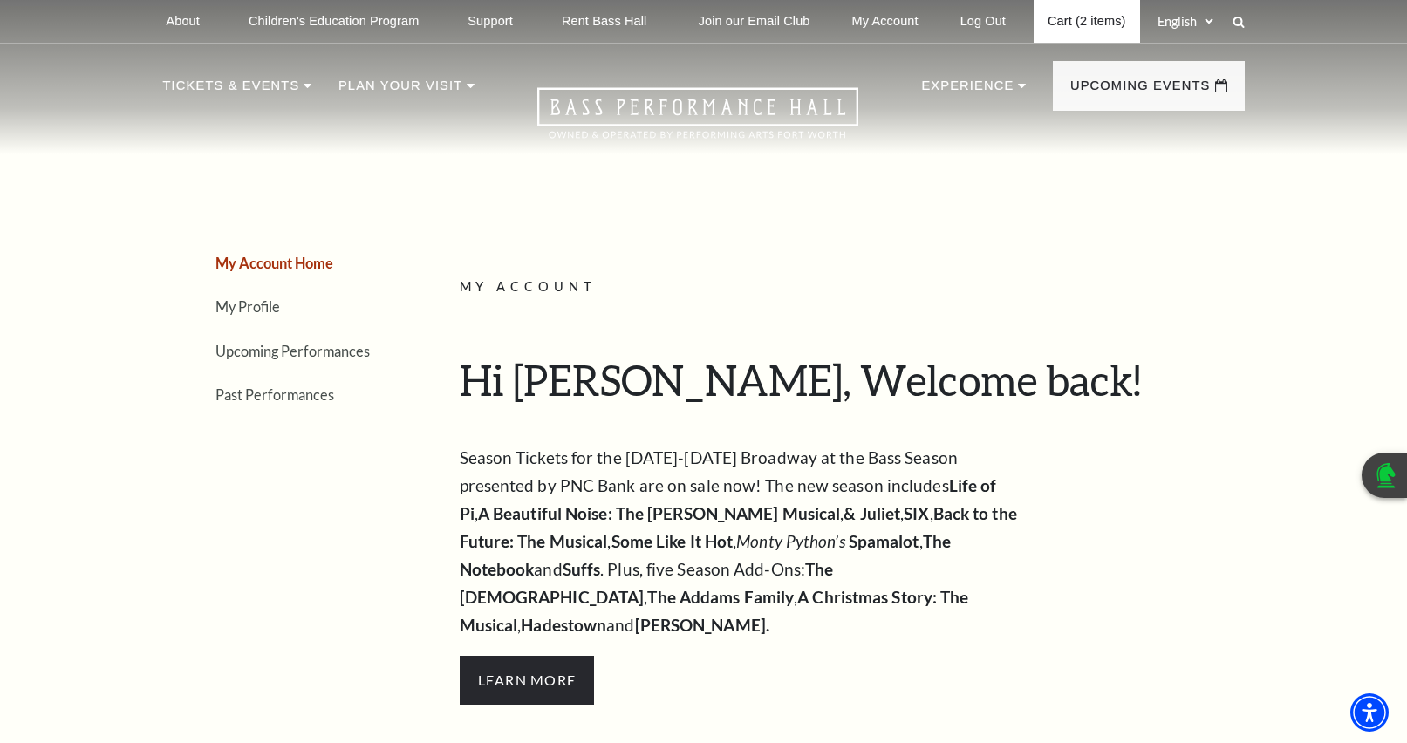
click at [1091, 24] on link "Cart (2 items)" at bounding box center [1087, 21] width 106 height 43
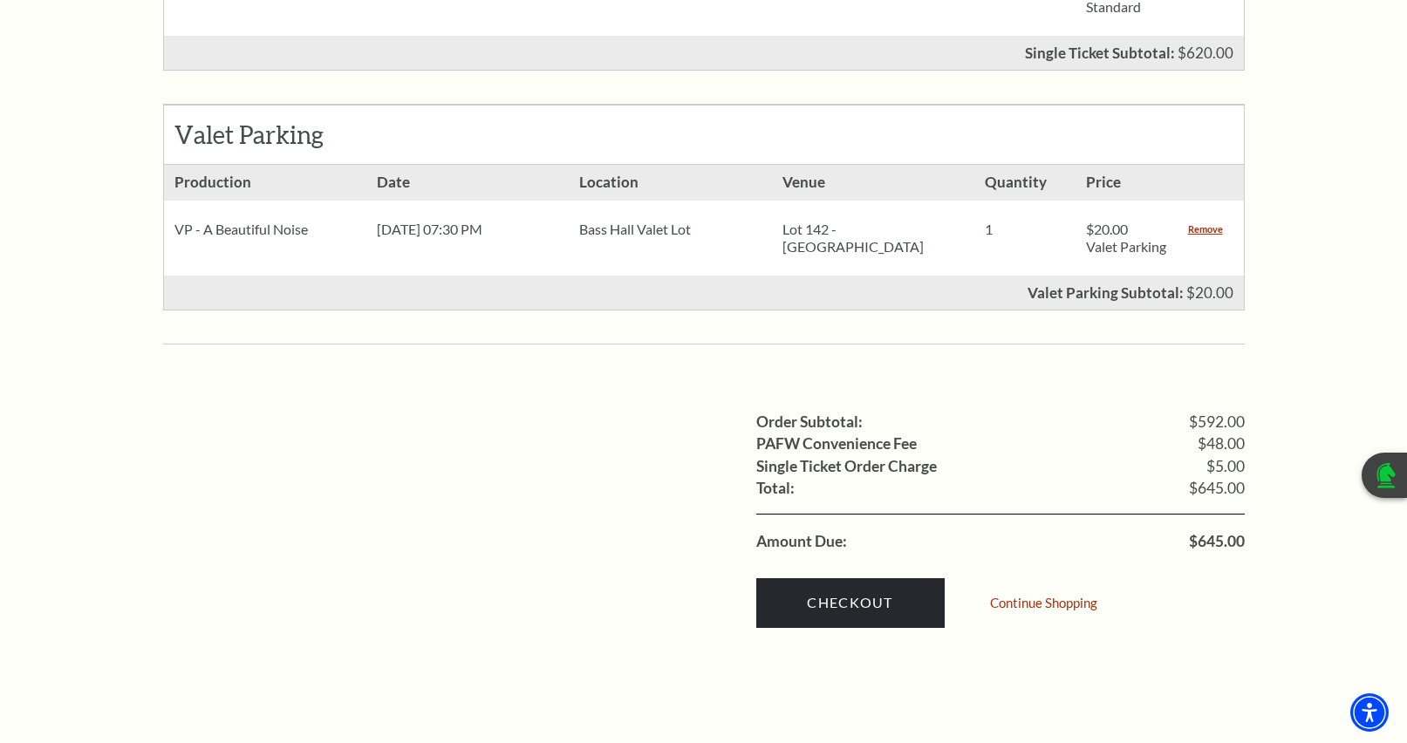
scroll to position [1221, 0]
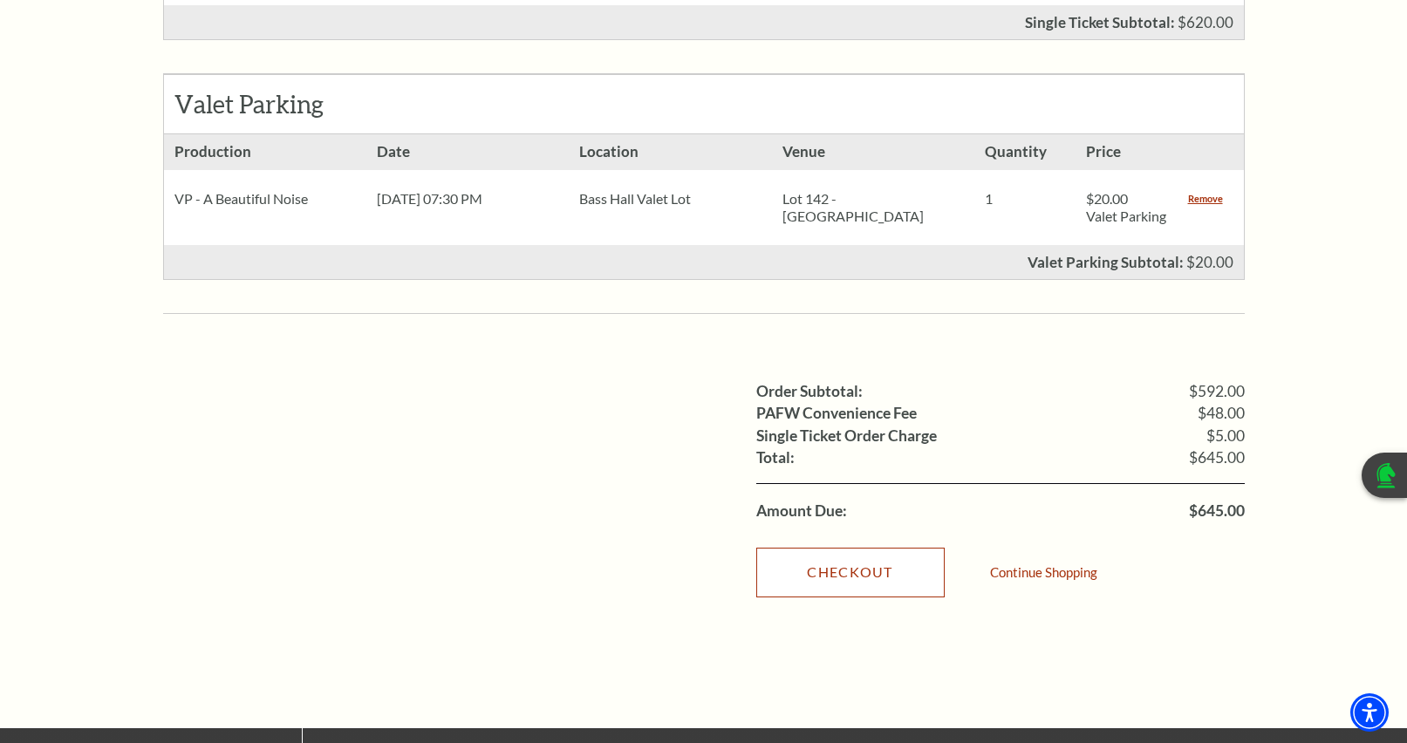
click at [841, 556] on link "Checkout" at bounding box center [850, 572] width 188 height 49
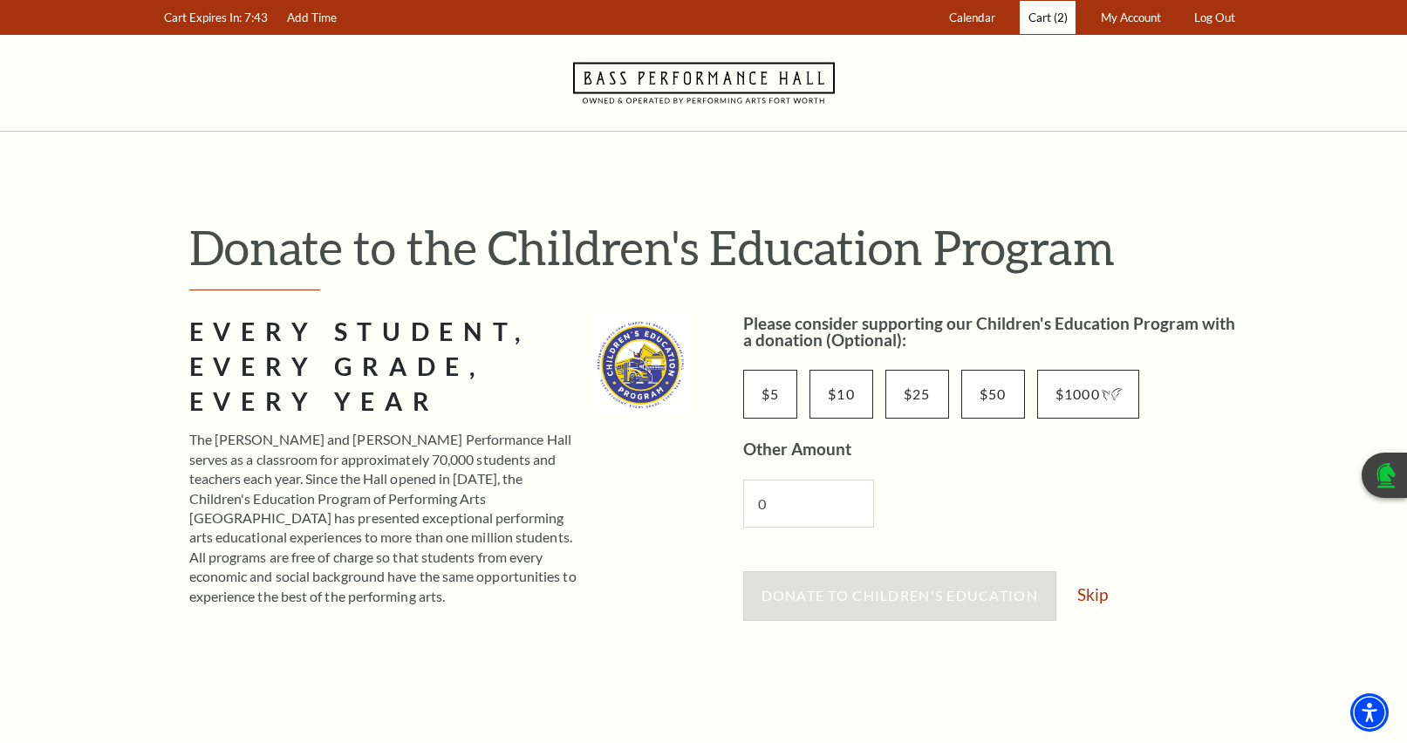
click at [1040, 22] on span "Cart" at bounding box center [1039, 17] width 23 height 14
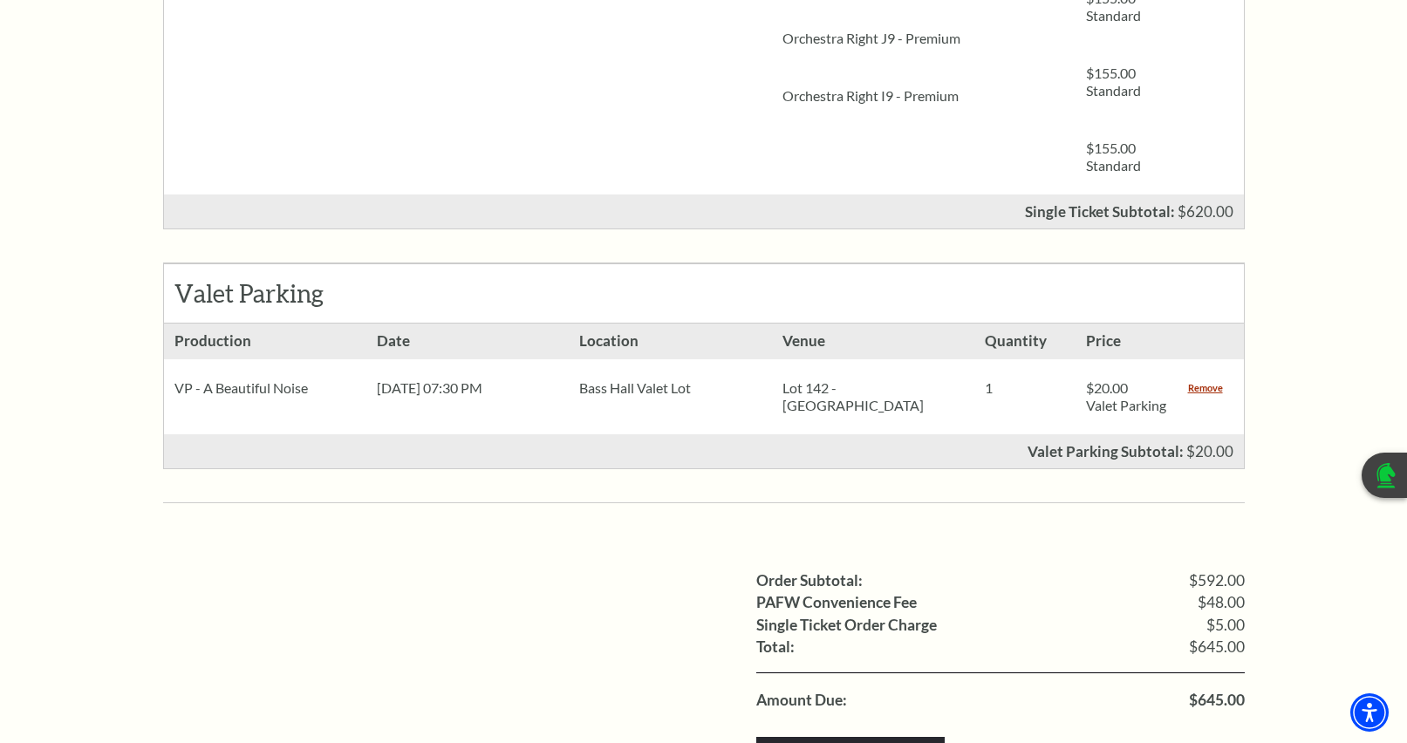
scroll to position [1134, 0]
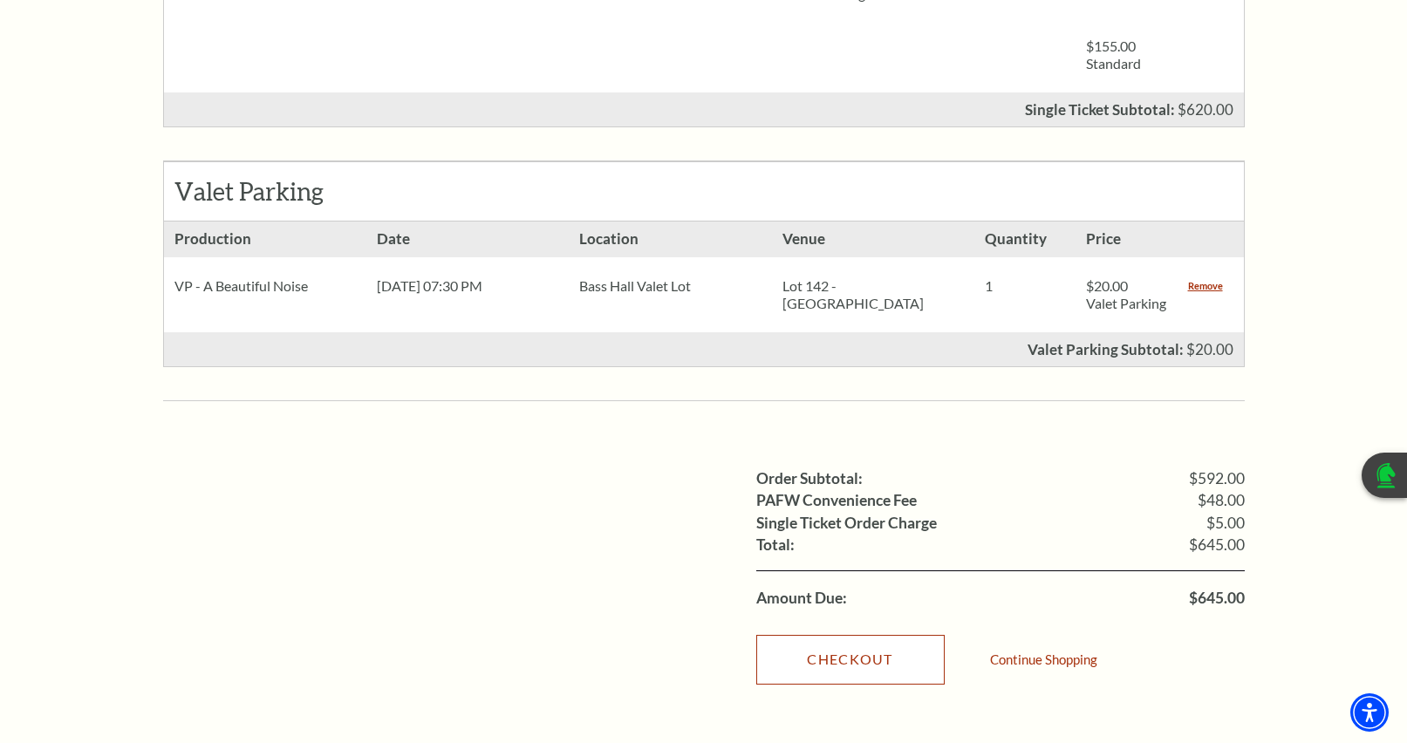
click at [881, 638] on link "Checkout" at bounding box center [850, 659] width 188 height 49
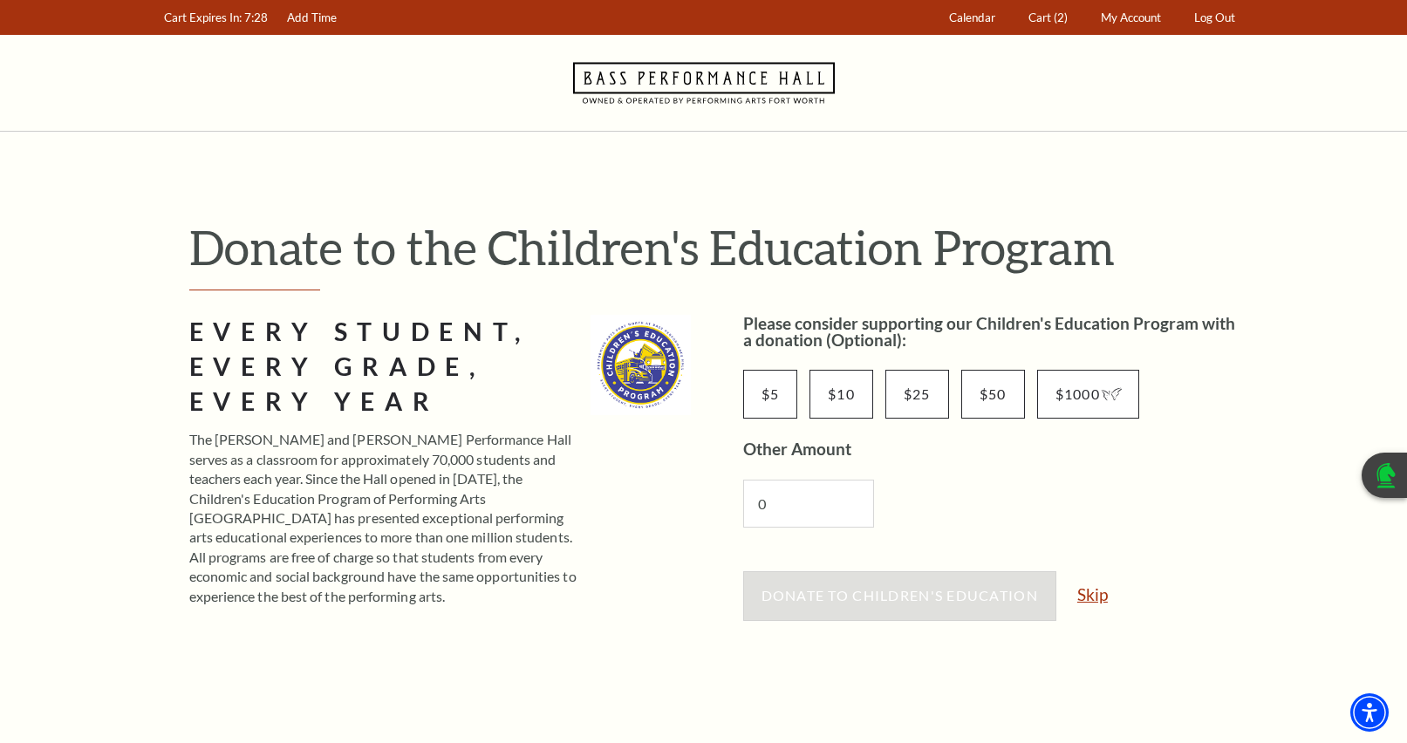
click at [1104, 593] on link "Skip" at bounding box center [1092, 594] width 31 height 17
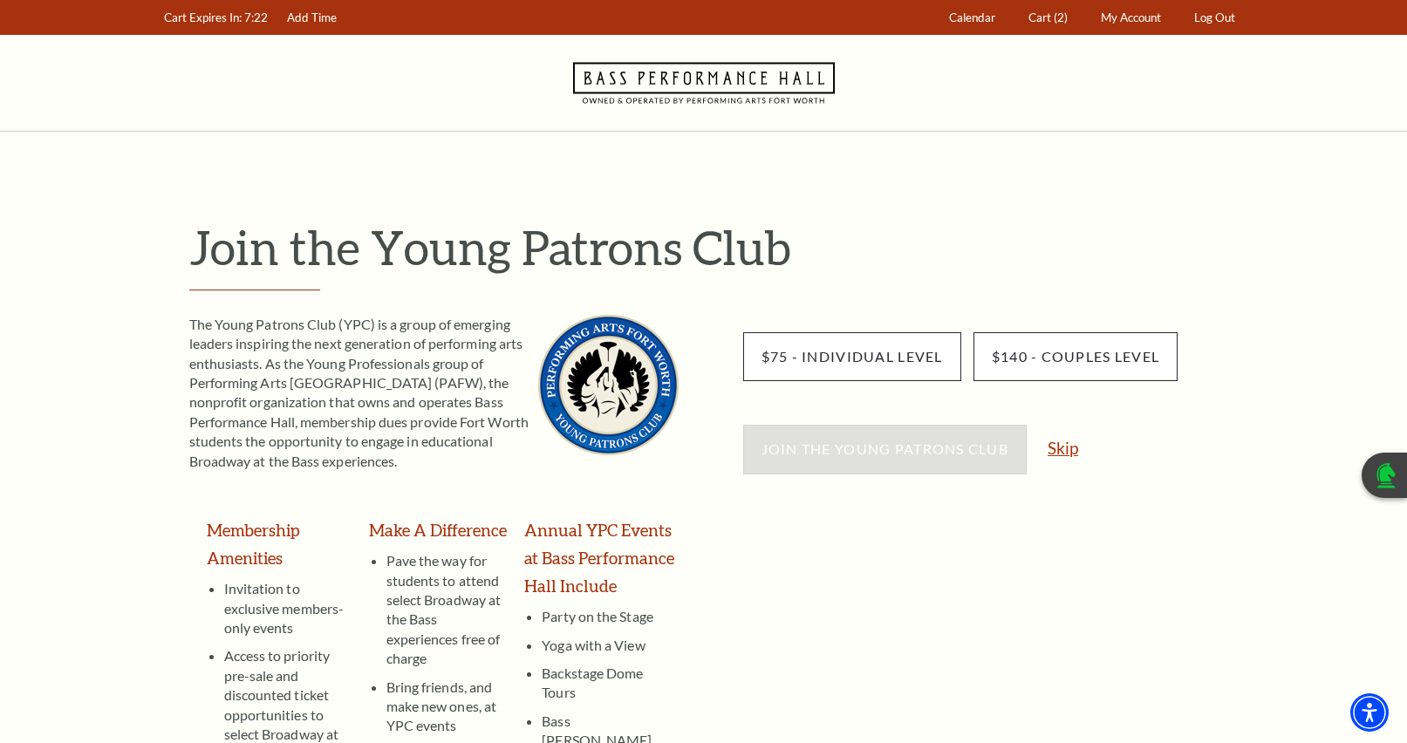
click at [1068, 452] on link "Skip" at bounding box center [1062, 448] width 31 height 17
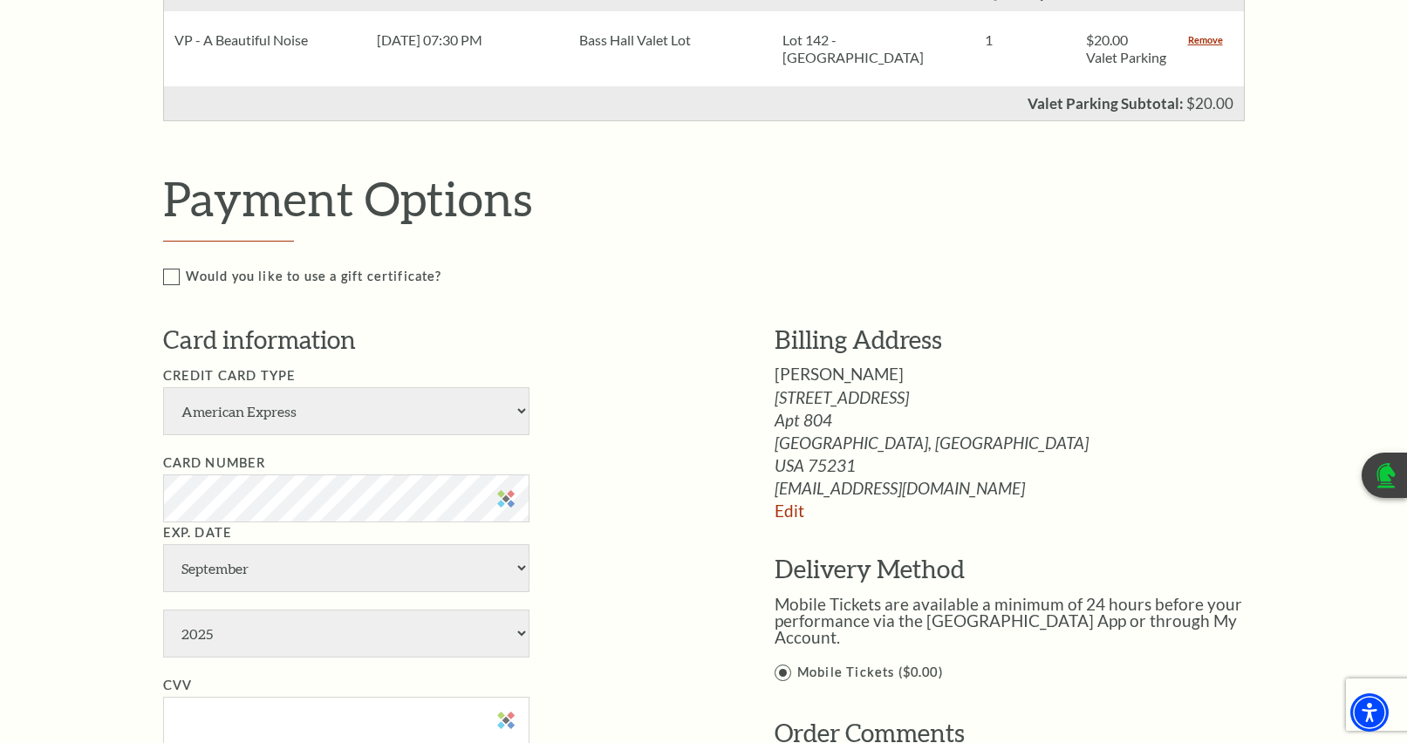
scroll to position [1047, 0]
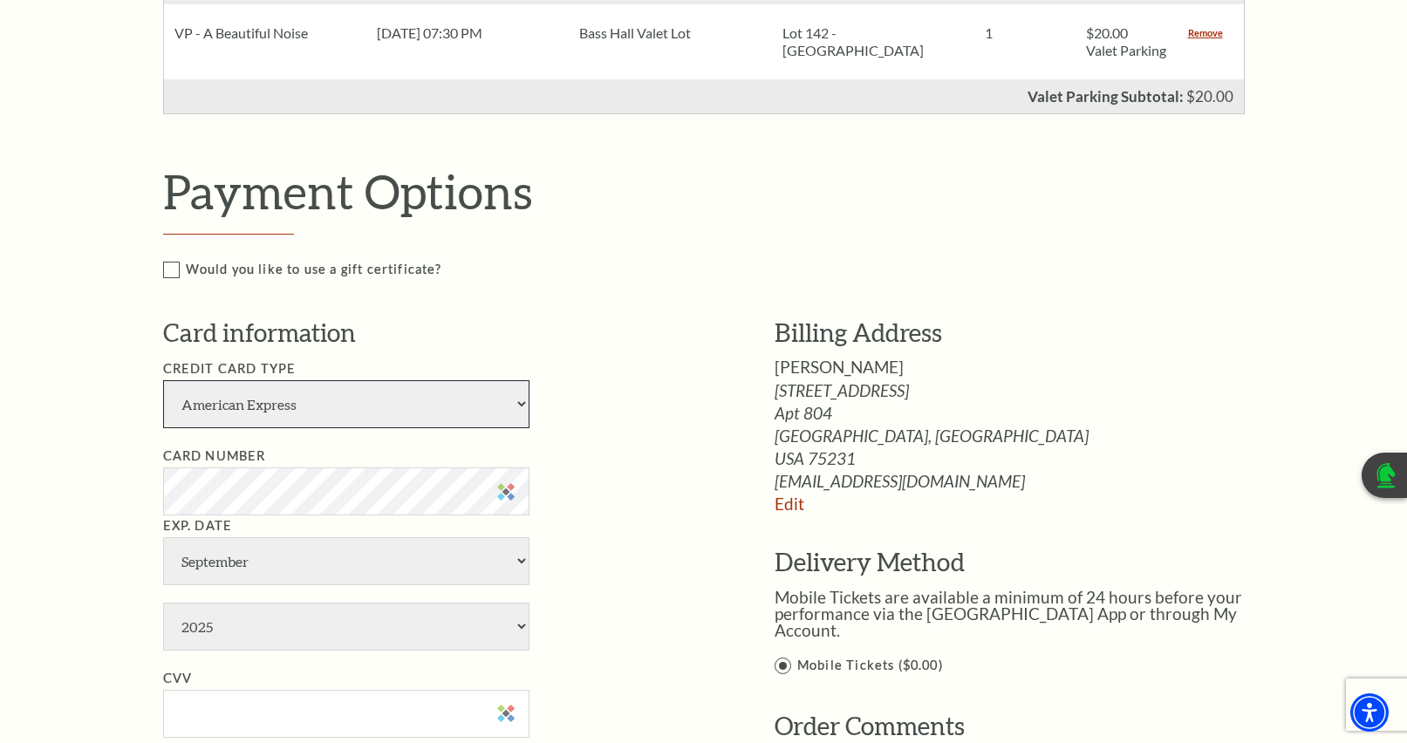
click at [310, 424] on select "American Express Visa Master Card Discover" at bounding box center [346, 404] width 366 height 48
select select "25"
click at [163, 398] on select "American Express Visa Master Card Discover" at bounding box center [346, 404] width 366 height 48
drag, startPoint x: 291, startPoint y: 576, endPoint x: 215, endPoint y: 571, distance: 76.0
click at [215, 571] on select "January February March April May June July August September October November De…" at bounding box center [346, 561] width 366 height 48
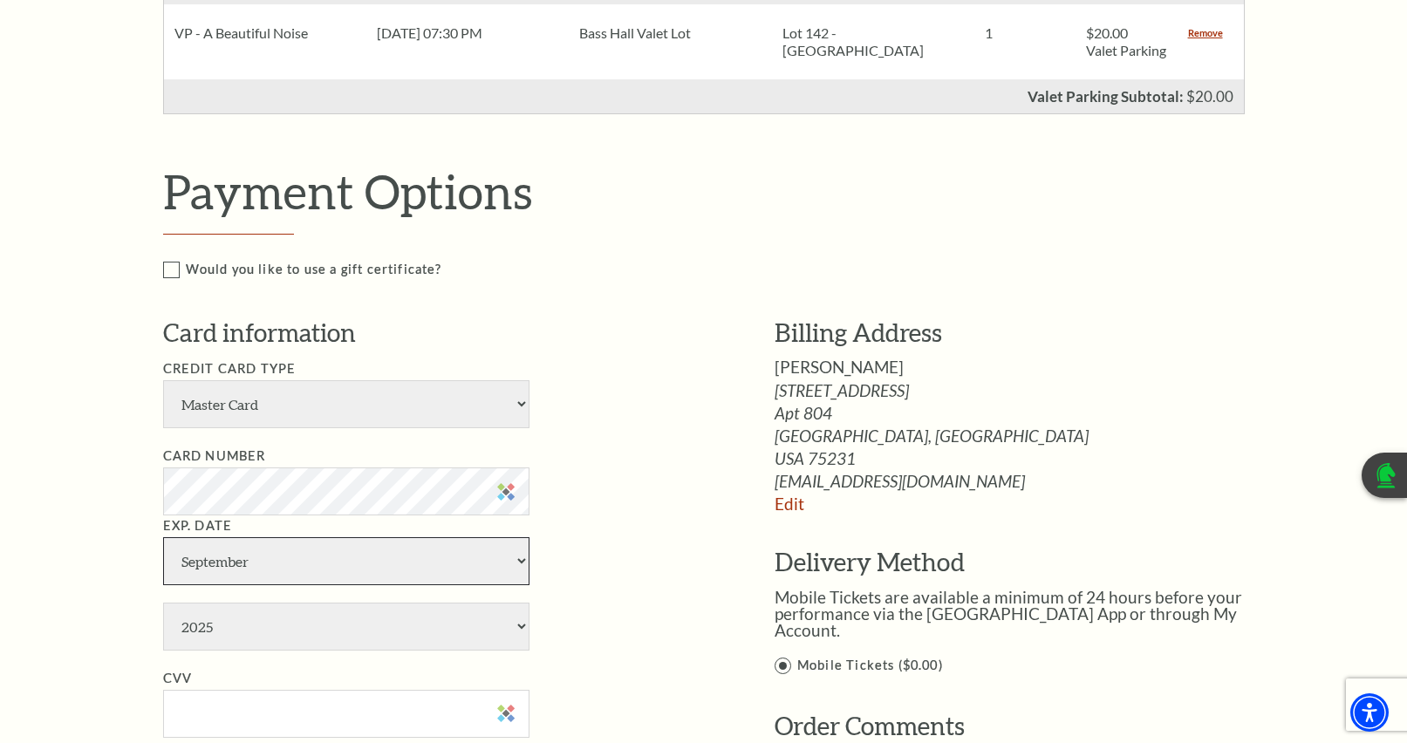
select select "12"
click at [163, 555] on select "January February March April May June July August September October November De…" at bounding box center [346, 561] width 366 height 48
click at [249, 645] on select "2025 2026 2027 2028 2029 2030 2031 2032 2033 2034" at bounding box center [346, 627] width 366 height 48
select select "2027"
click at [163, 620] on select "2025 2026 2027 2028 2029 2030 2031 2032 2033 2034" at bounding box center [346, 627] width 366 height 48
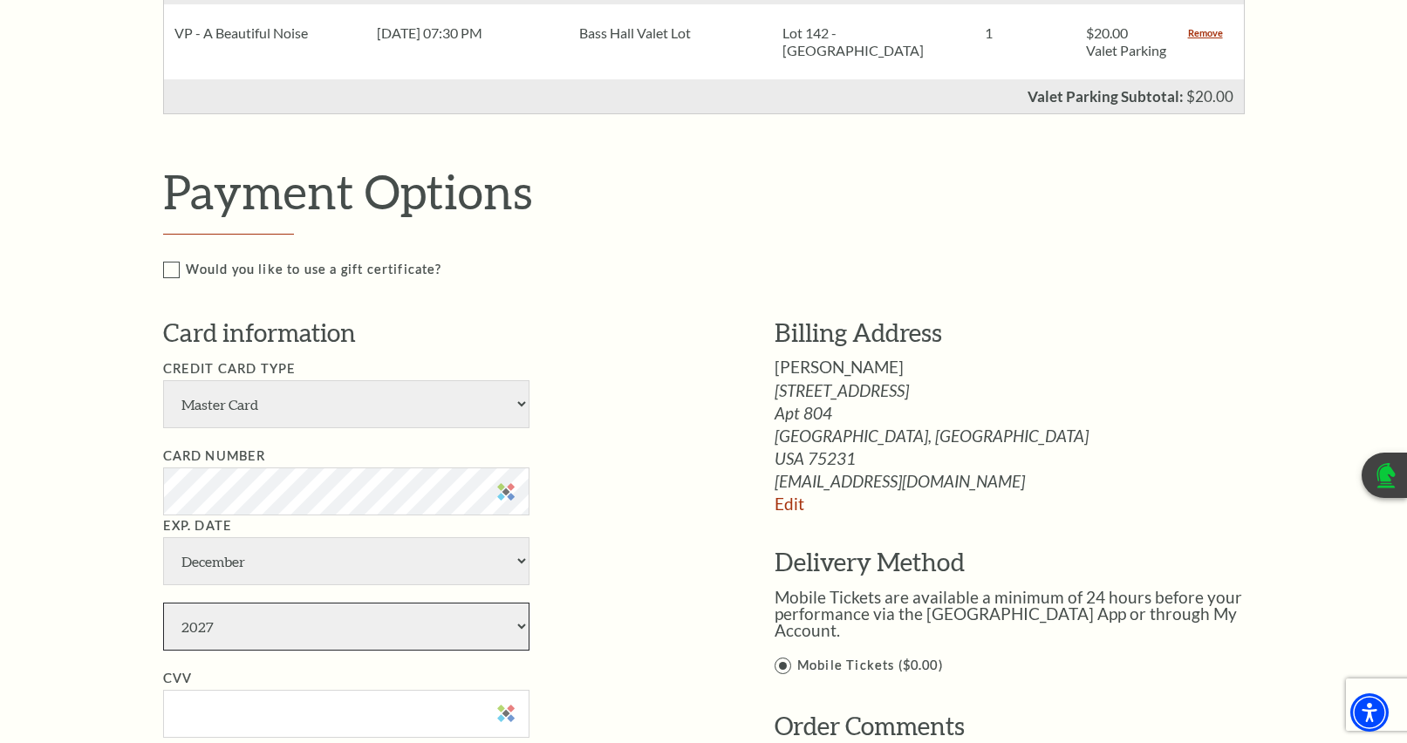
scroll to position [1134, 0]
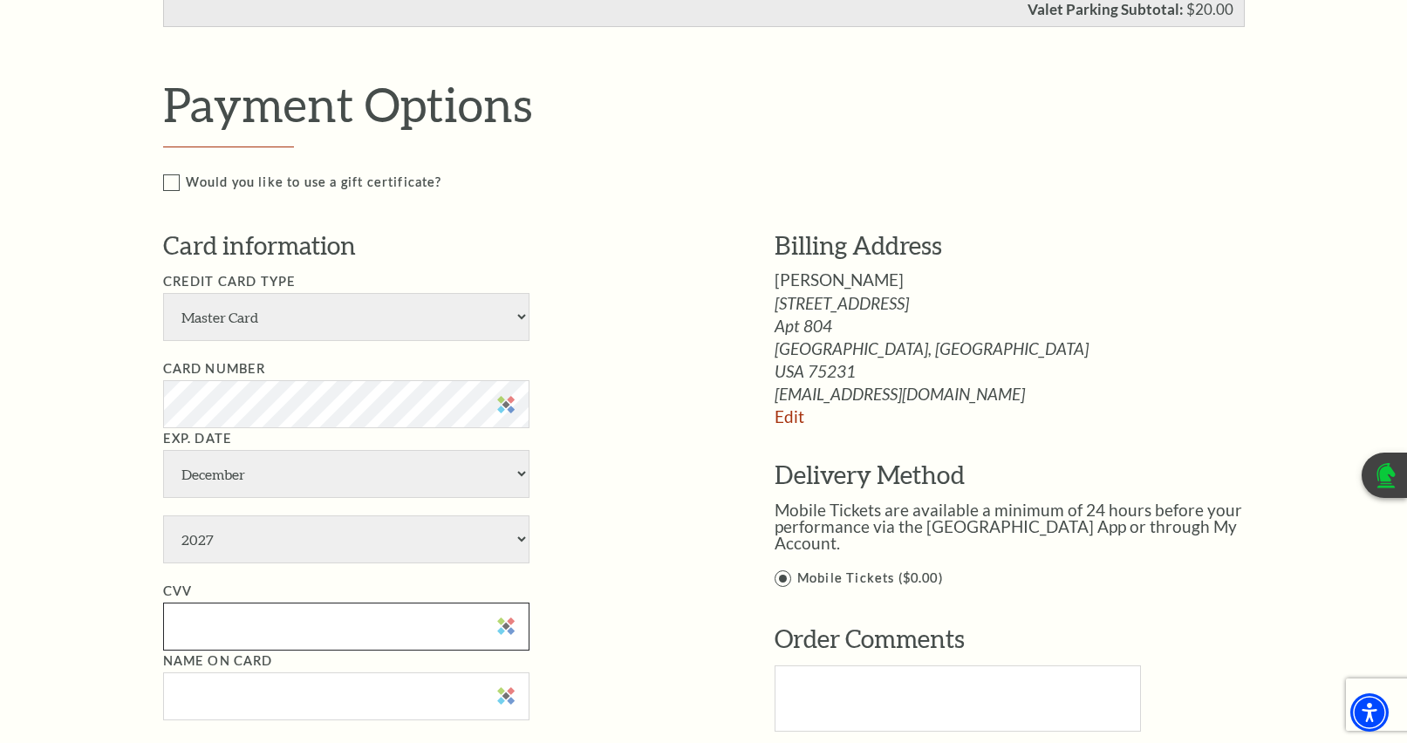
click at [245, 648] on input "CVV" at bounding box center [346, 627] width 366 height 48
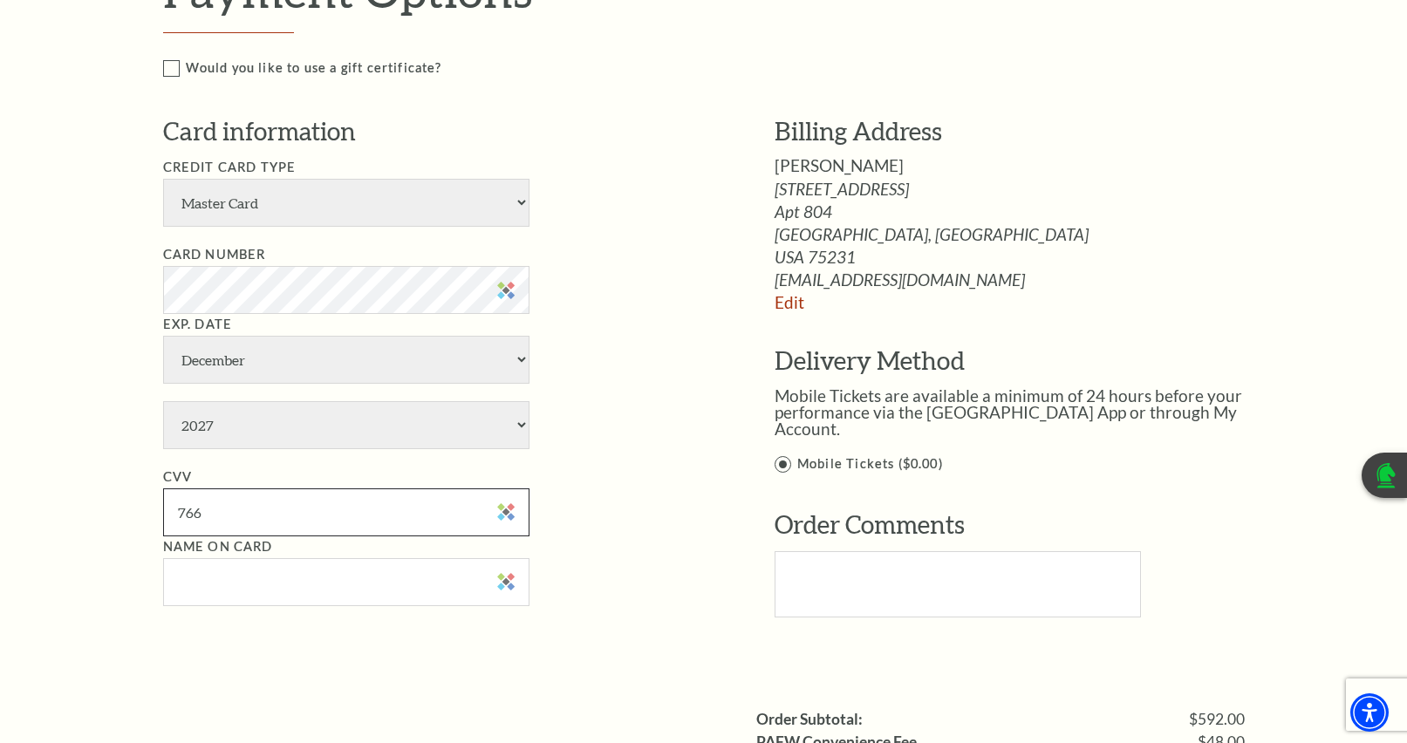
scroll to position [1308, 0]
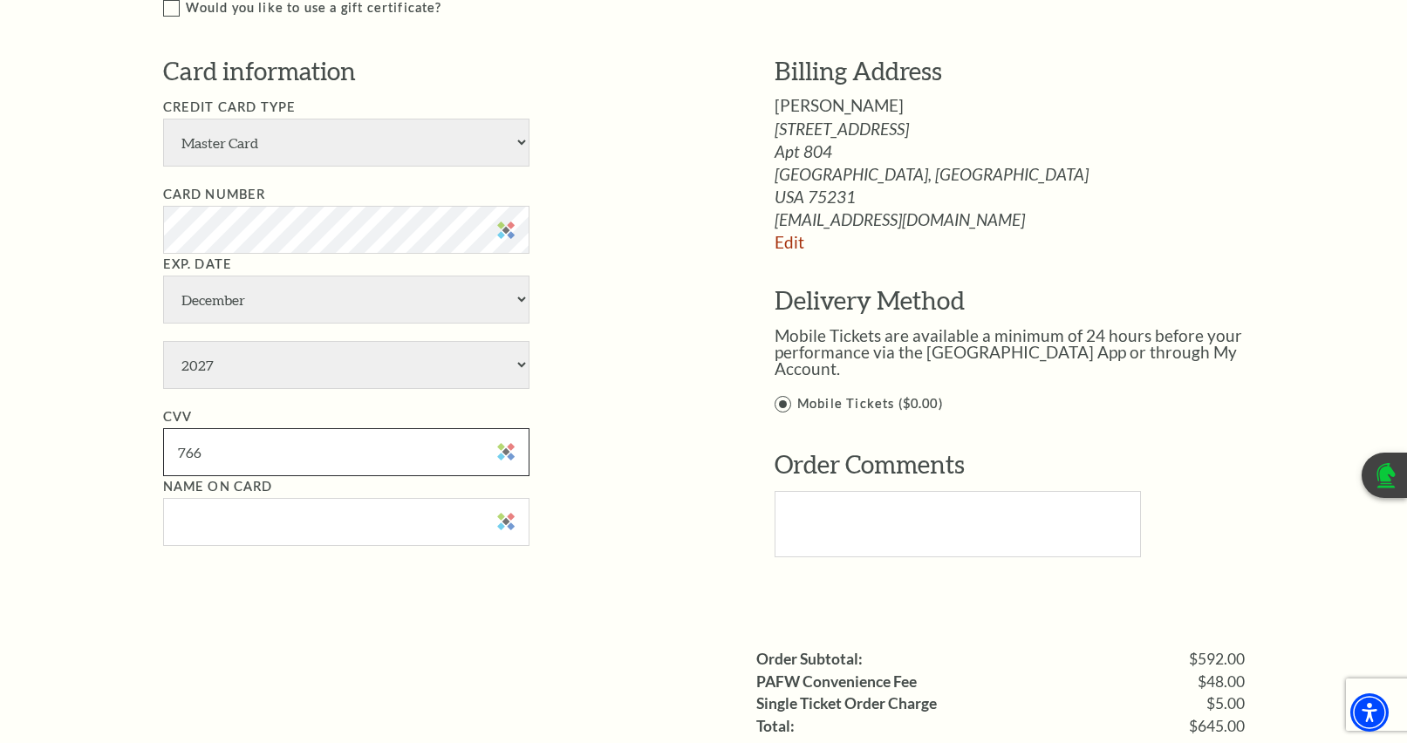
type input "766"
click at [241, 546] on input "Name on Card" at bounding box center [346, 522] width 366 height 48
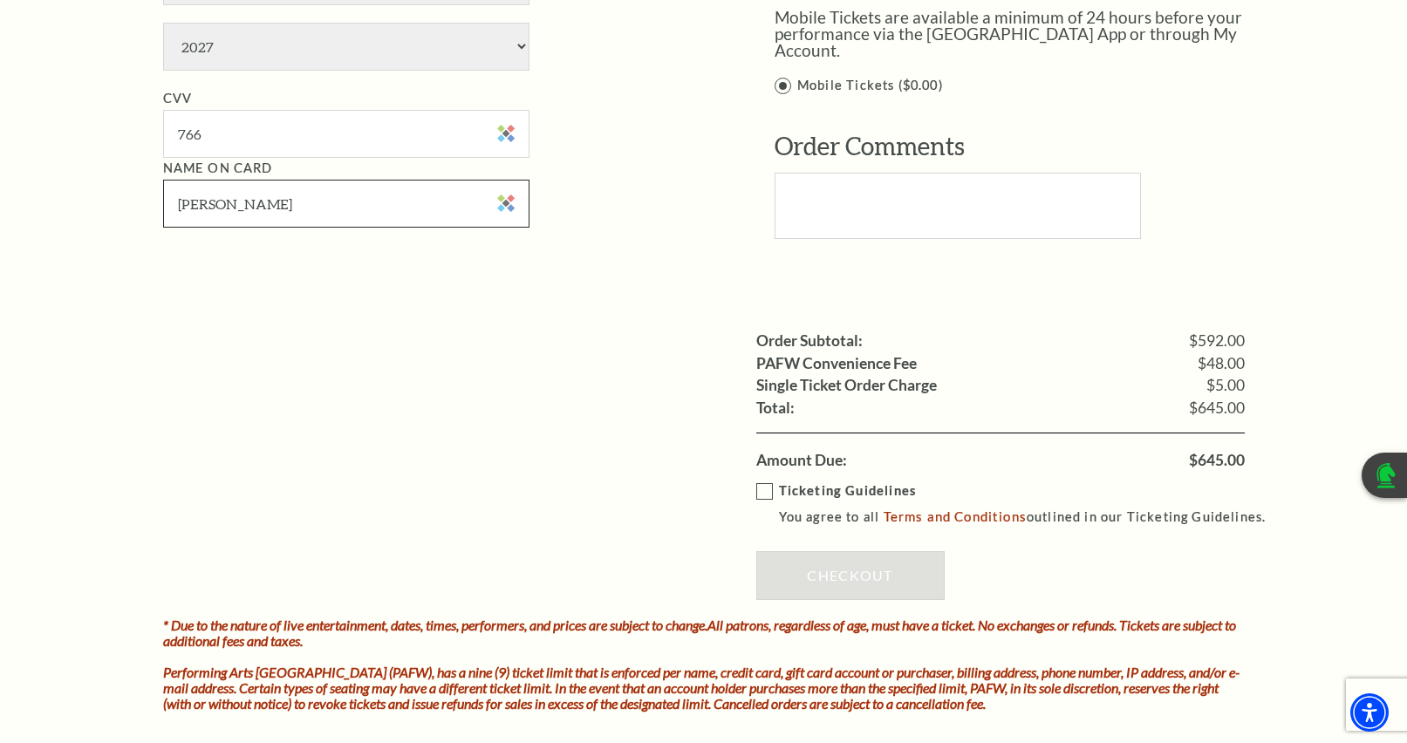
scroll to position [1657, 0]
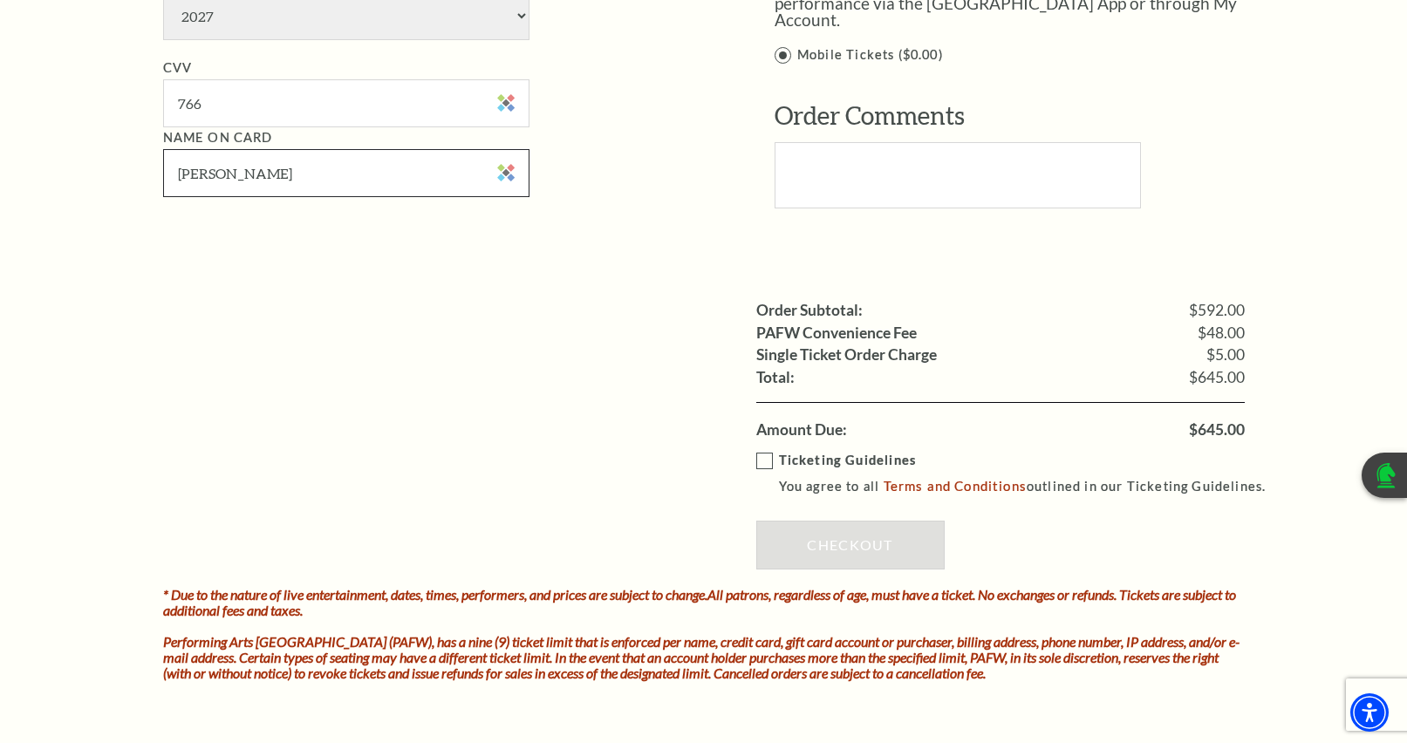
type input "Stanley M Romanoff Jr"
click at [761, 476] on label "Ticketing Guidelines You agree to all Terms and Conditions outlined in our Tick…" at bounding box center [1019, 474] width 526 height 48
click at [0, 0] on input "Ticketing Guidelines You agree to all Terms and Conditions outlined in our Tick…" at bounding box center [0, 0] width 0 height 0
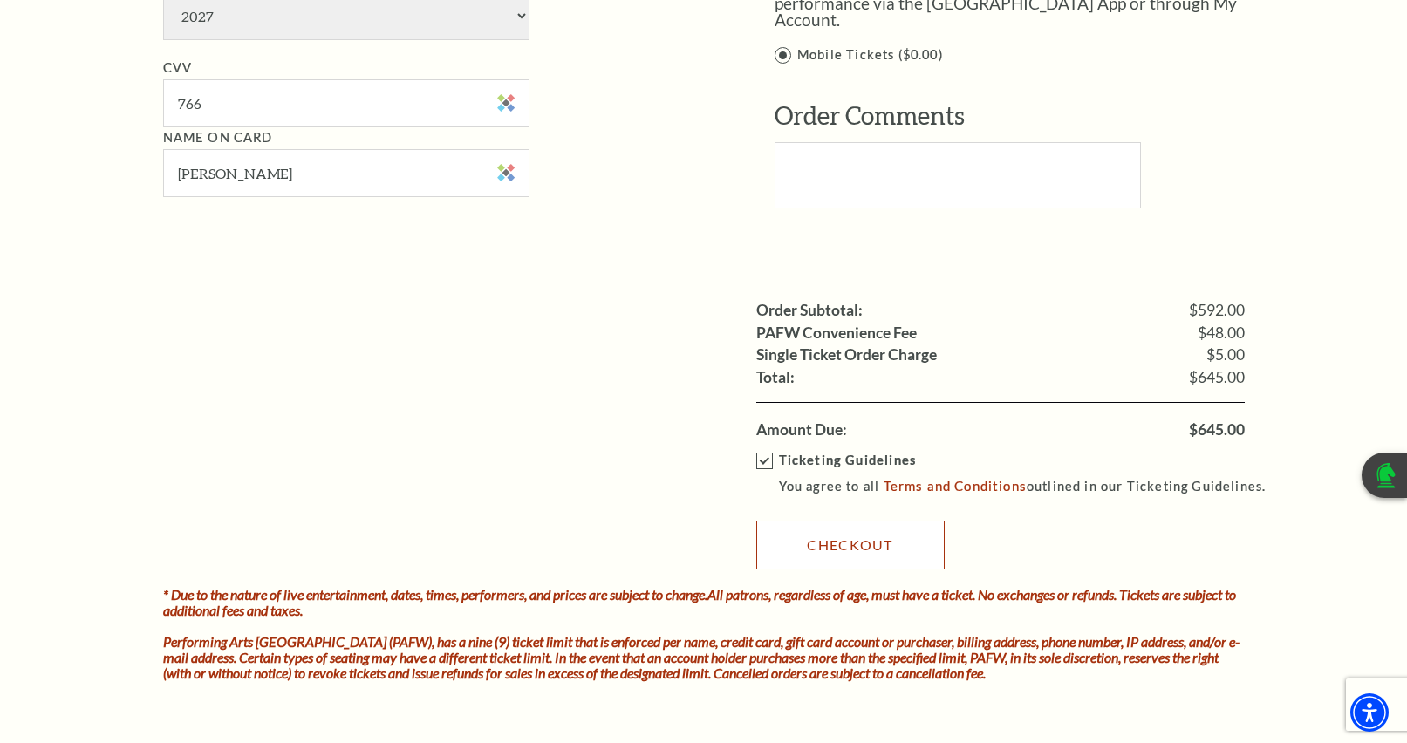
click at [856, 561] on link "Checkout" at bounding box center [850, 545] width 188 height 49
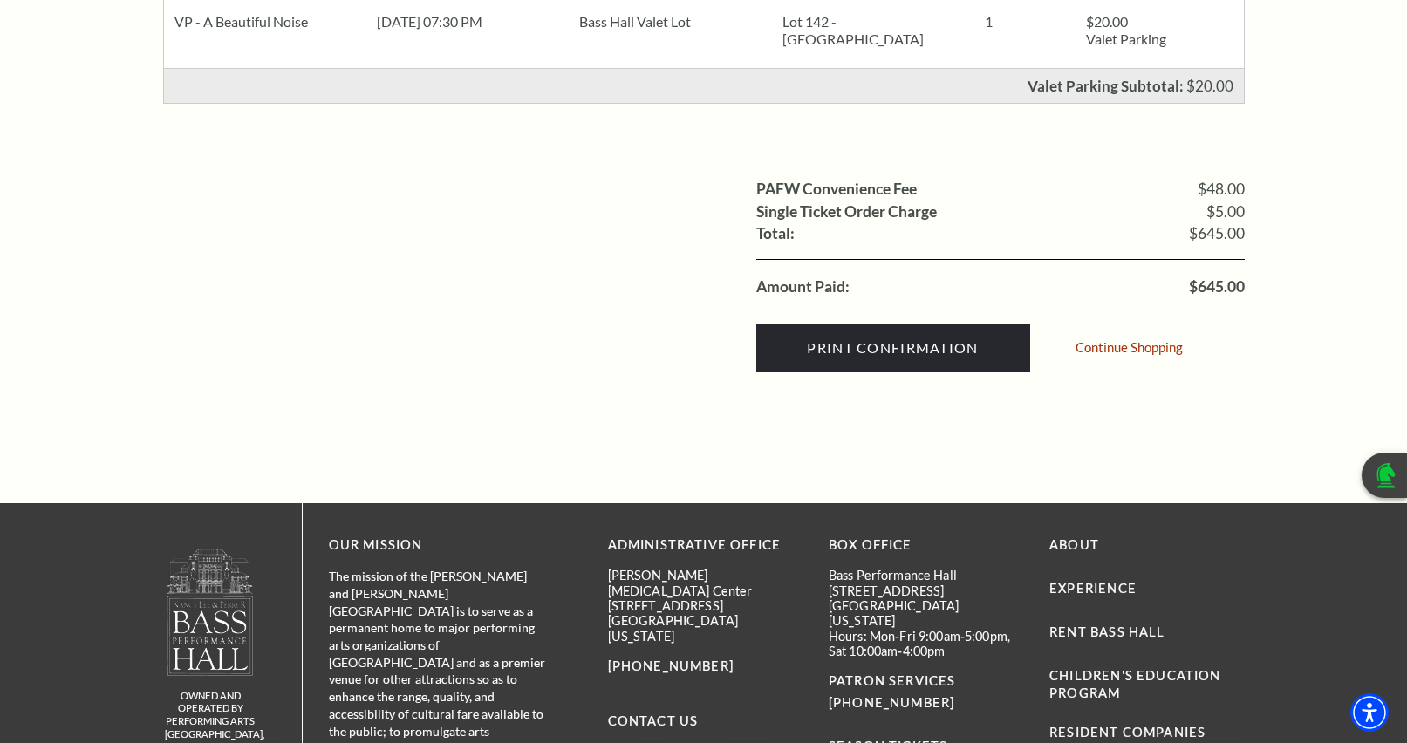
scroll to position [959, 0]
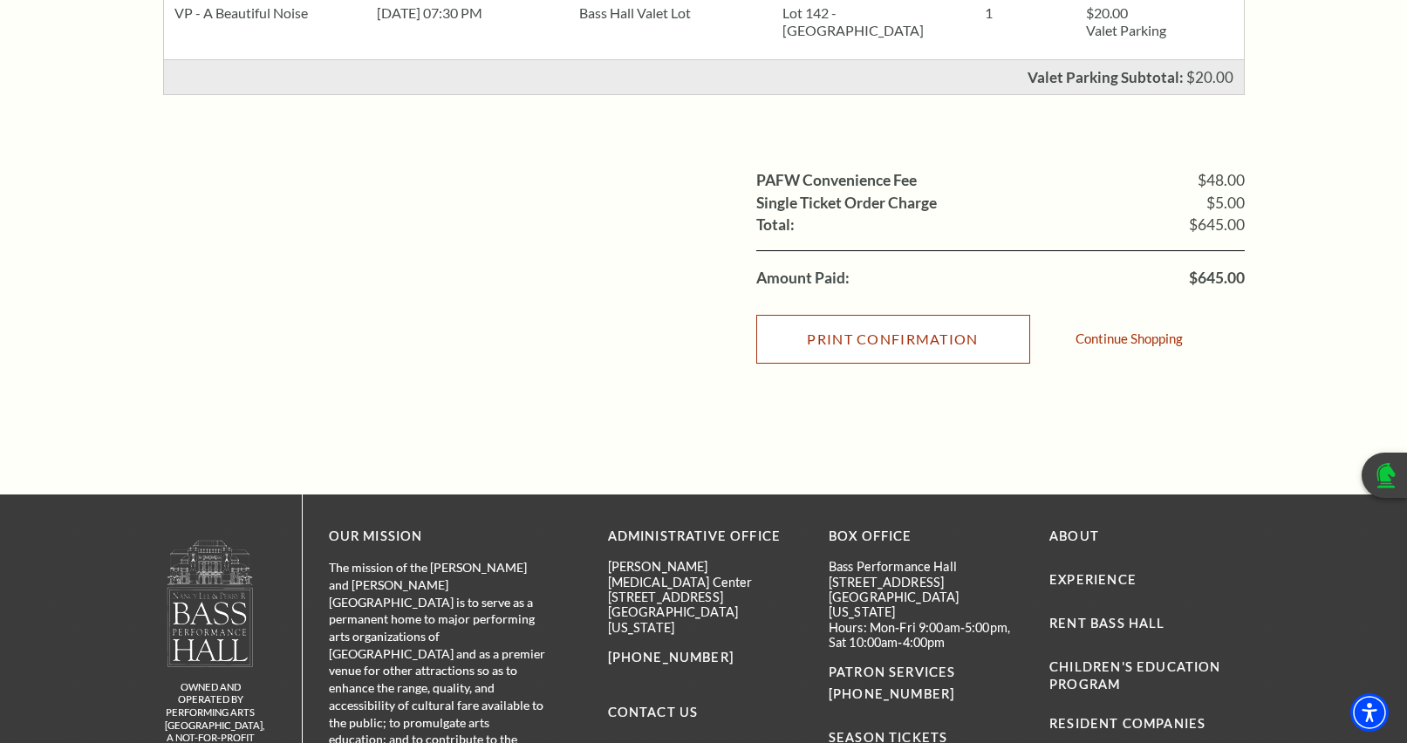
click at [926, 364] on input "Print Confirmation" at bounding box center [893, 339] width 274 height 49
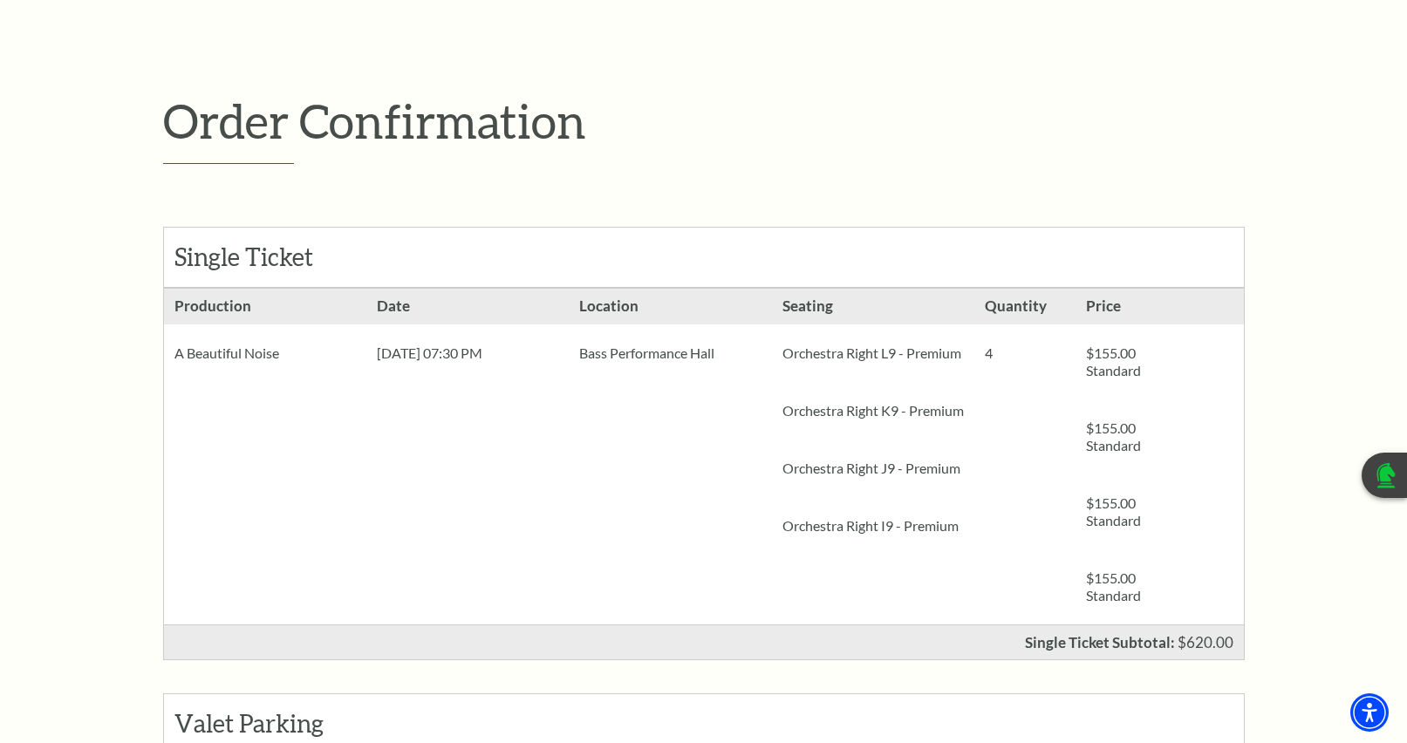
scroll to position [0, 0]
